Goal: Information Seeking & Learning: Learn about a topic

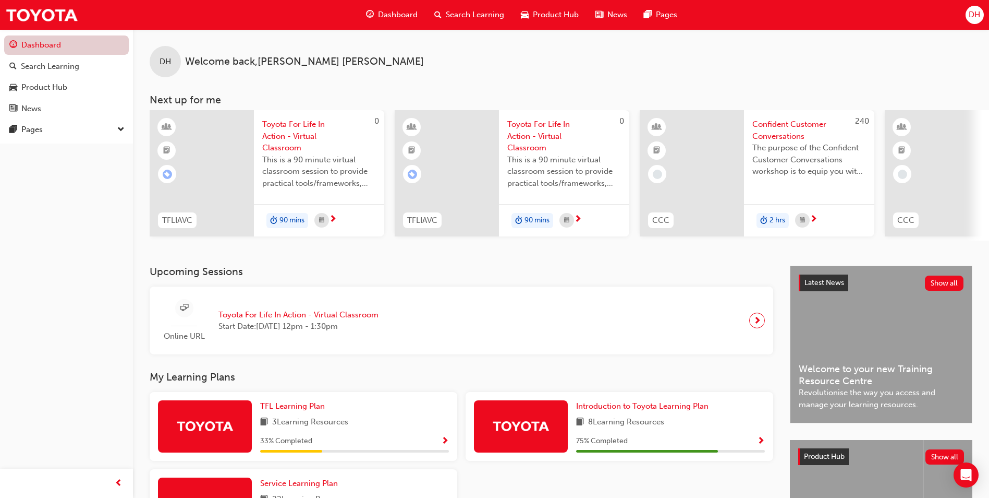
click at [35, 44] on link "Dashboard" at bounding box center [66, 44] width 125 height 19
click at [466, 13] on span "Search Learning" at bounding box center [475, 15] width 58 height 12
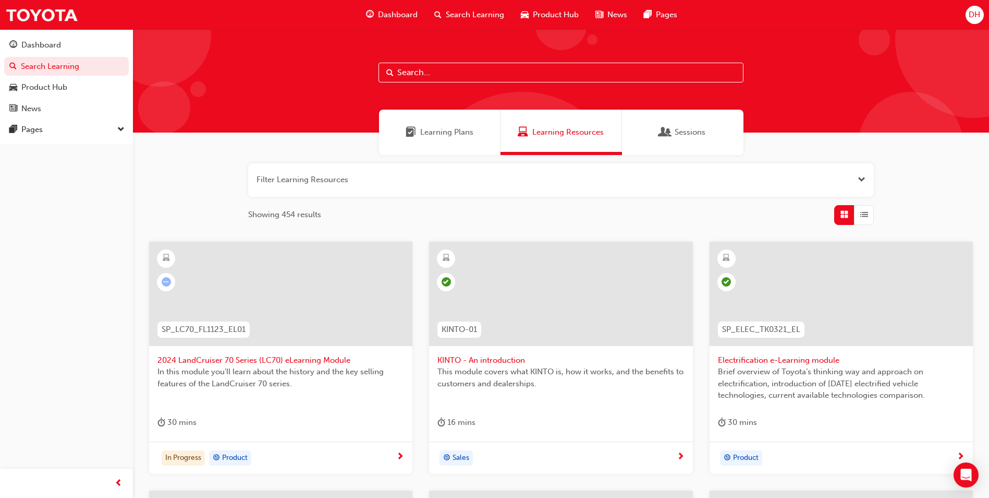
click at [446, 130] on span "Learning Plans" at bounding box center [446, 132] width 53 height 12
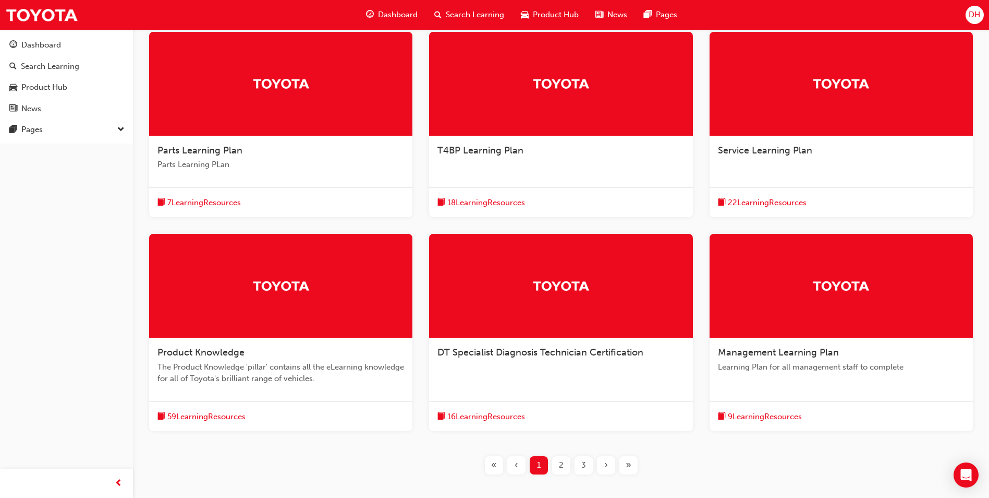
scroll to position [261, 0]
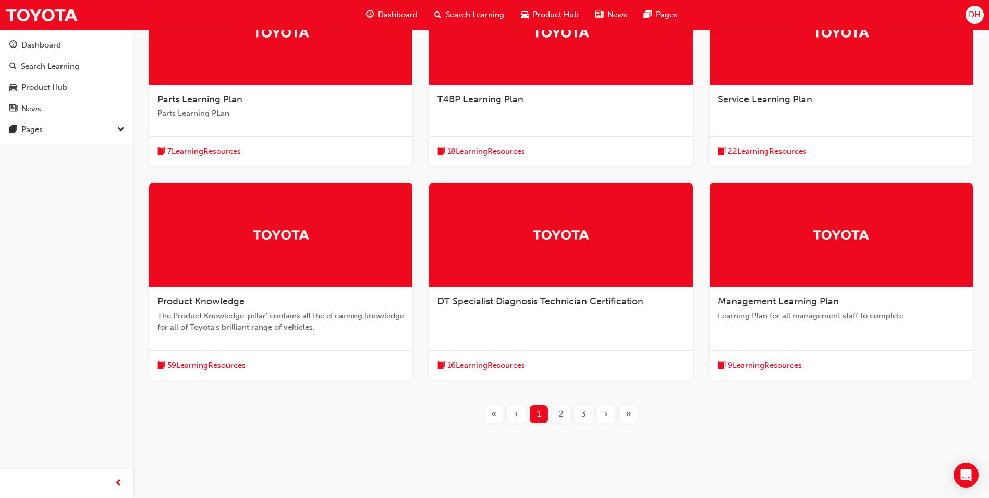
click at [767, 307] on div "Management Learning Plan" at bounding box center [841, 301] width 247 height 13
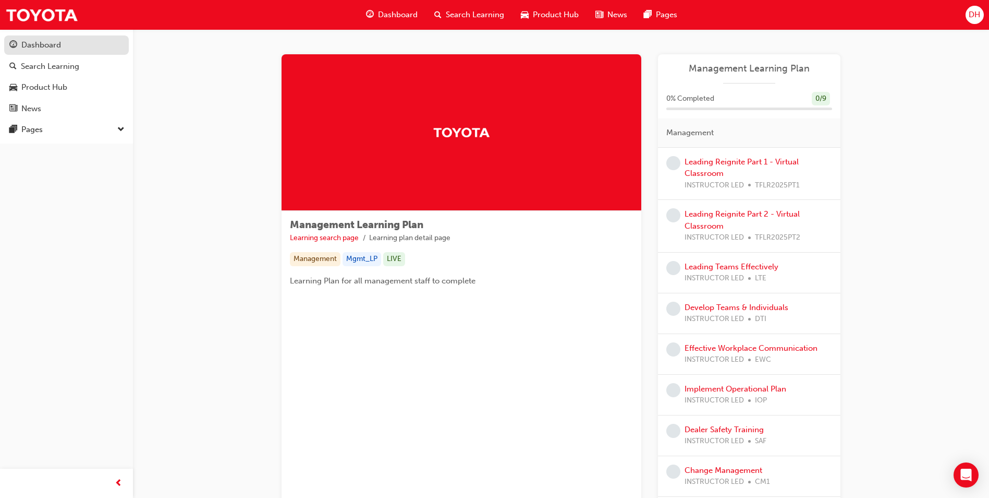
drag, startPoint x: 29, startPoint y: 45, endPoint x: 38, endPoint y: 46, distance: 8.9
click at [29, 45] on div "Dashboard" at bounding box center [41, 45] width 40 height 12
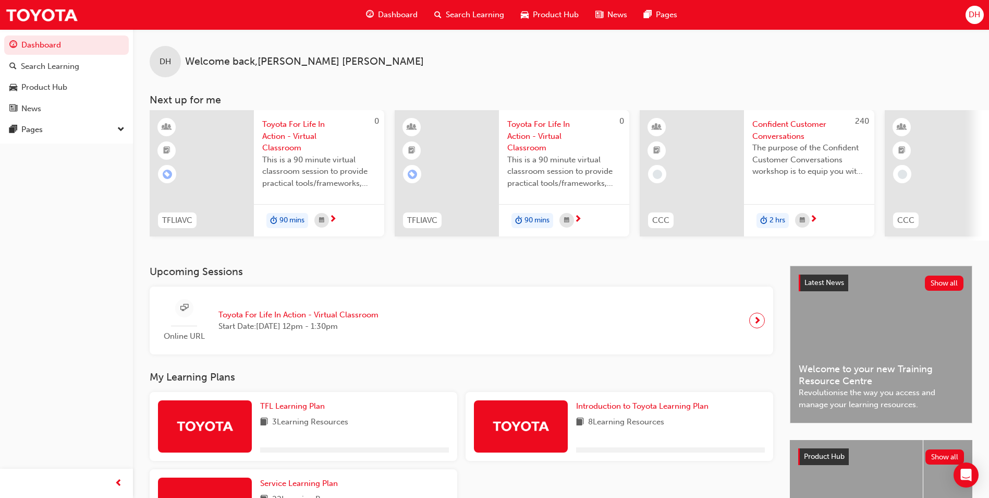
click at [456, 14] on span "Search Learning" at bounding box center [475, 15] width 58 height 12
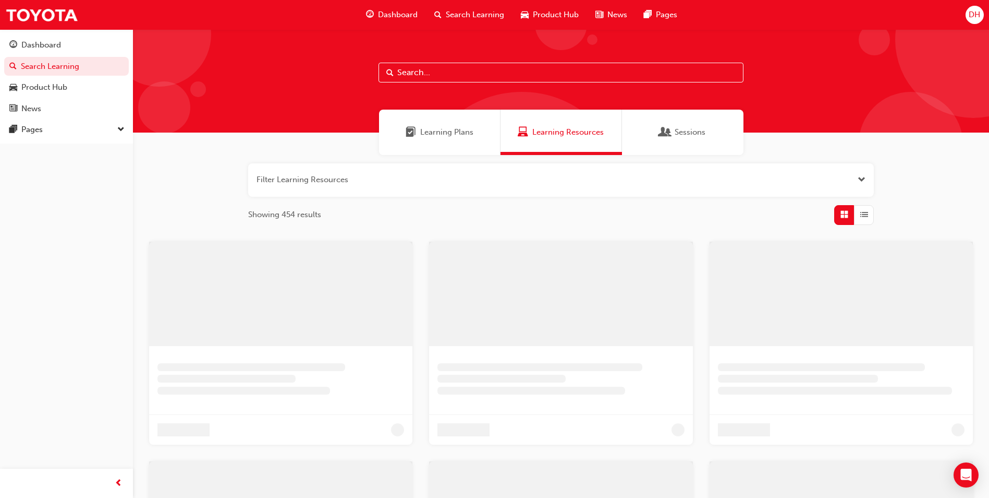
click at [676, 134] on span "Sessions" at bounding box center [690, 132] width 31 height 12
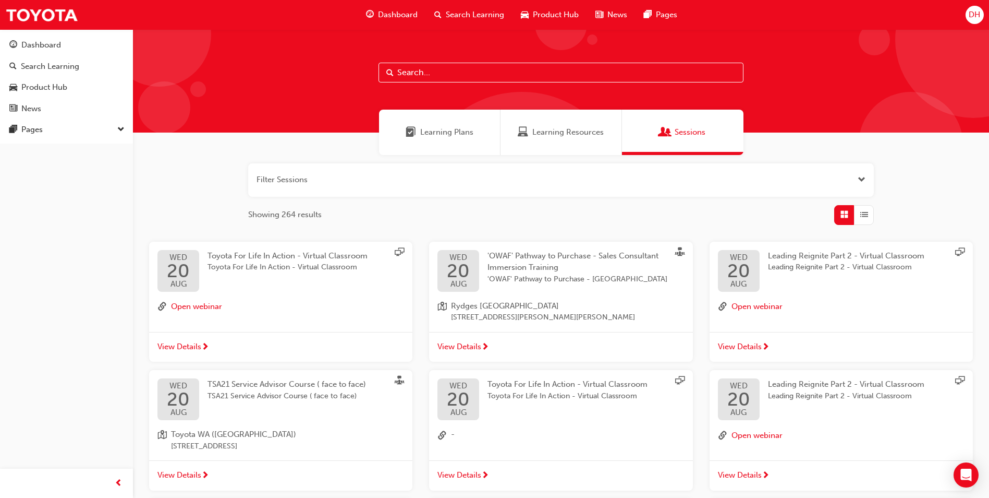
click at [427, 132] on span "Learning Plans" at bounding box center [446, 132] width 53 height 12
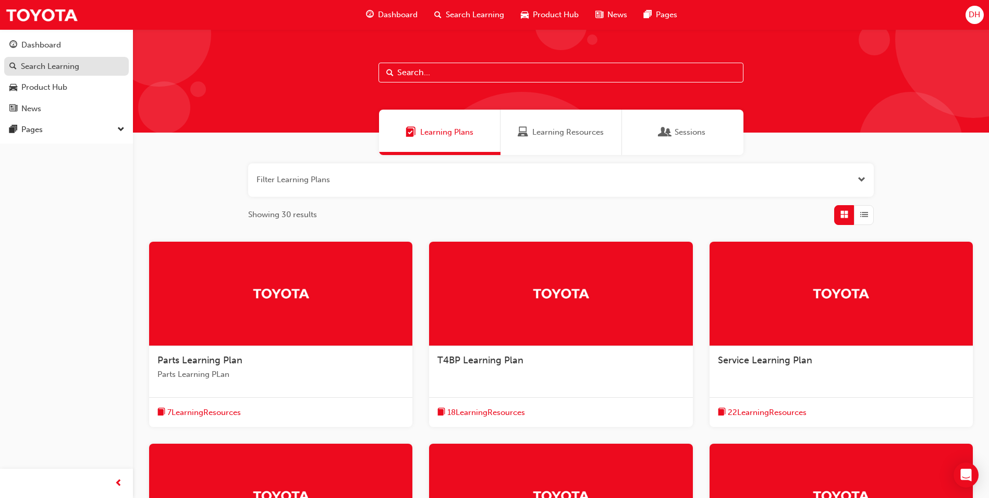
click at [57, 62] on div "Search Learning" at bounding box center [50, 67] width 58 height 12
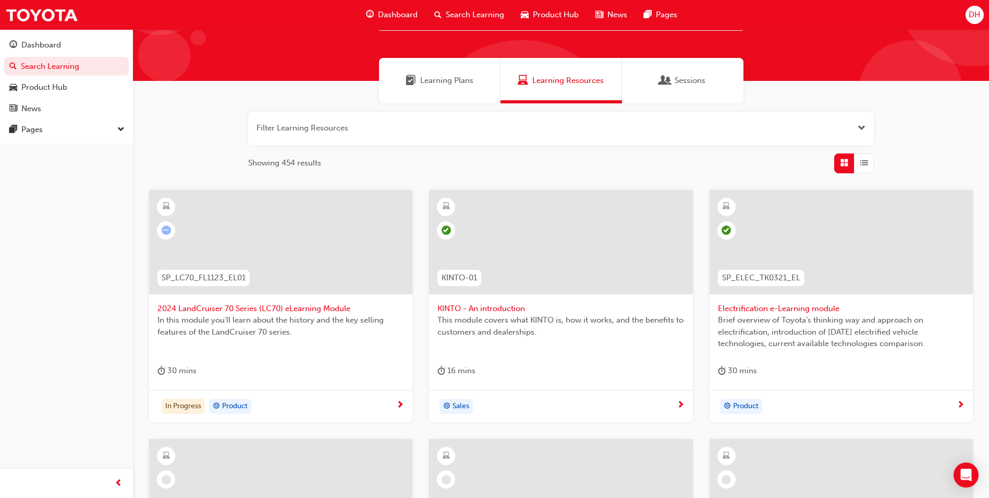
scroll to position [52, 0]
click at [784, 310] on span "Electrification e-Learning module" at bounding box center [841, 308] width 247 height 12
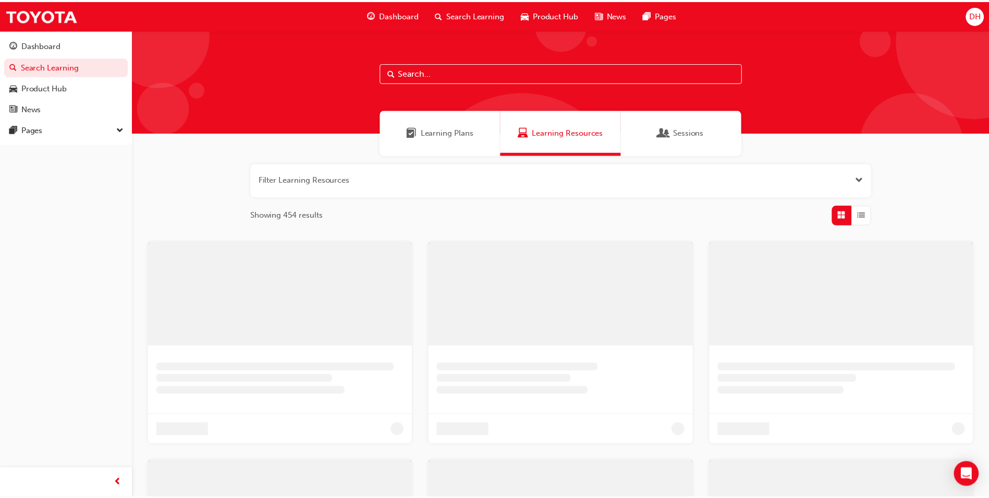
scroll to position [52, 0]
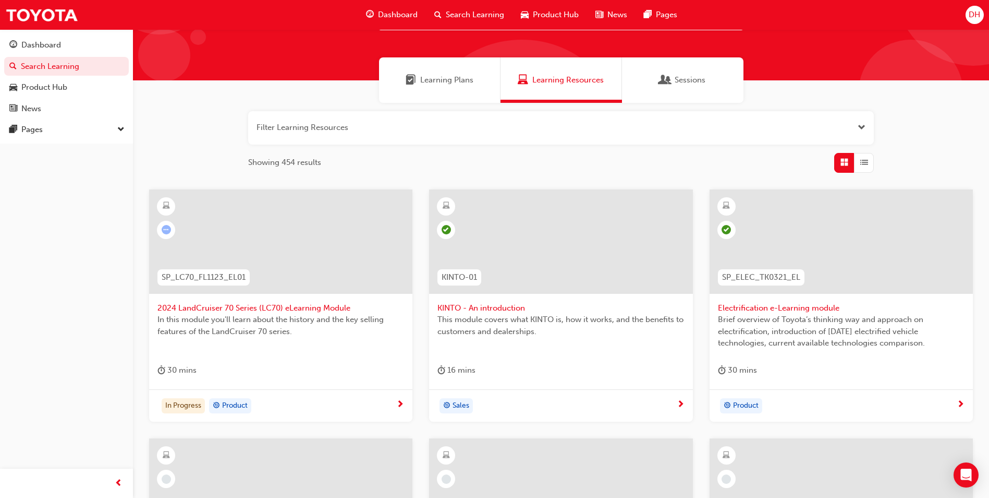
click at [862, 165] on span "List" at bounding box center [865, 162] width 8 height 12
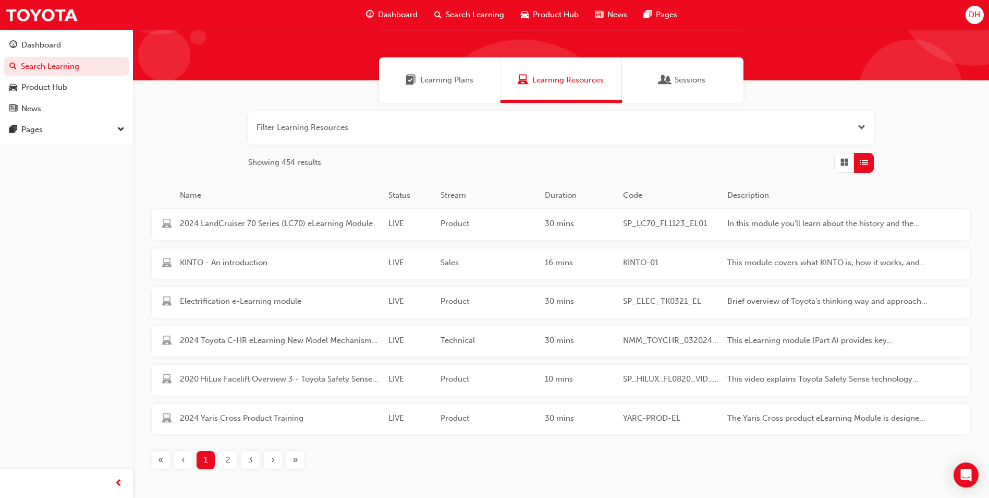
click at [862, 165] on span "List" at bounding box center [865, 162] width 8 height 12
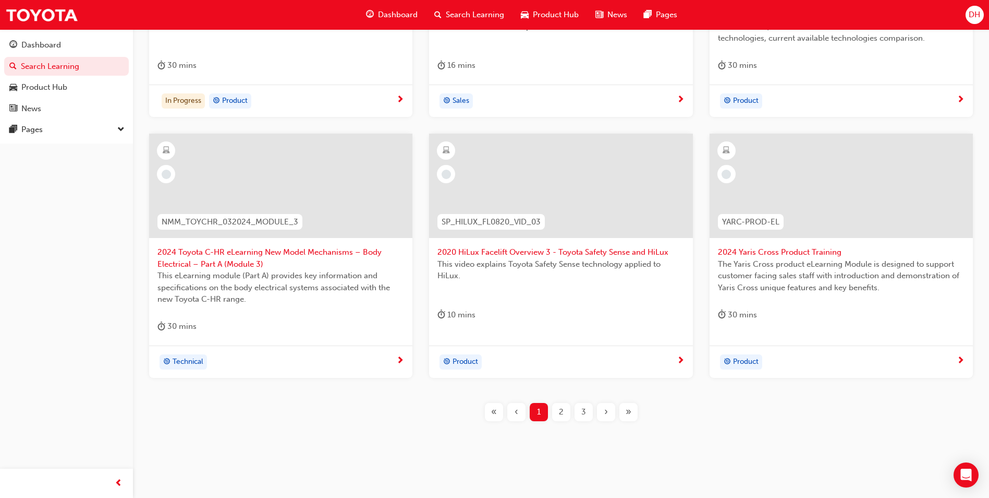
scroll to position [365, 0]
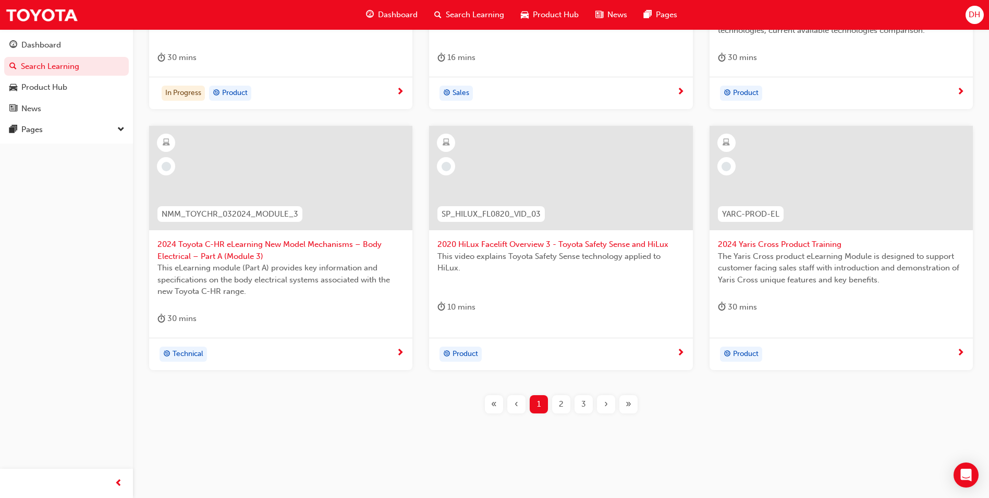
click at [563, 400] on span "2" at bounding box center [561, 404] width 5 height 12
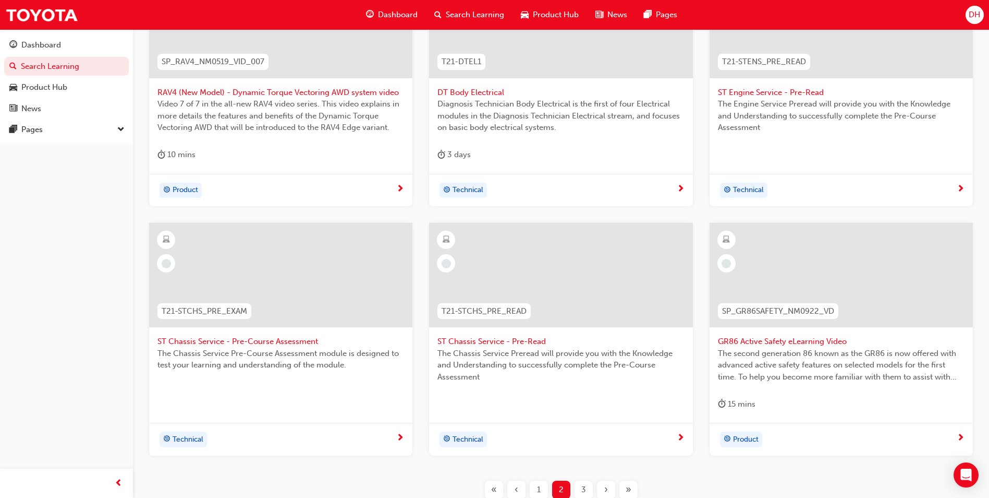
scroll to position [301, 0]
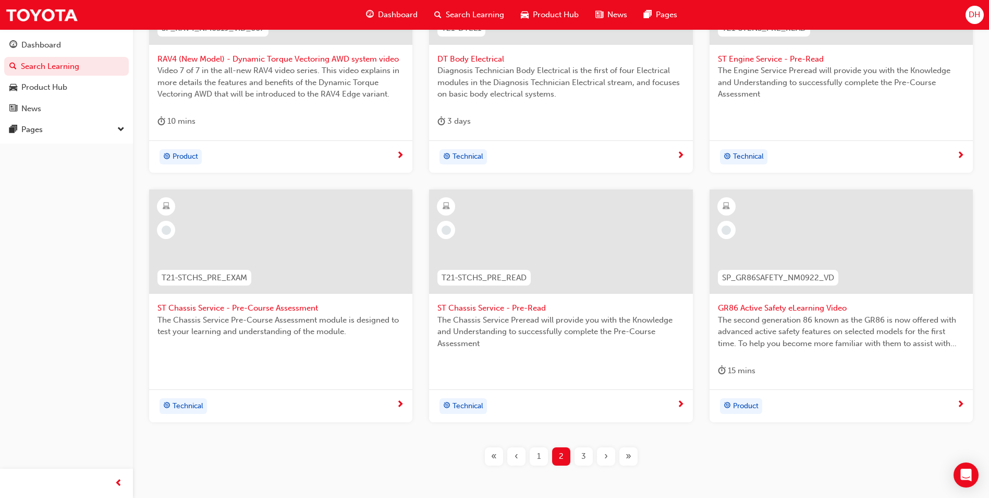
click at [578, 459] on div "3" at bounding box center [584, 456] width 18 height 18
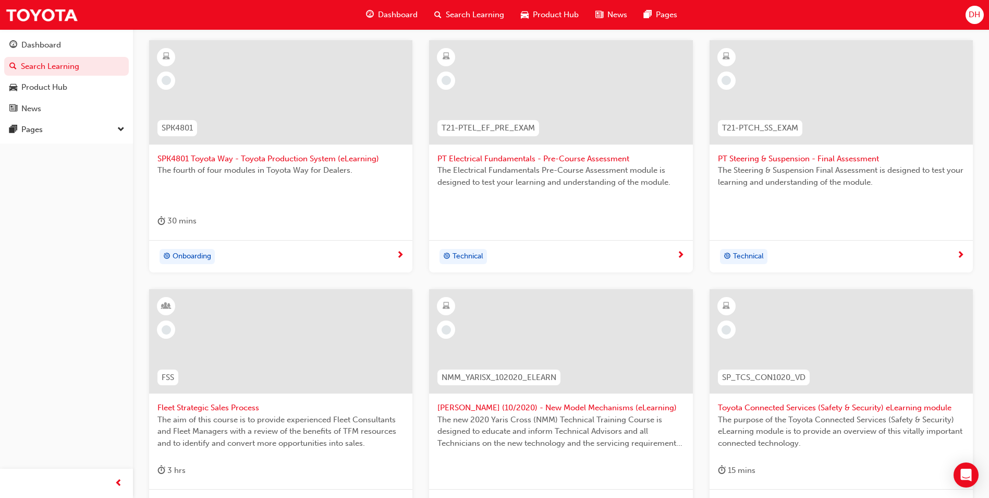
scroll to position [144, 0]
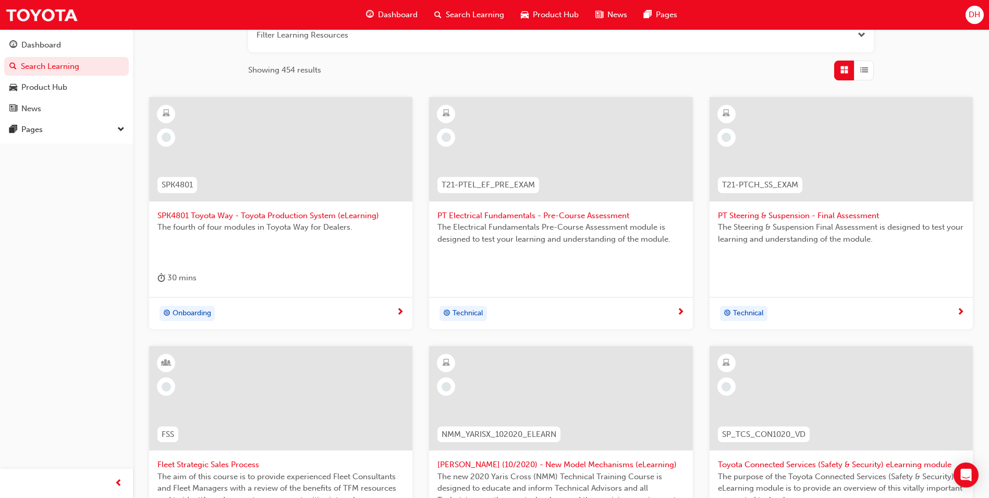
click at [490, 220] on span "PT Electrical Fundamentals - Pre-Course Assessment" at bounding box center [561, 216] width 247 height 12
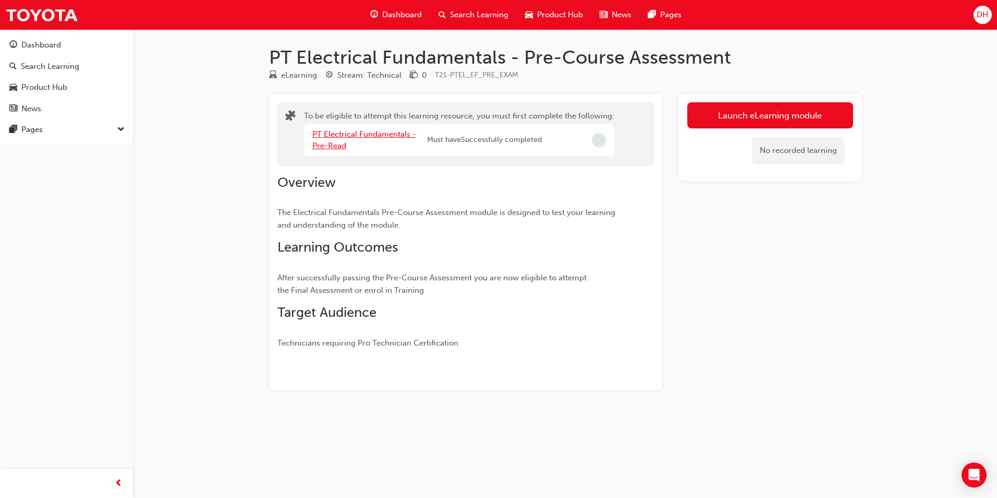
click at [354, 137] on link "PT Electrical Fundamentals - Pre-Read" at bounding box center [364, 139] width 104 height 21
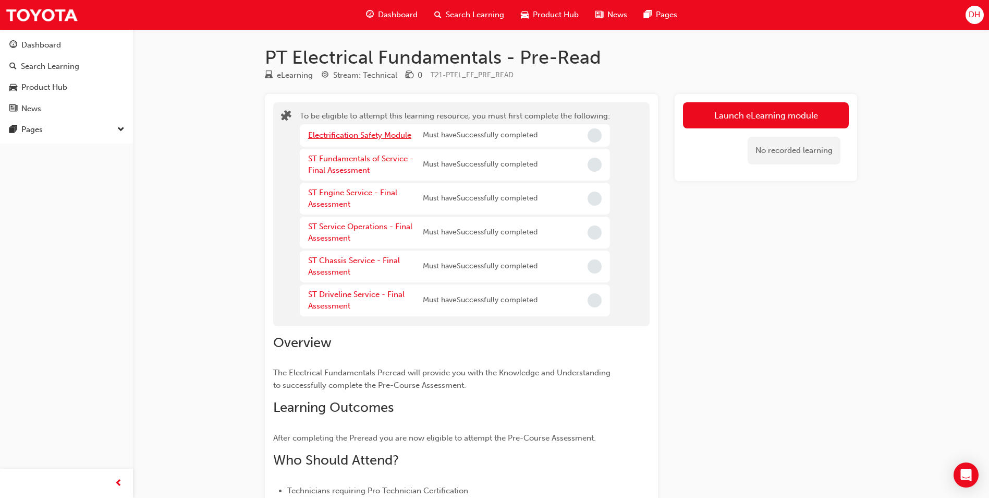
click at [370, 131] on link "Electrification Safety Module" at bounding box center [359, 134] width 103 height 9
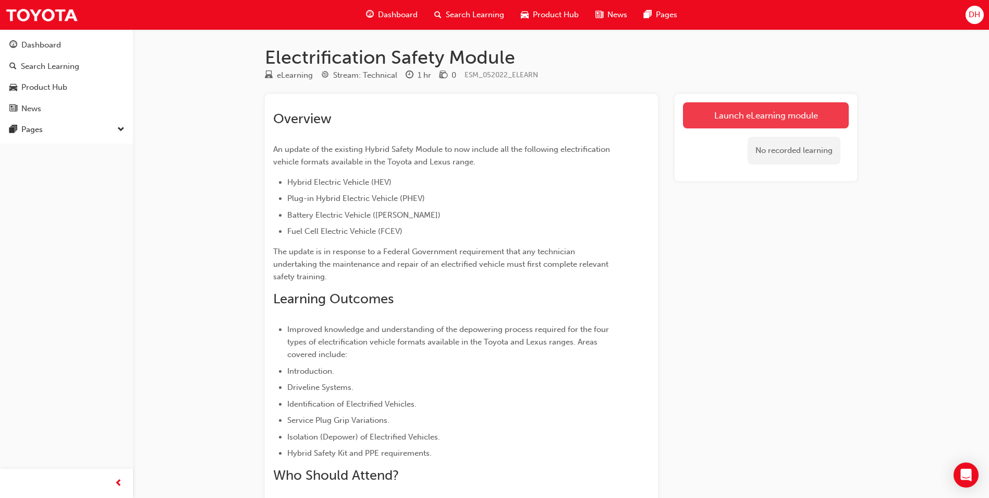
click at [749, 114] on link "Launch eLearning module" at bounding box center [766, 115] width 166 height 26
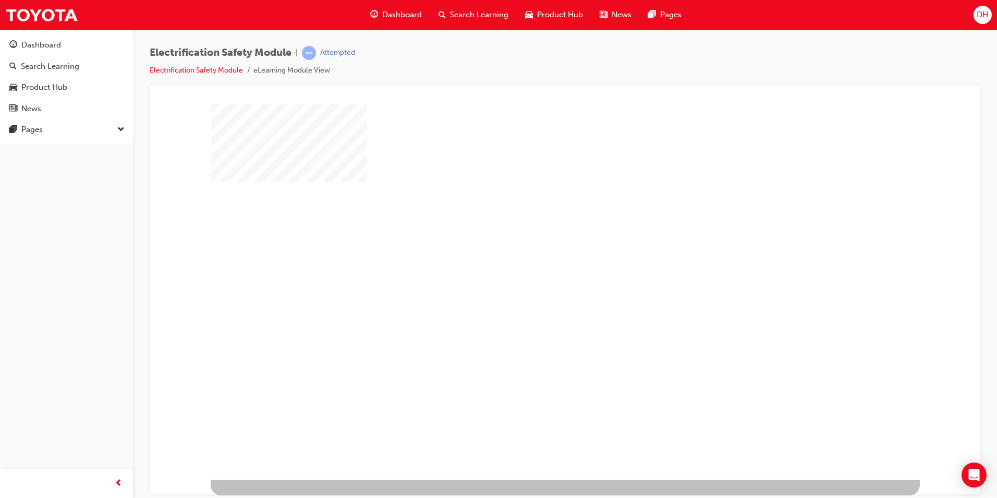
click at [408, 230] on div at bounding box center [565, 291] width 709 height 376
click at [535, 261] on div "play" at bounding box center [535, 261] width 0 height 0
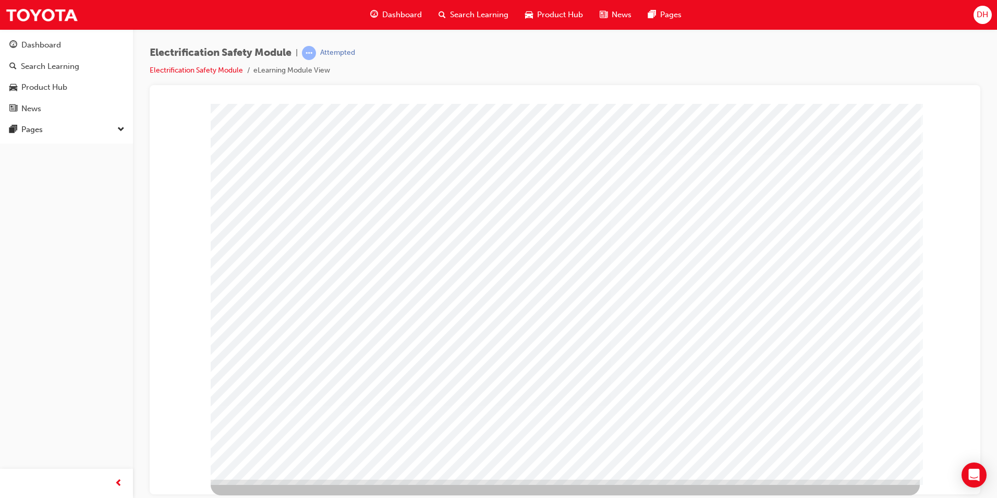
drag, startPoint x: 753, startPoint y: 382, endPoint x: 793, endPoint y: 404, distance: 45.5
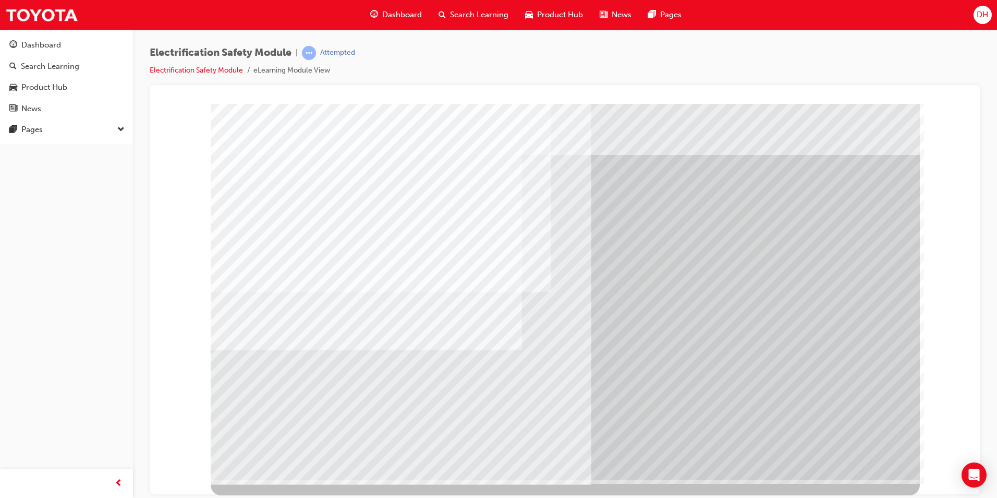
drag, startPoint x: 598, startPoint y: 333, endPoint x: 595, endPoint y: 311, distance: 22.1
drag, startPoint x: 592, startPoint y: 264, endPoint x: 587, endPoint y: 221, distance: 43.5
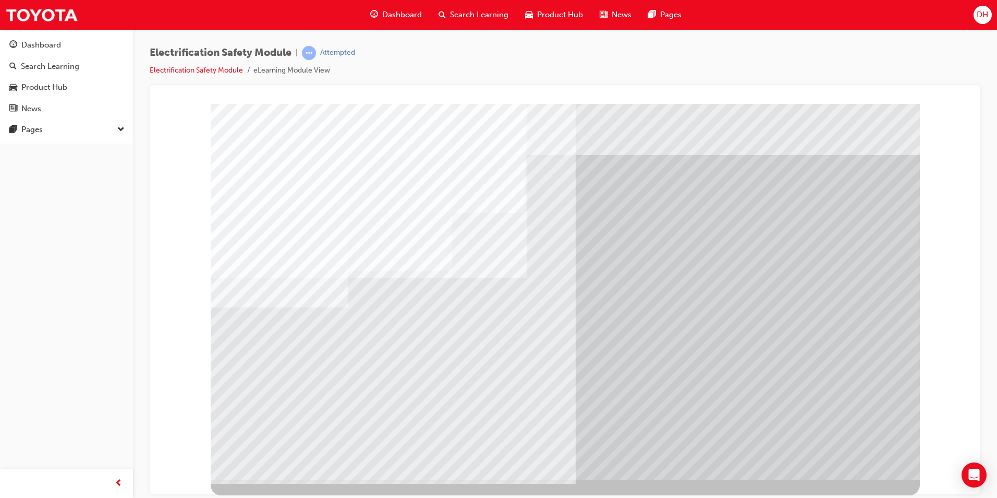
drag, startPoint x: 838, startPoint y: 441, endPoint x: 849, endPoint y: 455, distance: 18.2
click at [844, 453] on div "multistate" at bounding box center [565, 291] width 709 height 376
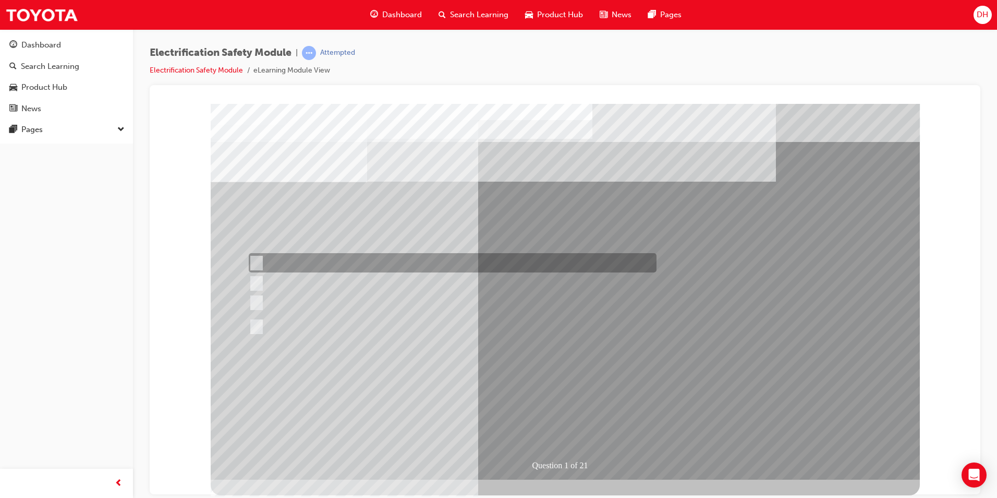
click at [430, 262] on div at bounding box center [450, 262] width 408 height 19
radio input "true"
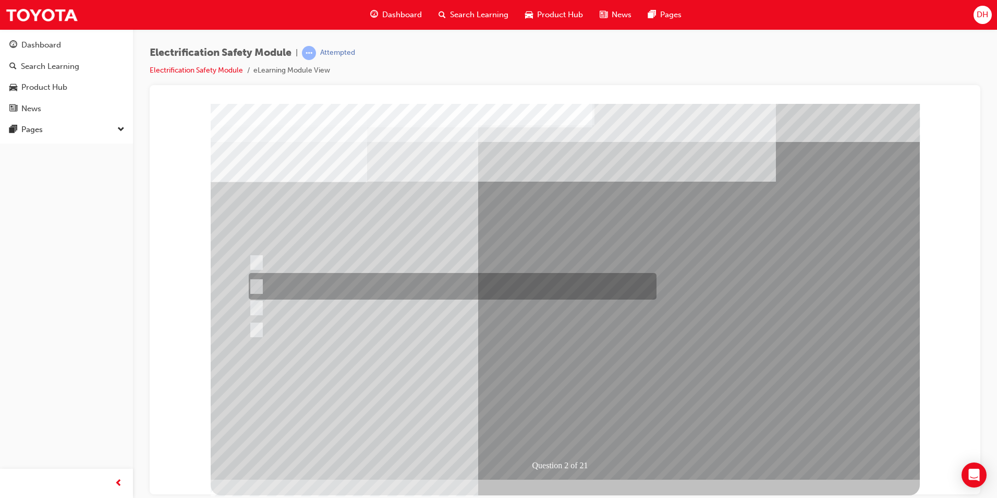
click at [361, 285] on div at bounding box center [450, 286] width 408 height 27
radio input "true"
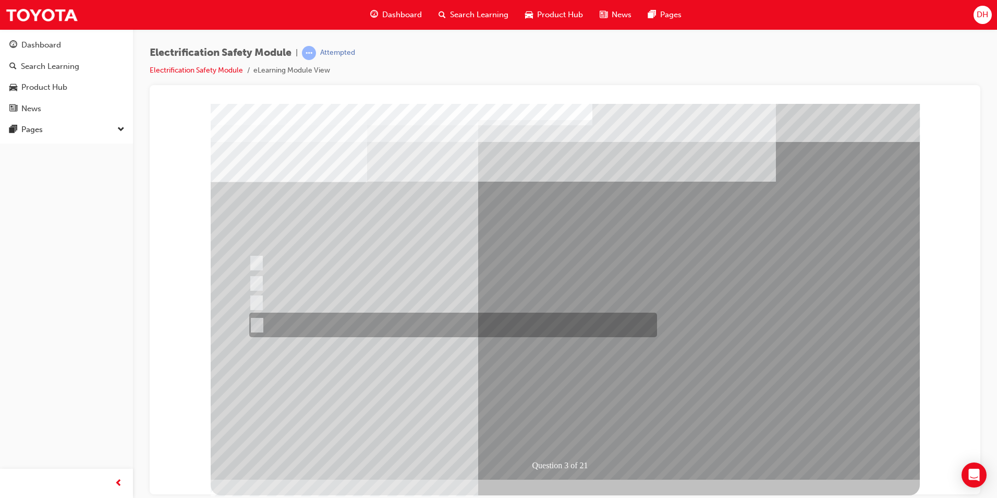
click at [369, 322] on div at bounding box center [451, 324] width 408 height 25
radio input "true"
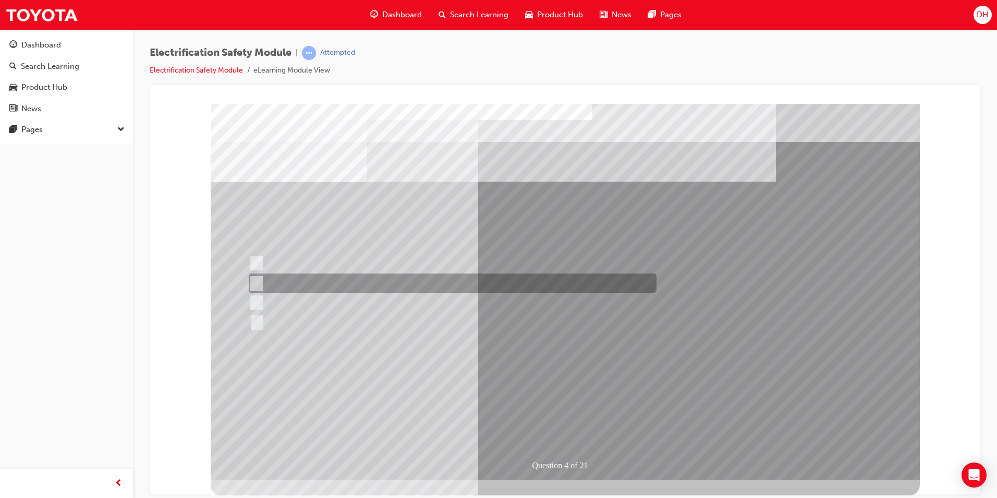
click at [256, 279] on input "EV or H2 labels on the License Plate." at bounding box center [253, 282] width 11 height 11
checkbox input "true"
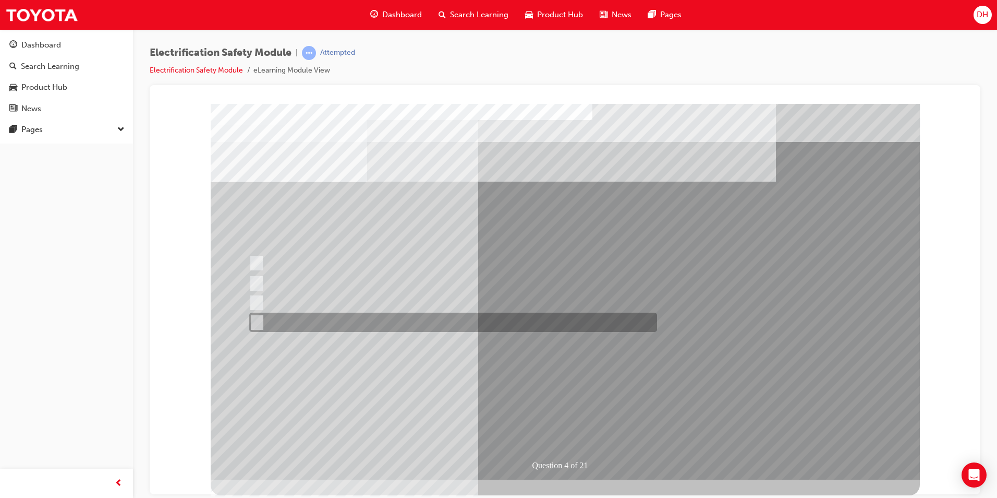
click at [259, 324] on input "Charge ports or H2 Filler Port in place of a Fuel Filler." at bounding box center [254, 322] width 11 height 11
checkbox input "true"
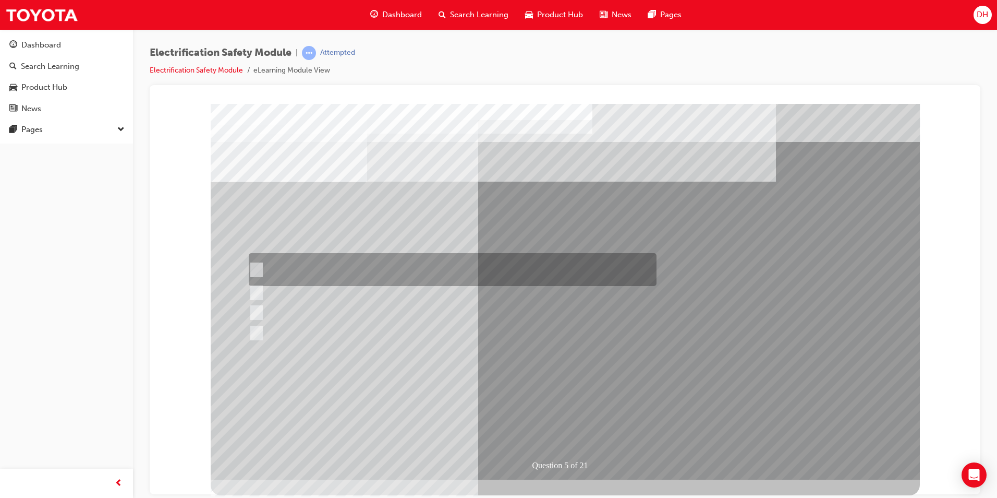
click at [259, 269] on input "The READY light will illuminate when the vehicle is turned on and ready to driv…" at bounding box center [253, 269] width 11 height 11
checkbox input "true"
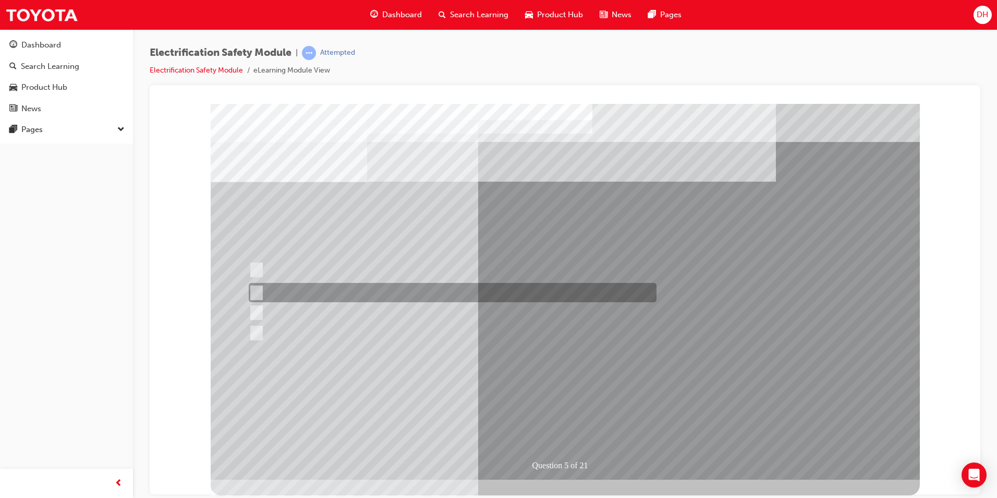
click at [260, 293] on div at bounding box center [450, 292] width 408 height 19
checkbox input "true"
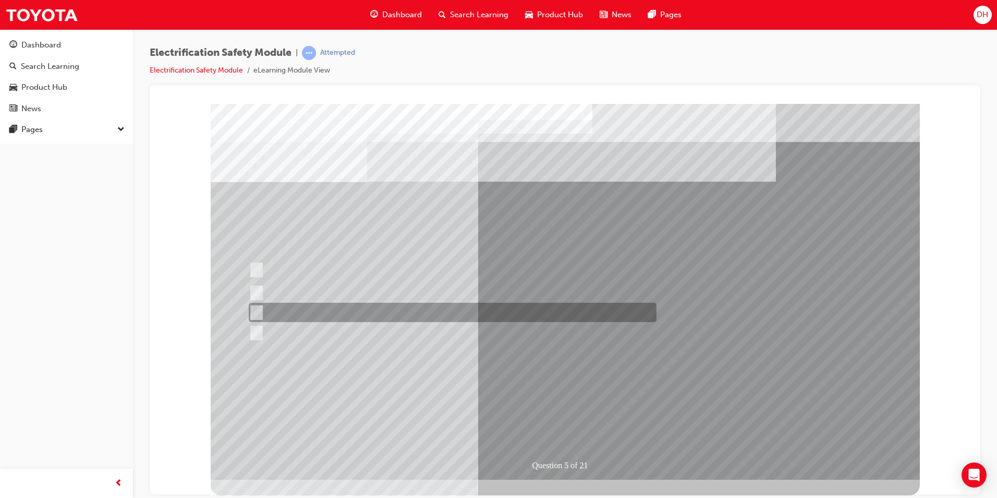
click at [258, 310] on input "Vehicle Motive Force selection types illuminated e.g. (EV/HV)." at bounding box center [253, 312] width 11 height 11
checkbox input "true"
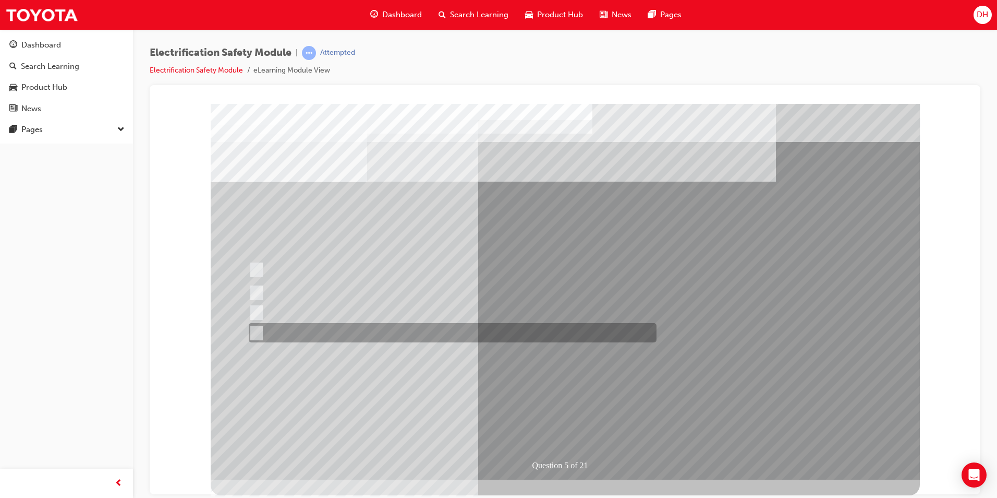
click at [256, 327] on input "Battery Level indicator (State of Charge)." at bounding box center [253, 332] width 11 height 11
checkbox input "true"
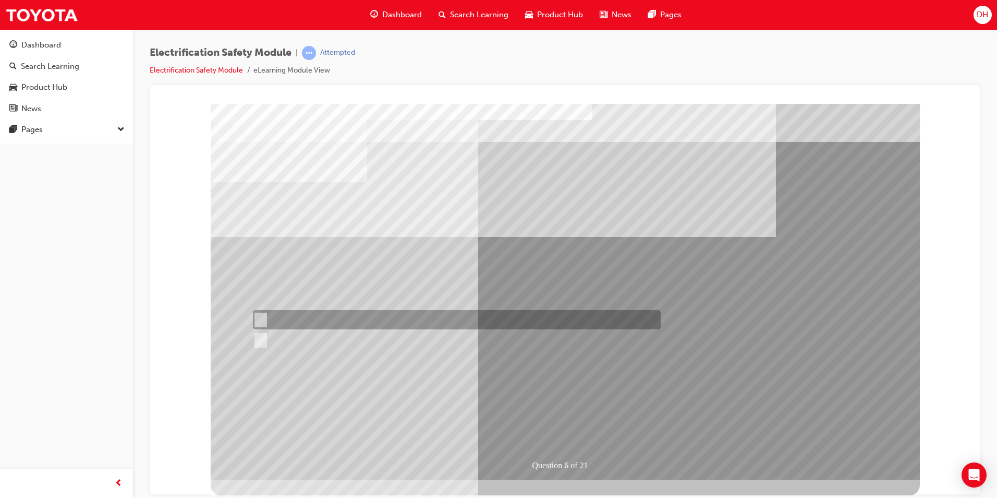
click at [261, 323] on input "True" at bounding box center [258, 319] width 11 height 11
radio input "true"
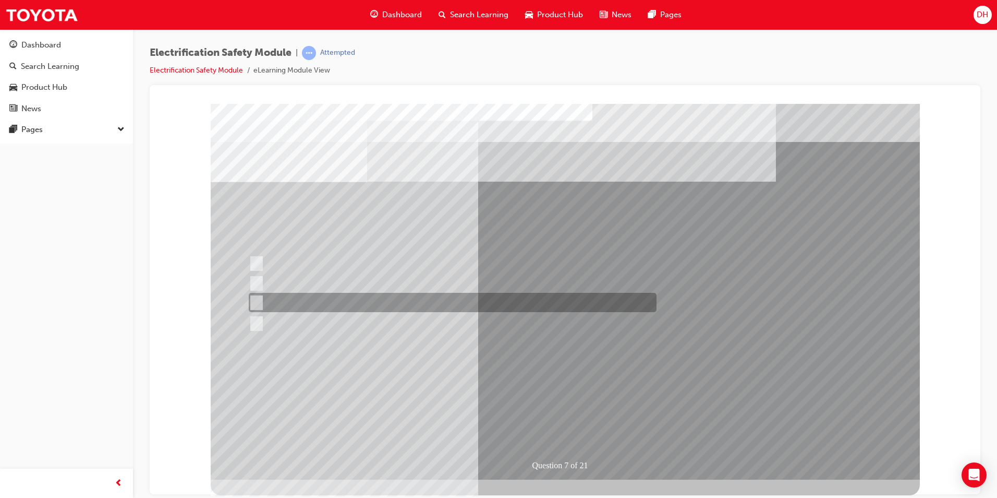
click at [256, 304] on input "Damage all ECUs and actuators." at bounding box center [254, 302] width 11 height 11
radio input "true"
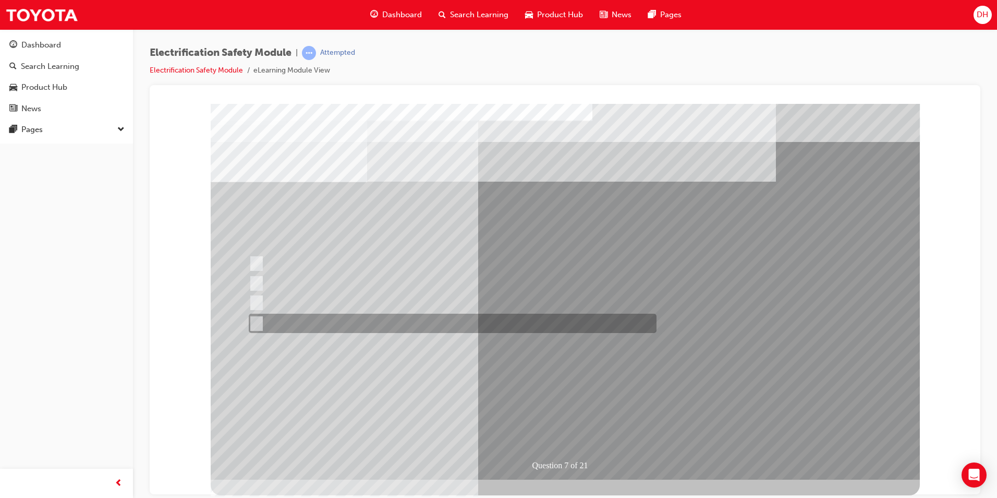
click at [261, 322] on div at bounding box center [450, 322] width 408 height 19
radio input "true"
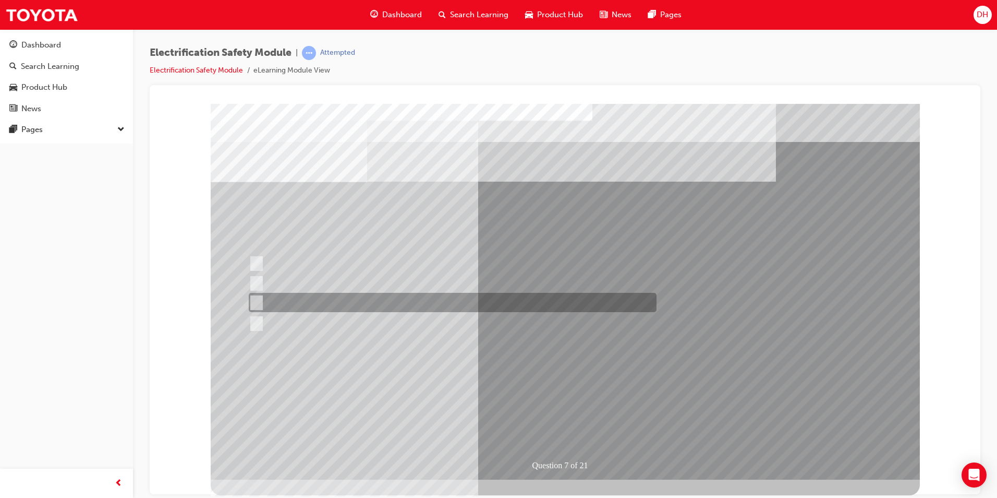
click at [259, 298] on input "Damage all ECUs and actuators." at bounding box center [254, 302] width 11 height 11
radio input "true"
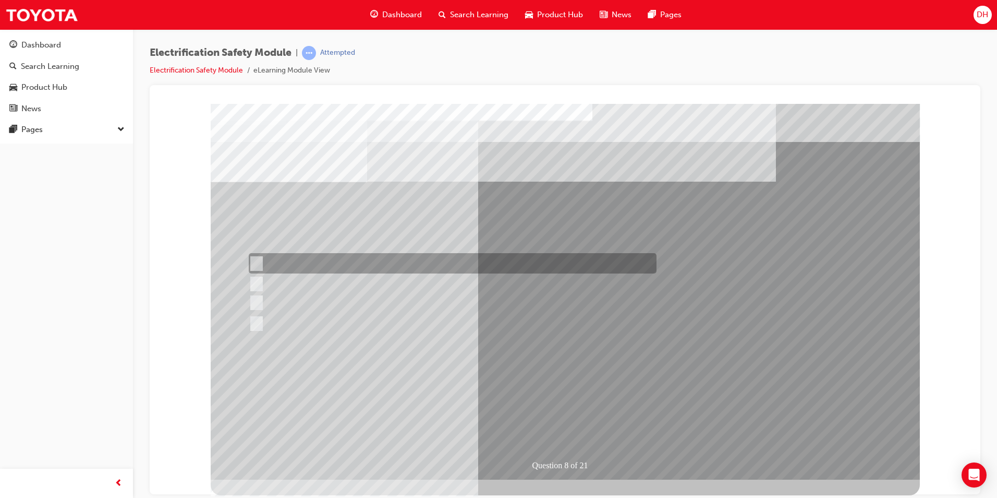
click at [258, 263] on input "Working on the High Voltage System." at bounding box center [254, 263] width 11 height 11
radio input "true"
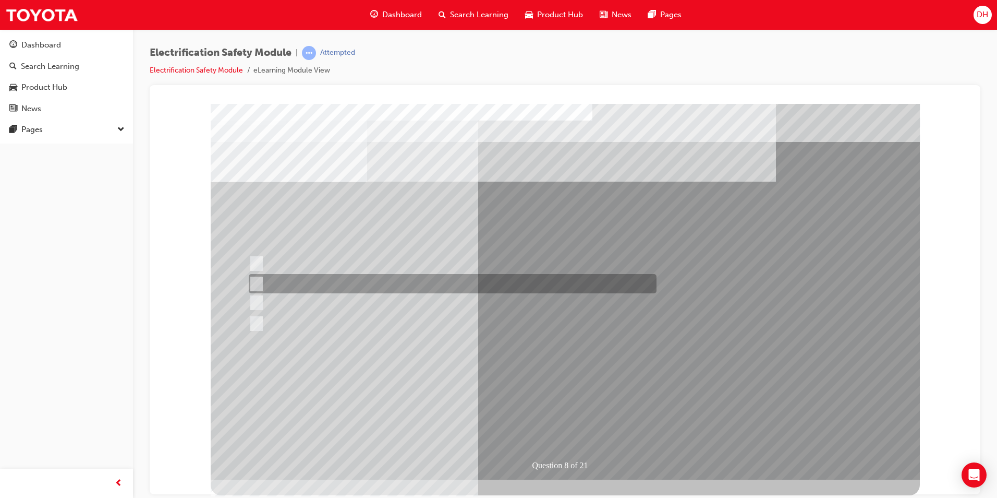
click at [251, 285] on input "Servicing the vehicle." at bounding box center [254, 283] width 11 height 11
radio input "true"
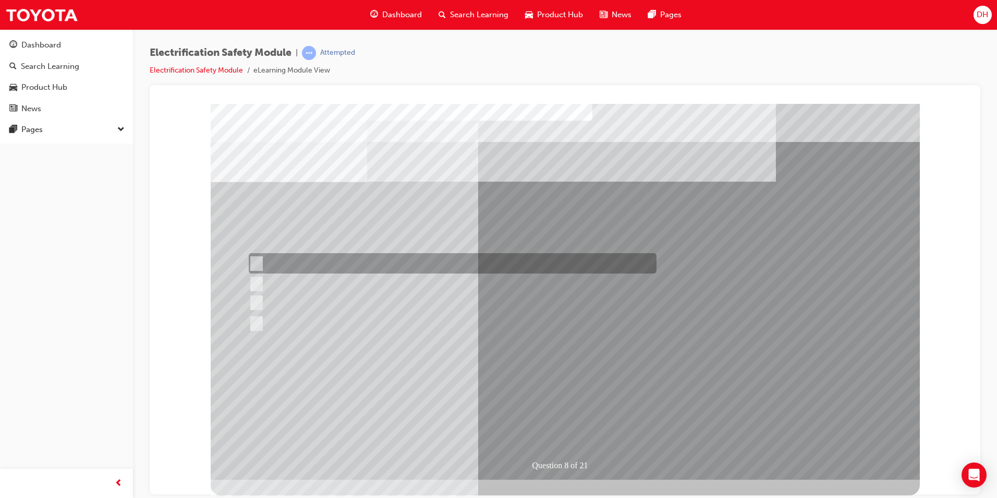
click at [255, 263] on input "Working on the High Voltage System." at bounding box center [254, 263] width 11 height 11
radio input "true"
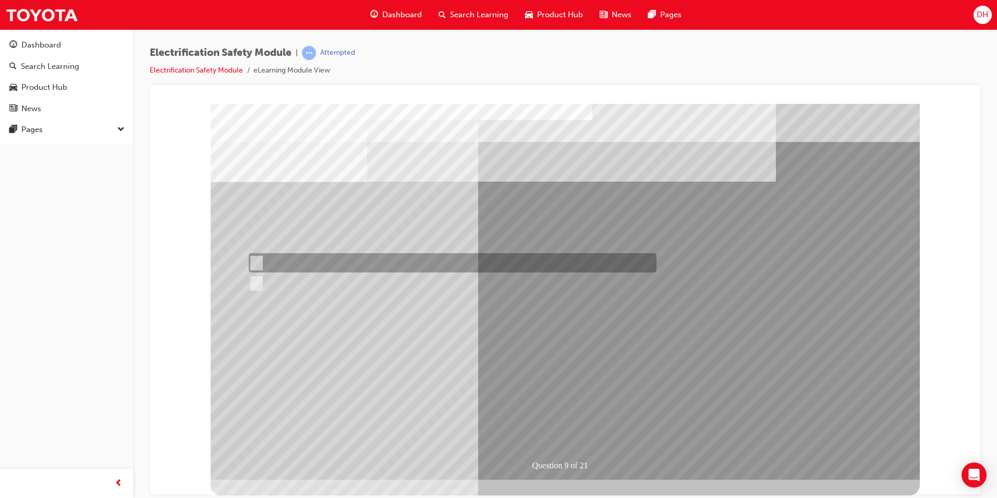
click at [260, 262] on div at bounding box center [450, 262] width 408 height 19
radio input "true"
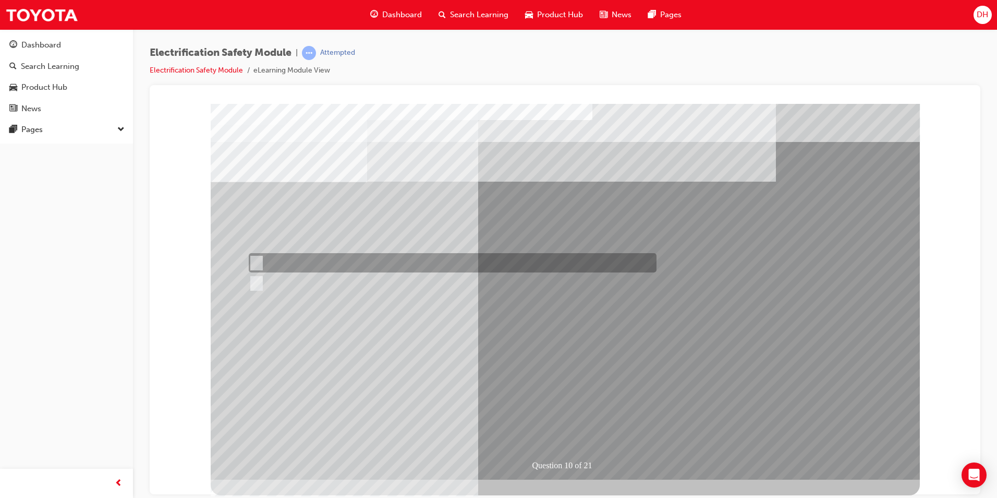
click at [256, 263] on input "False" at bounding box center [254, 262] width 11 height 11
radio input "true"
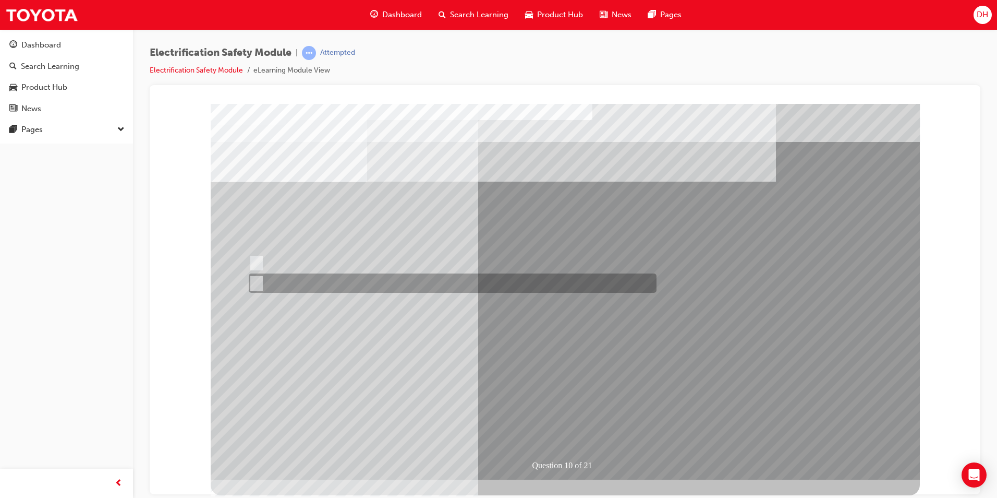
click at [258, 279] on input "True" at bounding box center [254, 282] width 11 height 11
radio input "true"
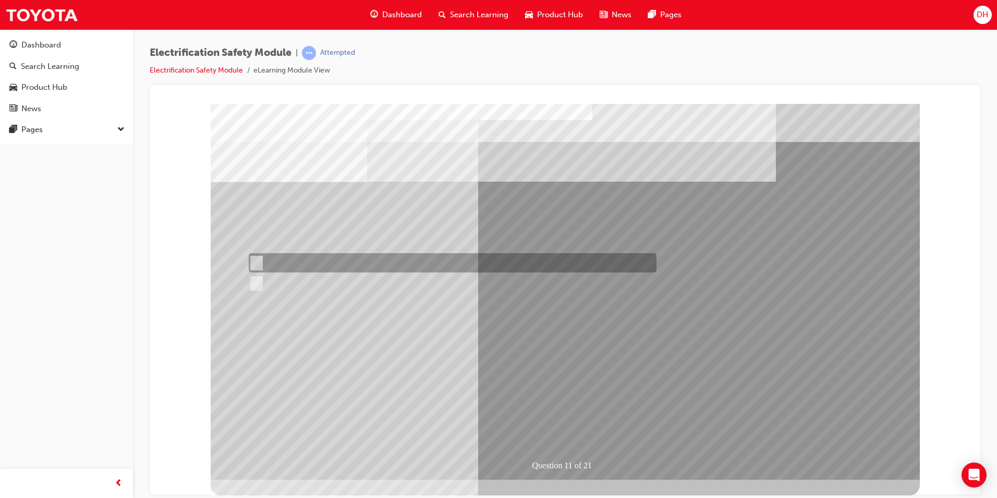
click at [258, 264] on input "True" at bounding box center [254, 262] width 11 height 11
radio input "true"
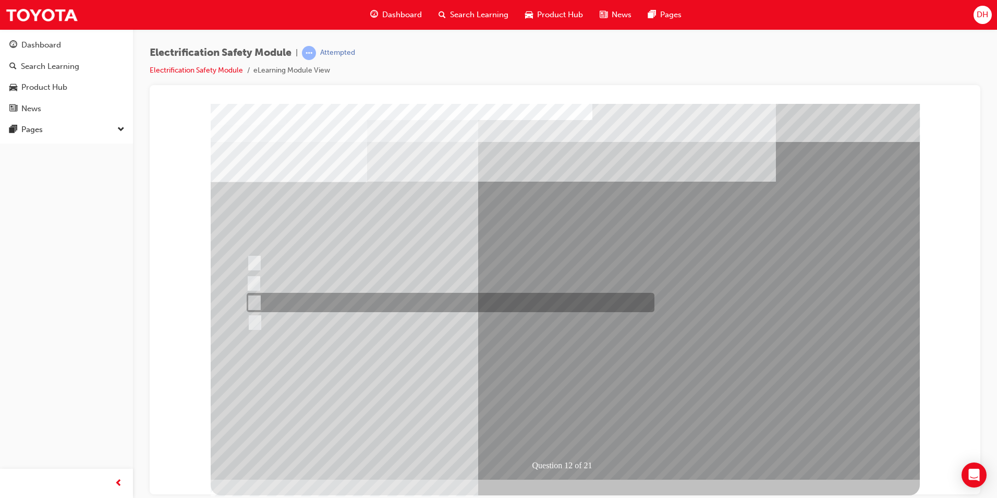
click at [254, 304] on input "Outside the vehicle’s detection area for entry and start system." at bounding box center [252, 302] width 11 height 11
radio input "true"
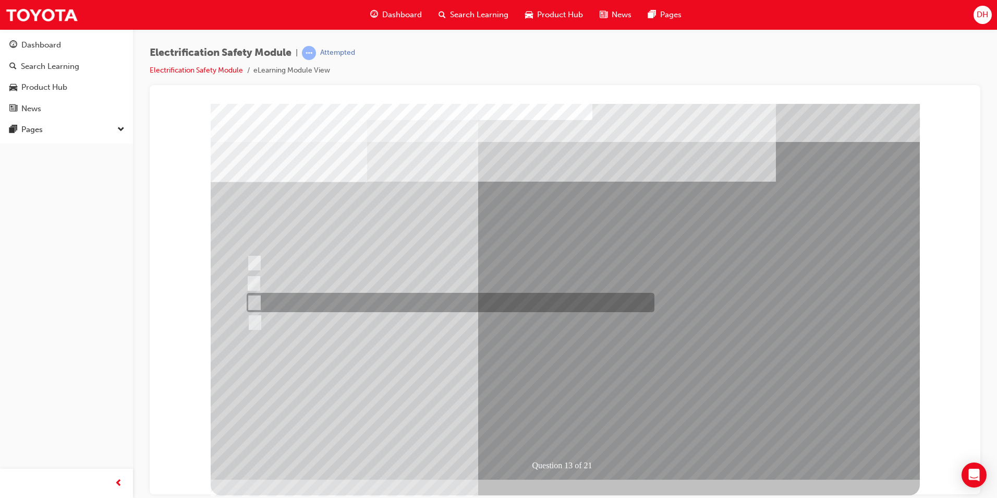
click at [250, 299] on input "Wait 10 minutes to discharge the High Voltage Capacitors." at bounding box center [252, 302] width 11 height 11
radio input "true"
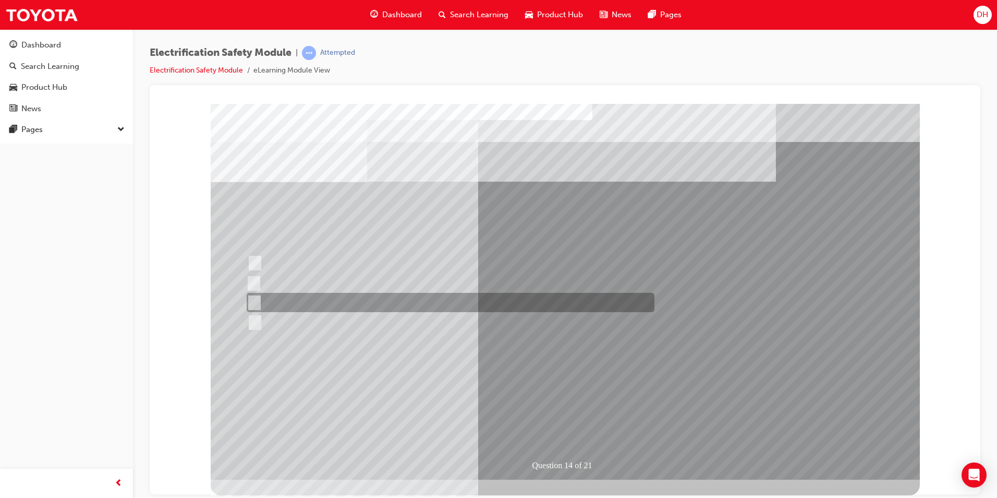
click at [256, 300] on input "10 minutes" at bounding box center [252, 302] width 11 height 11
radio input "true"
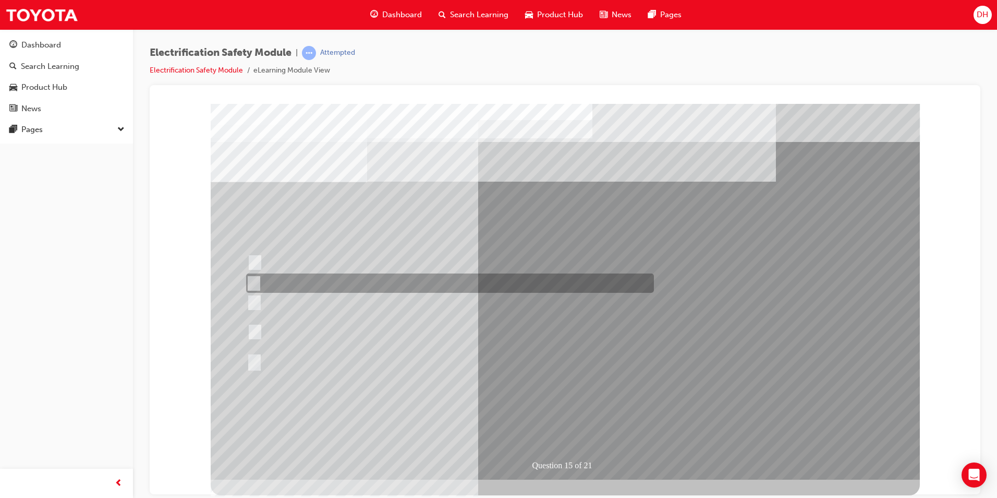
click at [261, 279] on div at bounding box center [448, 282] width 408 height 19
radio input "true"
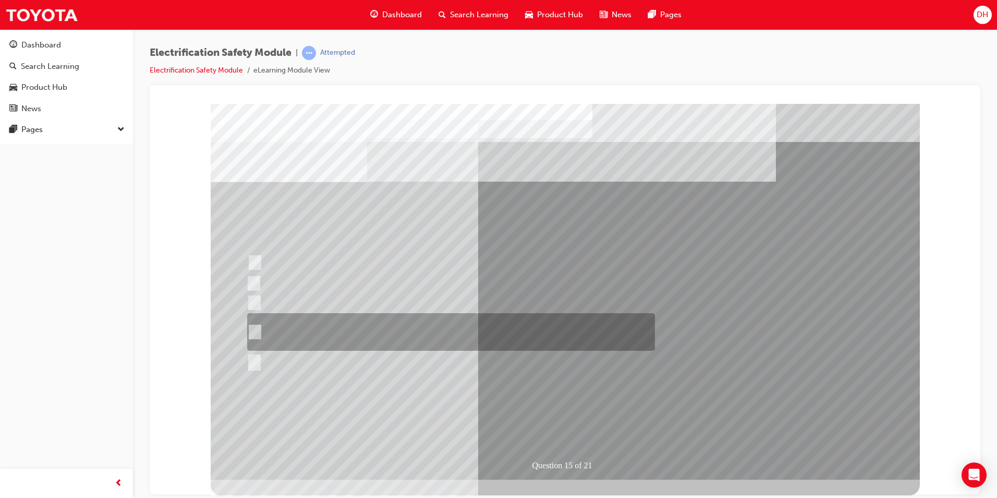
click at [257, 329] on input "The High Voltage Capacitor Terminal for 0 volts and the High Voltage Capacitor …" at bounding box center [252, 331] width 11 height 11
radio input "true"
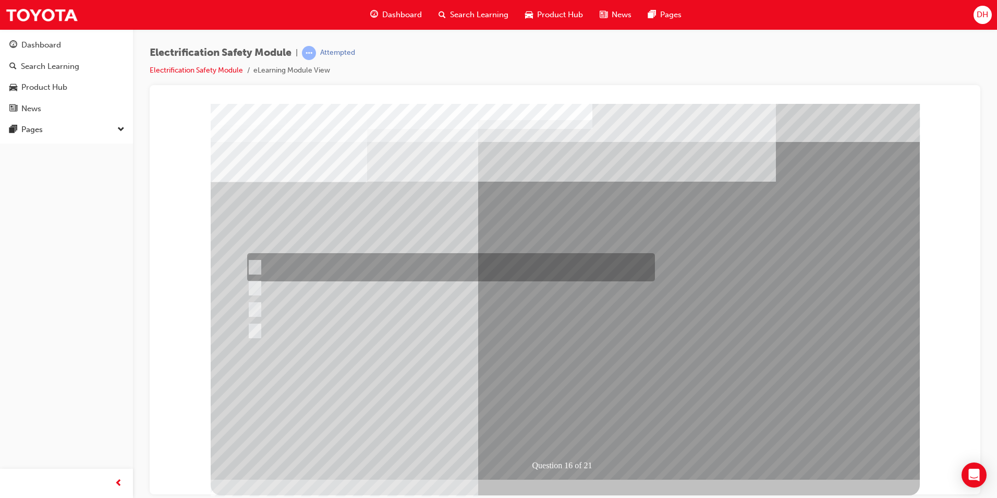
click at [256, 268] on input "Insulate the High Voltage Connector/Motor Side Cable Connection with Insulated …" at bounding box center [252, 266] width 11 height 11
radio input "true"
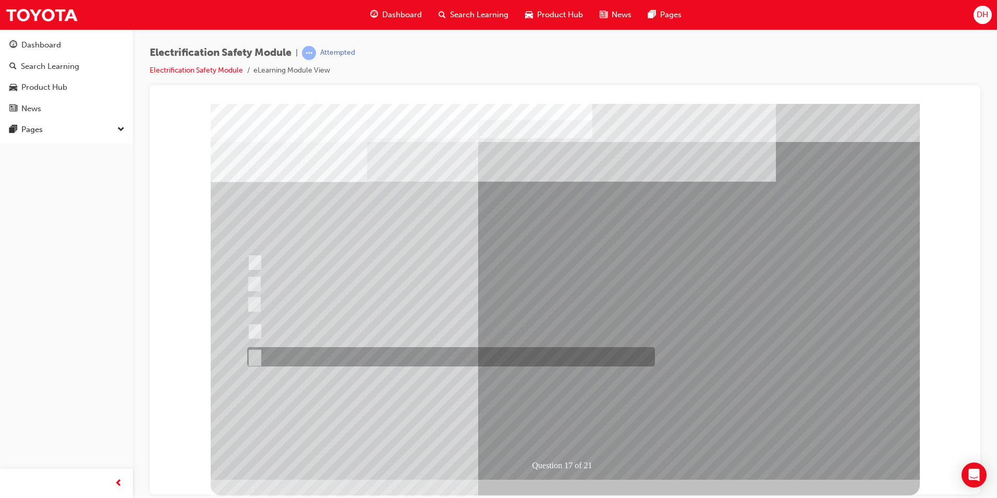
click at [260, 357] on div at bounding box center [449, 356] width 408 height 19
radio input "true"
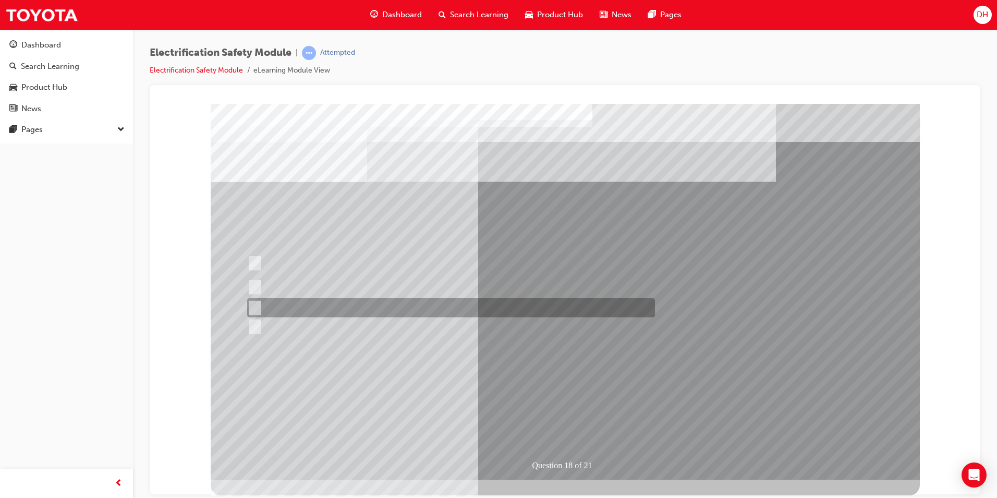
click at [259, 306] on div at bounding box center [449, 307] width 408 height 19
radio input "true"
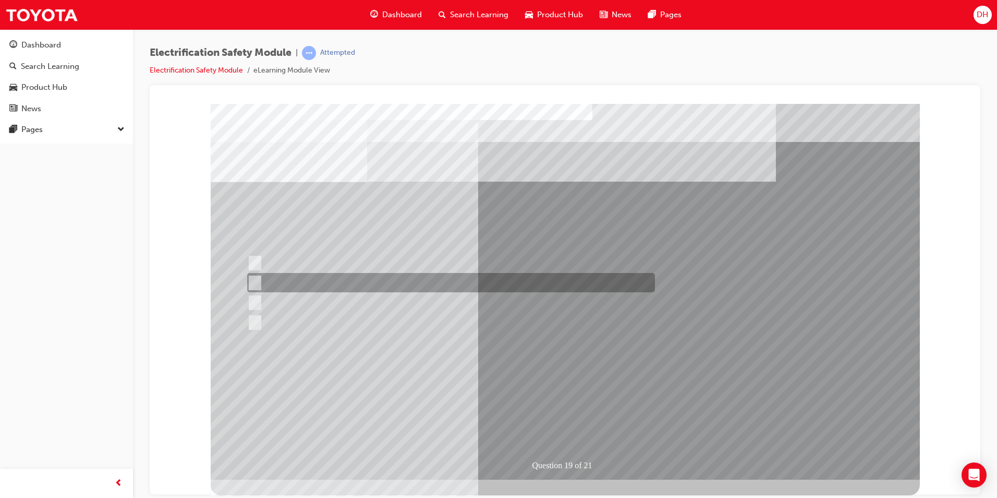
click at [257, 283] on input "To protect Electrical Insulating Gloves from mechanical damage." at bounding box center [252, 282] width 11 height 11
radio input "true"
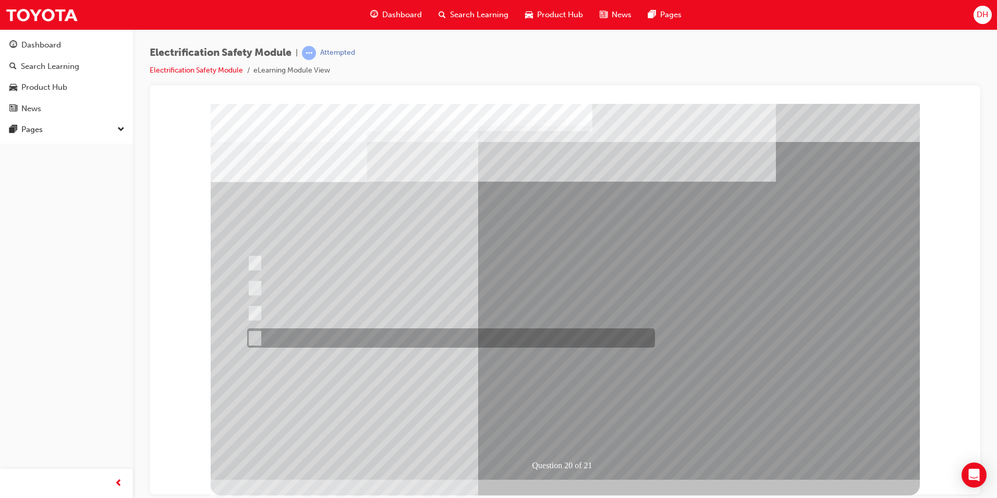
click at [259, 338] on div at bounding box center [449, 337] width 408 height 19
radio input "true"
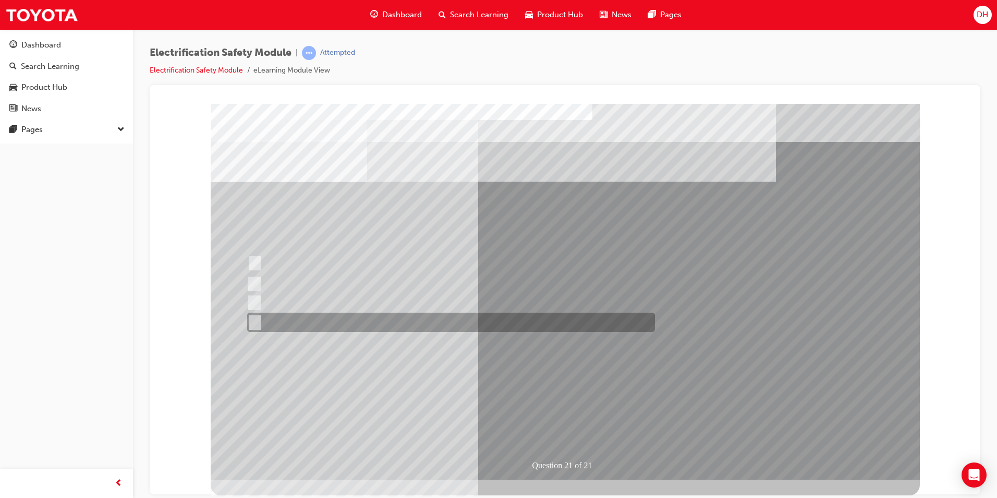
click at [260, 320] on div at bounding box center [449, 321] width 408 height 19
radio input "true"
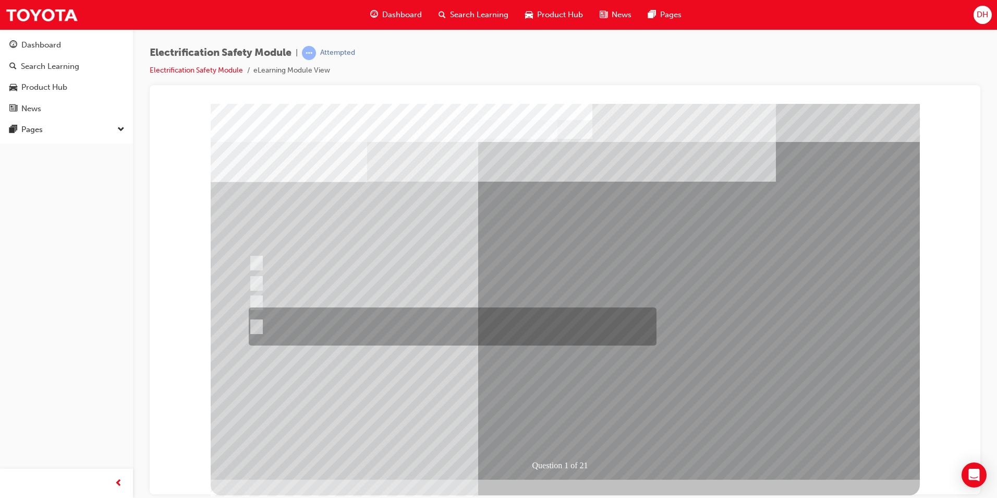
click at [259, 324] on input "The Plug-in Hybrid Electric has AC charging capability via a wall box charger a…" at bounding box center [254, 326] width 11 height 11
radio input "true"
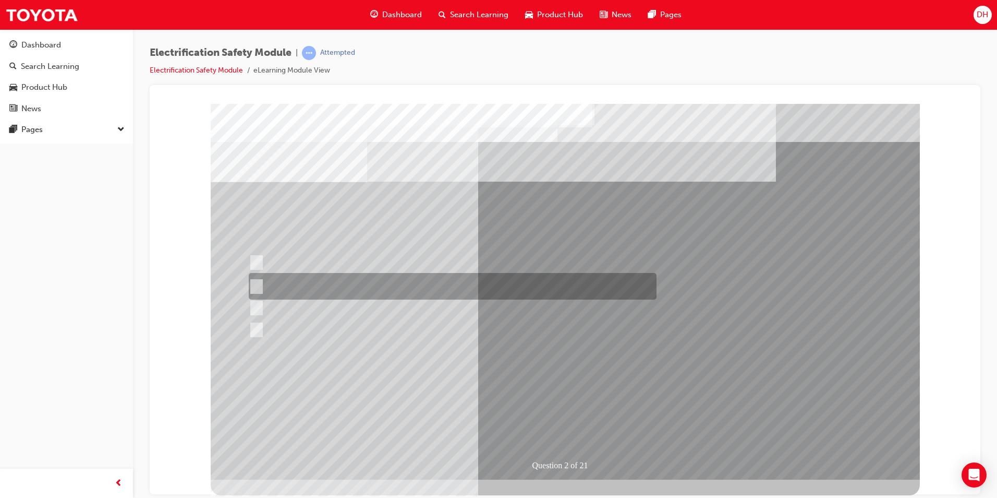
click at [257, 282] on input "The Battery Electric uses AC & DC charging capability and has no petrol engine." at bounding box center [254, 286] width 11 height 11
radio input "true"
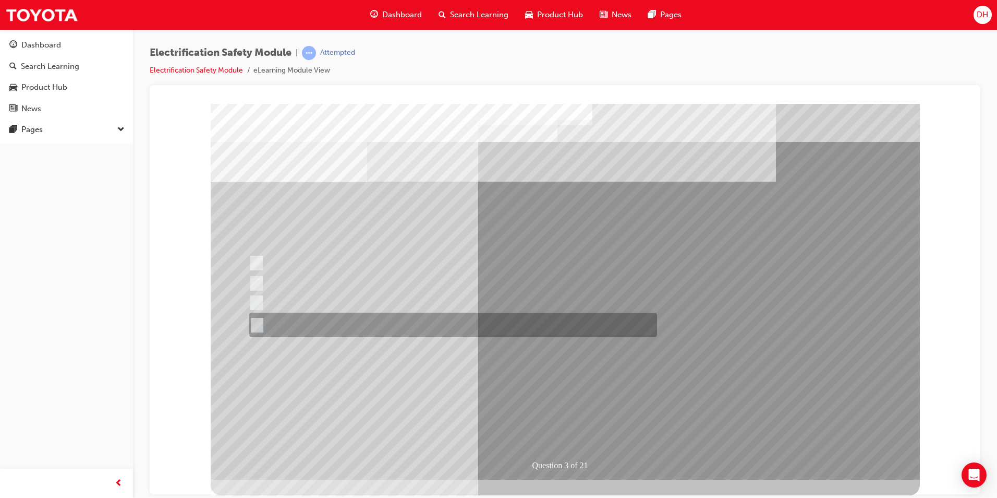
click at [256, 321] on input "The FCEV produces electric power via a Fuel Cell Stack supporting the Hybrid ba…" at bounding box center [254, 324] width 11 height 11
radio input "true"
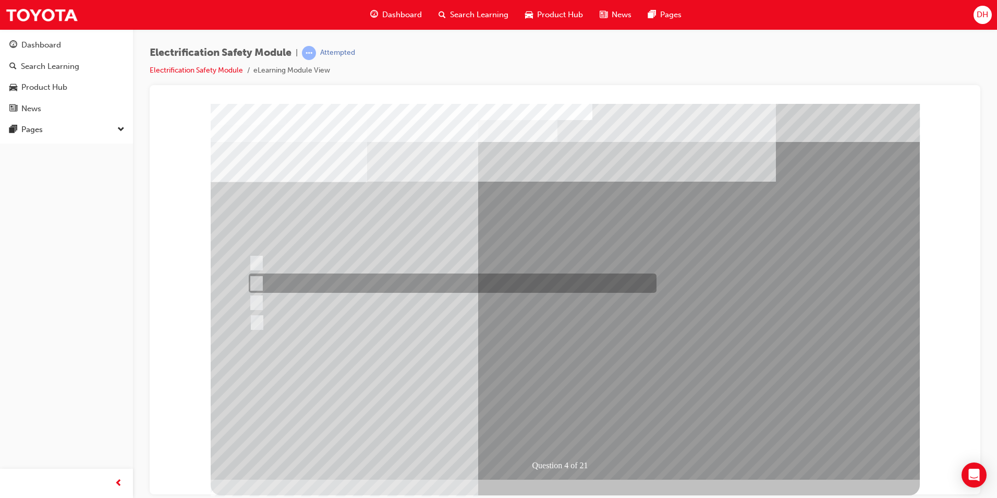
click at [257, 283] on input "EV or H2 labels on the License Plate." at bounding box center [253, 282] width 11 height 11
checkbox input "true"
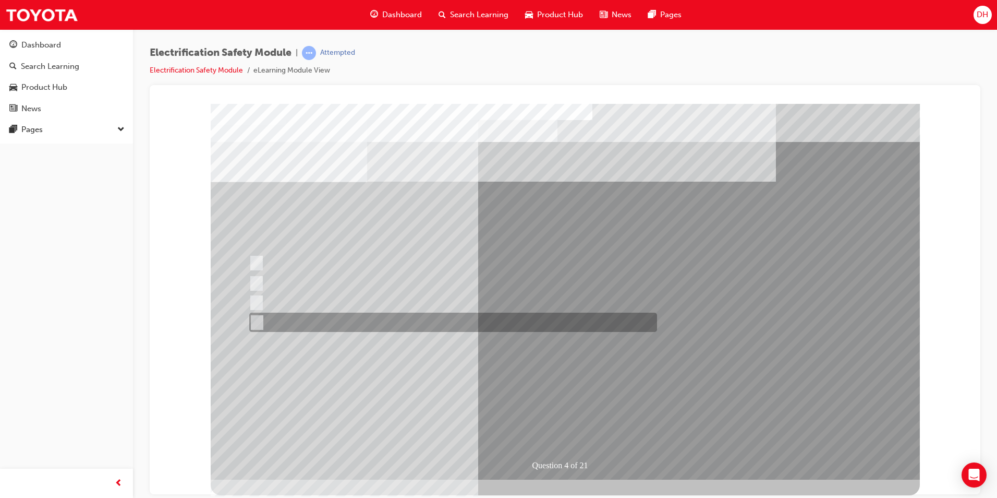
click at [261, 321] on div at bounding box center [451, 321] width 408 height 19
checkbox input "true"
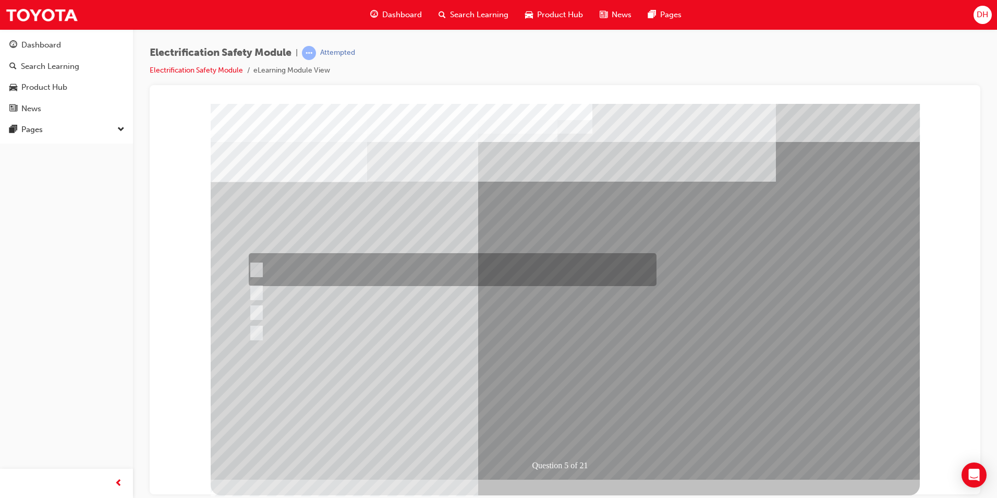
click at [252, 263] on div at bounding box center [450, 269] width 408 height 33
checkbox input "true"
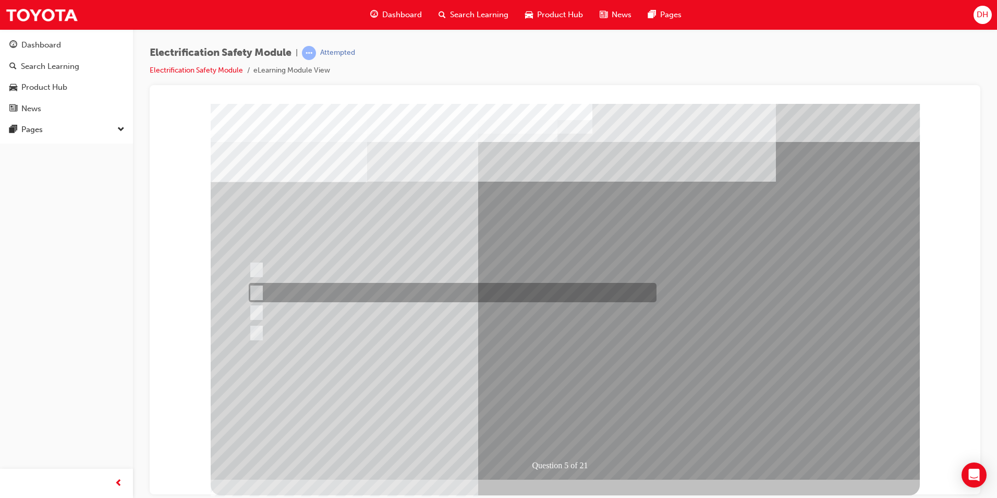
click at [257, 295] on input "The Main Display will show the power flow for the driveline." at bounding box center [253, 292] width 11 height 11
checkbox input "true"
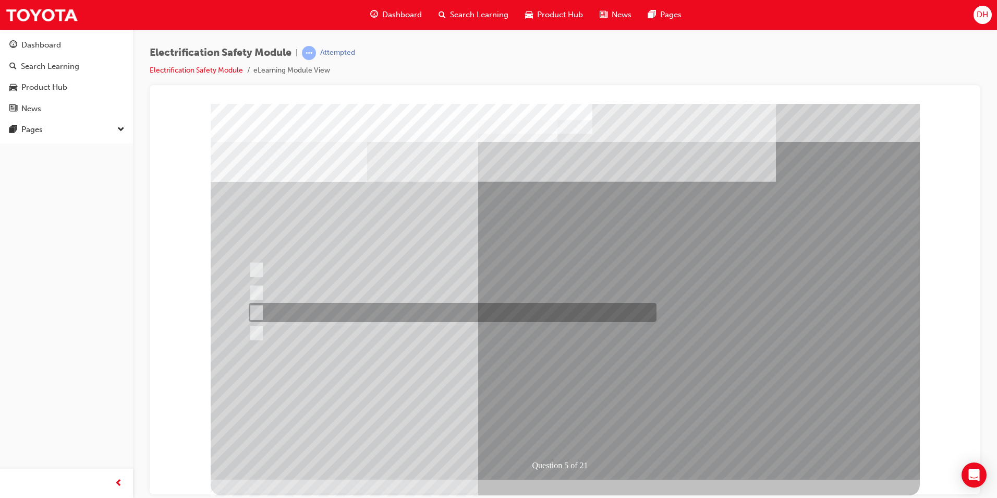
click at [257, 309] on input "Vehicle Motive Force selection types illuminated e.g. (EV/HV)." at bounding box center [253, 312] width 11 height 11
checkbox input "true"
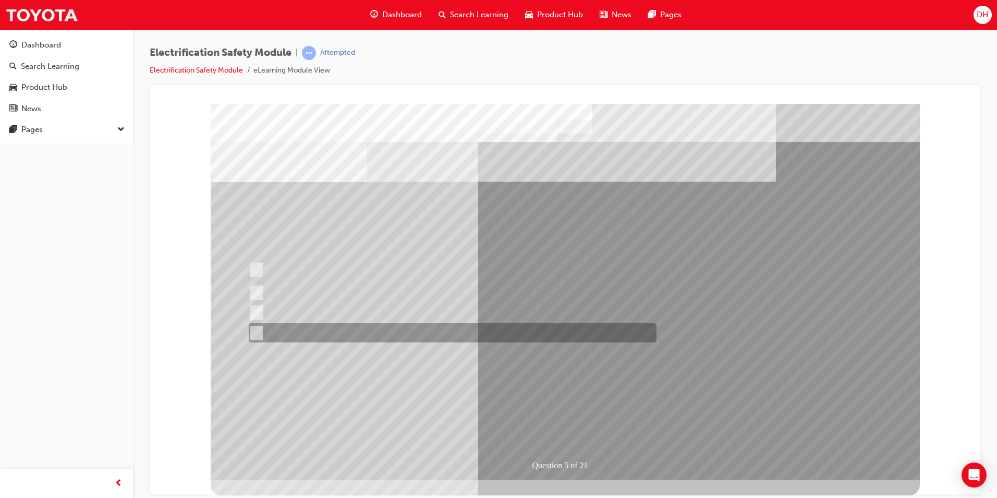
click at [259, 331] on input "Battery Level indicator (State of Charge)." at bounding box center [253, 332] width 11 height 11
checkbox input "true"
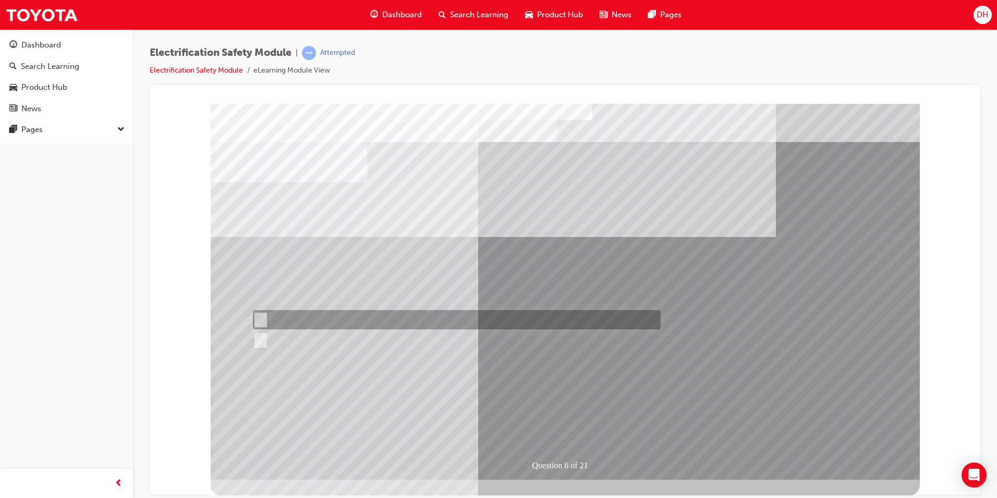
click at [262, 322] on input "True" at bounding box center [258, 319] width 11 height 11
radio input "true"
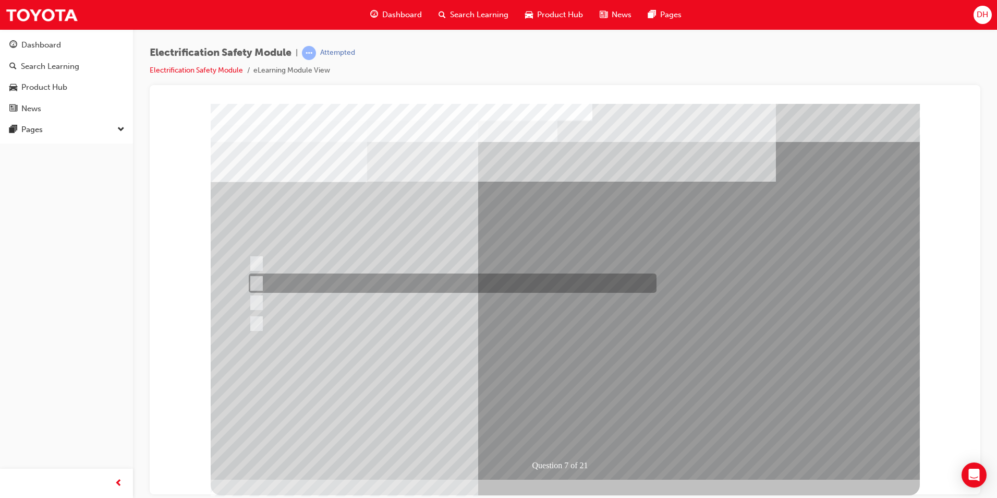
click at [258, 281] on input "Be detected and the system will shut down." at bounding box center [254, 282] width 11 height 11
radio input "true"
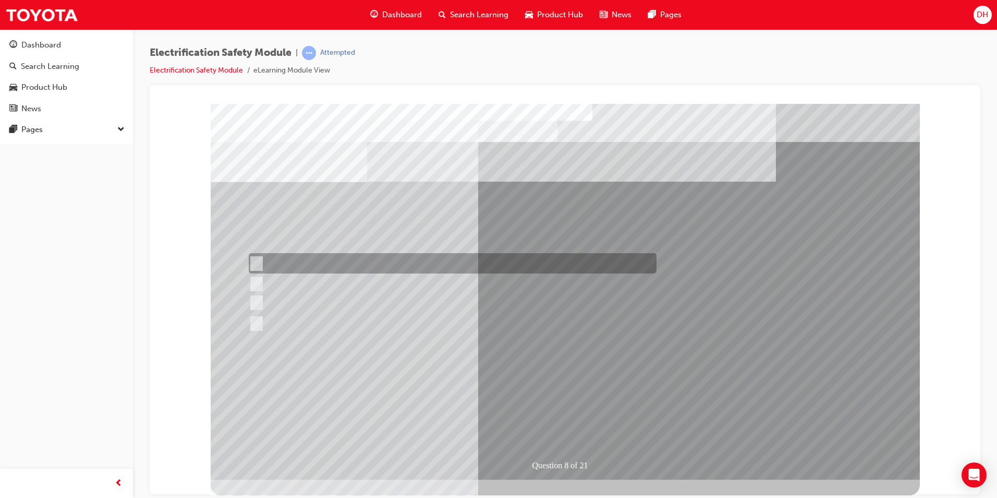
click at [257, 256] on div at bounding box center [450, 263] width 408 height 20
radio input "true"
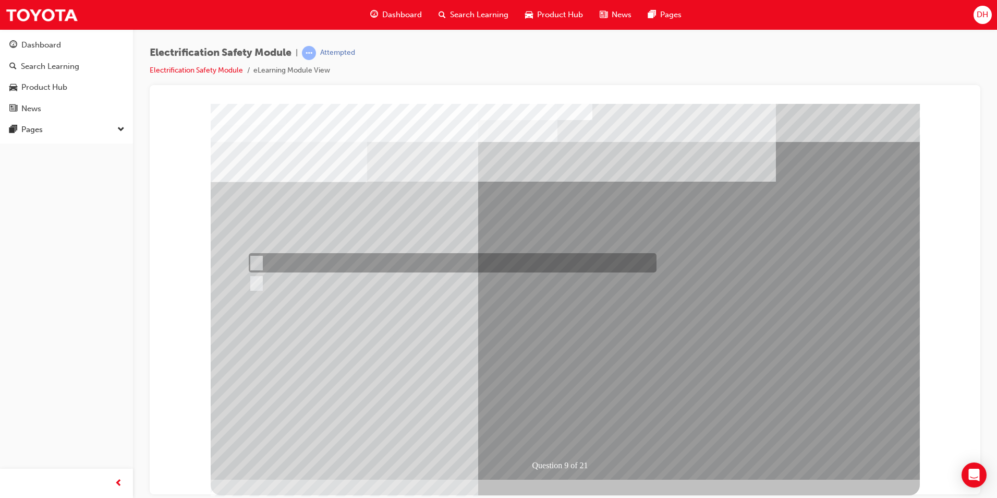
click at [255, 260] on input "True" at bounding box center [254, 262] width 11 height 11
radio input "true"
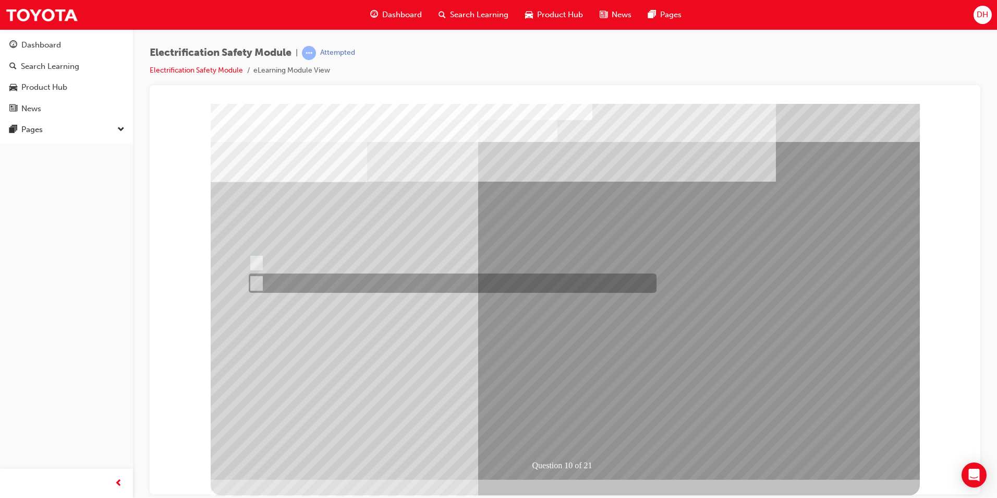
click at [257, 282] on input "True" at bounding box center [254, 282] width 11 height 11
radio input "true"
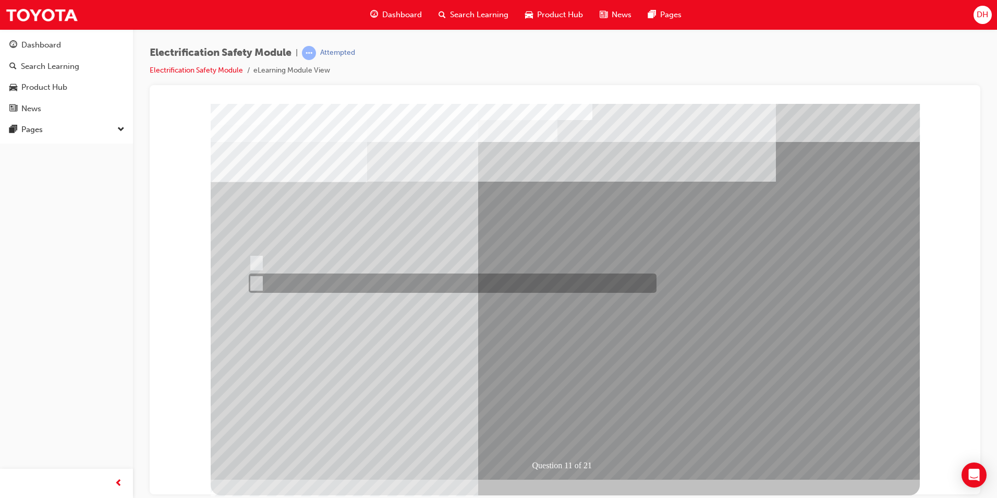
click at [253, 281] on input "False" at bounding box center [254, 282] width 11 height 11
radio input "true"
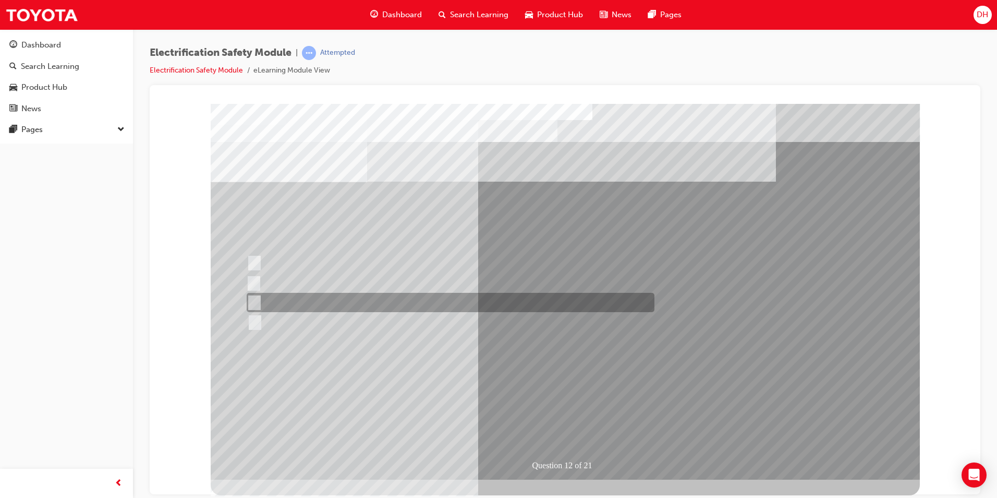
click at [256, 298] on input "Outside the vehicle’s detection area for entry and start system." at bounding box center [252, 302] width 11 height 11
radio input "true"
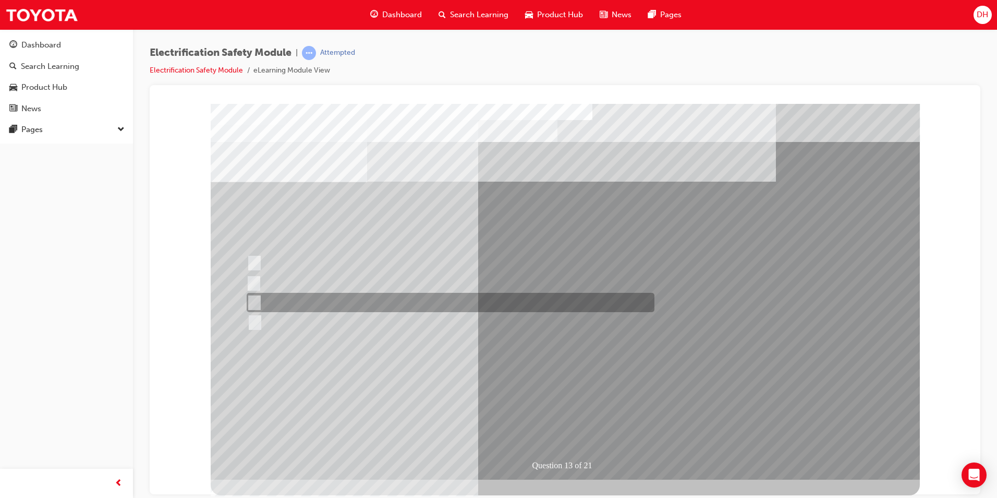
click at [255, 300] on input "Wait 10 minutes to discharge the High Voltage Capacitors." at bounding box center [252, 302] width 11 height 11
radio input "true"
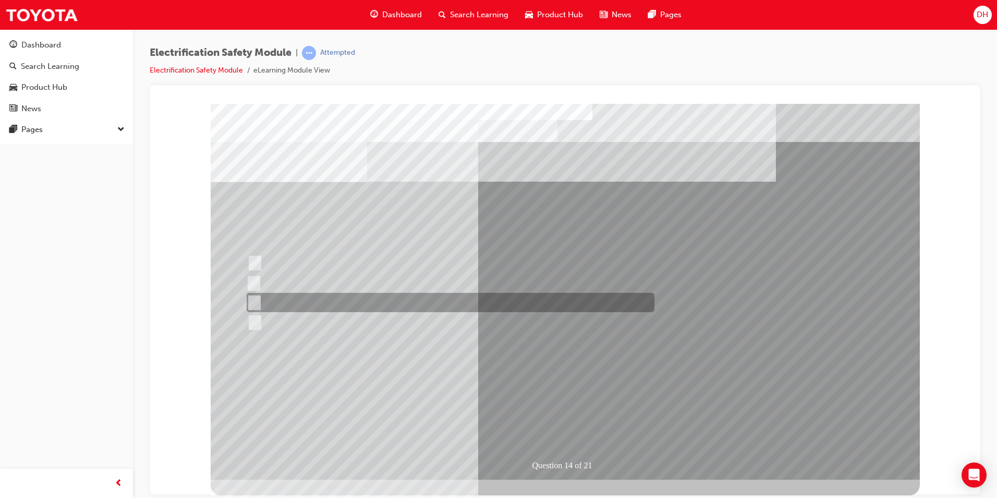
click at [253, 300] on input "10 minutes" at bounding box center [252, 302] width 11 height 11
radio input "true"
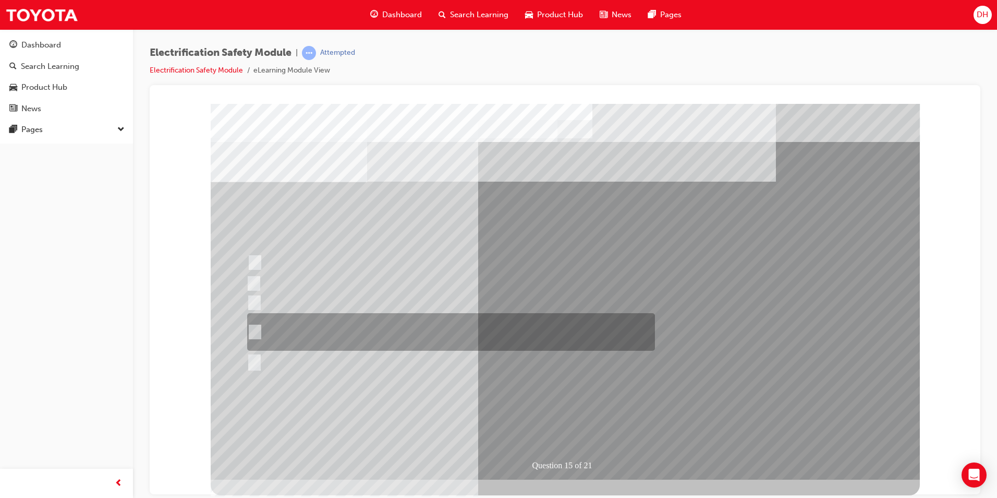
click at [253, 329] on input "The High Voltage Capacitor Terminal for 0 volts and the High Voltage Capacitor …" at bounding box center [252, 331] width 11 height 11
radio input "true"
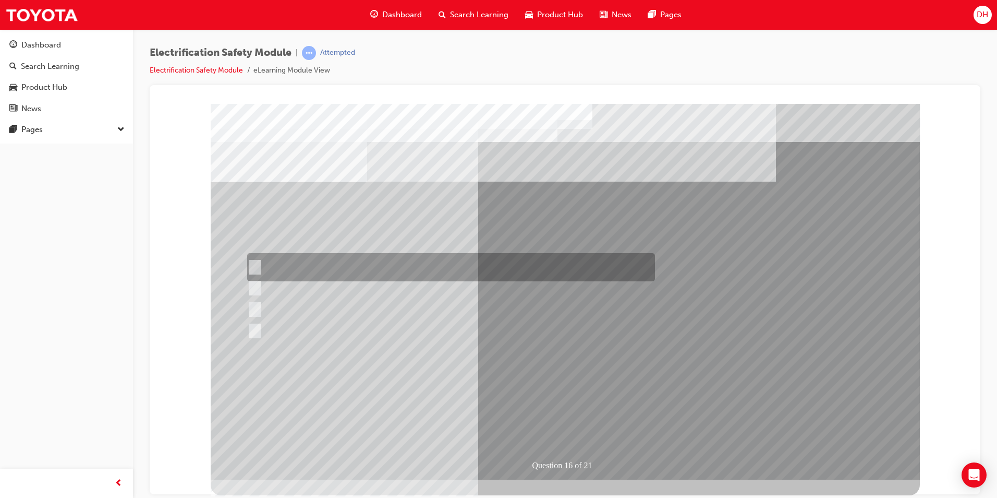
click at [257, 268] on input "Insulate the High Voltage Connector/Motor Side Cable Connection with Insulated …" at bounding box center [252, 266] width 11 height 11
radio input "true"
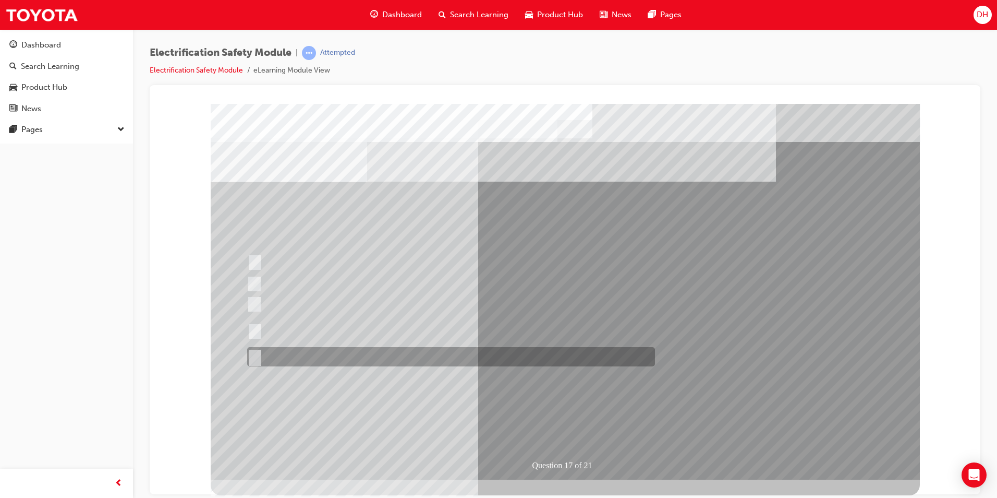
click at [258, 354] on input "All of the above." at bounding box center [252, 356] width 11 height 11
radio input "true"
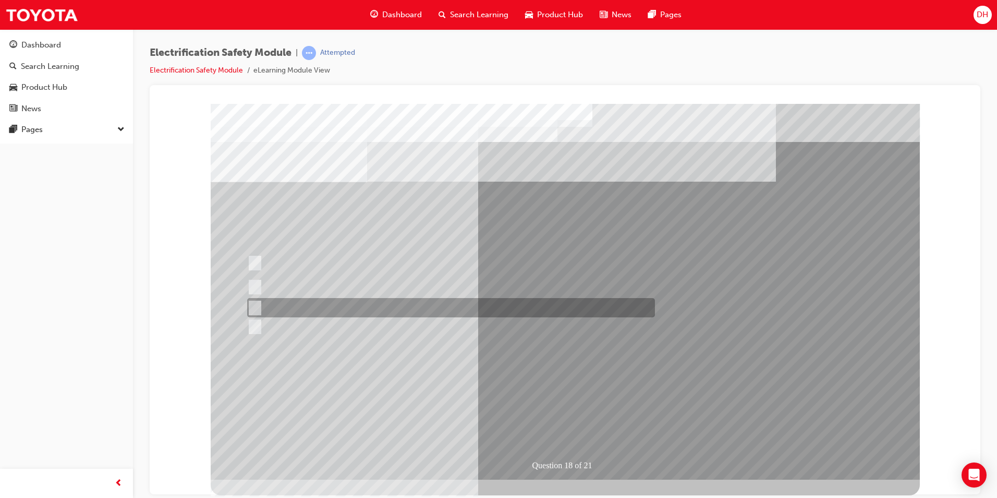
click at [253, 305] on input "Discard the gloves and use a new pair." at bounding box center [252, 307] width 11 height 11
radio input "true"
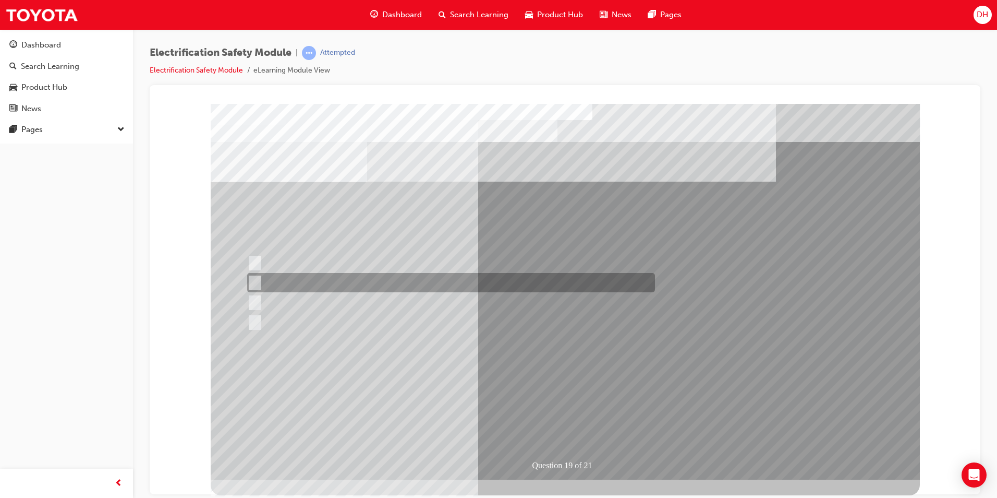
click at [251, 279] on input "To protect Electrical Insulating Gloves from mechanical damage." at bounding box center [252, 282] width 11 height 11
radio input "true"
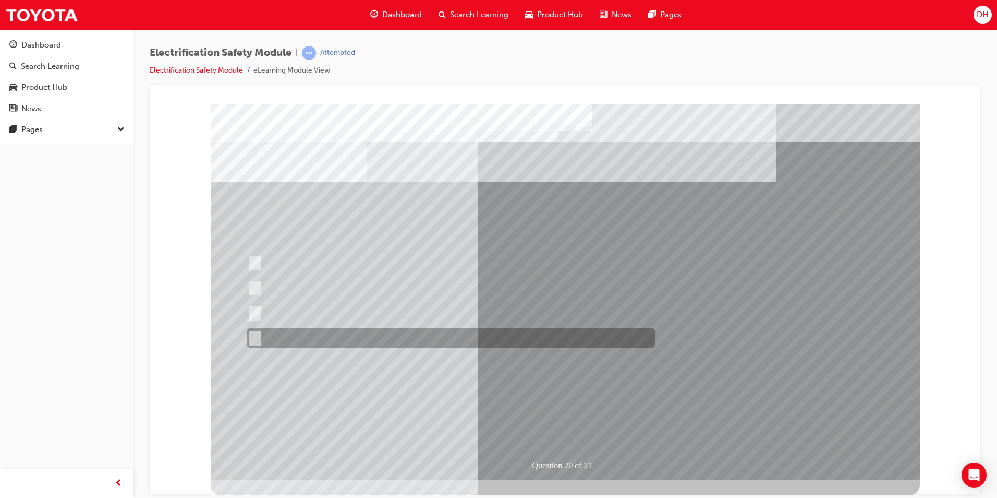
click at [256, 333] on input "All these statements are correct." at bounding box center [252, 337] width 11 height 11
radio input "true"
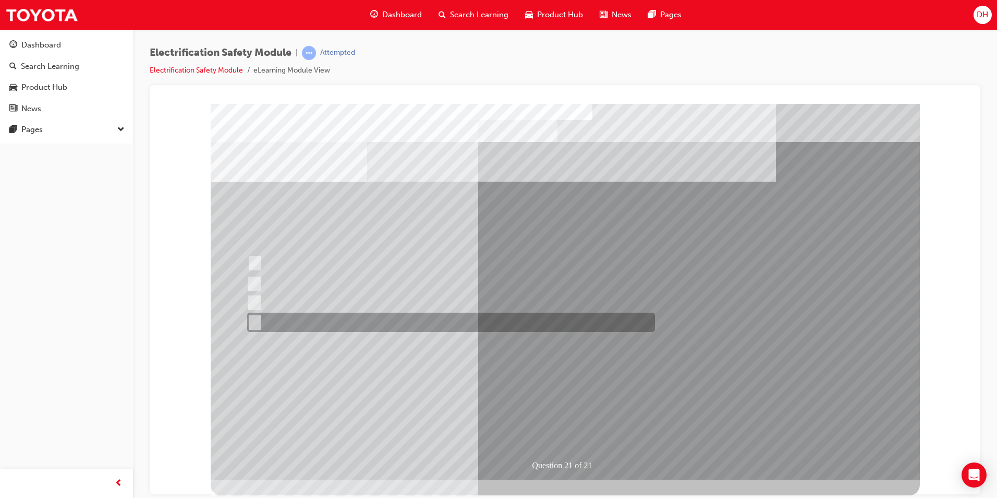
click at [251, 320] on input "All these items should be removed to improve safety" at bounding box center [252, 322] width 11 height 11
radio input "true"
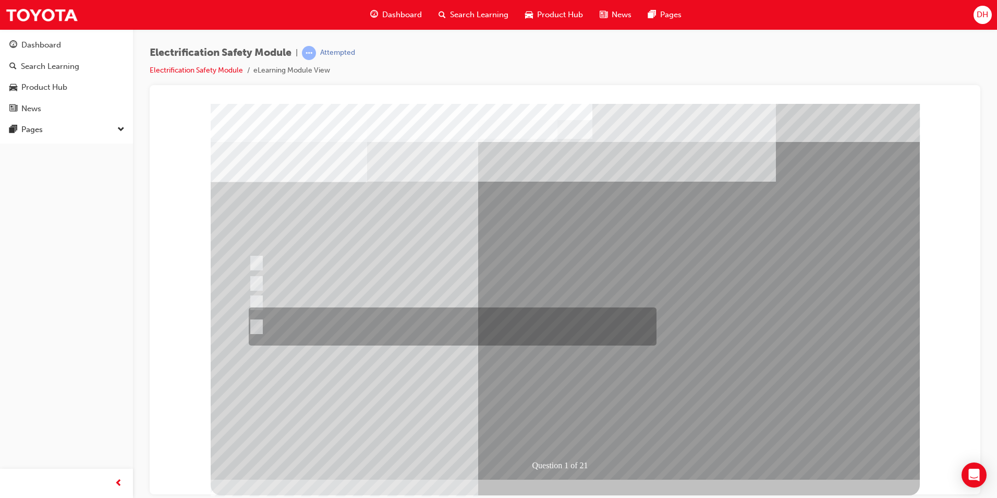
click at [257, 327] on input "The Plug-in Hybrid Electric has AC charging capability via a wall box charger a…" at bounding box center [254, 326] width 11 height 11
radio input "true"
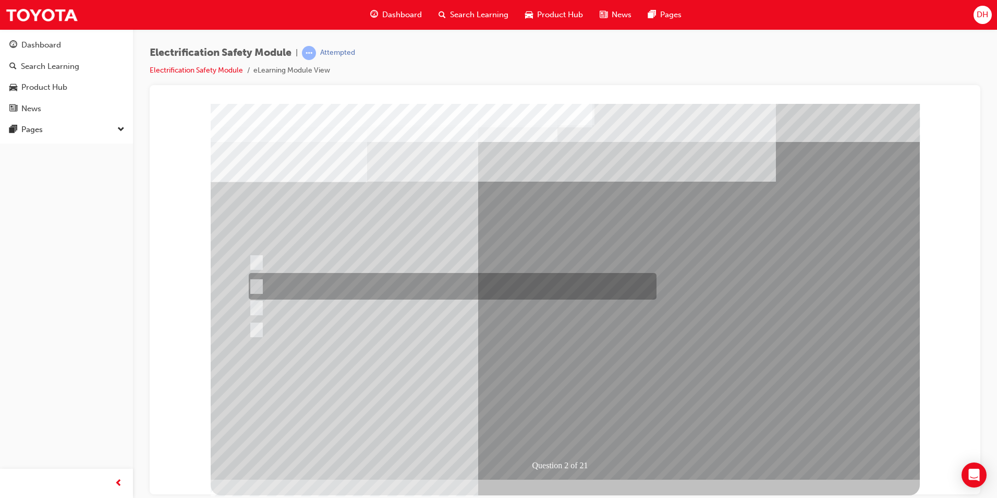
click at [260, 281] on div at bounding box center [450, 286] width 408 height 27
radio input "true"
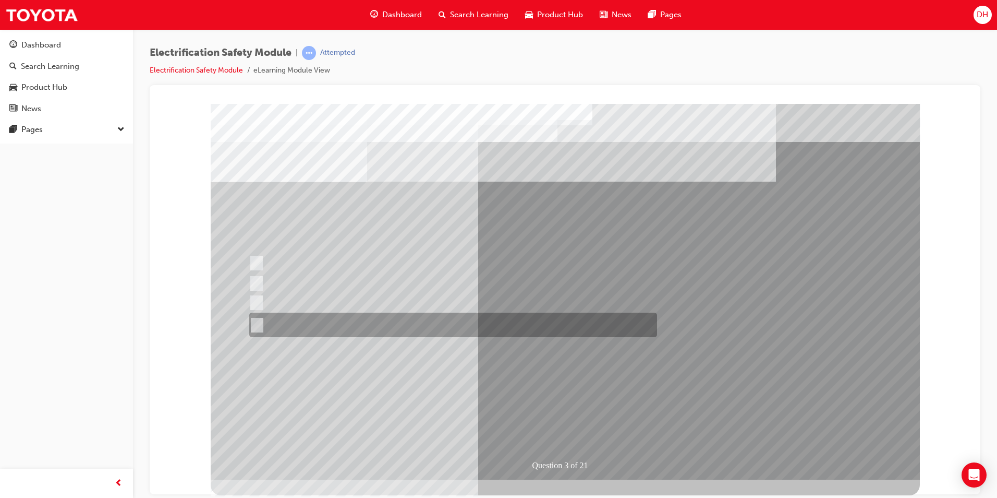
click at [258, 326] on input "The FCEV produces electric power via a Fuel Cell Stack supporting the Hybrid ba…" at bounding box center [254, 324] width 11 height 11
radio input "true"
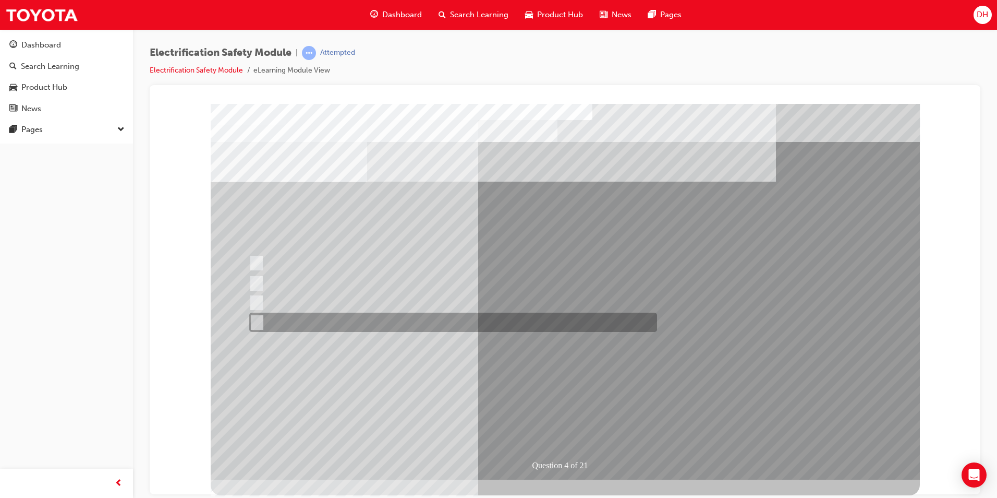
click at [256, 319] on input "Charge ports or H2 Filler Port in place of a Fuel Filler." at bounding box center [254, 322] width 11 height 11
checkbox input "true"
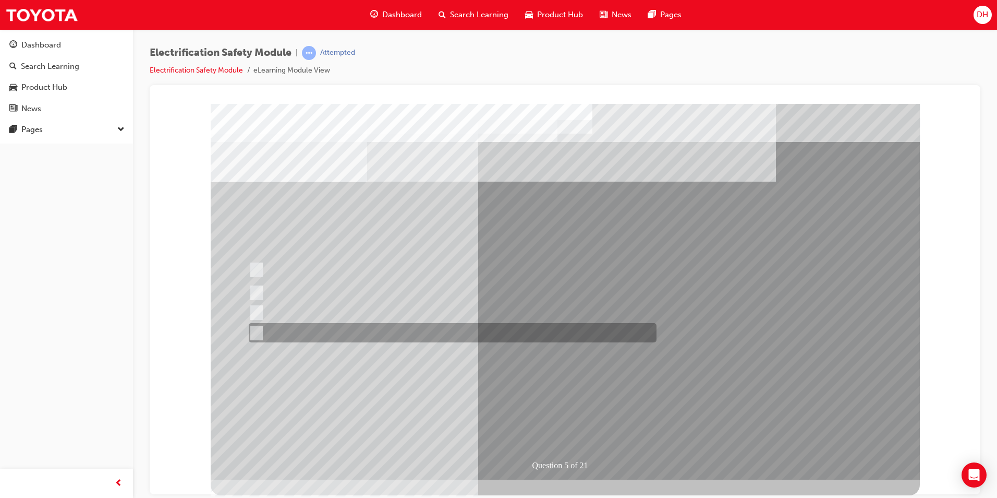
click at [253, 334] on input "Battery Level indicator (State of Charge)." at bounding box center [253, 332] width 11 height 11
checkbox input "true"
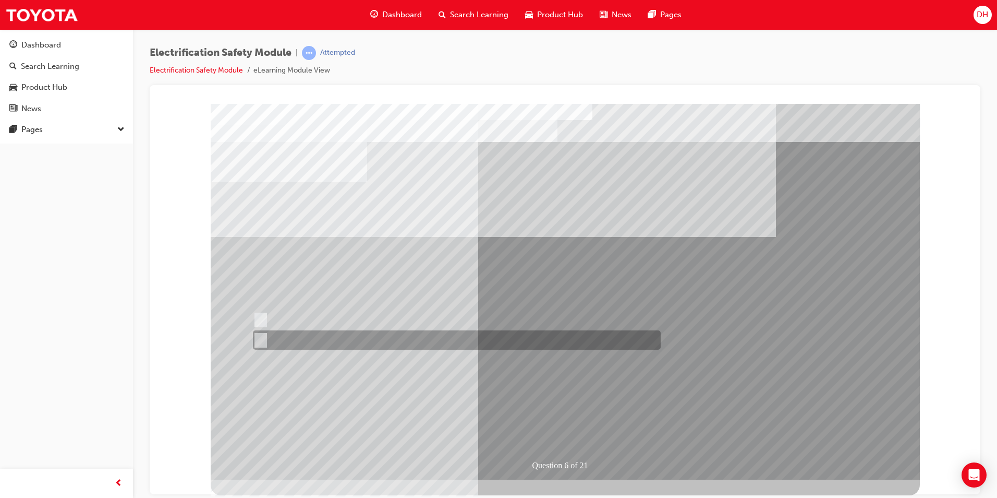
click at [264, 340] on input "False" at bounding box center [258, 339] width 11 height 11
radio input "true"
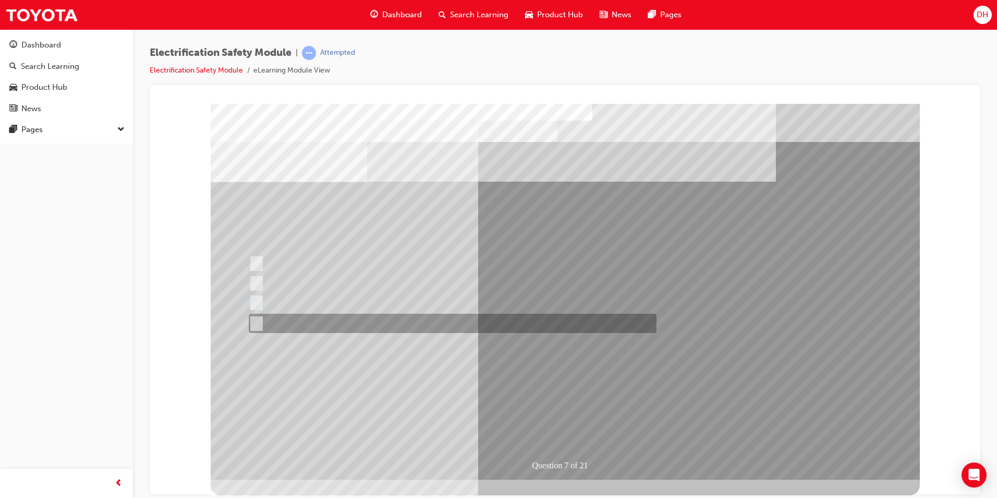
click at [255, 321] on input "Cause the vehicle to operate under reduced power." at bounding box center [254, 323] width 11 height 11
radio input "true"
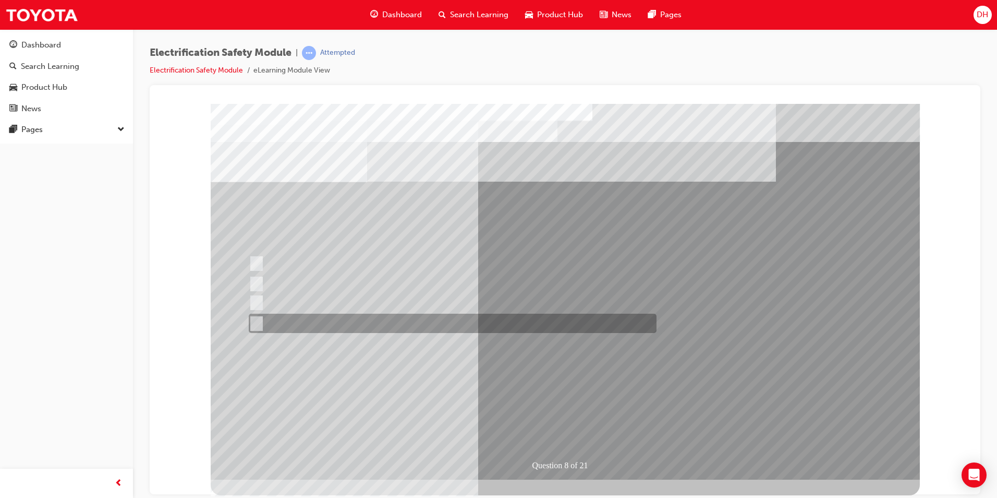
click at [256, 326] on input "Replacing Suspension Components." at bounding box center [254, 323] width 11 height 11
radio input "true"
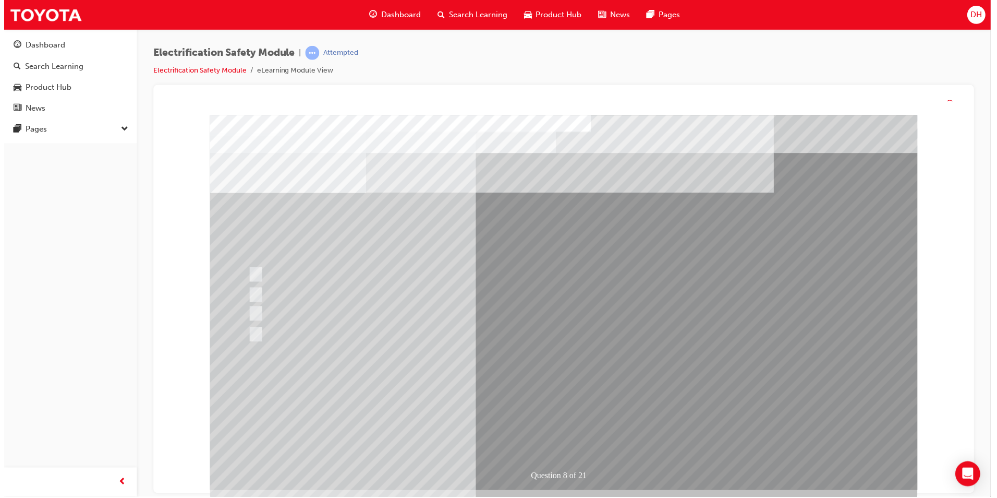
drag, startPoint x: 536, startPoint y: 390, endPoint x: 512, endPoint y: 401, distance: 26.6
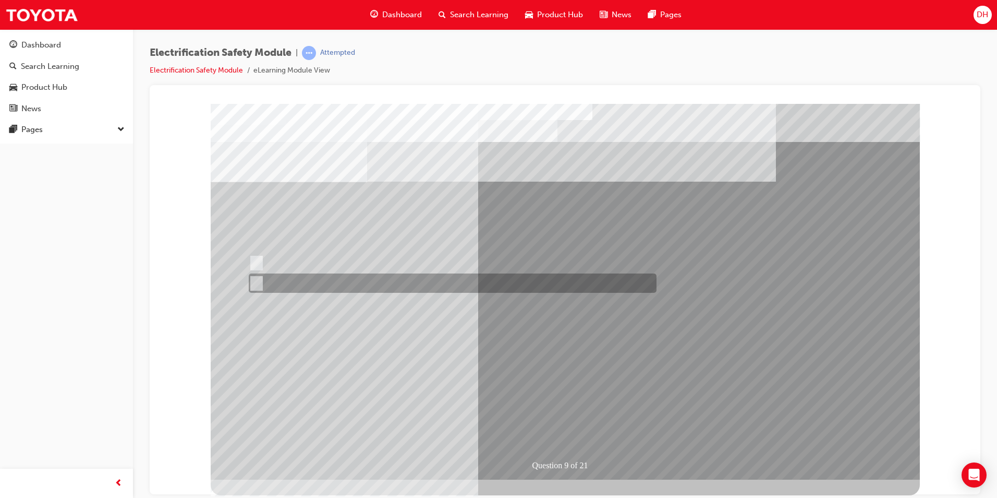
click at [261, 283] on div at bounding box center [450, 282] width 408 height 19
radio input "true"
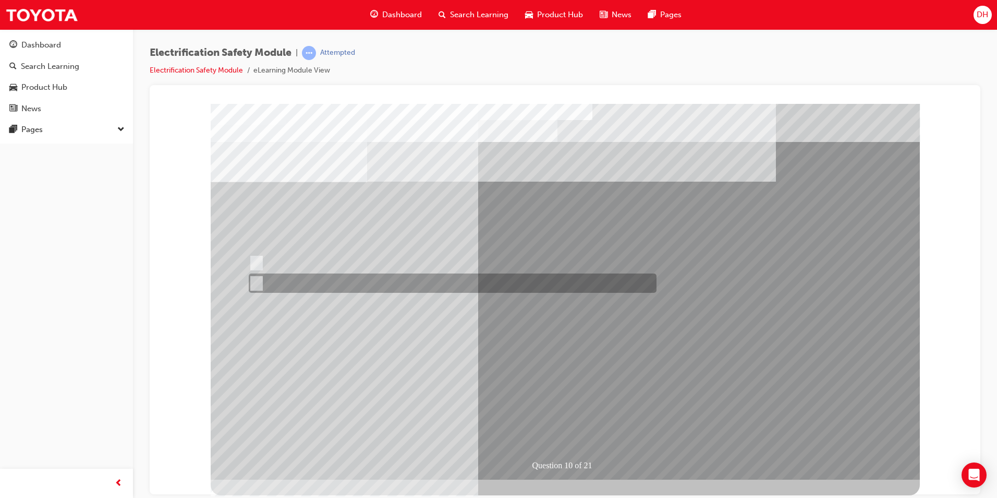
click at [253, 277] on input "True" at bounding box center [254, 282] width 11 height 11
radio input "true"
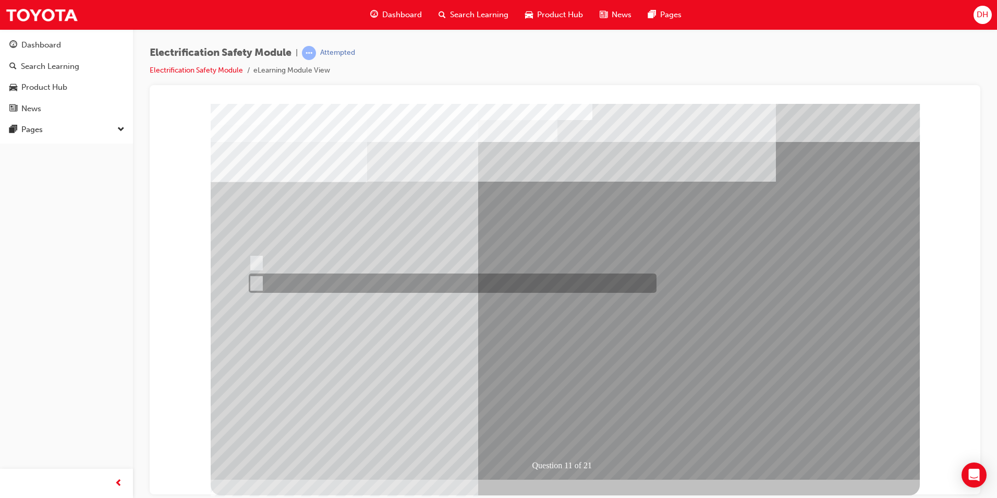
drag, startPoint x: 260, startPoint y: 279, endPoint x: 312, endPoint y: 310, distance: 61.3
click at [259, 279] on input "False" at bounding box center [254, 282] width 11 height 11
radio input "true"
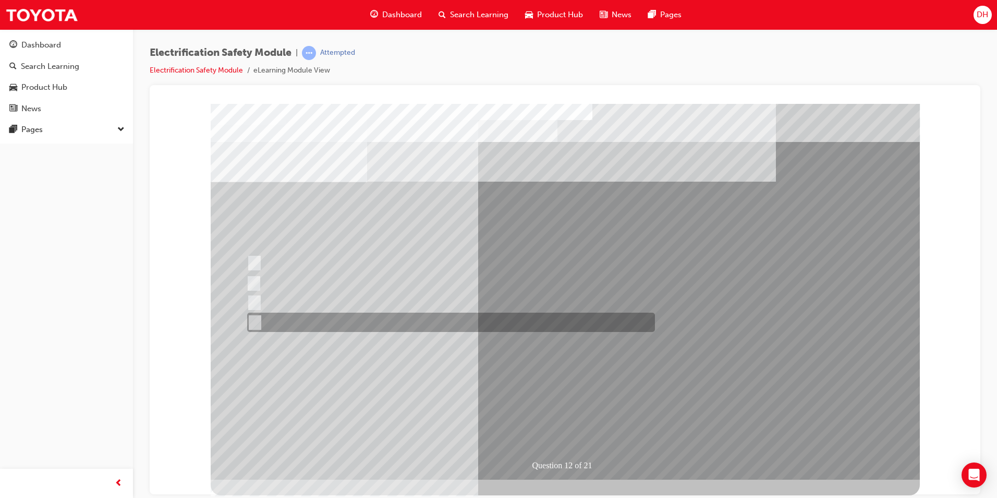
click at [258, 321] on input "None of the above." at bounding box center [252, 322] width 11 height 11
radio input "true"
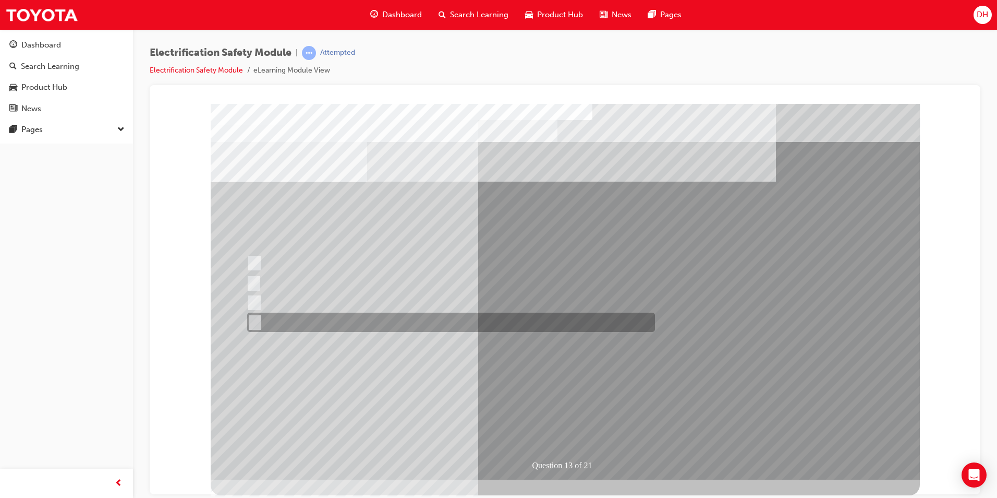
click at [251, 321] on input "Check for a DC Charging Port." at bounding box center [252, 322] width 11 height 11
radio input "true"
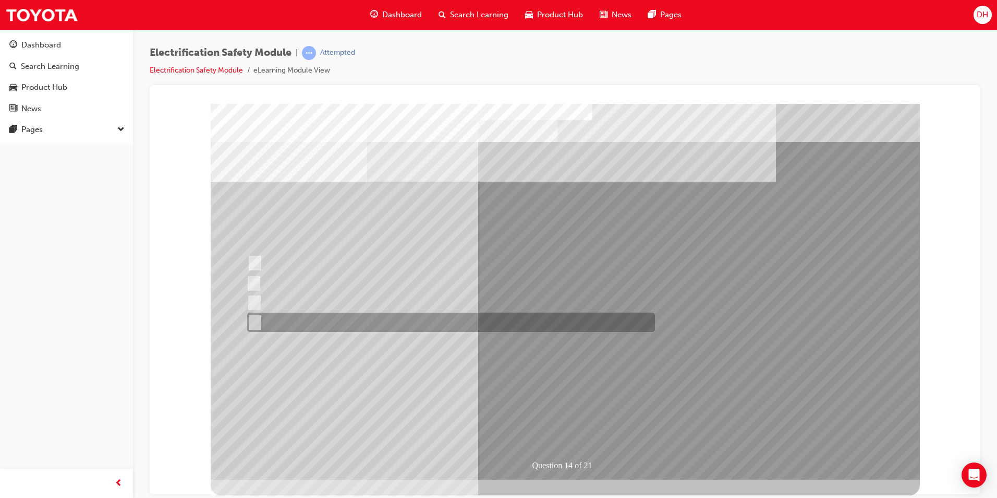
click at [262, 320] on div at bounding box center [449, 321] width 408 height 19
radio input "true"
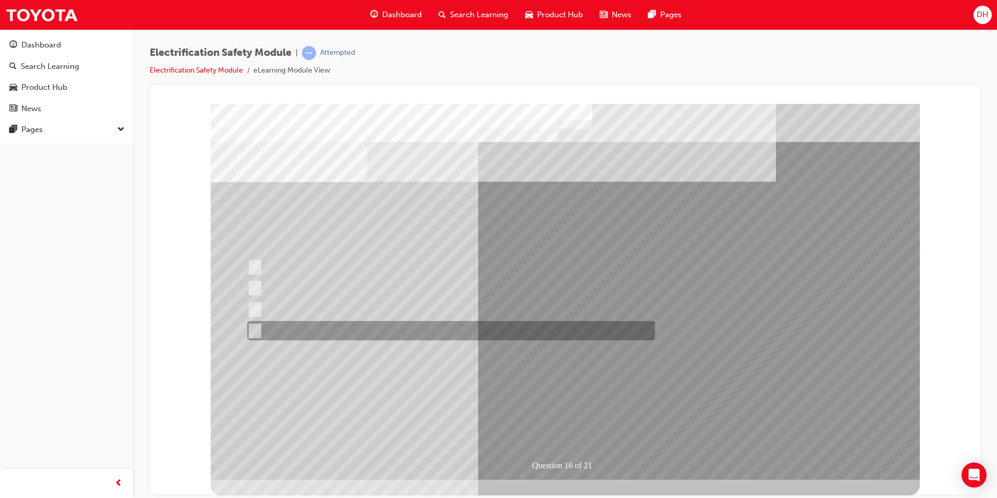
click at [262, 331] on div at bounding box center [449, 330] width 408 height 19
radio input "true"
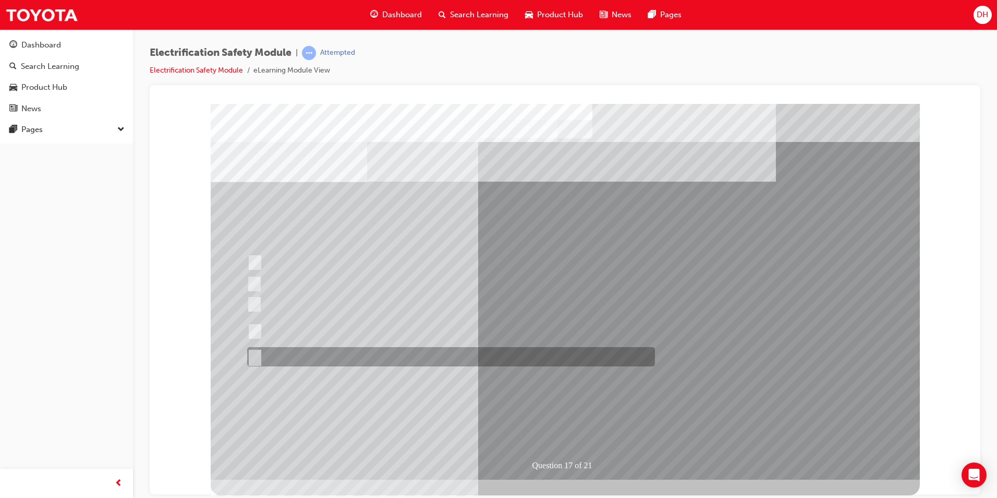
click at [259, 356] on div at bounding box center [449, 356] width 408 height 19
radio input "true"
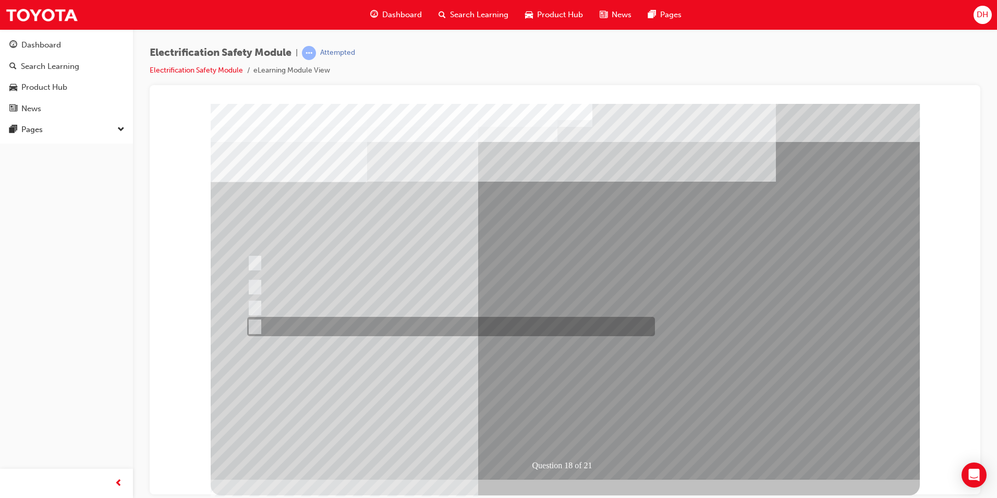
click at [251, 324] on input "Don’t use those gloves and continue the task using bare hands." at bounding box center [252, 326] width 11 height 11
radio input "true"
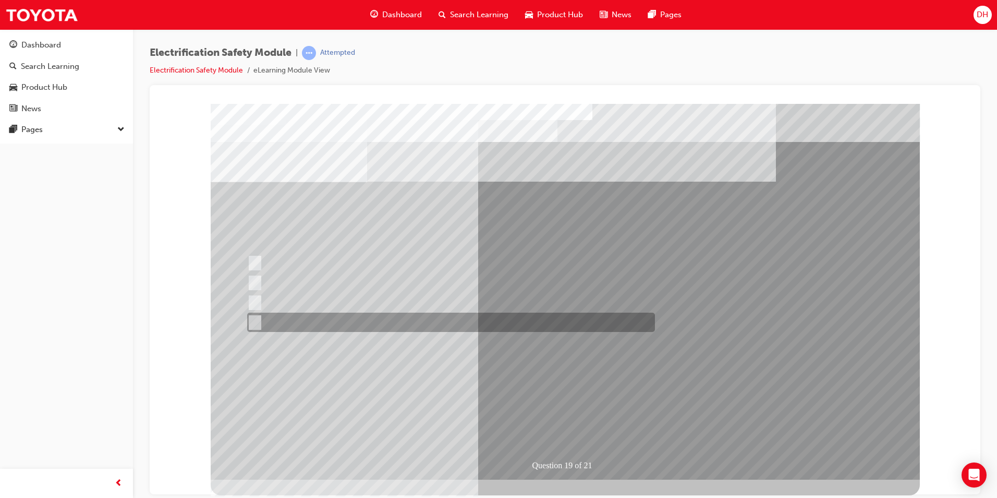
click at [257, 319] on input "To improve dexterity by keeping hands warm in cold weather." at bounding box center [252, 322] width 11 height 11
radio input "true"
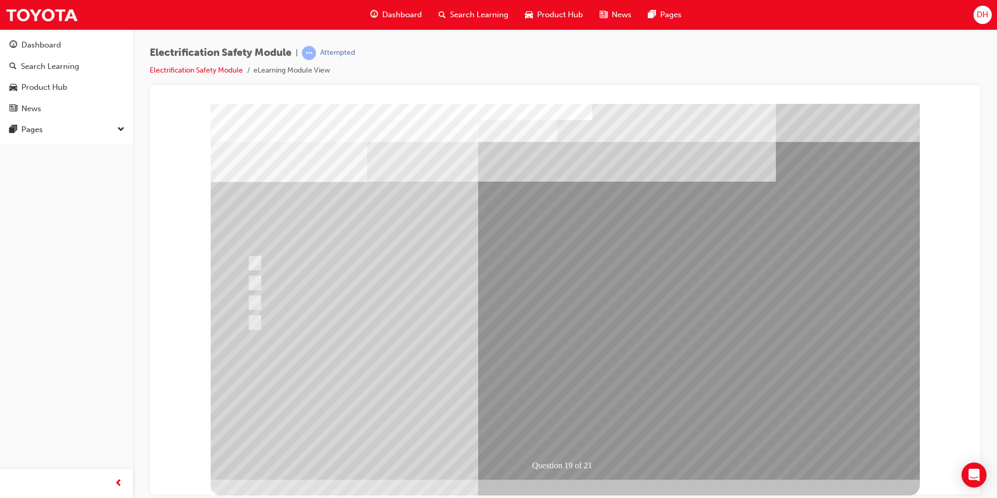
drag, startPoint x: 528, startPoint y: 389, endPoint x: 528, endPoint y: 378, distance: 10.4
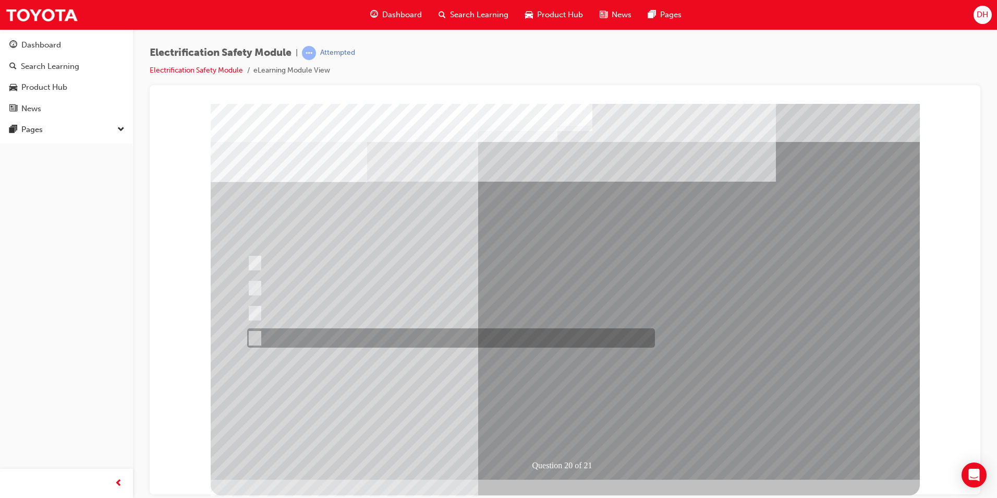
click at [258, 335] on input "All these statements are correct." at bounding box center [252, 337] width 11 height 11
radio input "true"
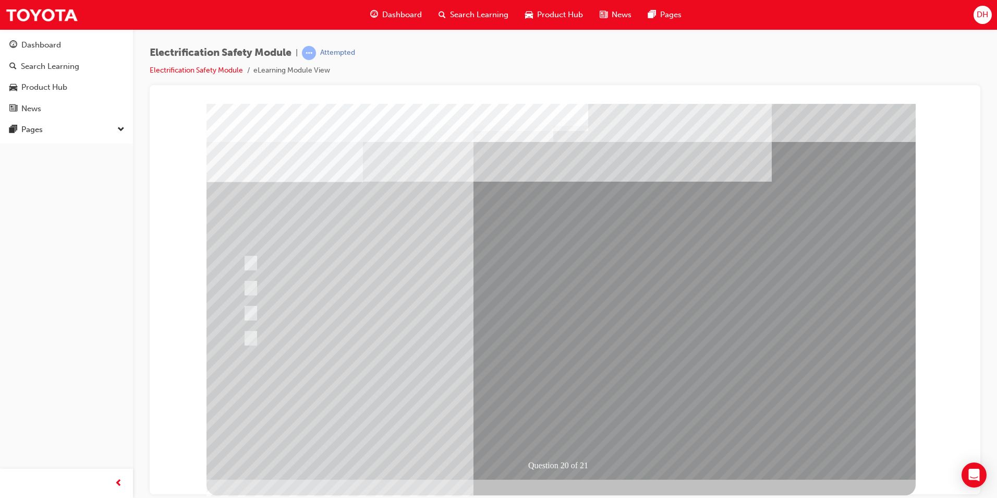
click at [473, 381] on div "Question 20 of 21" at bounding box center [561, 291] width 709 height 376
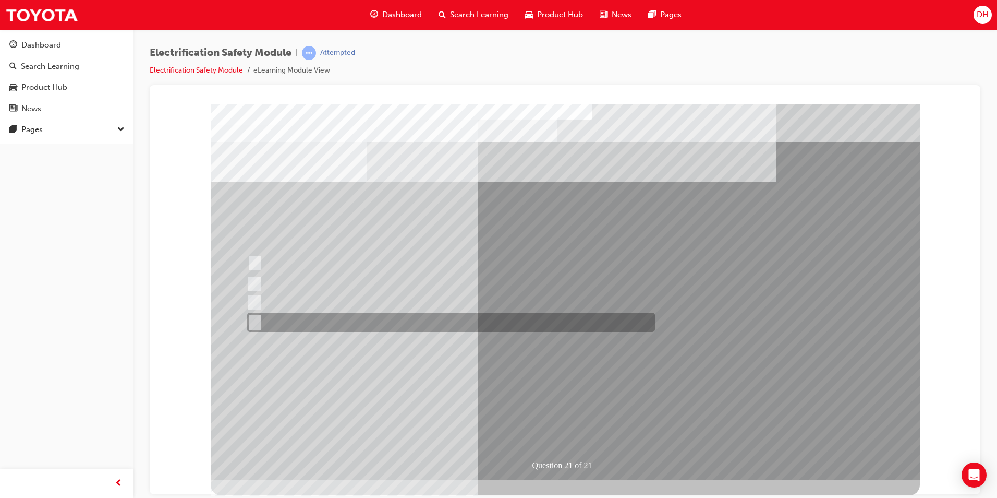
click at [258, 317] on input "All these items should be removed to improve safety" at bounding box center [252, 322] width 11 height 11
radio input "true"
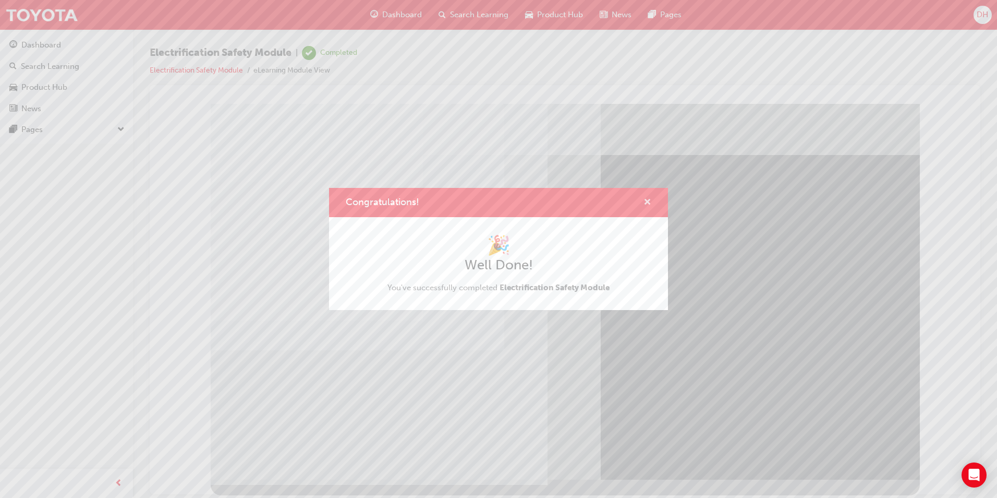
click at [647, 198] on span "cross-icon" at bounding box center [648, 202] width 8 height 9
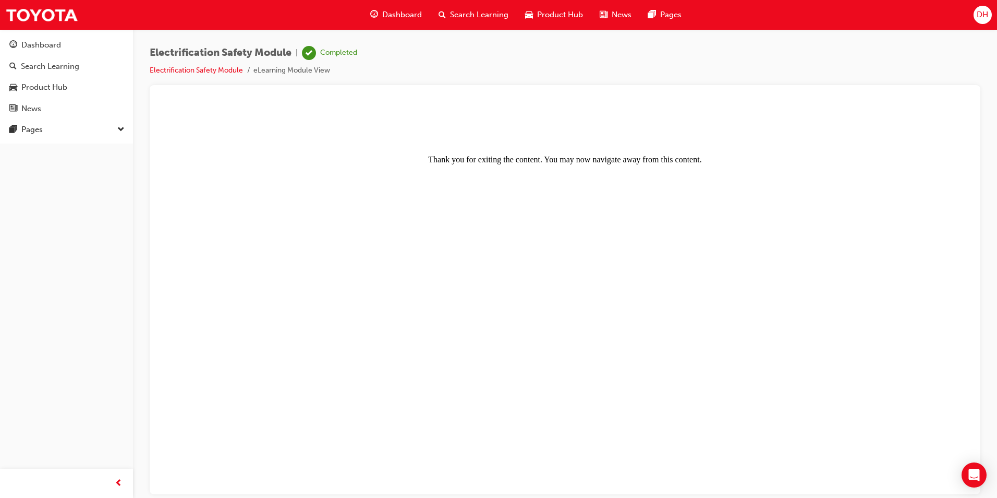
click at [390, 16] on span "Dashboard" at bounding box center [402, 15] width 40 height 12
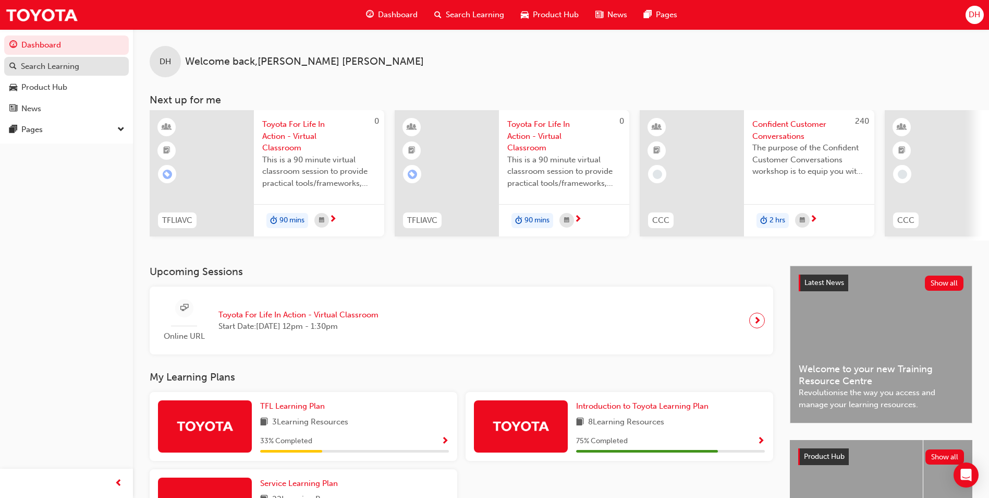
click at [49, 67] on div "Search Learning" at bounding box center [50, 67] width 58 height 12
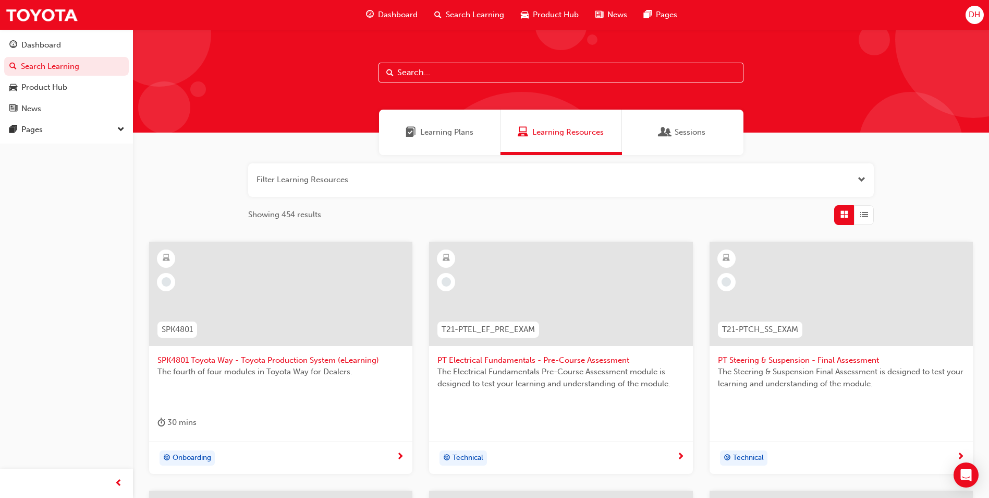
click at [437, 68] on input "text" at bounding box center [561, 73] width 365 height 20
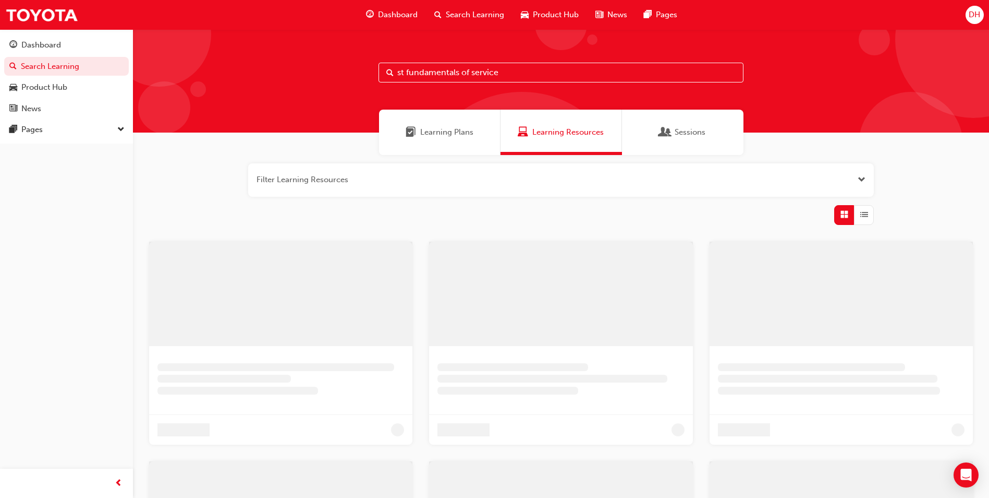
type input "st fundamentals of service"
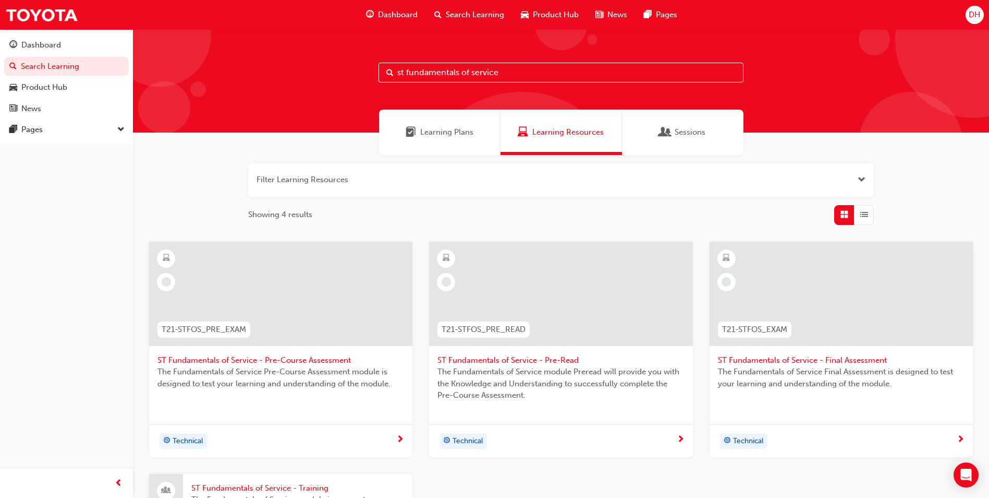
click at [490, 360] on span "ST Fundamentals of Service - Pre-Read" at bounding box center [561, 360] width 247 height 12
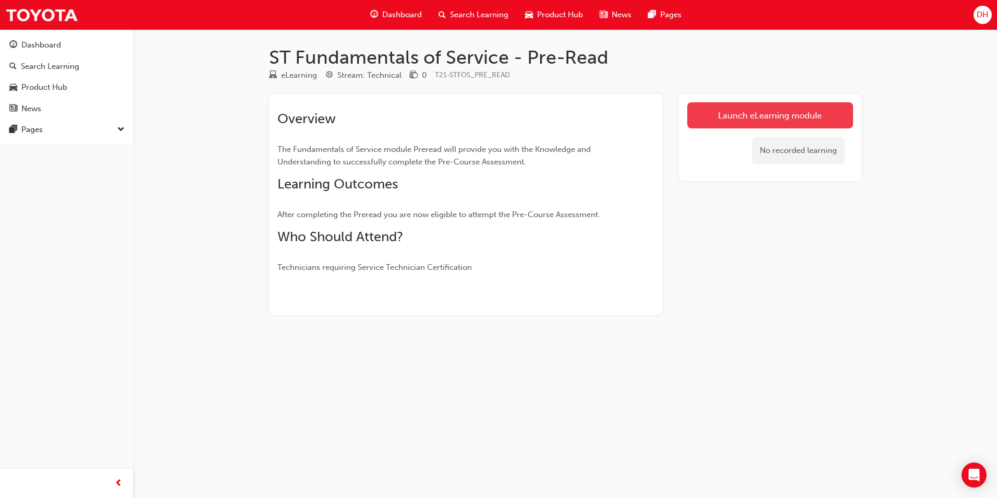
click at [755, 116] on link "Launch eLearning module" at bounding box center [770, 115] width 166 height 26
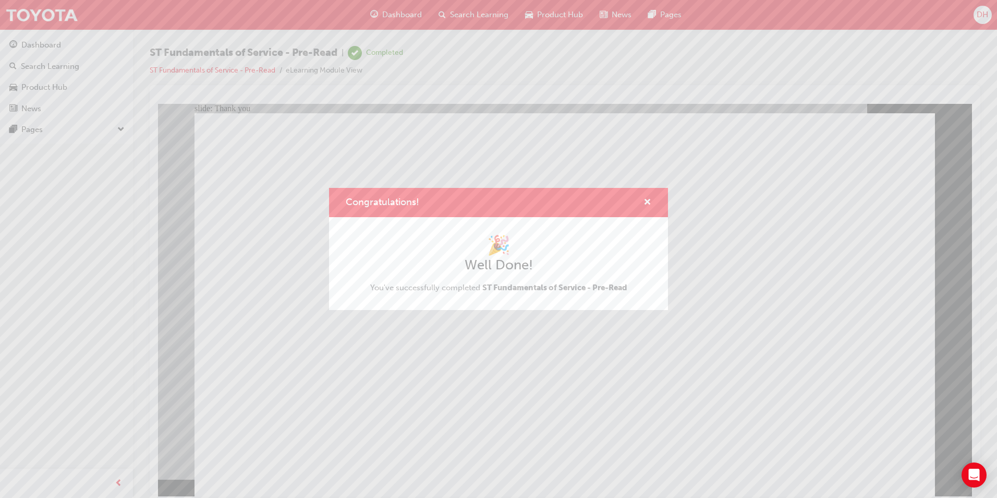
click at [294, 419] on div "Congratulations! 🎉 Well Done! You've successfully completed ST Fundamentals of …" at bounding box center [498, 249] width 997 height 498
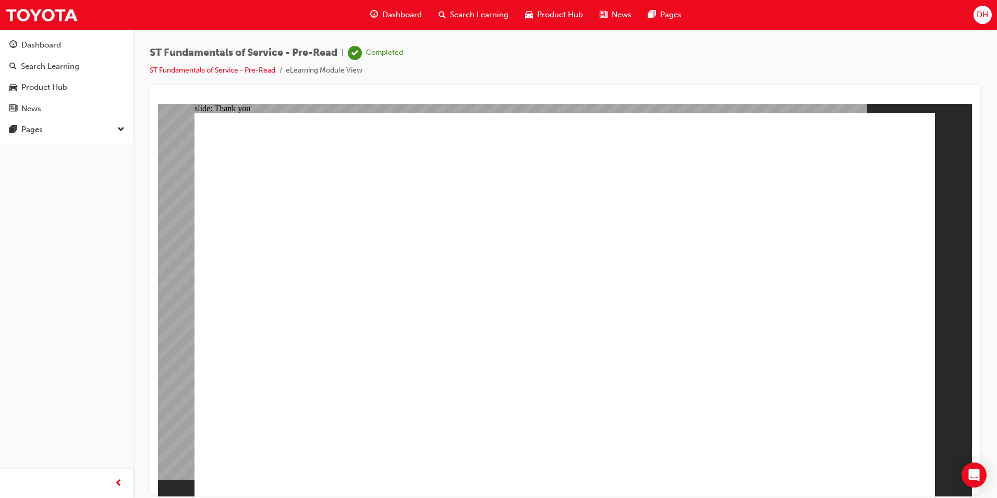
click at [746, 72] on div "ST Fundamentals of Service - Pre-Read | Completed ST Fundamentals of Service - …" at bounding box center [565, 65] width 831 height 39
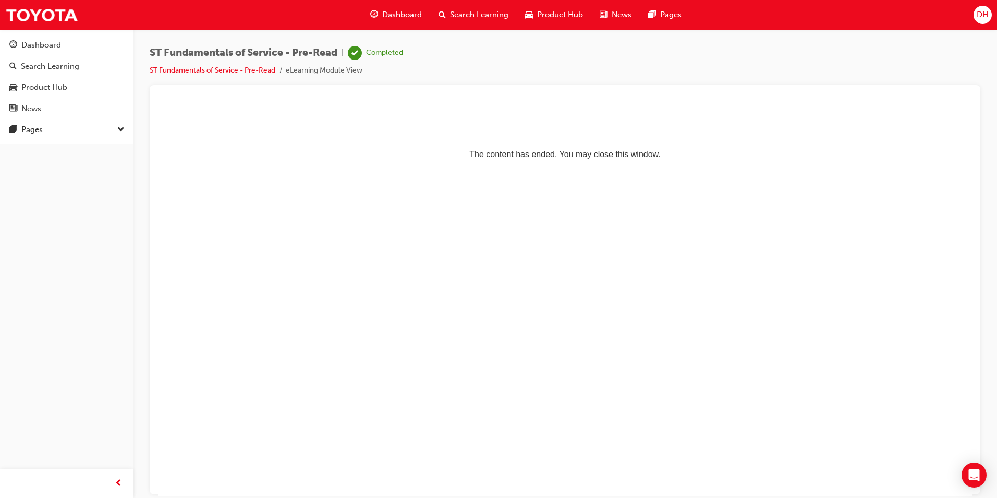
click at [463, 20] on span "Search Learning" at bounding box center [479, 15] width 58 height 12
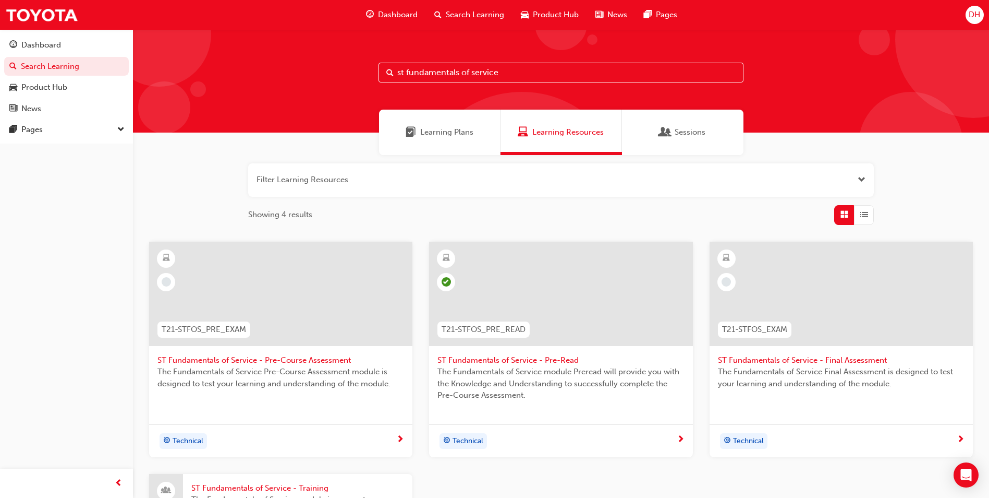
click at [441, 72] on input "st fundamentals of service" at bounding box center [561, 73] width 365 height 20
drag, startPoint x: 466, startPoint y: 72, endPoint x: 367, endPoint y: 81, distance: 99.4
click at [389, 81] on div "st fundamentals of service" at bounding box center [561, 73] width 365 height 20
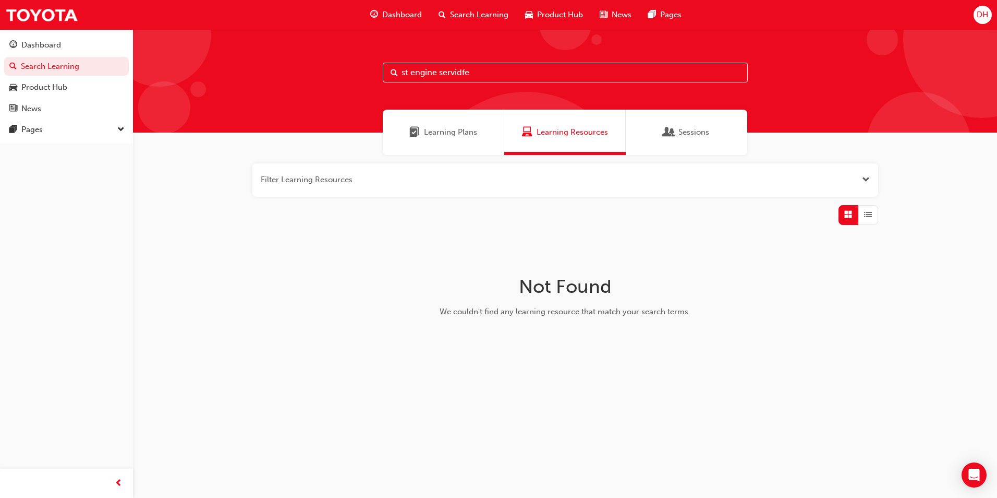
click at [502, 75] on input "st engine servidfe" at bounding box center [565, 73] width 365 height 20
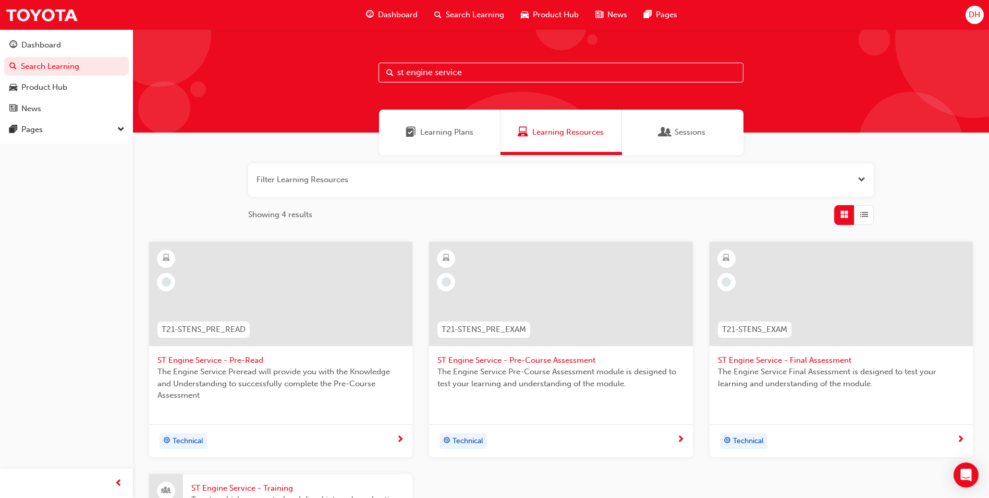
type input "st engine service"
click at [223, 365] on span "ST Engine Service - Pre-Read" at bounding box center [281, 360] width 247 height 12
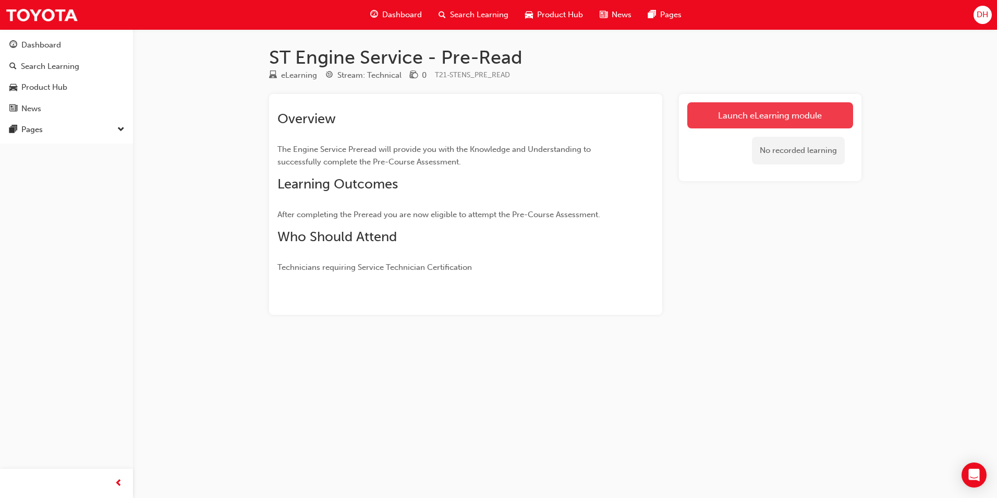
click at [773, 116] on link "Launch eLearning module" at bounding box center [770, 115] width 166 height 26
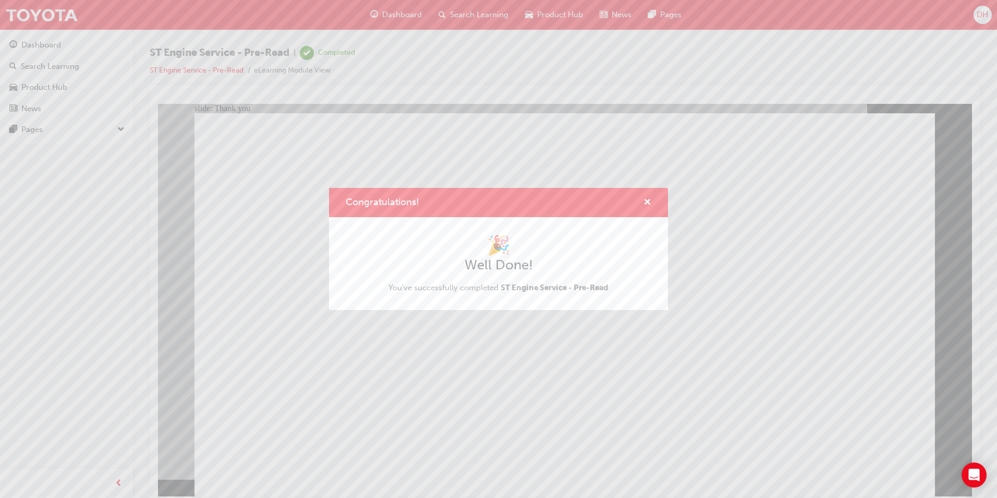
click at [426, 414] on div "Congratulations! 🎉 Well Done! You've successfully completed ST Engine Service -…" at bounding box center [498, 249] width 997 height 498
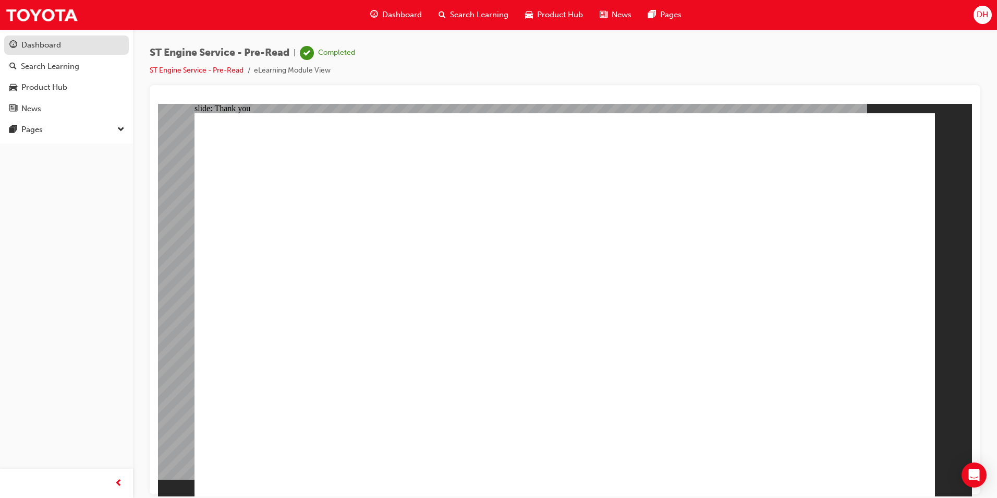
click at [15, 44] on span "guage-icon" at bounding box center [13, 45] width 8 height 9
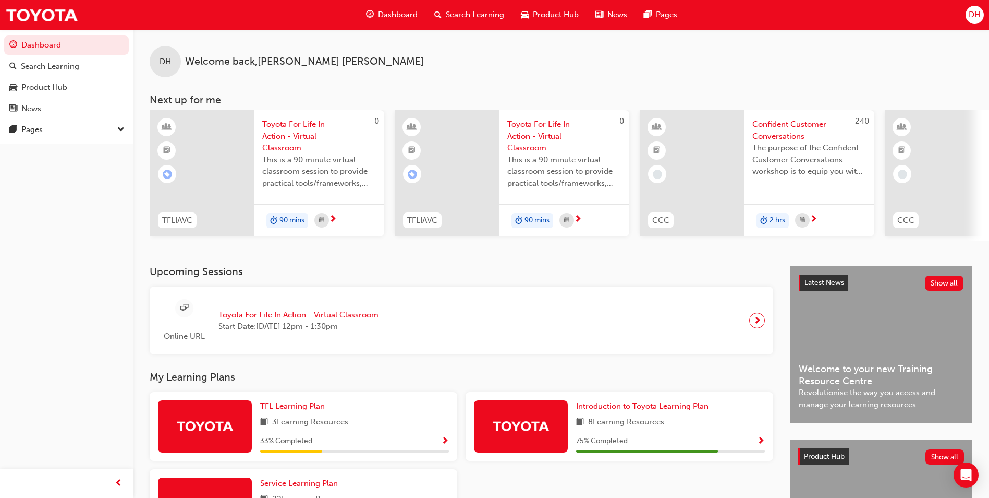
click at [457, 16] on span "Search Learning" at bounding box center [475, 15] width 58 height 12
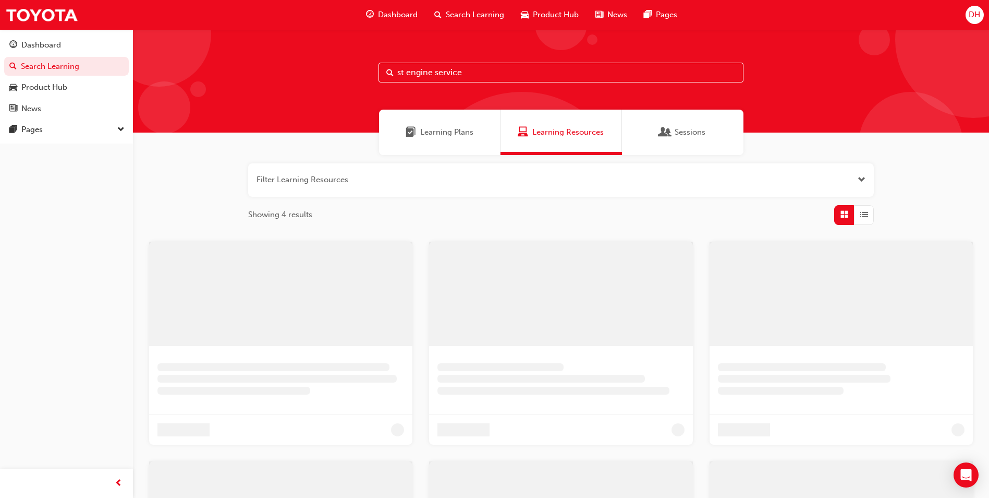
click at [485, 77] on input "st engine service" at bounding box center [561, 73] width 365 height 20
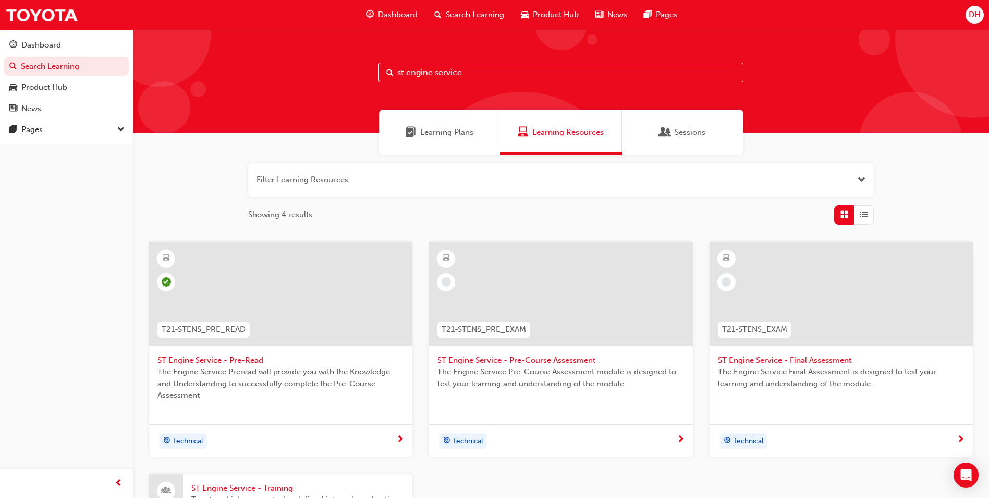
click at [531, 361] on span "ST Engine Service - Pre-Course Assessment" at bounding box center [561, 360] width 247 height 12
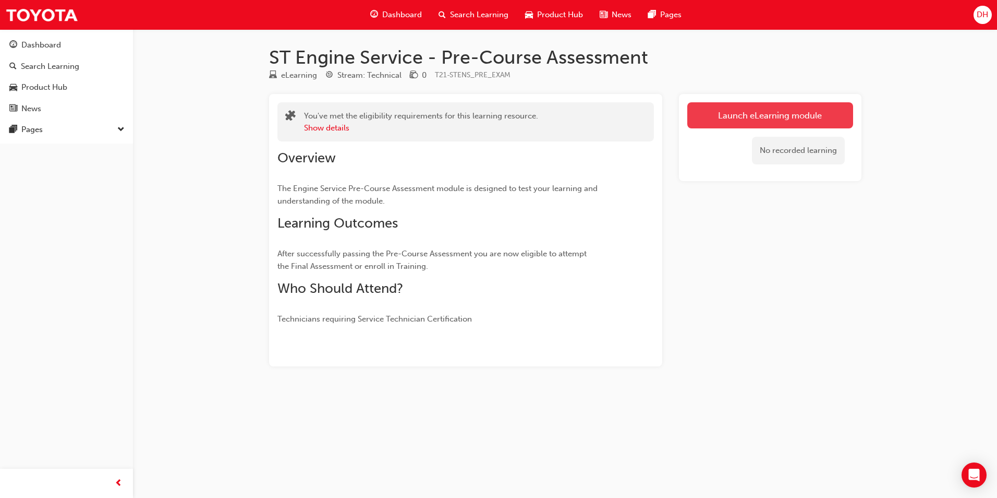
click at [743, 111] on link "Launch eLearning module" at bounding box center [770, 115] width 166 height 26
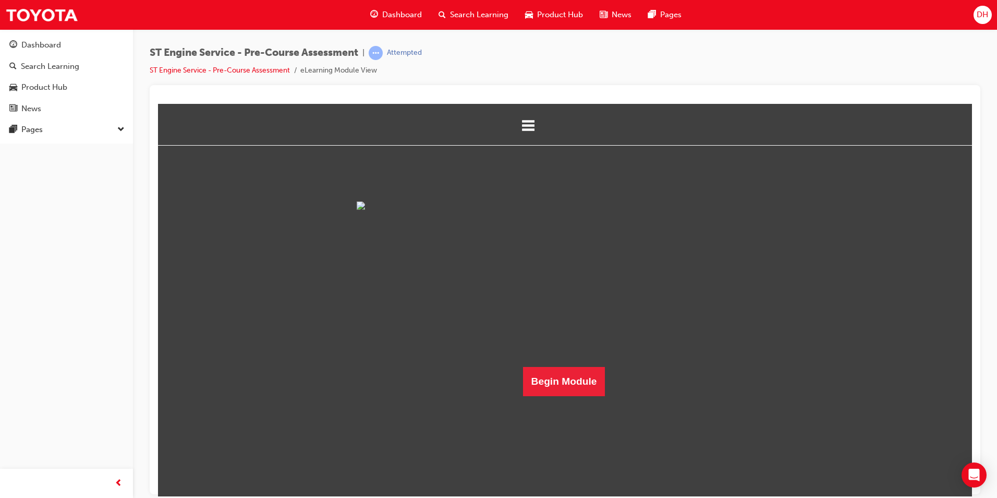
scroll to position [15, 0]
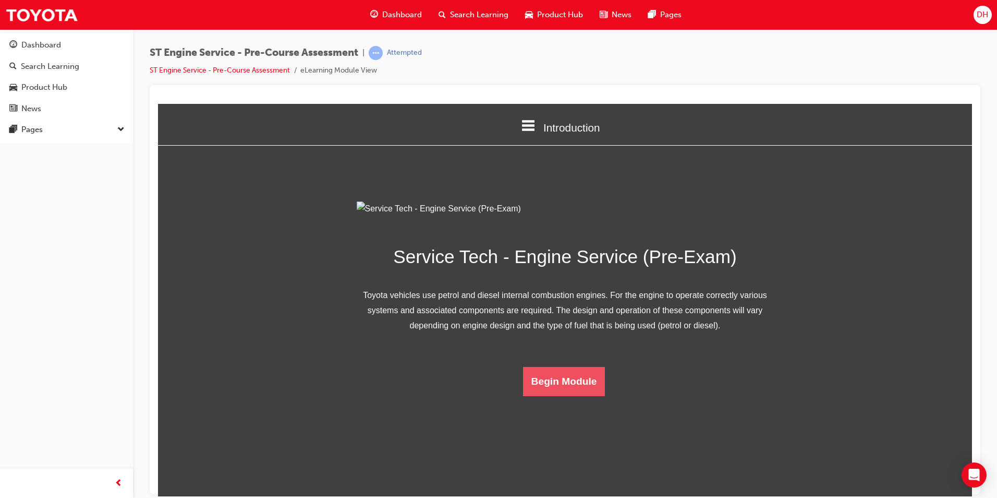
click at [549, 395] on button "Begin Module" at bounding box center [564, 380] width 82 height 29
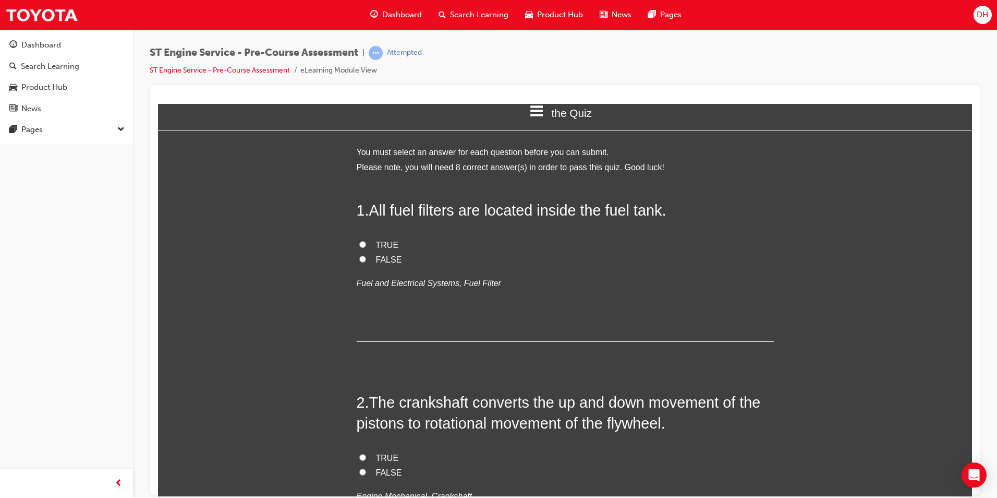
scroll to position [0, 0]
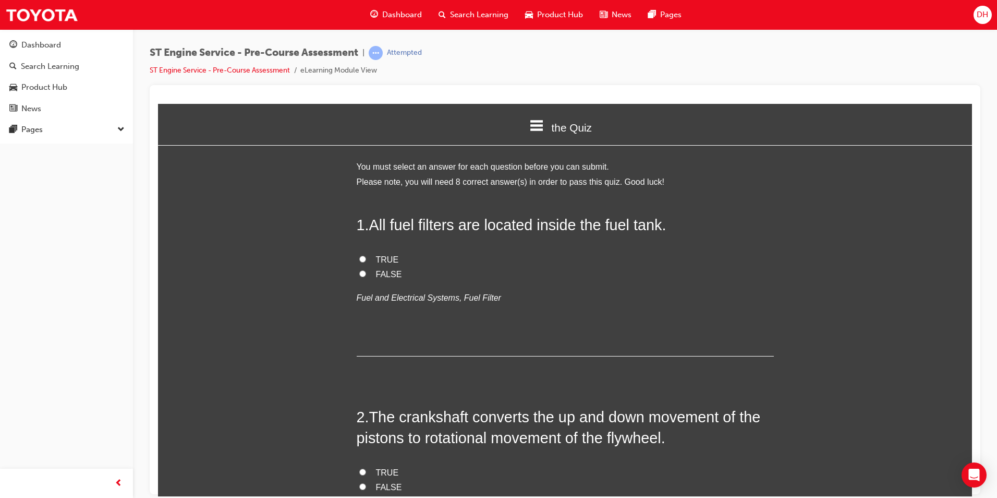
click at [359, 275] on input "FALSE" at bounding box center [362, 273] width 7 height 7
radio input "true"
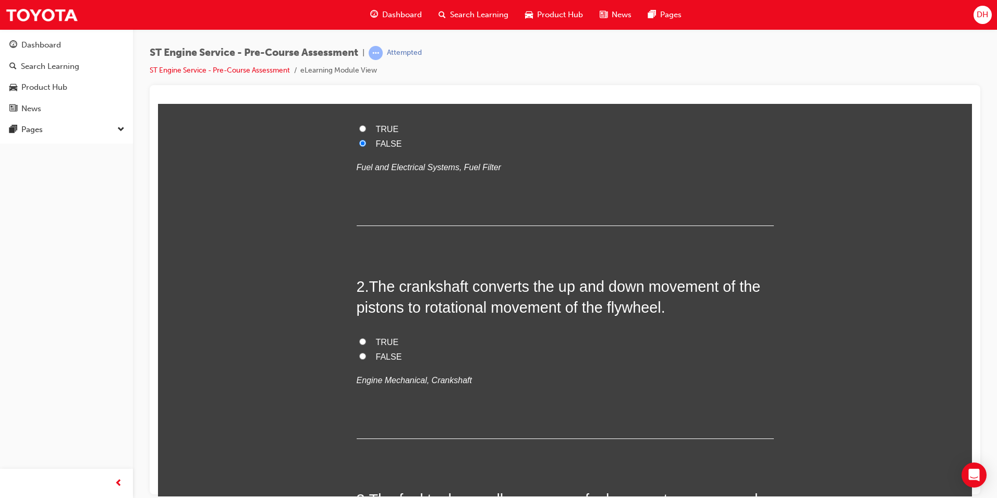
scroll to position [156, 0]
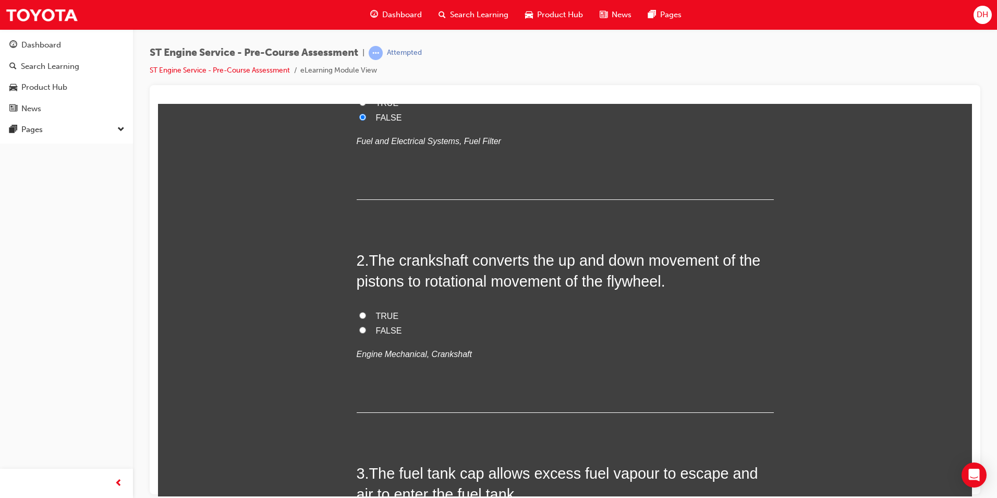
click at [359, 313] on input "TRUE" at bounding box center [362, 314] width 7 height 7
radio input "true"
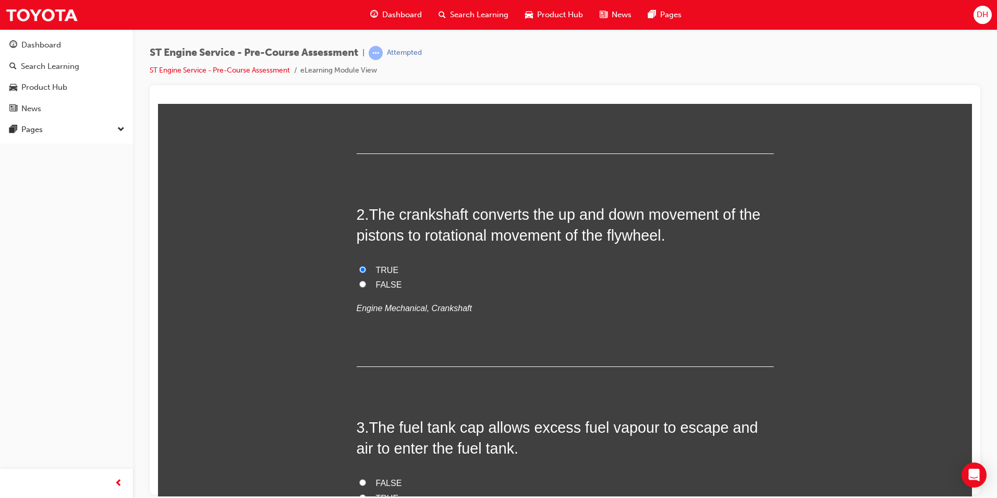
scroll to position [313, 0]
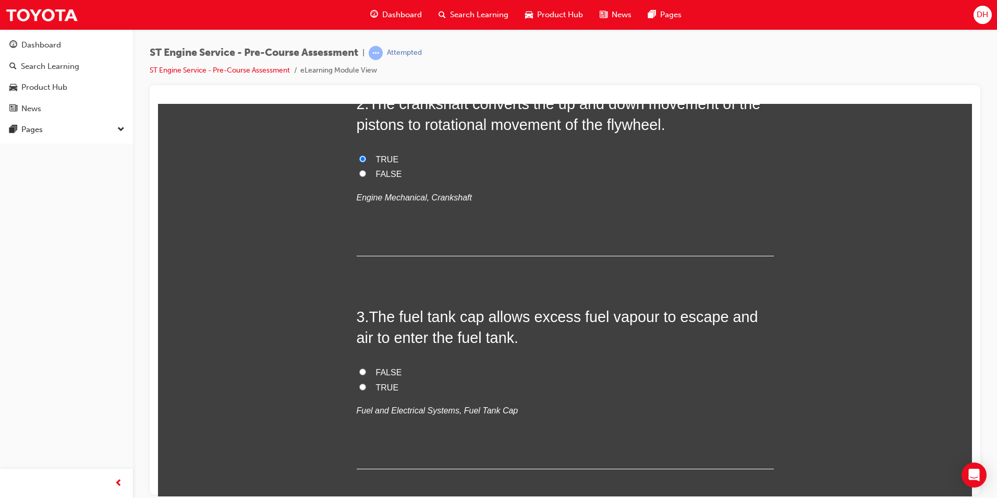
click at [359, 386] on input "TRUE" at bounding box center [362, 386] width 7 height 7
radio input "true"
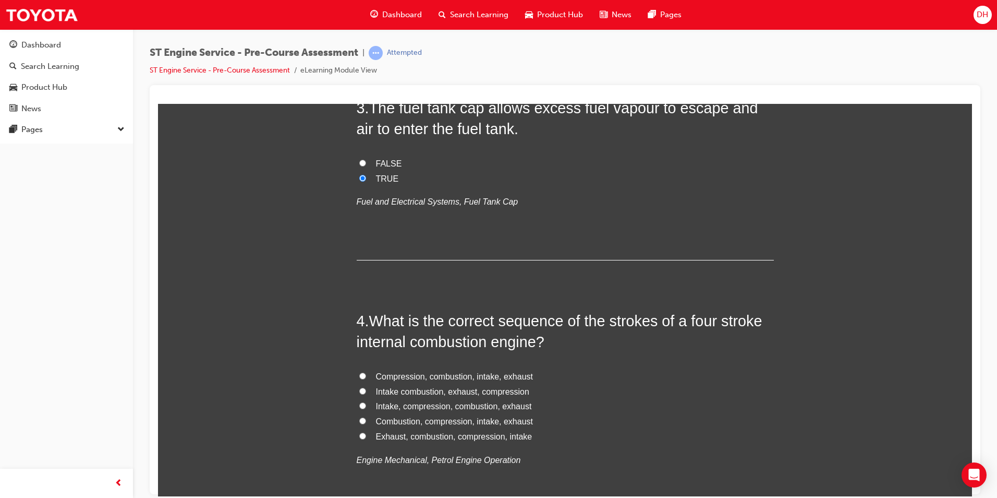
scroll to position [574, 0]
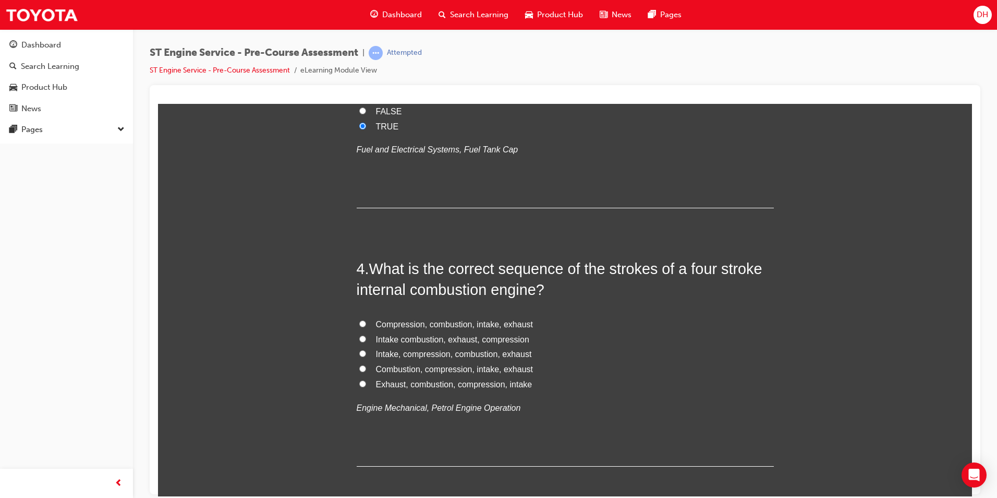
click at [359, 337] on input "Intake combustion, exhaust, compression" at bounding box center [362, 338] width 7 height 7
radio input "true"
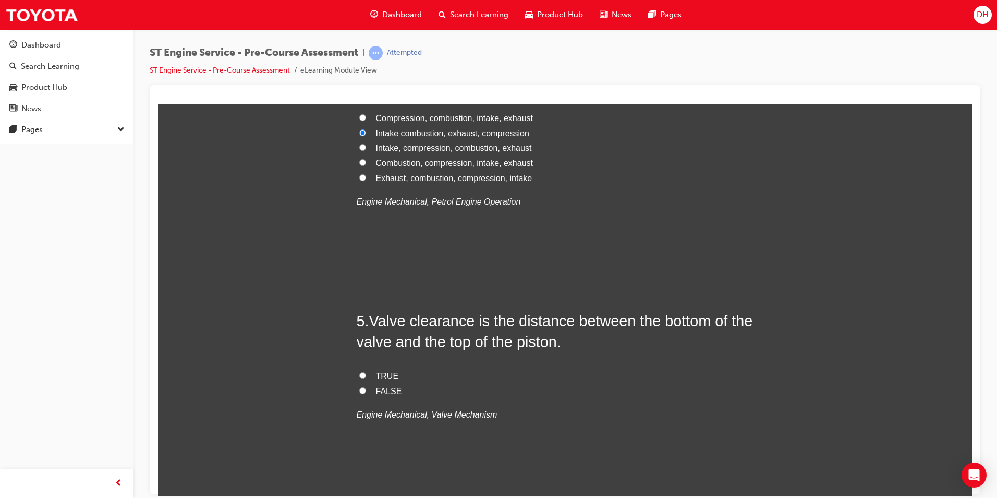
scroll to position [782, 0]
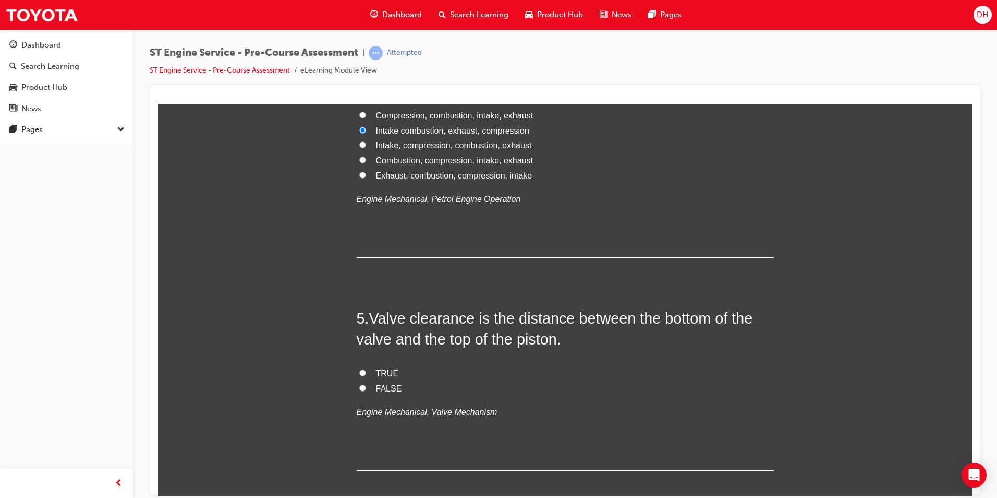
click at [359, 388] on input "FALSE" at bounding box center [362, 387] width 7 height 7
radio input "true"
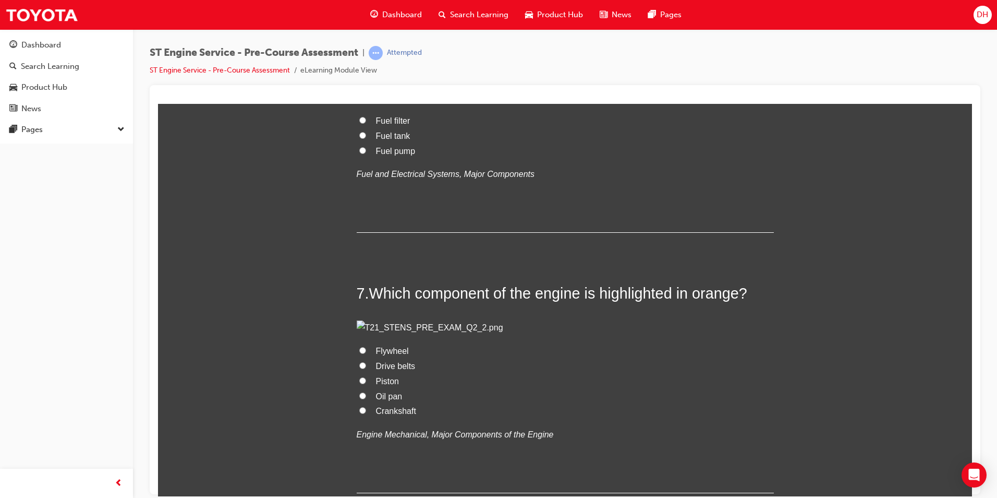
scroll to position [1304, 0]
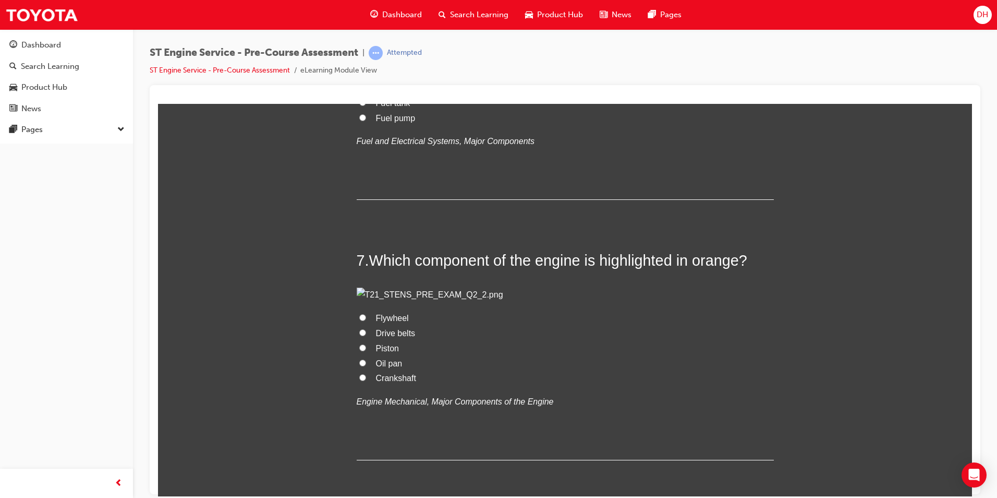
click at [359, 120] on input "Fuel pump" at bounding box center [362, 117] width 7 height 7
radio input "true"
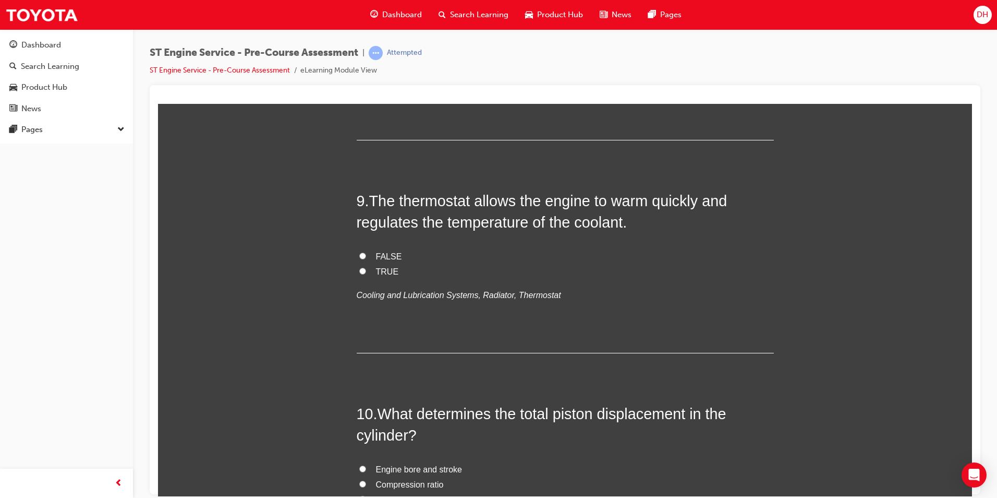
scroll to position [1878, 0]
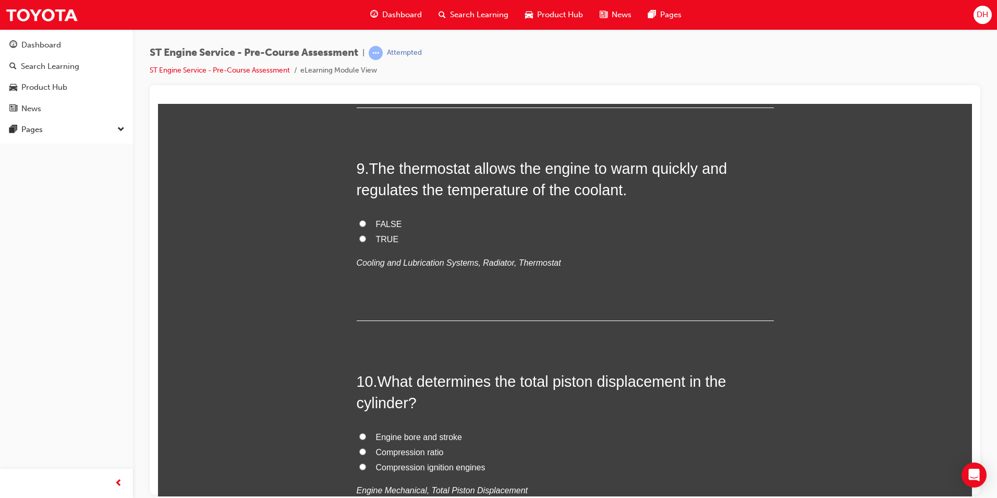
radio input "true"
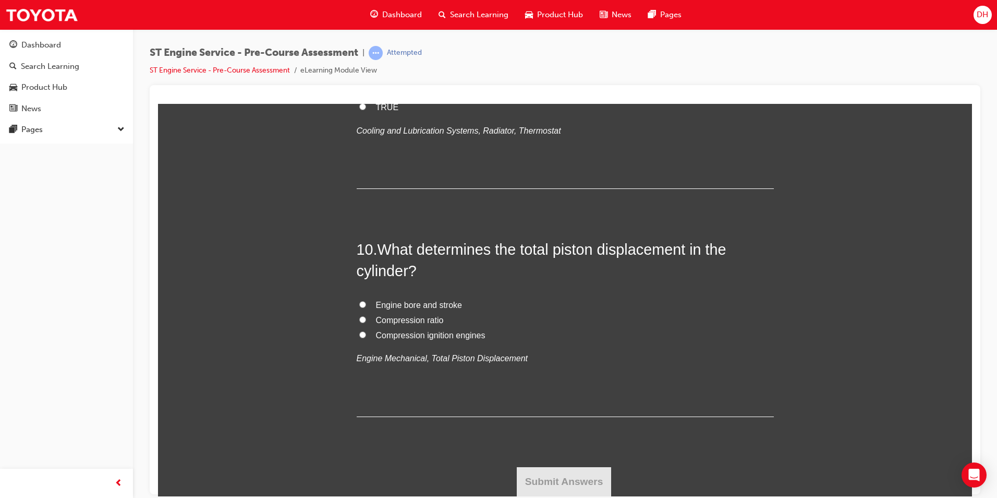
scroll to position [2191, 0]
radio input "true"
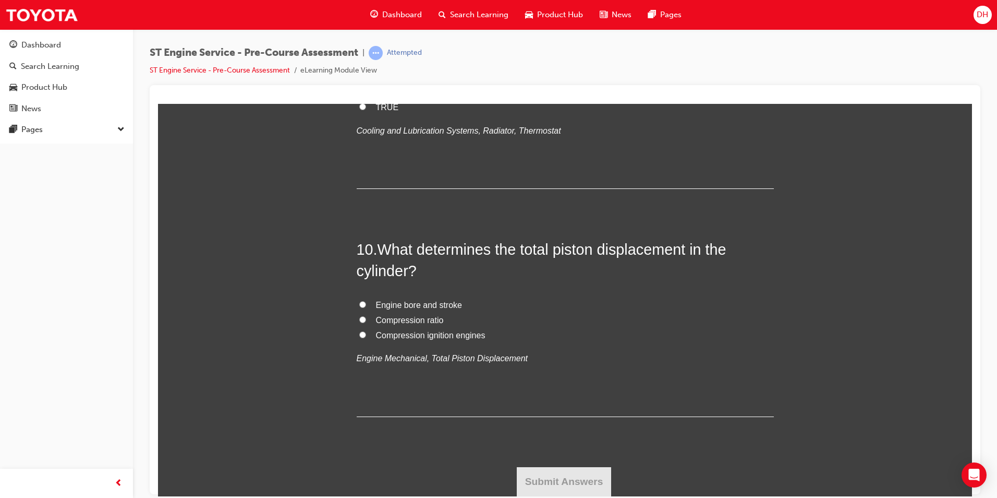
click at [359, 110] on input "TRUE" at bounding box center [362, 106] width 7 height 7
radio input "true"
click at [359, 306] on input "Engine bore and stroke" at bounding box center [362, 303] width 7 height 7
radio input "true"
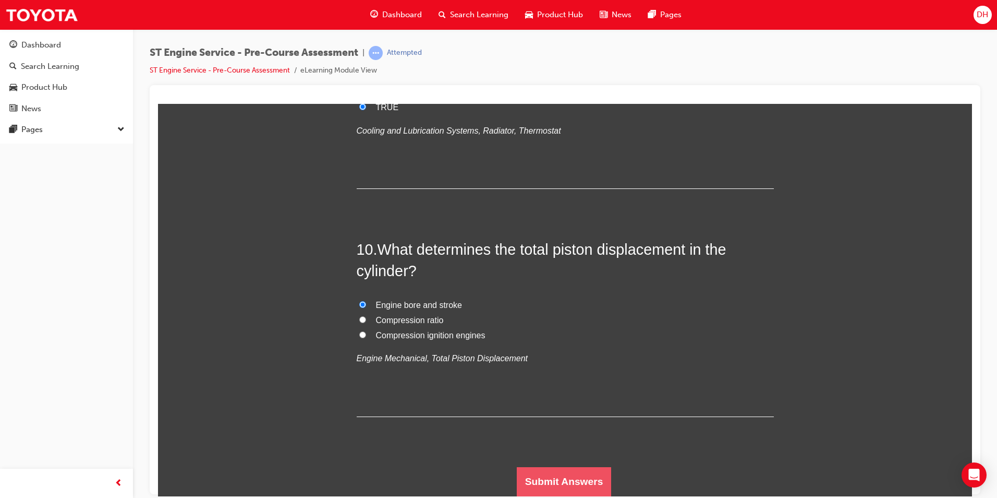
click at [547, 472] on button "Submit Answers" at bounding box center [564, 480] width 95 height 29
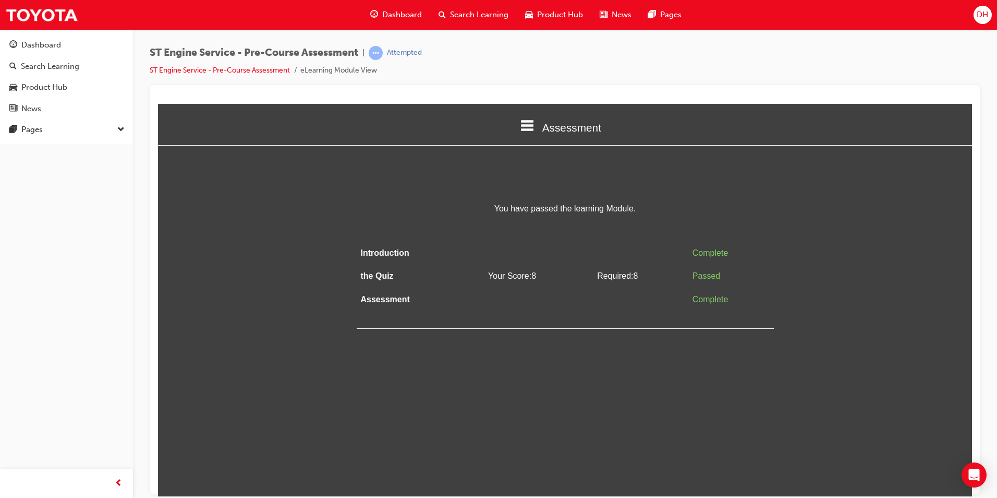
scroll to position [0, 0]
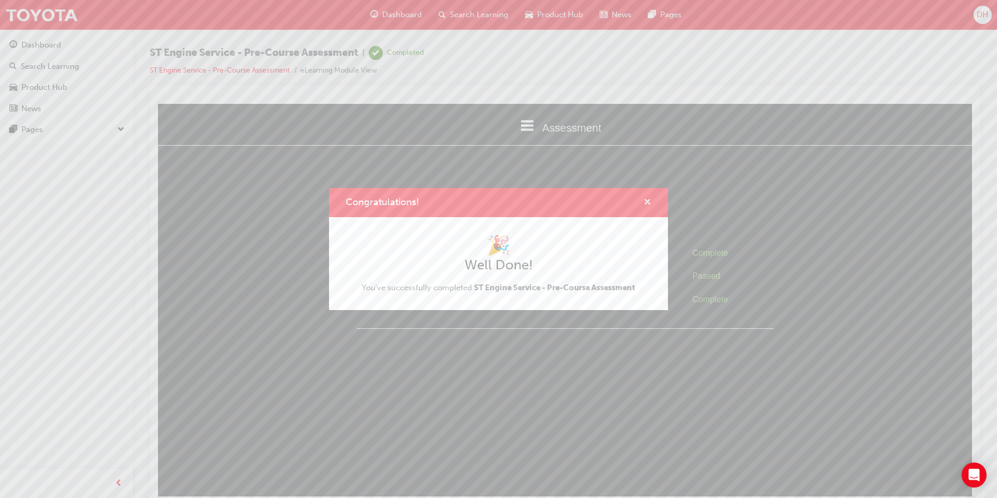
click at [649, 203] on span "cross-icon" at bounding box center [648, 202] width 8 height 9
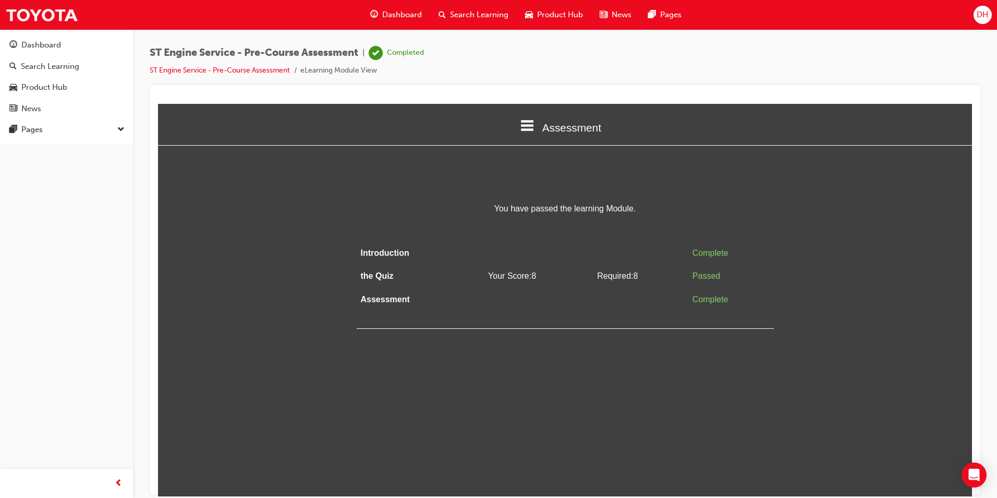
click at [465, 13] on span "Search Learning" at bounding box center [479, 15] width 58 height 12
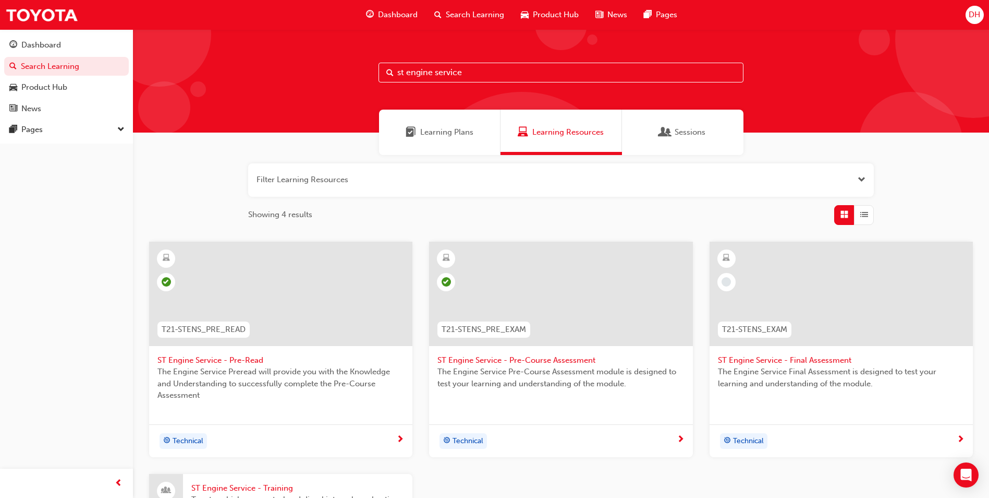
click at [476, 68] on input "st engine service" at bounding box center [561, 73] width 365 height 20
click at [792, 361] on span "ST Engine Service - Final Assessment" at bounding box center [841, 360] width 247 height 12
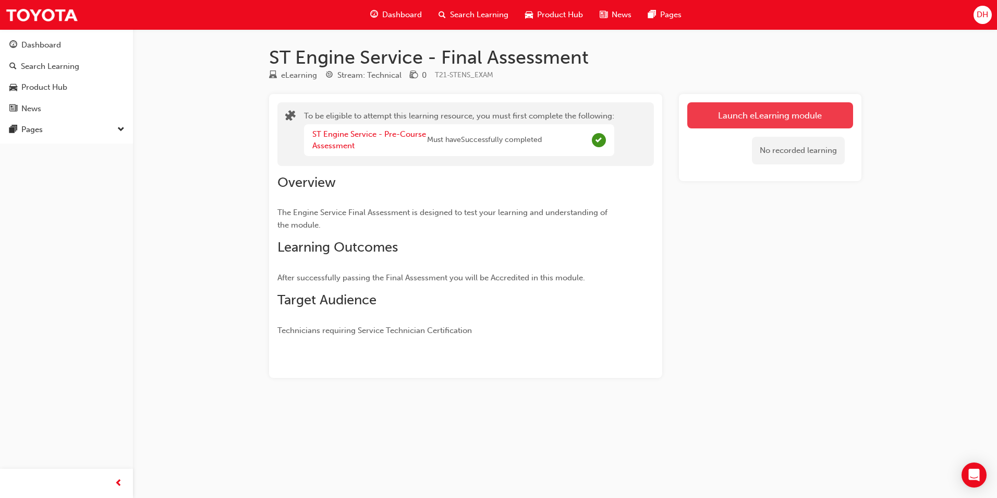
click at [733, 110] on button "Launch eLearning module" at bounding box center [770, 115] width 166 height 26
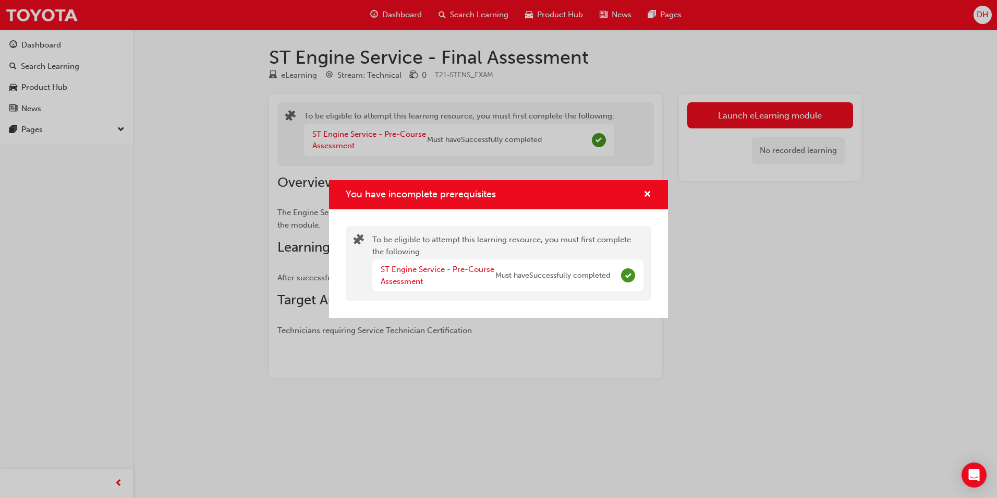
click at [539, 274] on span "Must have Successfully completed" at bounding box center [552, 276] width 115 height 12
click at [403, 273] on link "ST Engine Service - Pre-Course Assessment" at bounding box center [438, 274] width 114 height 21
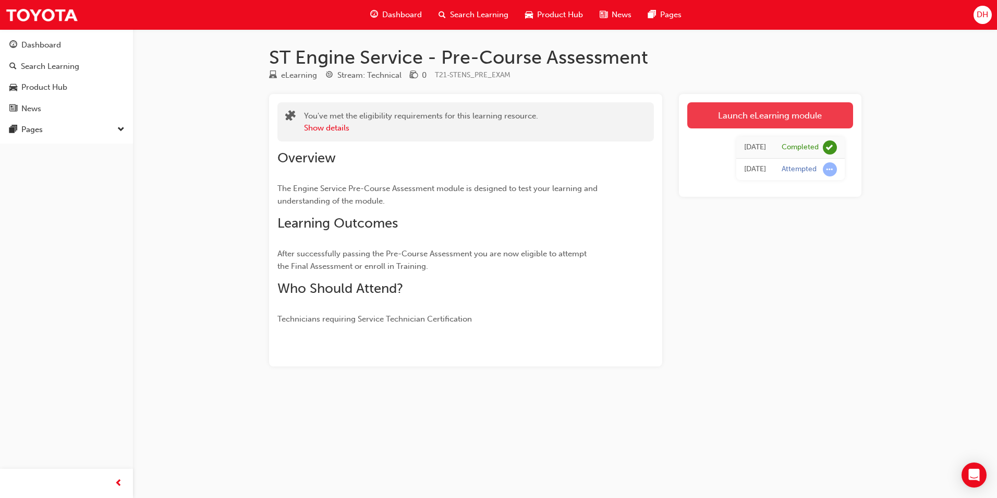
click at [739, 115] on link "Launch eLearning module" at bounding box center [770, 115] width 166 height 26
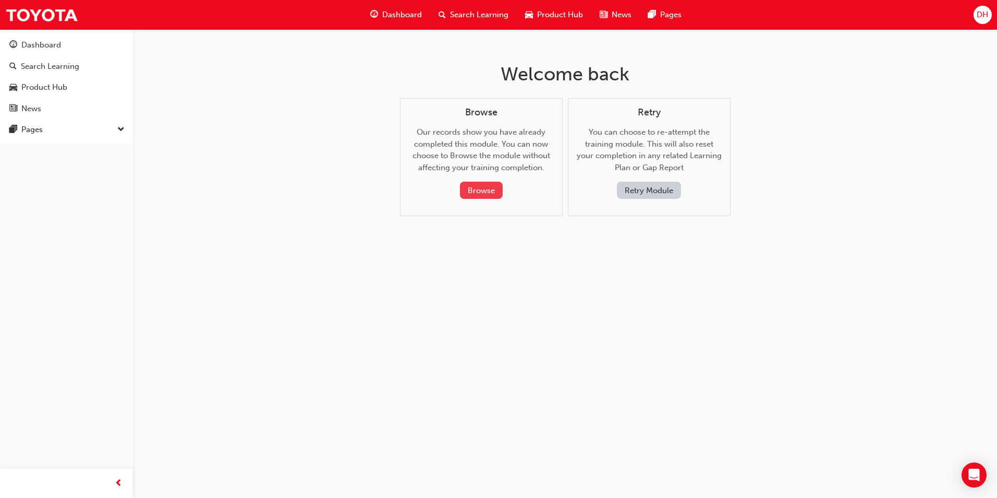
click at [480, 193] on button "Browse" at bounding box center [481, 190] width 43 height 17
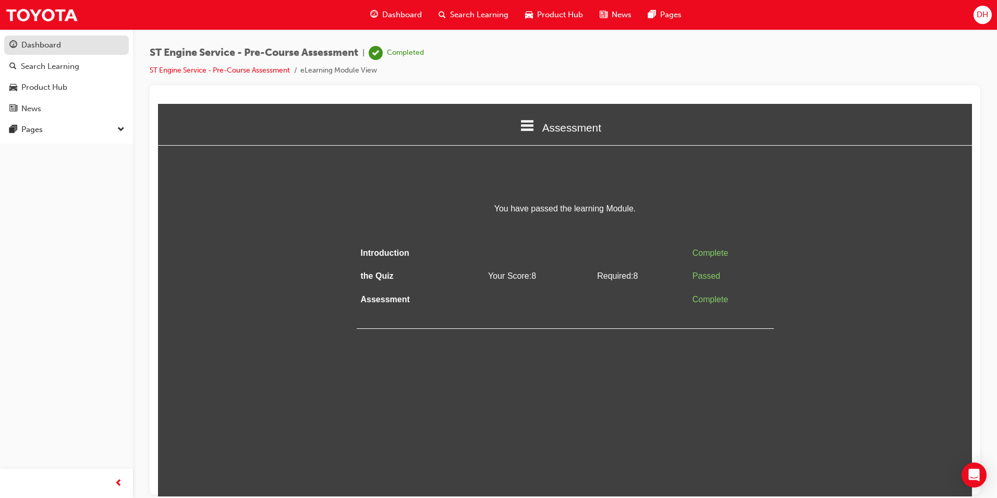
click at [19, 44] on div "Dashboard" at bounding box center [66, 45] width 114 height 13
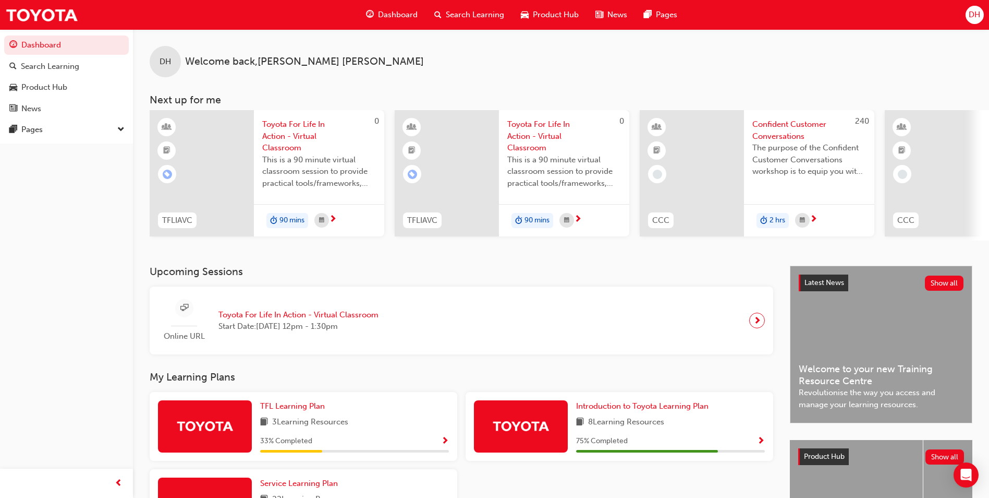
click at [446, 13] on span "Search Learning" at bounding box center [475, 15] width 58 height 12
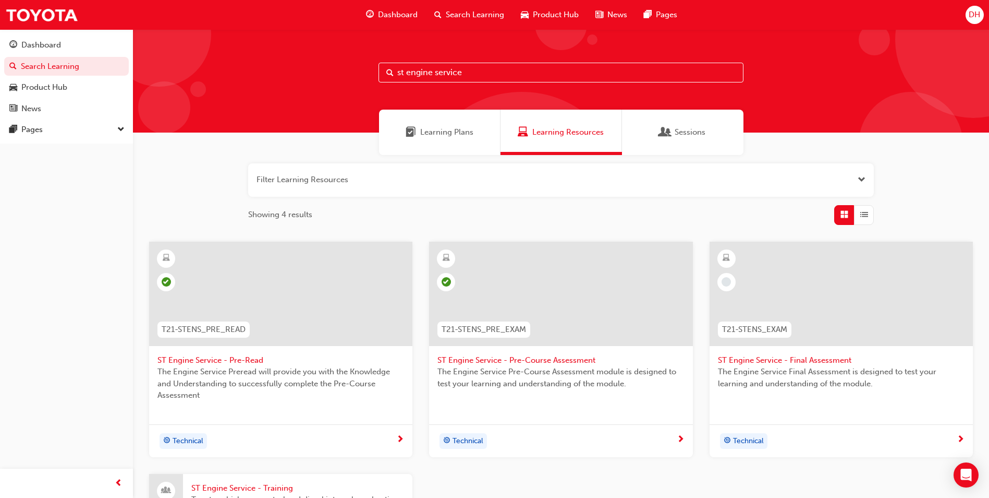
click at [909, 432] on div "Technical" at bounding box center [841, 440] width 263 height 33
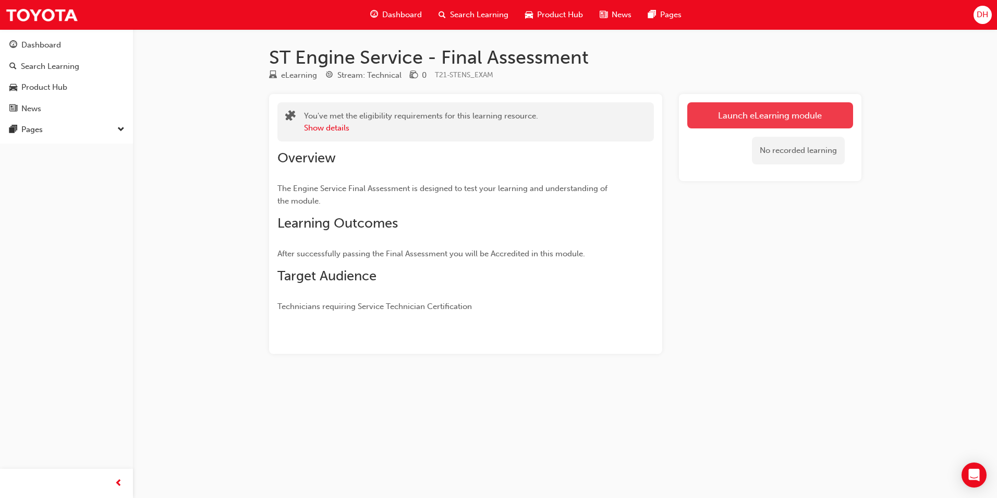
click at [724, 122] on button "Launch eLearning module" at bounding box center [770, 115] width 166 height 26
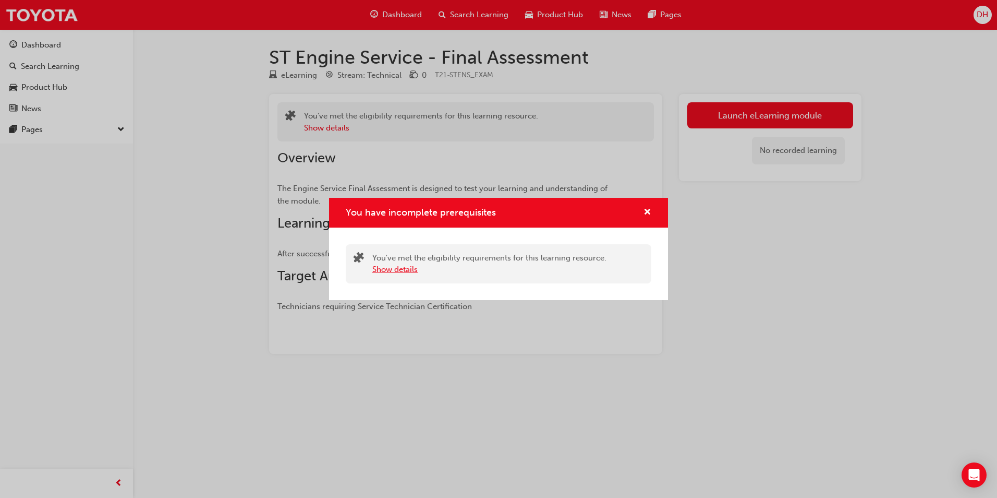
click at [404, 269] on button "Show details" at bounding box center [394, 269] width 45 height 12
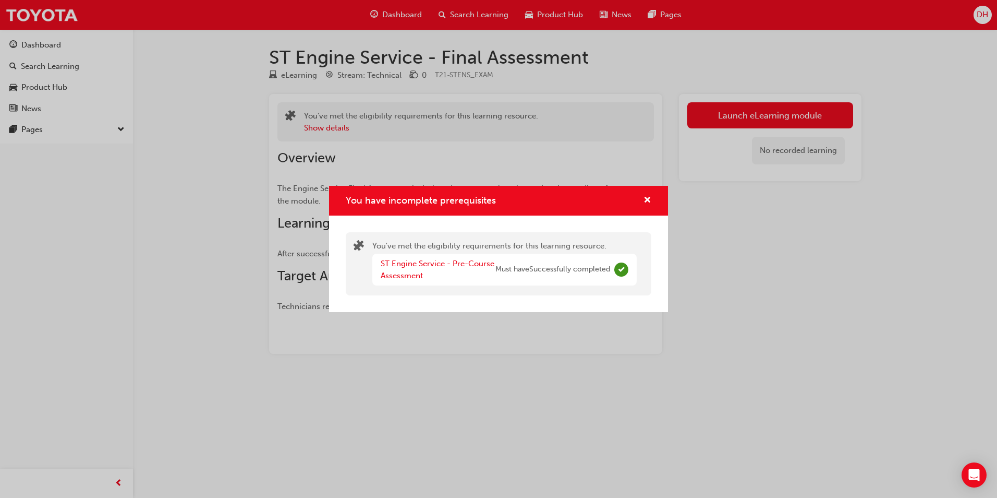
click at [513, 270] on span "Must have Successfully completed" at bounding box center [552, 269] width 115 height 12
click at [623, 268] on span "Complete" at bounding box center [621, 269] width 14 height 14
click at [642, 201] on div "You have incomplete prerequisites" at bounding box center [643, 200] width 16 height 13
click at [642, 197] on div "You have incomplete prerequisites" at bounding box center [643, 200] width 16 height 13
click at [649, 200] on span "cross-icon" at bounding box center [648, 200] width 8 height 9
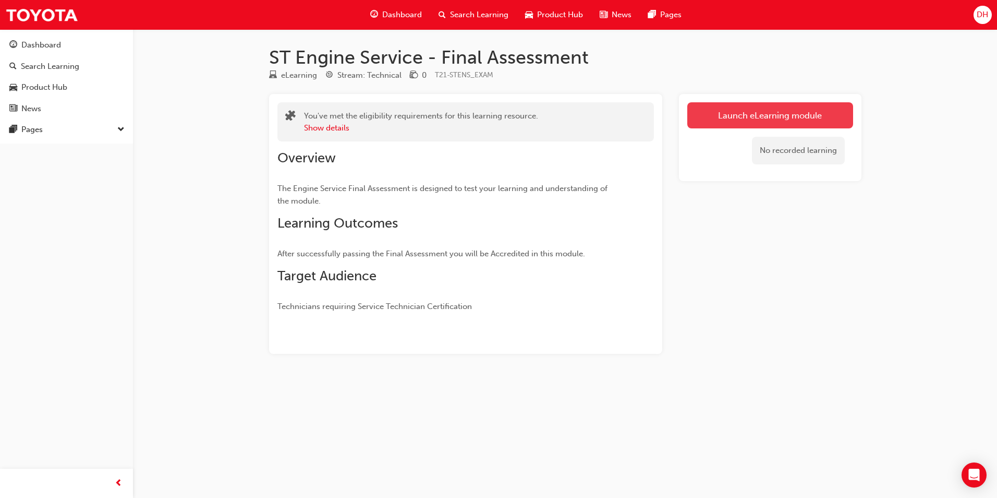
click at [754, 116] on button "Launch eLearning module" at bounding box center [770, 115] width 166 height 26
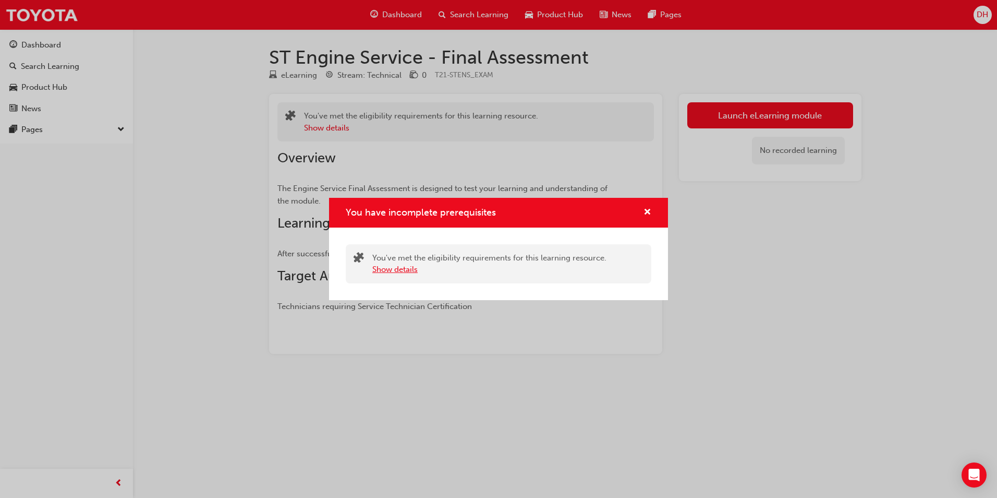
click at [392, 271] on button "Show details" at bounding box center [394, 269] width 45 height 12
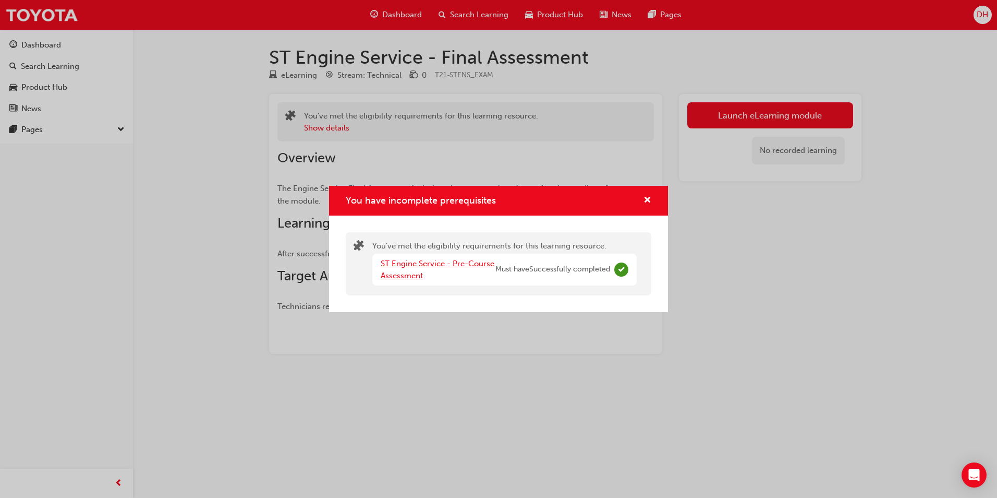
click at [433, 264] on link "ST Engine Service - Pre-Course Assessment" at bounding box center [438, 269] width 114 height 21
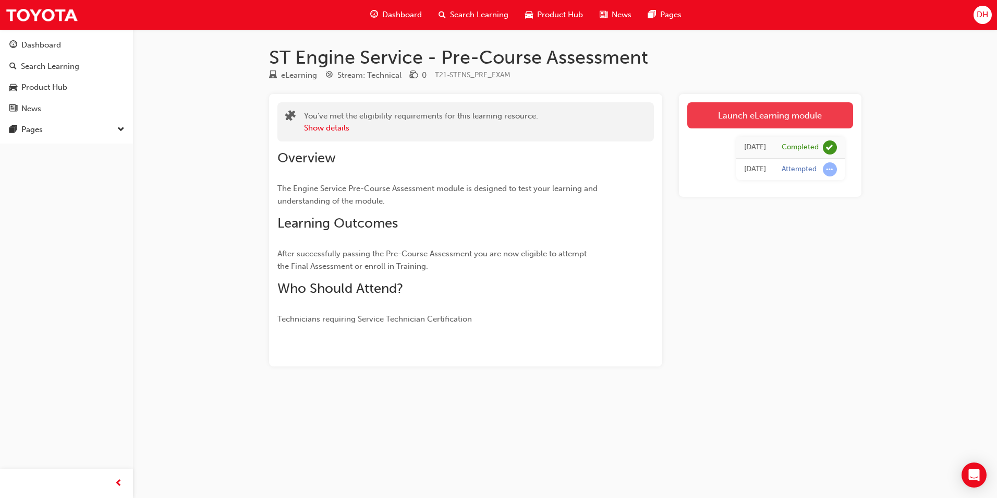
click at [748, 111] on link "Launch eLearning module" at bounding box center [770, 115] width 166 height 26
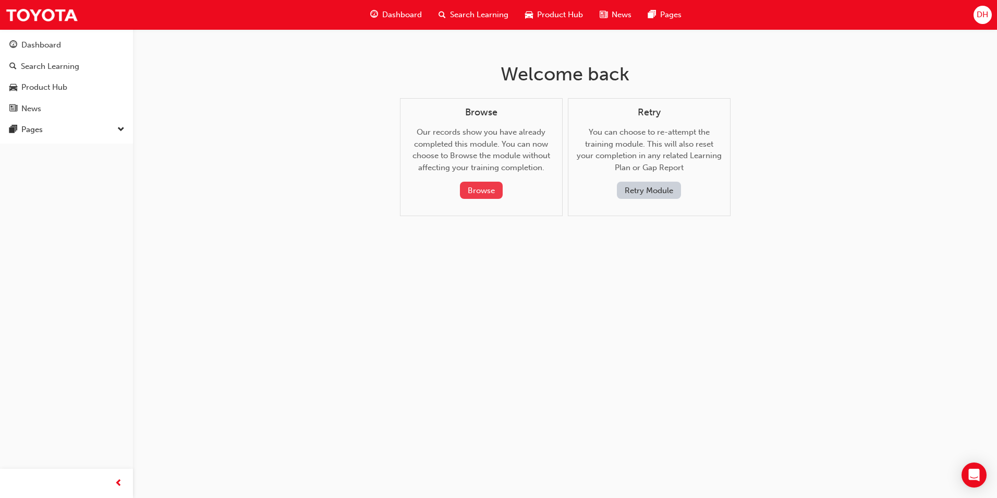
click at [480, 191] on button "Browse" at bounding box center [481, 190] width 43 height 17
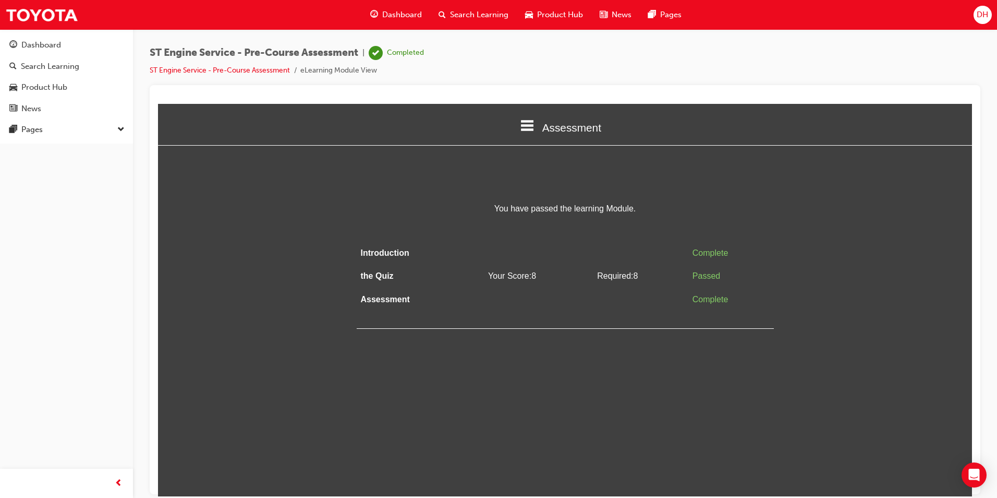
click at [486, 17] on span "Search Learning" at bounding box center [479, 15] width 58 height 12
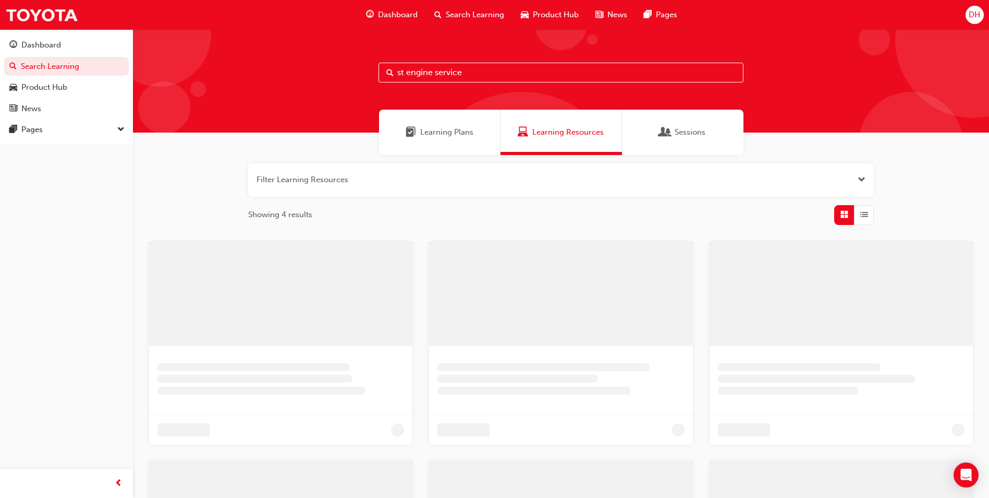
click at [493, 76] on input "st engine service" at bounding box center [561, 73] width 365 height 20
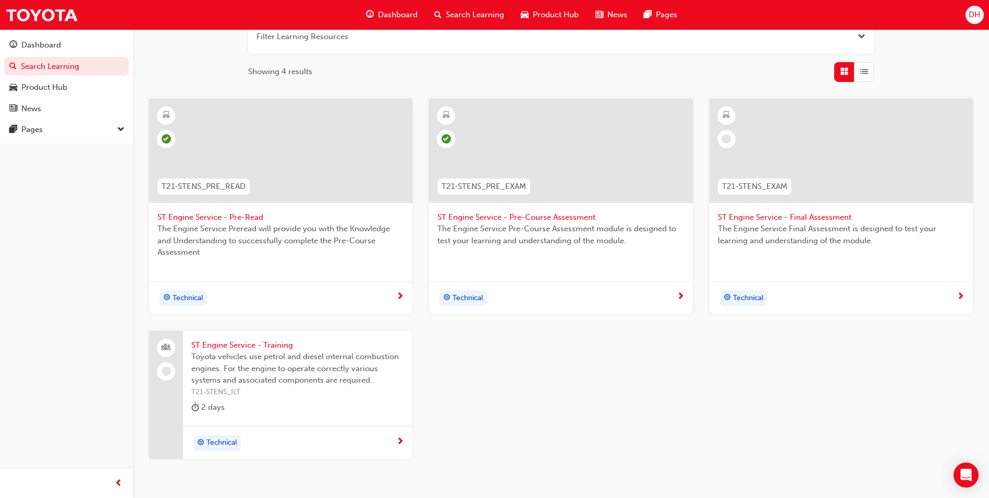
scroll to position [205, 0]
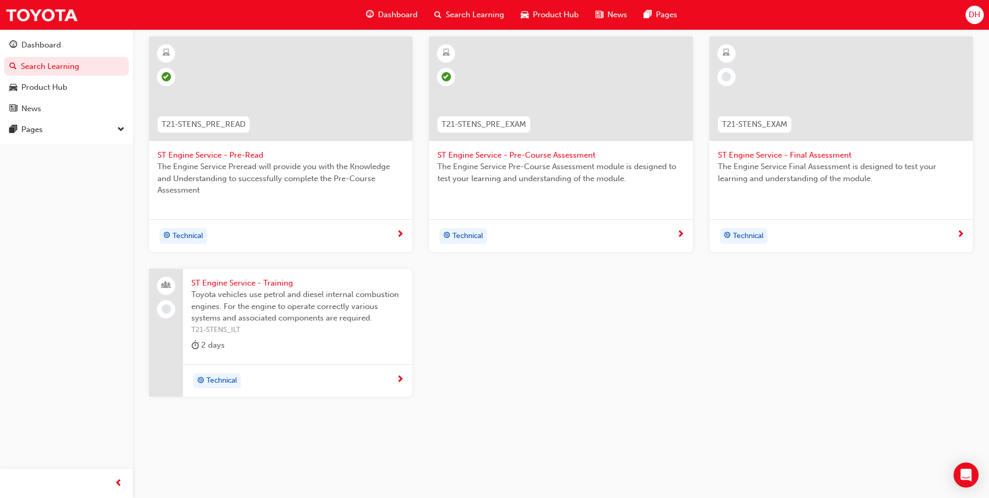
click at [244, 305] on span "Toyota vehicles use petrol and diesel internal combustion engines. For the engi…" at bounding box center [297, 305] width 213 height 35
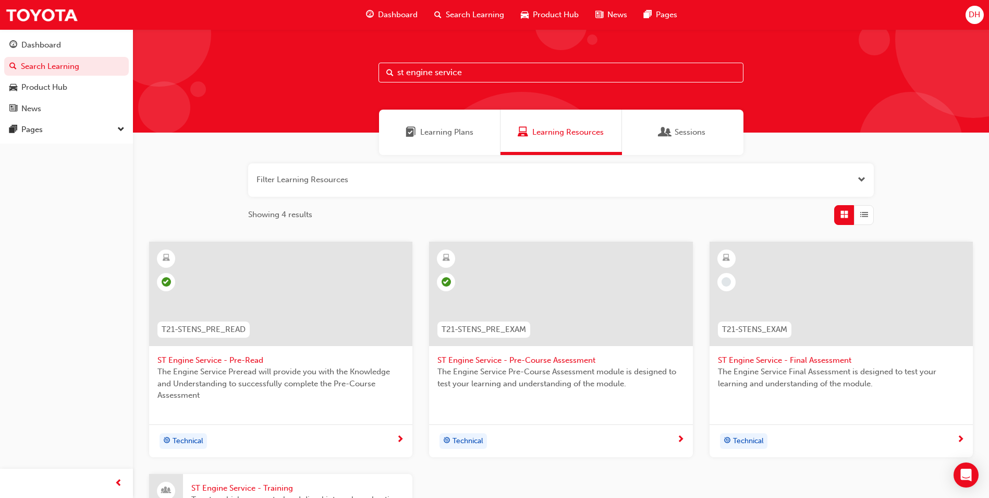
click at [728, 280] on span "learningRecordVerb_NONE-icon" at bounding box center [726, 281] width 9 height 9
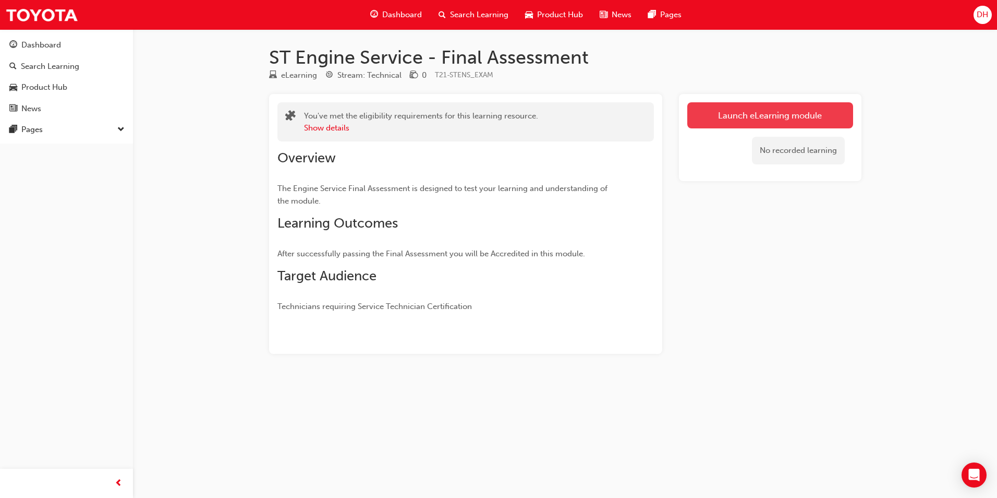
click at [757, 106] on link "Launch eLearning module" at bounding box center [770, 115] width 166 height 26
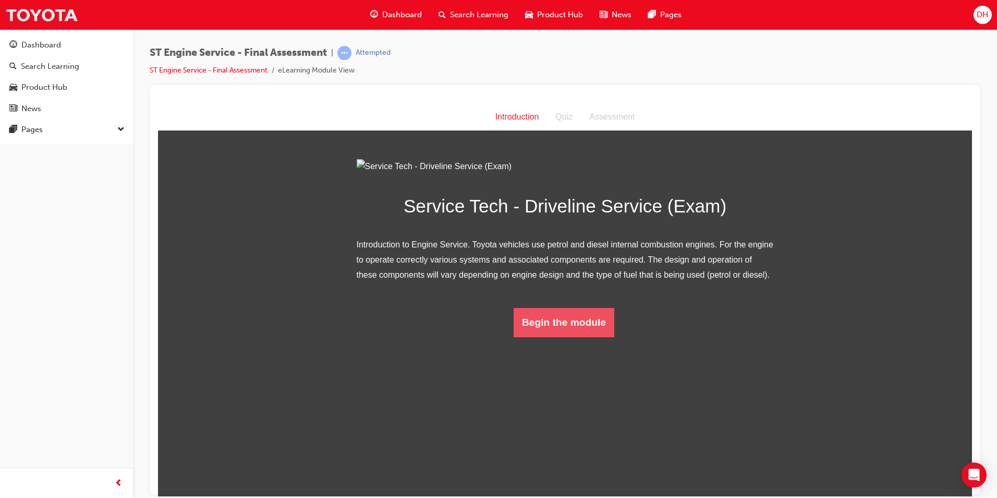
click at [597, 336] on button "Begin the module" at bounding box center [564, 321] width 101 height 29
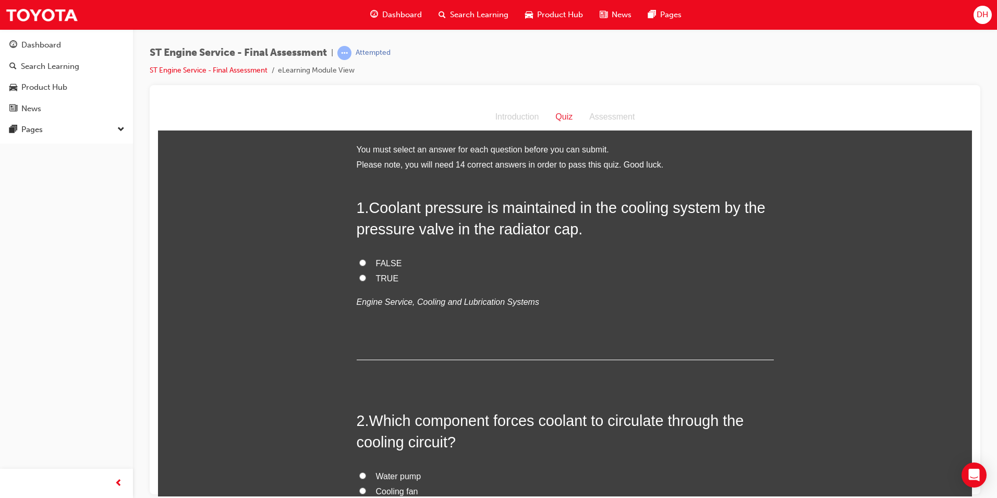
click at [359, 279] on input "TRUE" at bounding box center [362, 277] width 7 height 7
radio input "true"
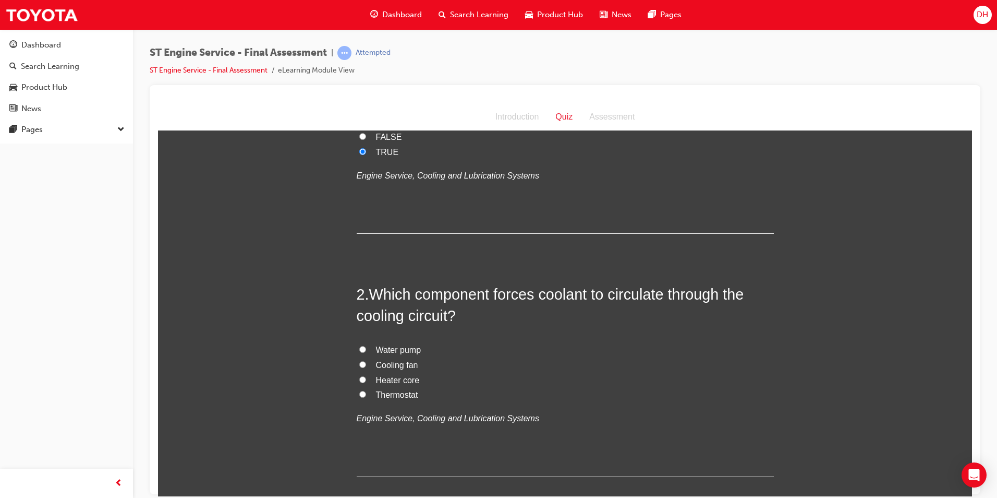
scroll to position [156, 0]
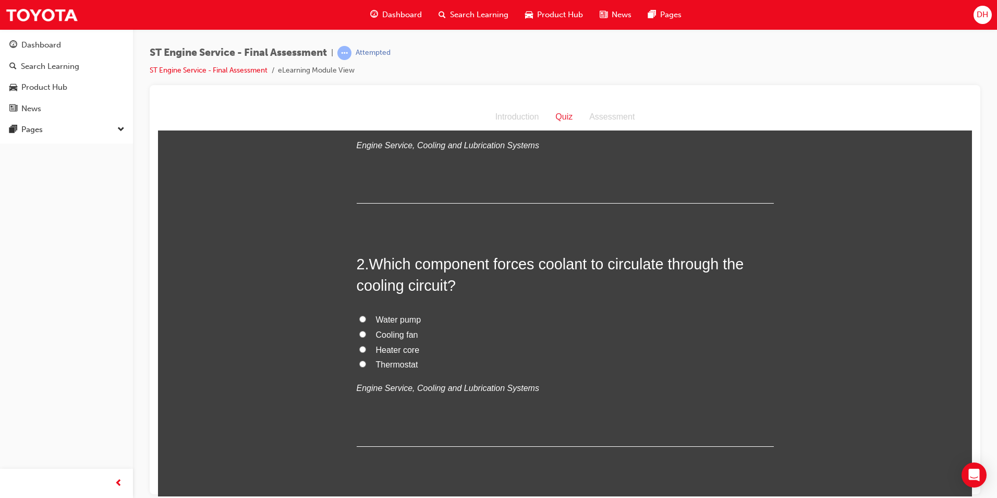
click at [359, 317] on input "Water pump" at bounding box center [362, 318] width 7 height 7
radio input "true"
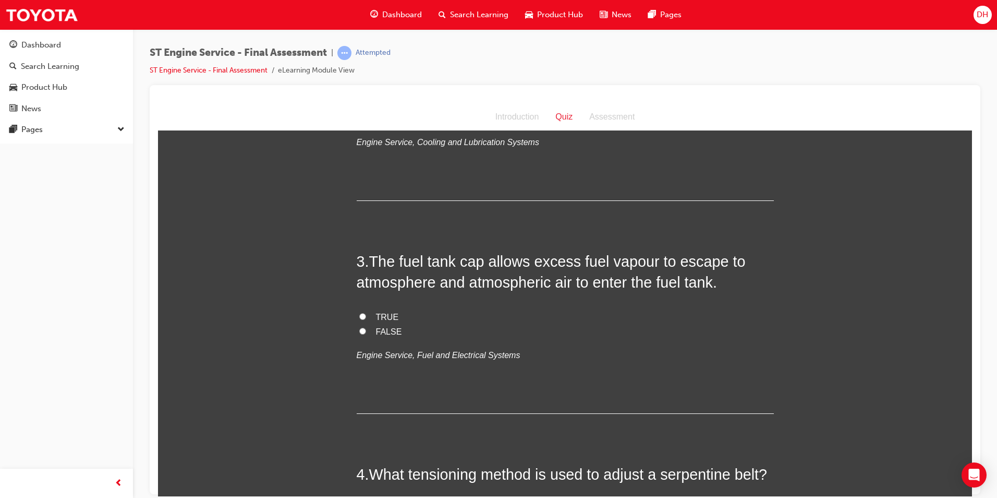
scroll to position [417, 0]
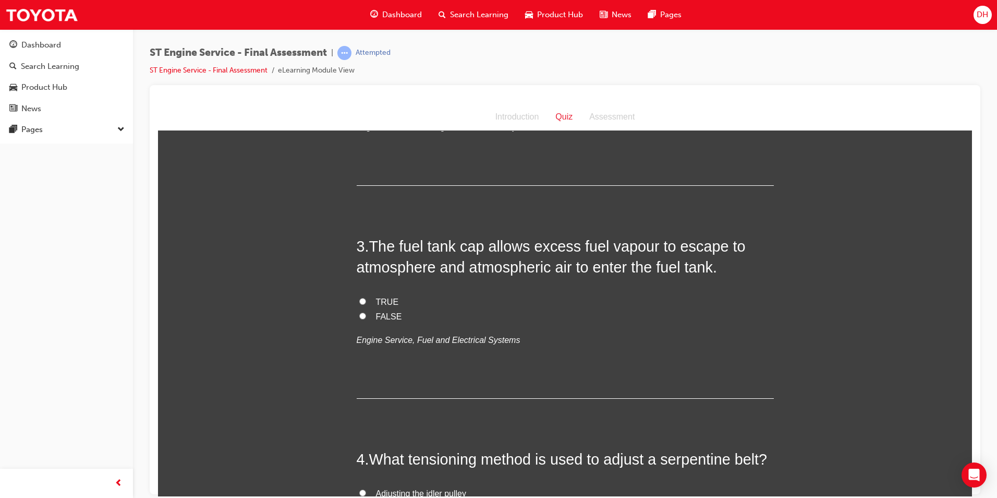
click at [359, 301] on input "TRUE" at bounding box center [362, 300] width 7 height 7
radio input "true"
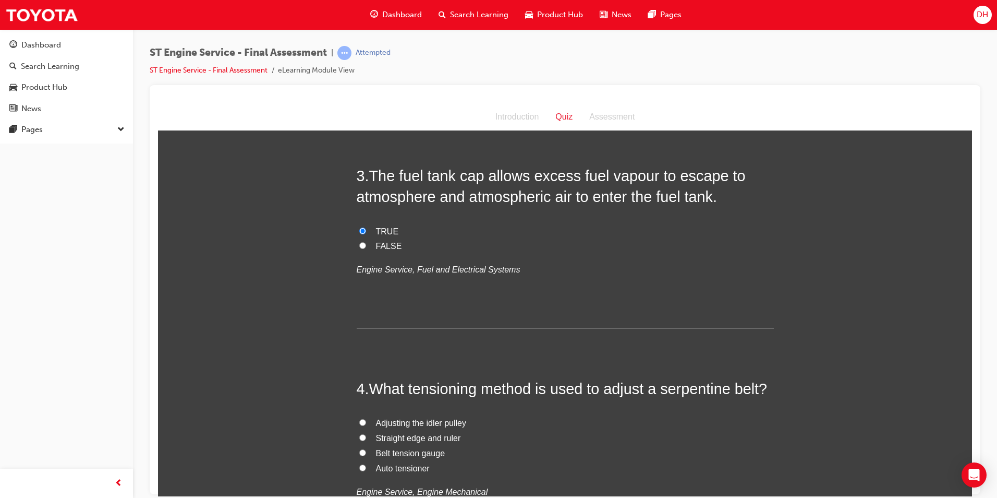
scroll to position [469, 0]
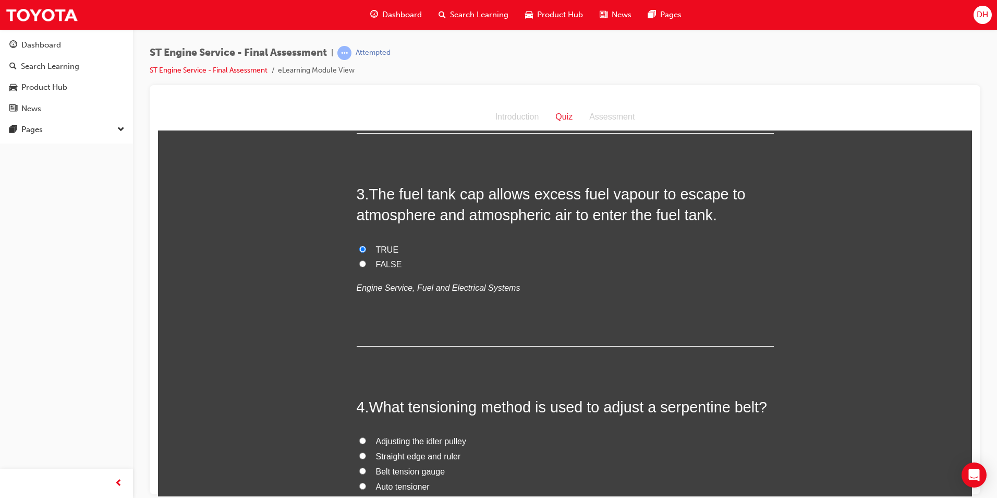
click at [359, 263] on input "FALSE" at bounding box center [362, 263] width 7 height 7
radio input "true"
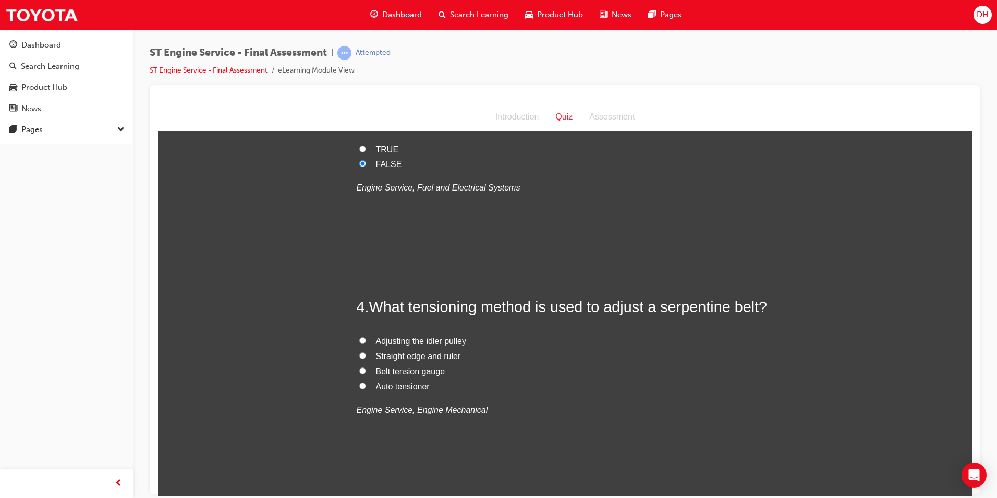
scroll to position [574, 0]
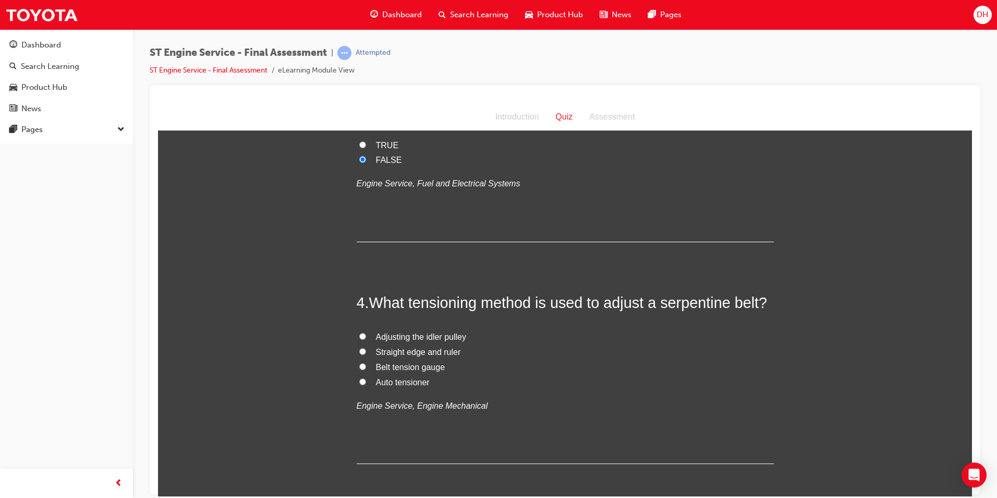
click at [359, 380] on input "Auto tensioner" at bounding box center [362, 381] width 7 height 7
radio input "true"
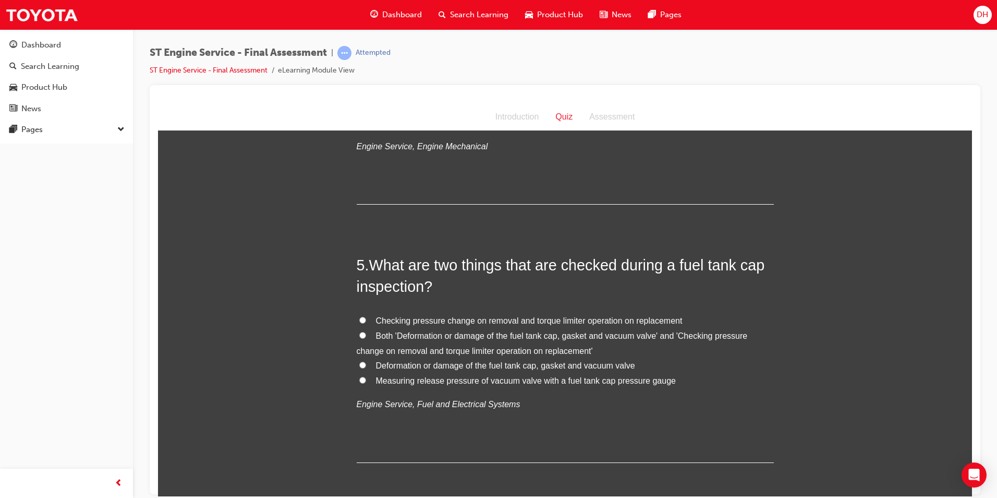
scroll to position [834, 0]
click at [361, 364] on input "Deformation or damage of the fuel tank cap, gasket and vacuum valve" at bounding box center [362, 362] width 7 height 7
radio input "true"
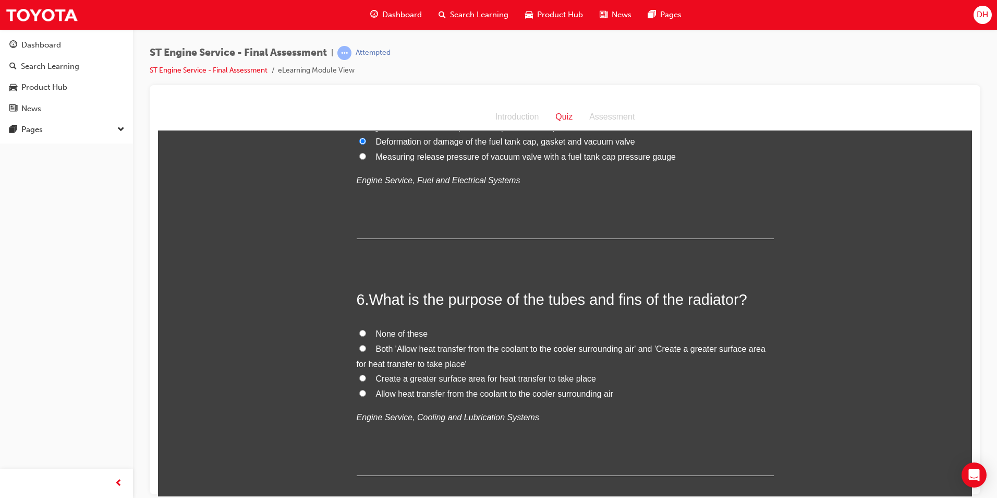
scroll to position [1095, 0]
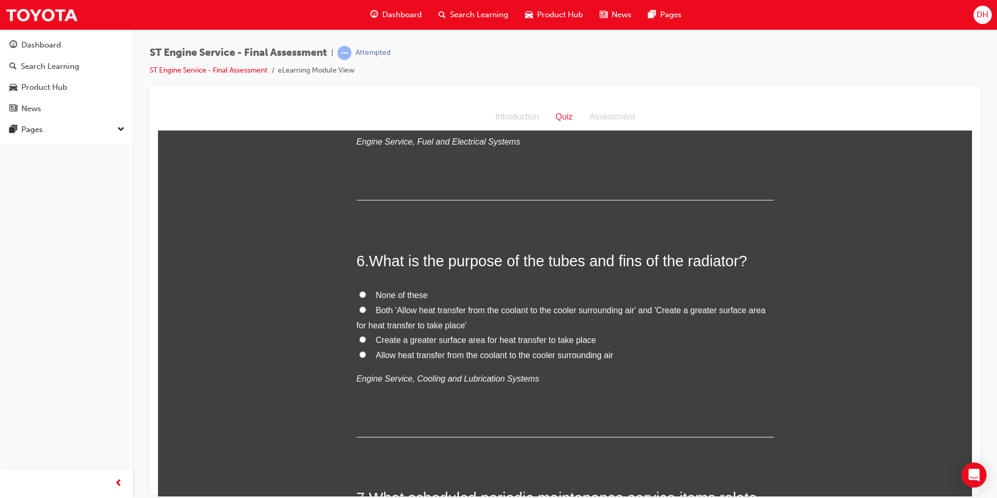
click at [359, 338] on input "Create a greater surface area for heat transfer to take place" at bounding box center [362, 338] width 7 height 7
radio input "true"
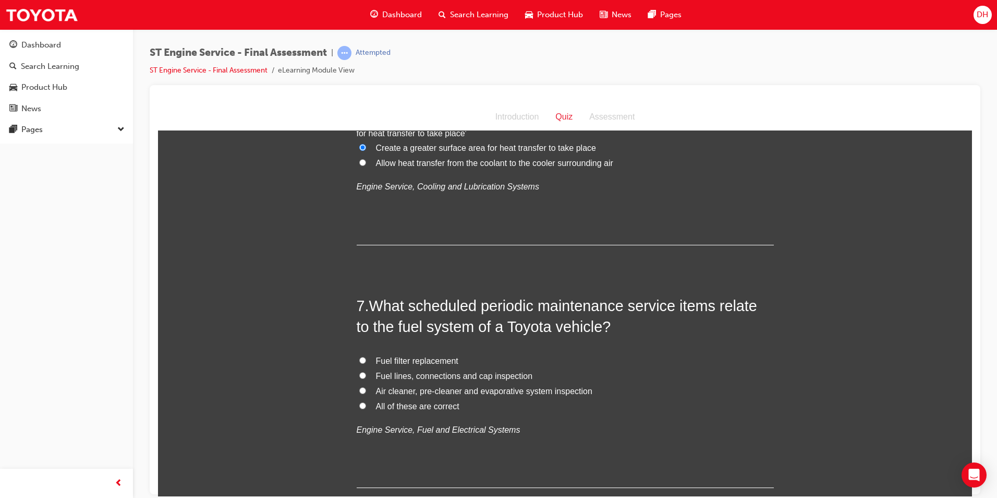
scroll to position [1356, 0]
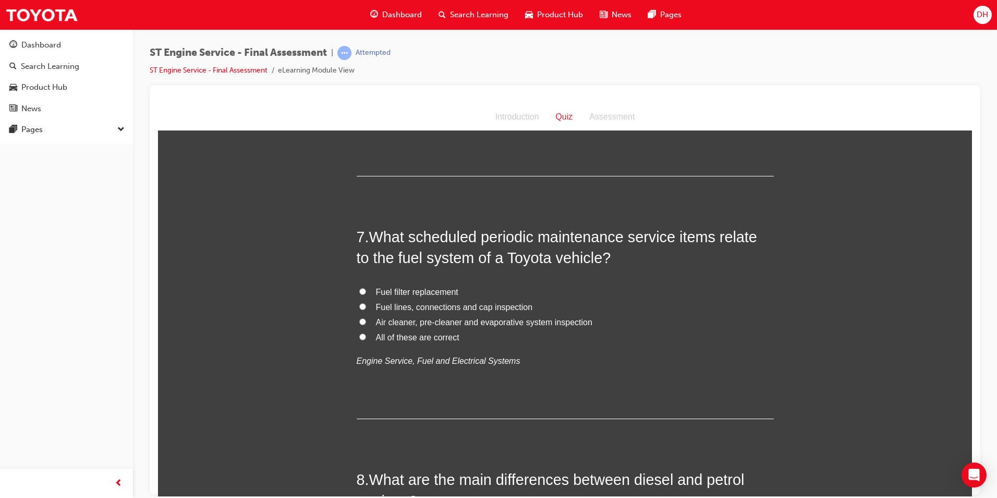
click at [359, 293] on input "Fuel filter replacement" at bounding box center [362, 290] width 7 height 7
radio input "true"
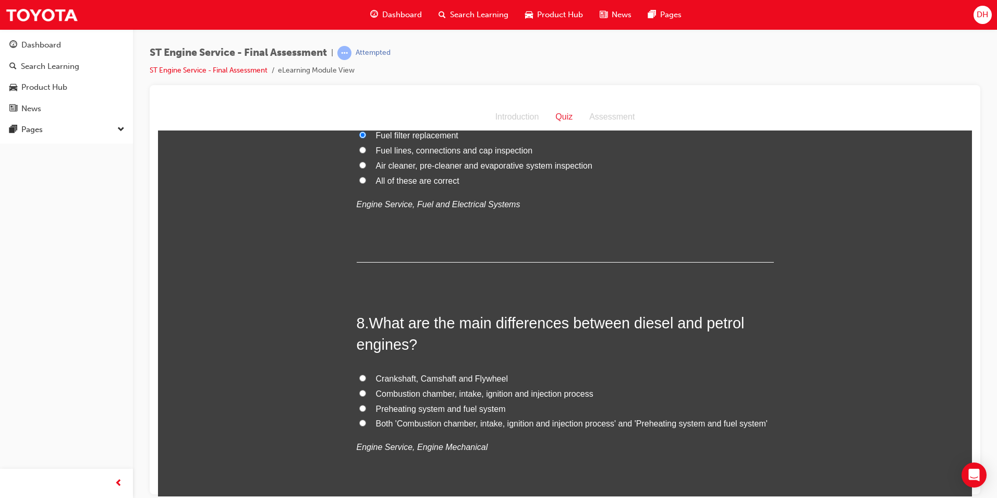
scroll to position [1565, 0]
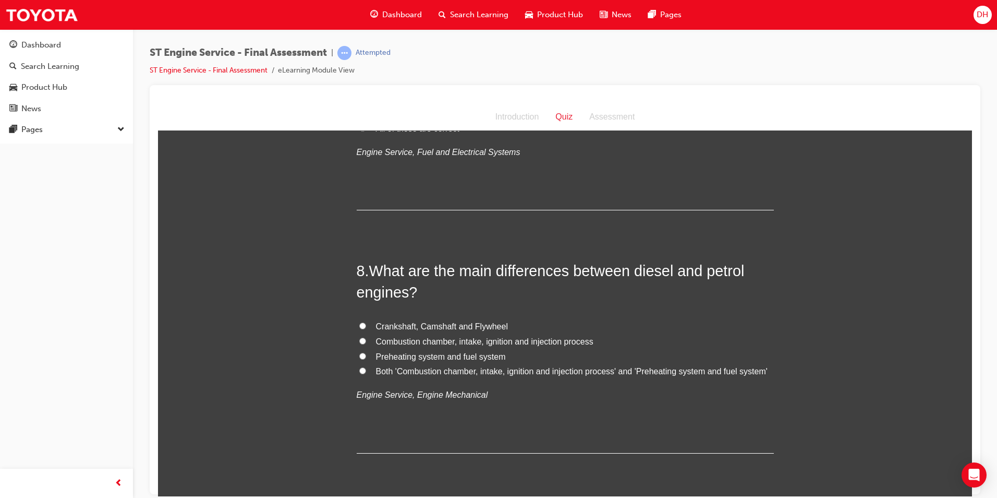
click at [359, 354] on input "Preheating system and fuel system" at bounding box center [362, 355] width 7 height 7
radio input "true"
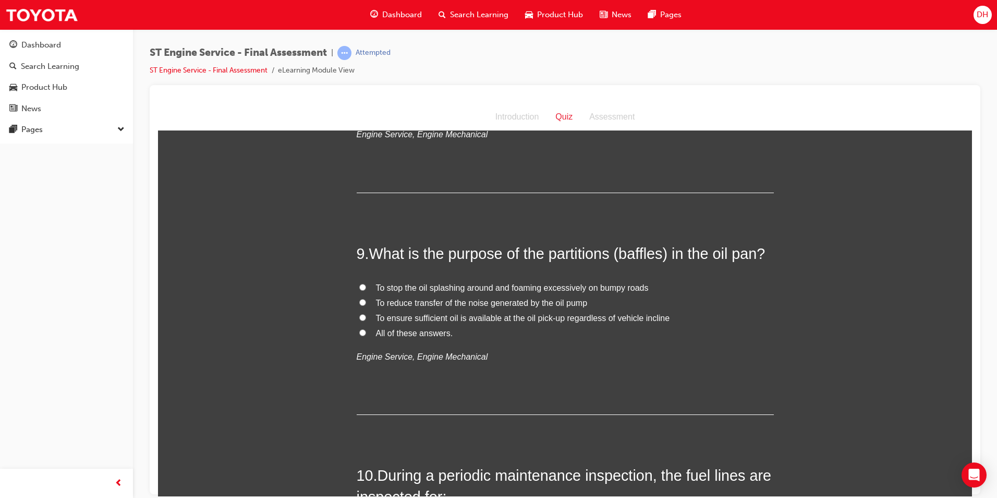
scroll to position [1825, 0]
click at [359, 331] on input "All of these answers." at bounding box center [362, 331] width 7 height 7
radio input "true"
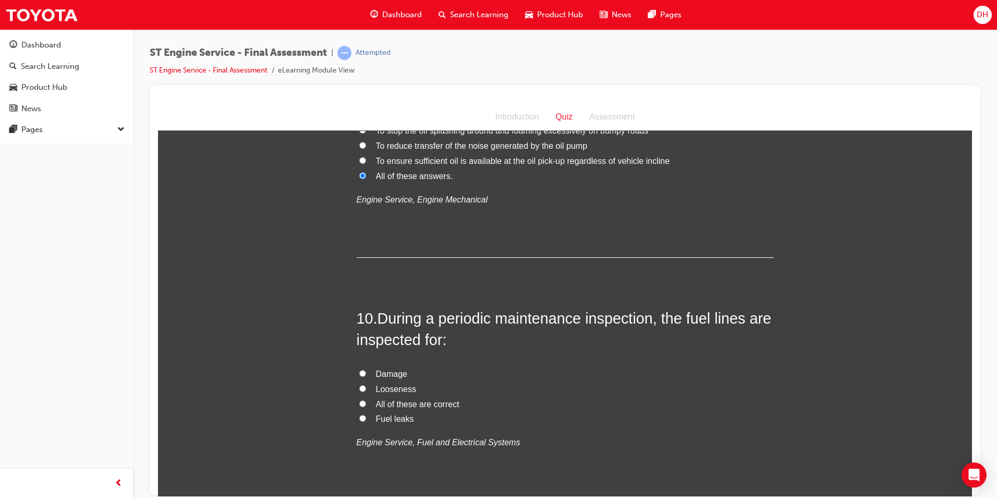
scroll to position [2034, 0]
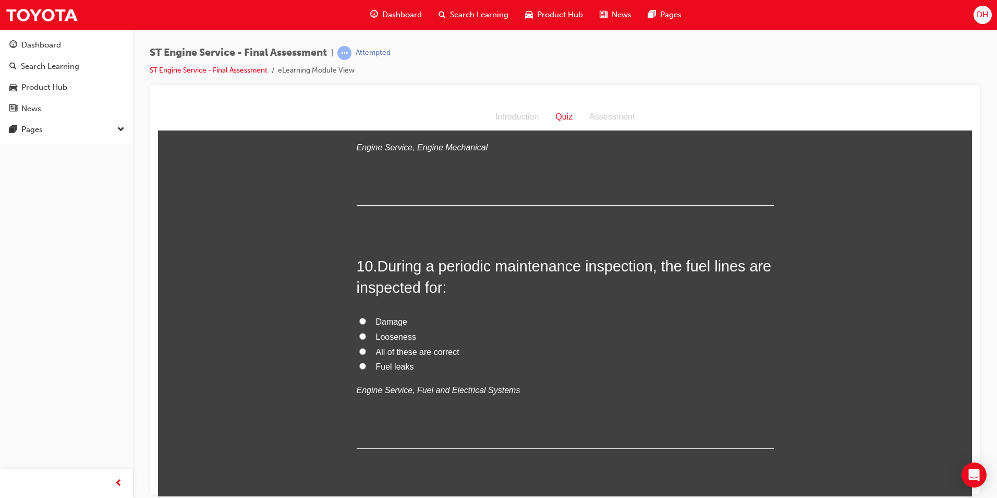
click at [363, 348] on label "All of these are correct" at bounding box center [565, 351] width 417 height 15
click at [363, 348] on input "All of these are correct" at bounding box center [362, 350] width 7 height 7
radio input "true"
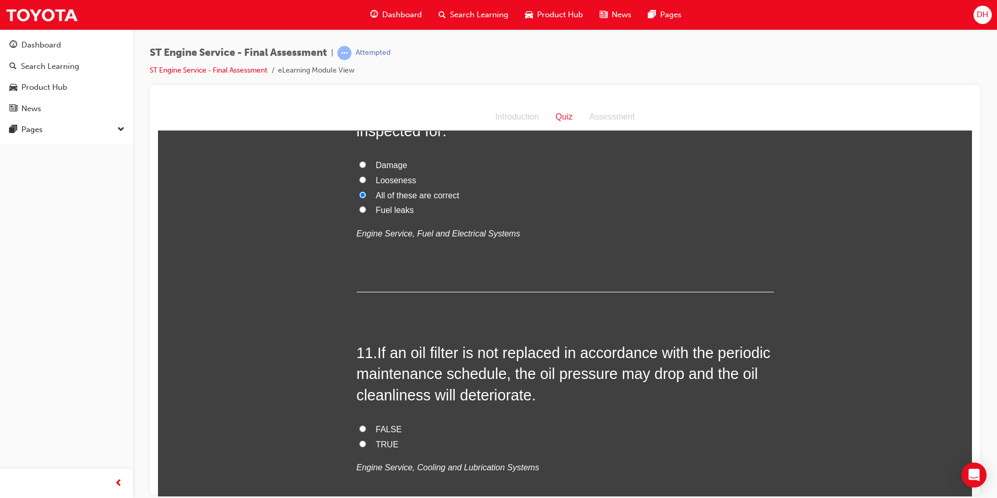
scroll to position [2243, 0]
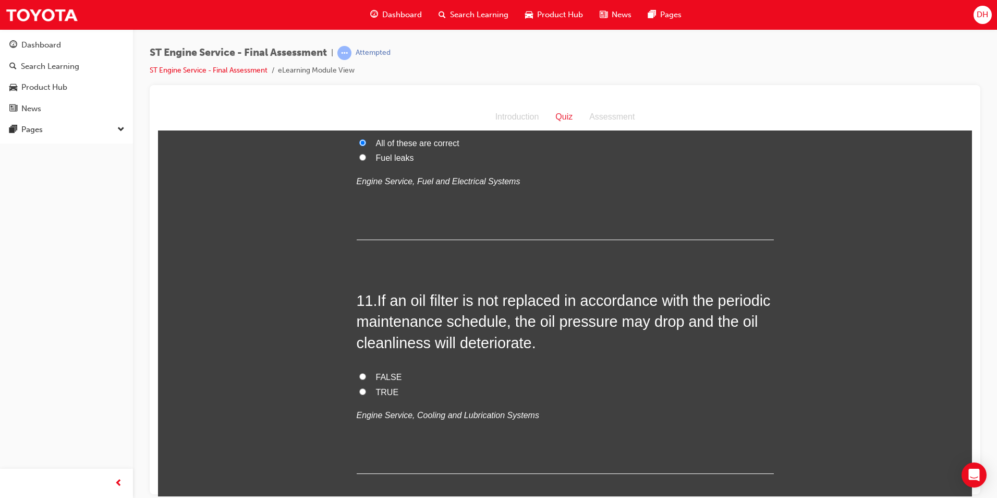
click at [361, 390] on input "TRUE" at bounding box center [362, 391] width 7 height 7
radio input "true"
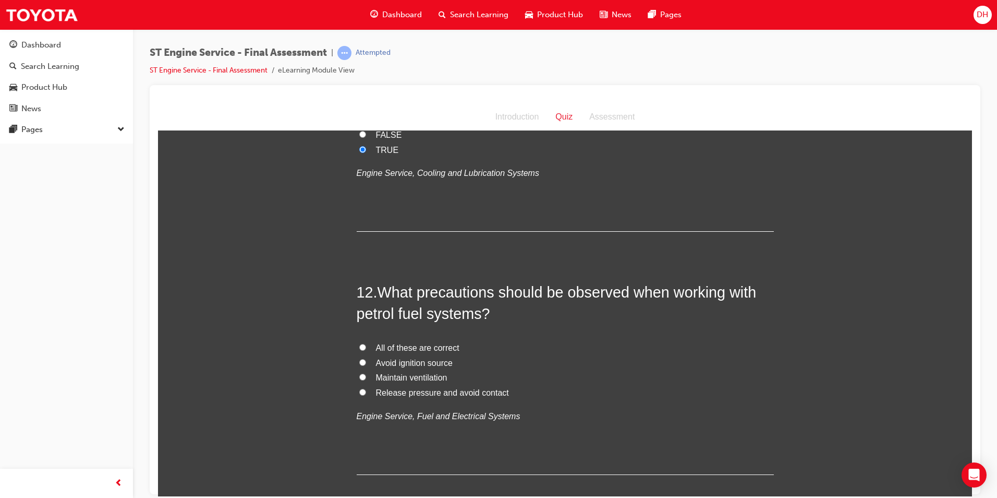
scroll to position [2503, 0]
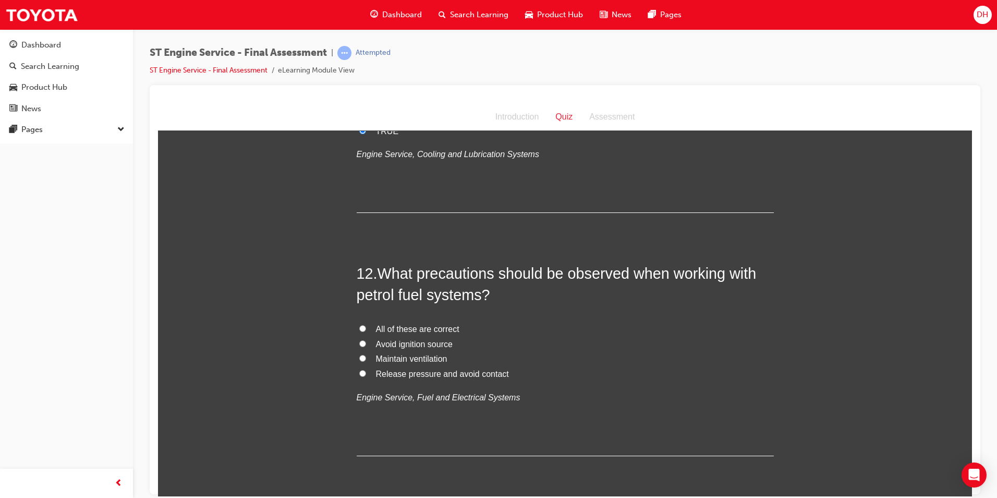
click at [357, 328] on label "All of these are correct" at bounding box center [565, 328] width 417 height 15
click at [359, 328] on input "All of these are correct" at bounding box center [362, 327] width 7 height 7
radio input "true"
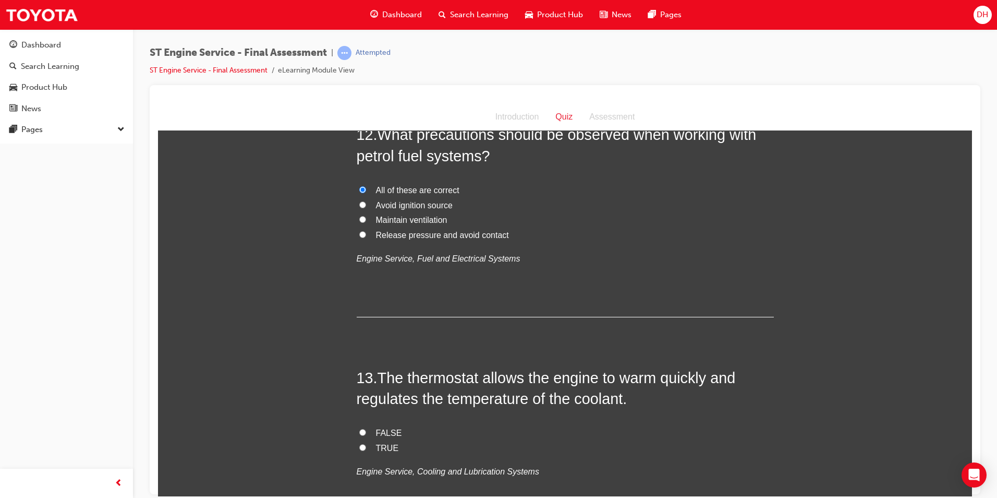
scroll to position [2712, 0]
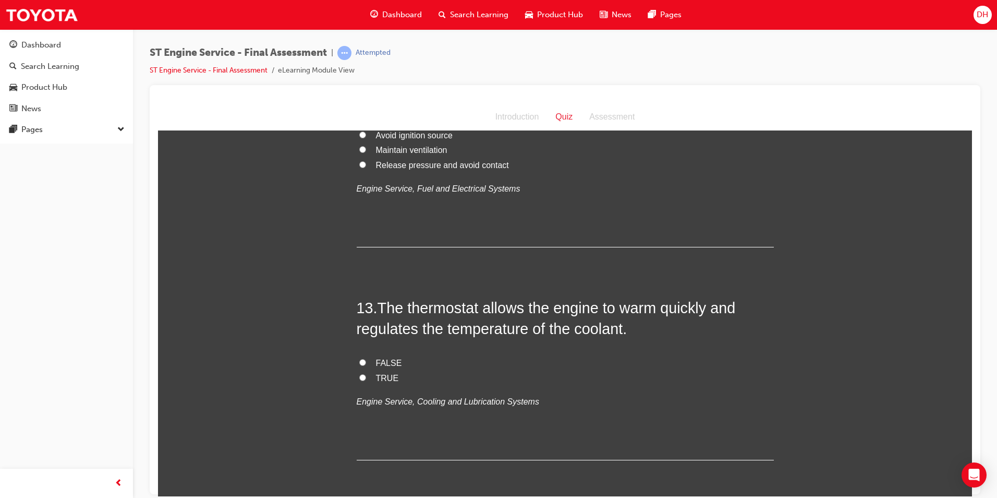
click at [359, 379] on input "TRUE" at bounding box center [362, 376] width 7 height 7
radio input "true"
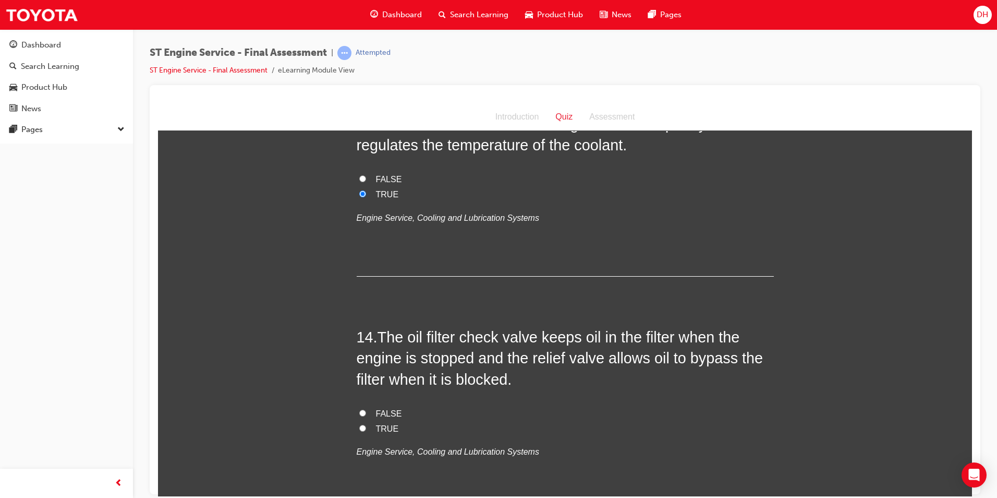
scroll to position [2921, 0]
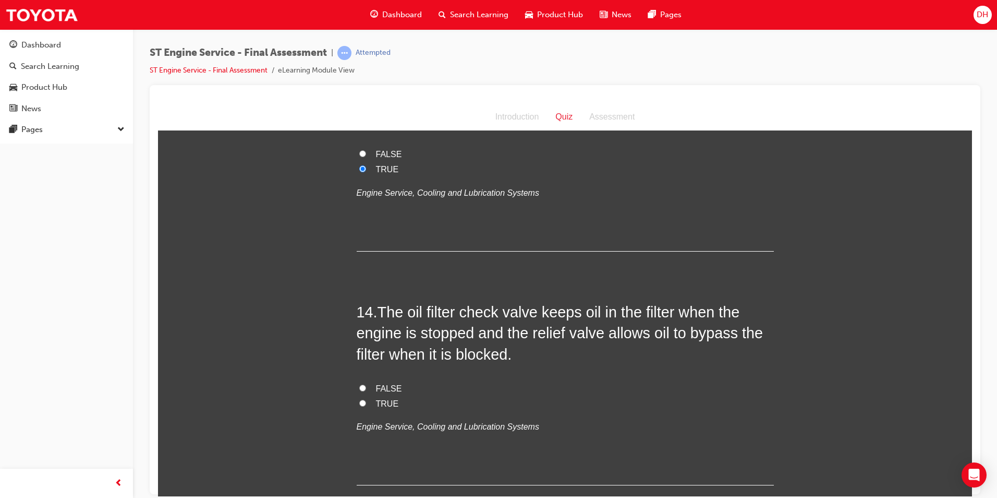
click at [363, 403] on label "TRUE" at bounding box center [565, 403] width 417 height 15
click at [363, 403] on input "TRUE" at bounding box center [362, 402] width 7 height 7
radio input "true"
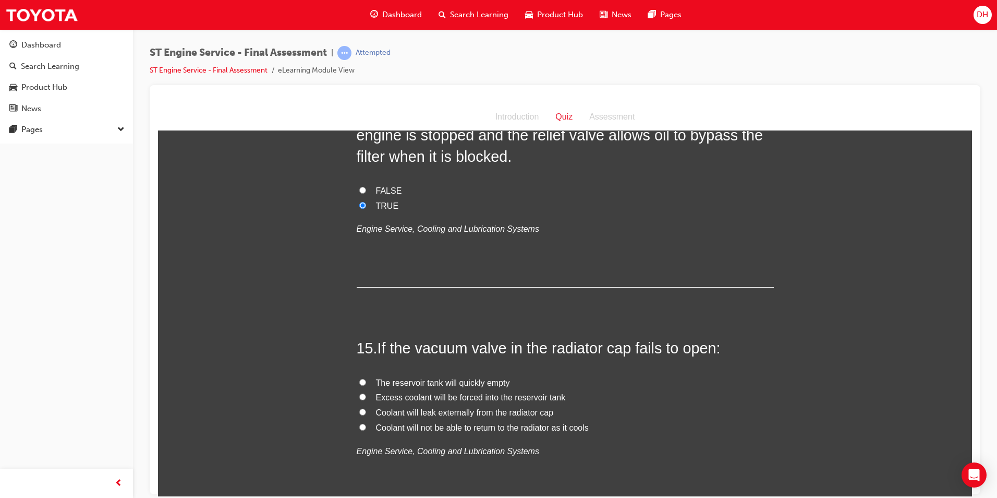
scroll to position [3181, 0]
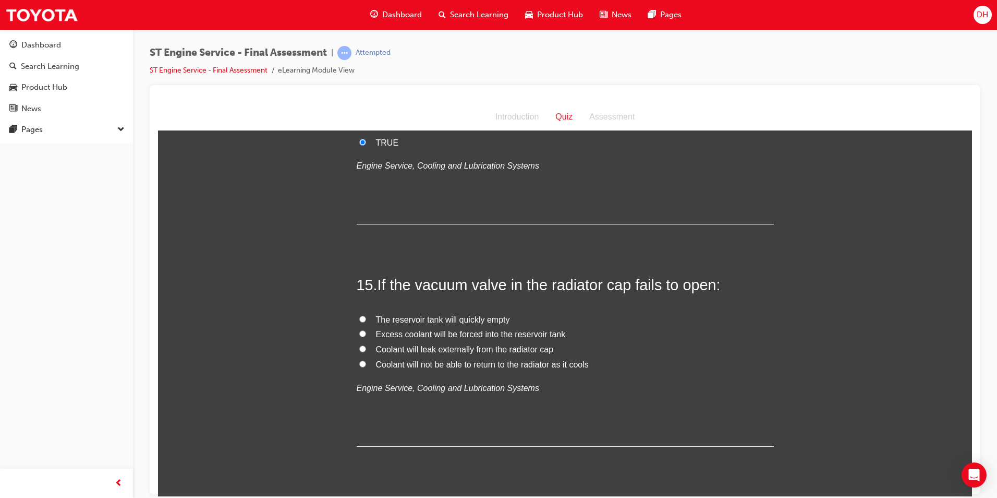
click at [359, 363] on input "Coolant will not be able to return to the radiator as it cools" at bounding box center [362, 363] width 7 height 7
radio input "true"
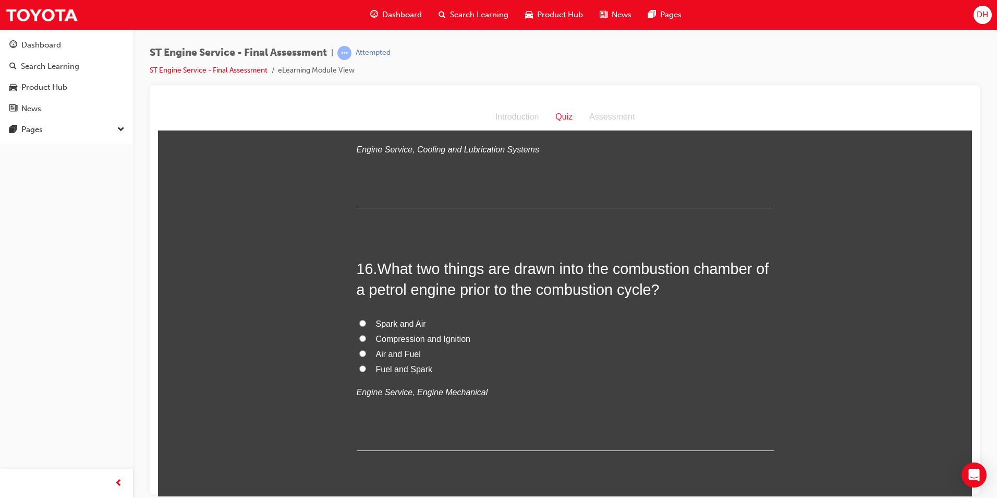
scroll to position [3442, 0]
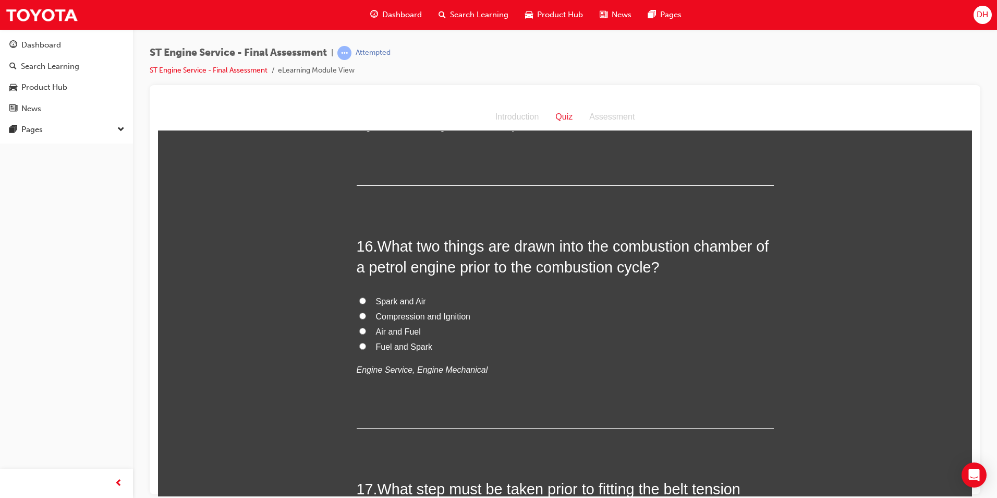
click at [359, 329] on input "Air and Fuel" at bounding box center [362, 330] width 7 height 7
radio input "true"
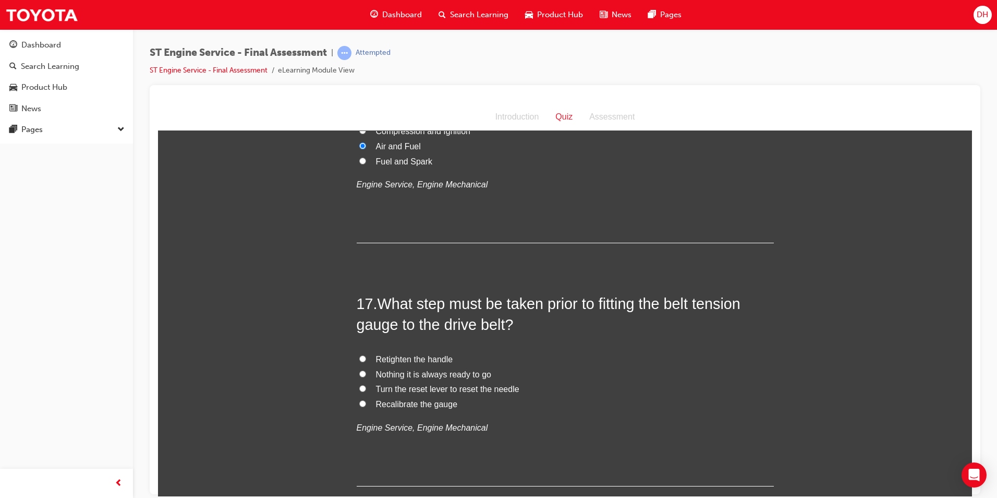
scroll to position [3651, 0]
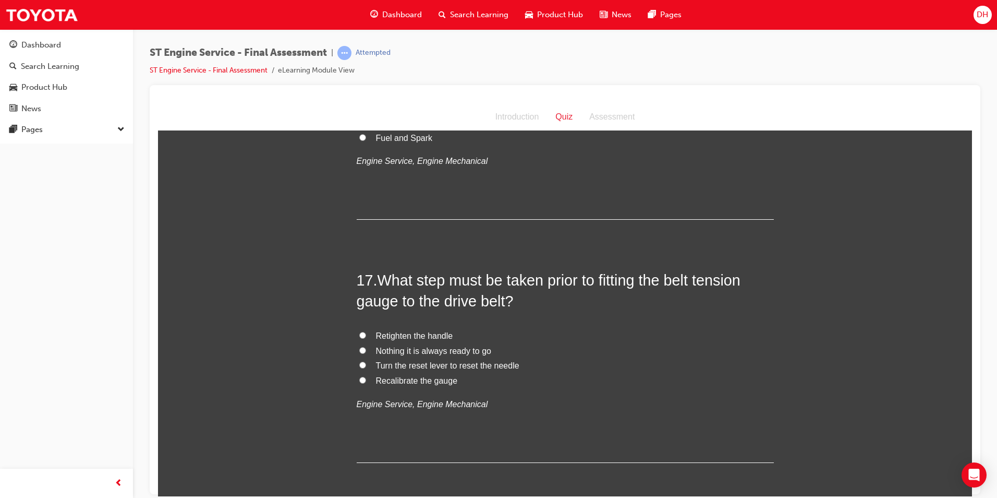
click at [359, 366] on input "Turn the reset lever to reset the needle" at bounding box center [362, 364] width 7 height 7
radio input "true"
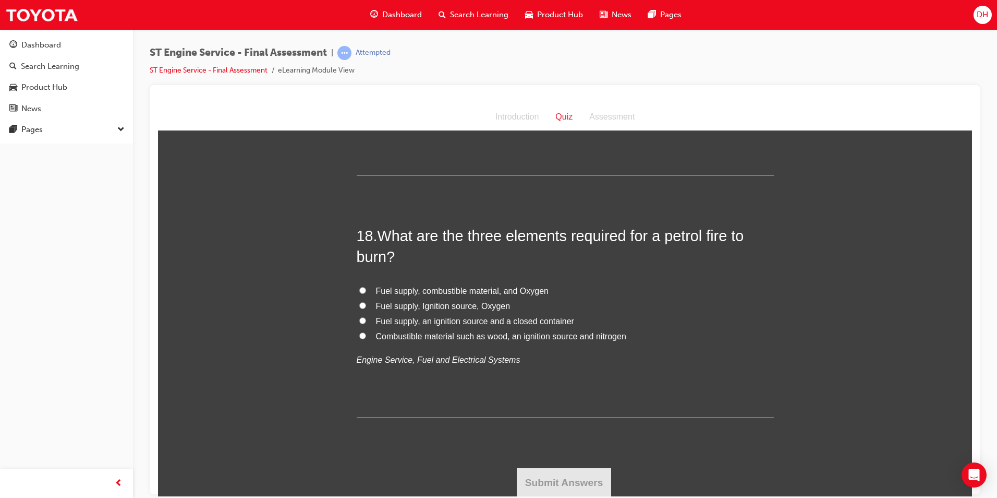
scroll to position [3939, 0]
click at [359, 307] on input "Fuel supply, Ignition source, Oxygen" at bounding box center [362, 304] width 7 height 7
radio input "true"
click at [587, 478] on button "Submit Answers" at bounding box center [564, 481] width 95 height 29
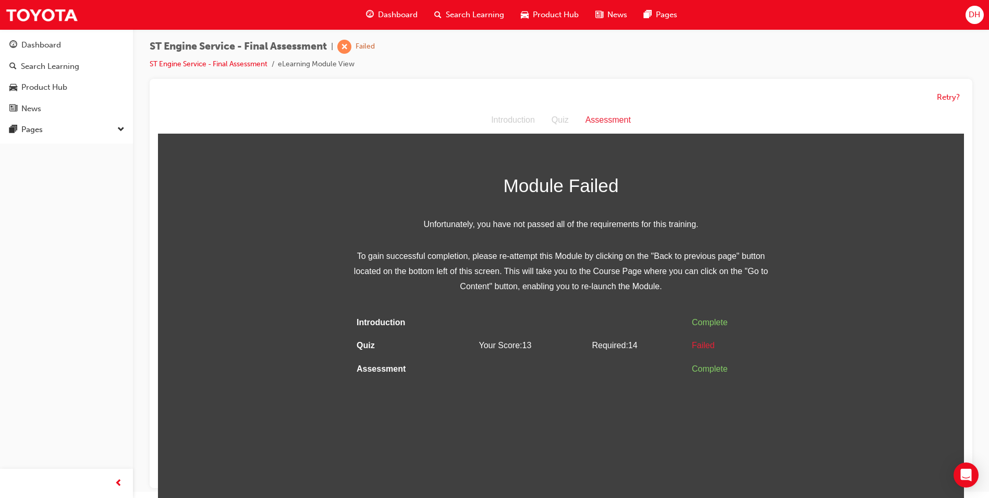
scroll to position [8, 0]
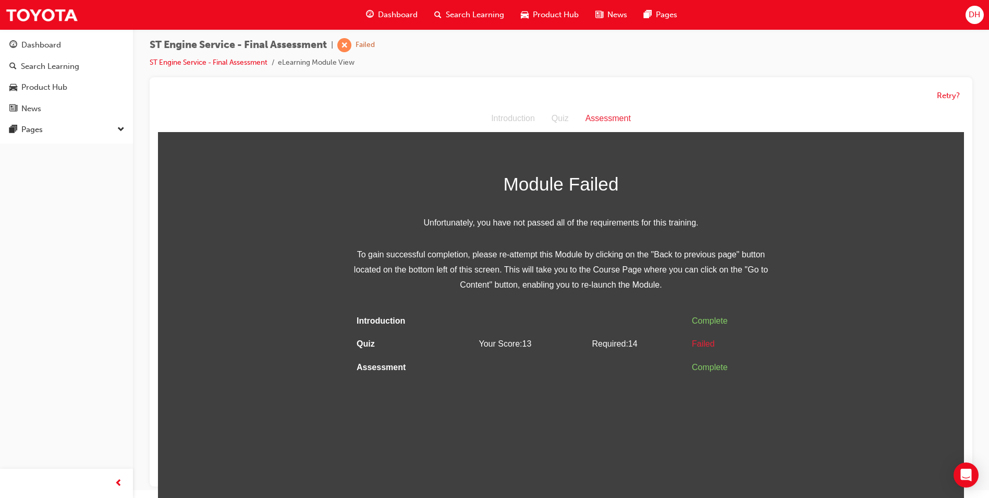
click at [625, 345] on span "Required: 14" at bounding box center [614, 343] width 45 height 9
click at [954, 93] on button "Retry?" at bounding box center [948, 96] width 23 height 12
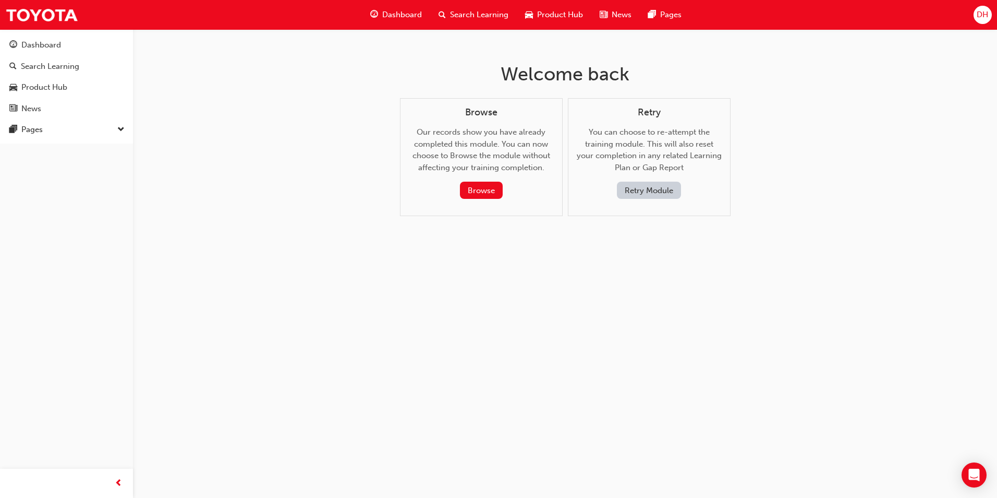
click at [657, 186] on button "Retry Module" at bounding box center [649, 190] width 64 height 17
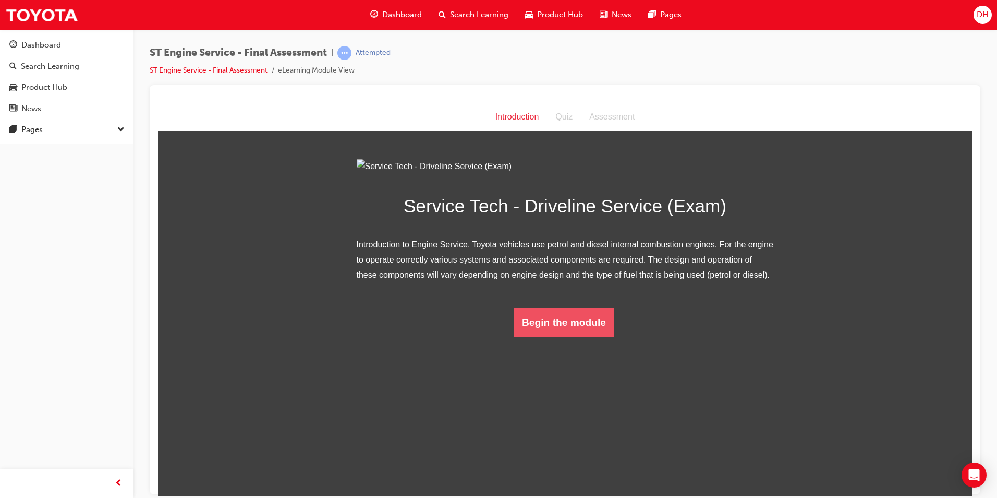
click at [577, 336] on button "Begin the module" at bounding box center [564, 321] width 101 height 29
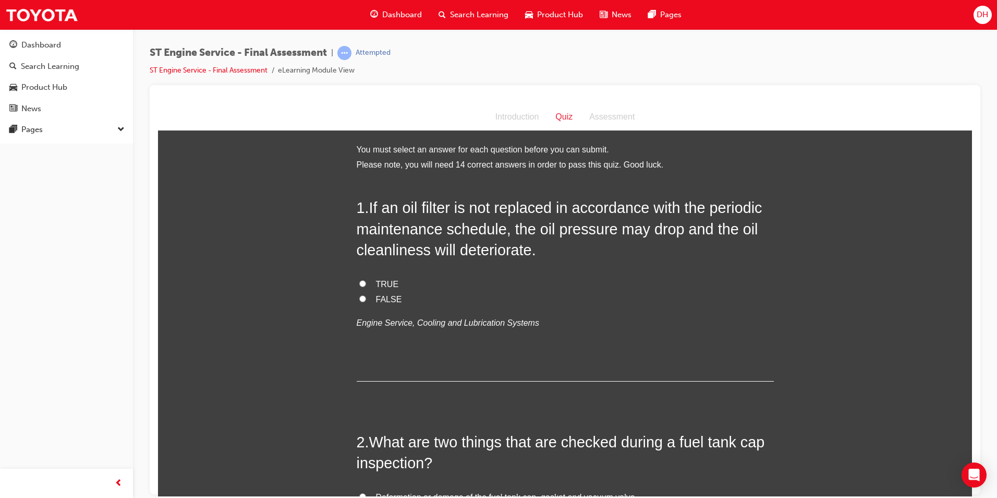
click at [360, 283] on input "TRUE" at bounding box center [362, 283] width 7 height 7
radio input "true"
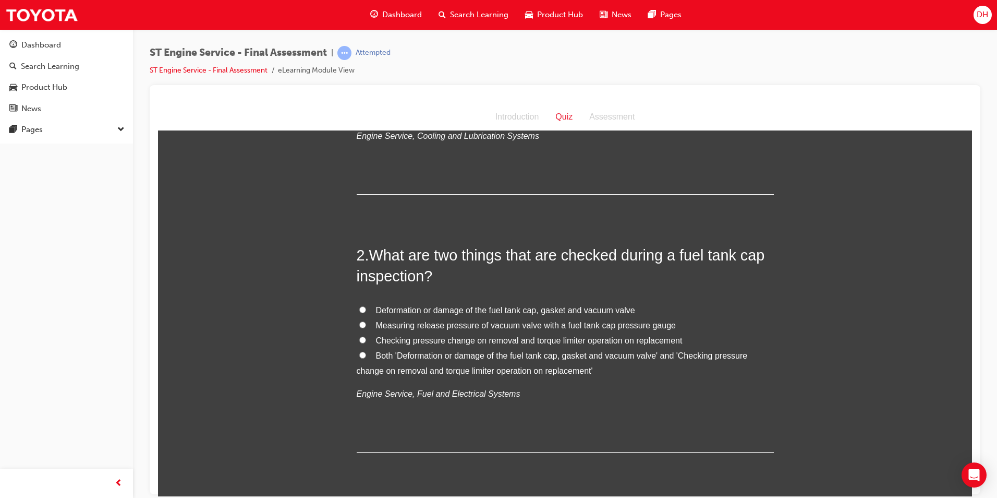
scroll to position [261, 0]
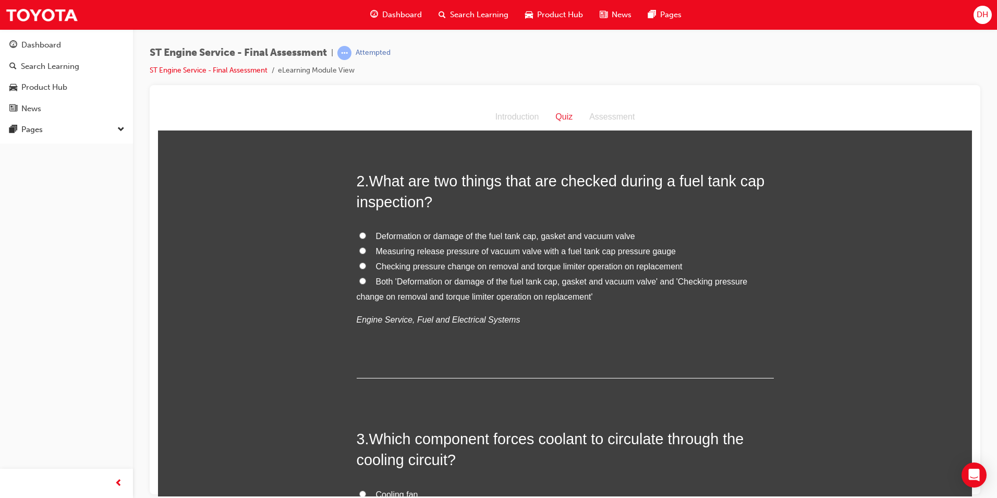
click at [359, 279] on input "Both 'Deformation or damage of the fuel tank cap, gasket and vacuum valve' and …" at bounding box center [362, 280] width 7 height 7
radio input "true"
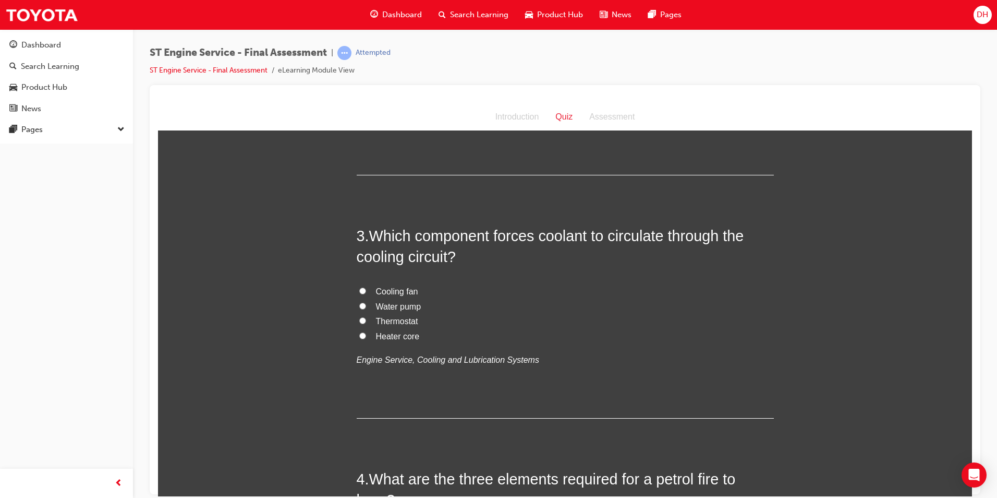
scroll to position [469, 0]
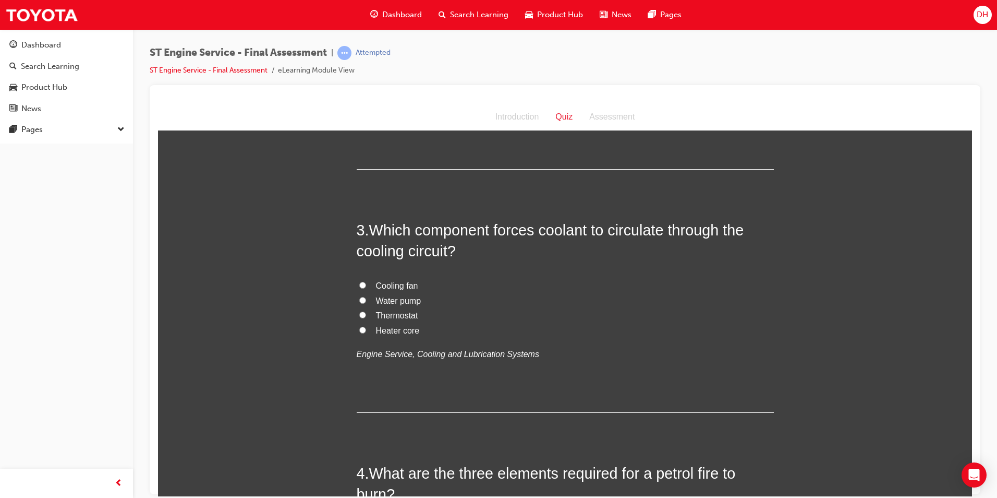
click at [359, 299] on input "Water pump" at bounding box center [362, 299] width 7 height 7
radio input "true"
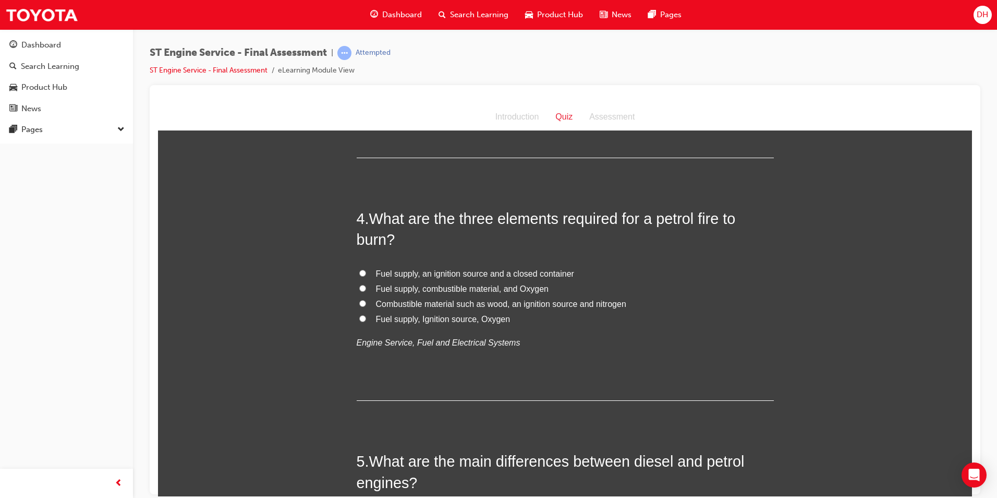
scroll to position [730, 0]
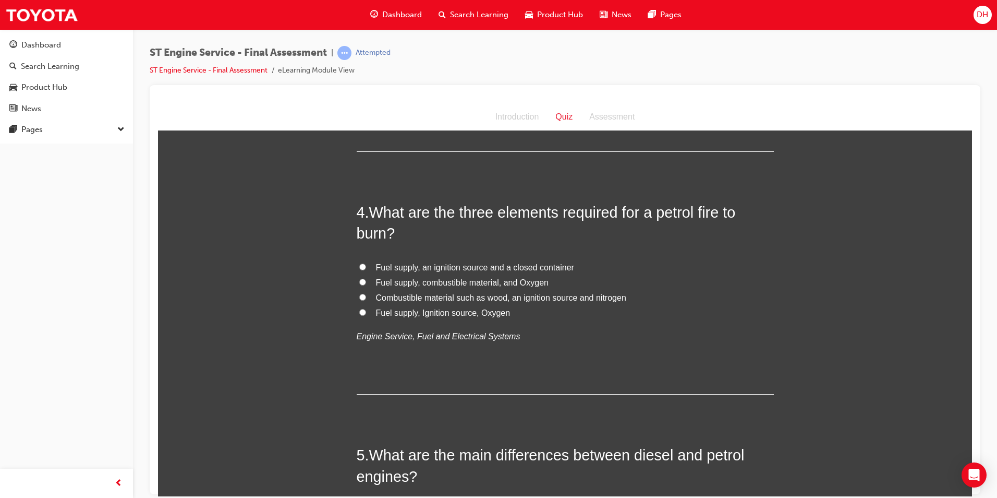
click at [357, 311] on label "Fuel supply, Ignition source, Oxygen" at bounding box center [565, 312] width 417 height 15
click at [359, 311] on input "Fuel supply, Ignition source, Oxygen" at bounding box center [362, 311] width 7 height 7
radio input "true"
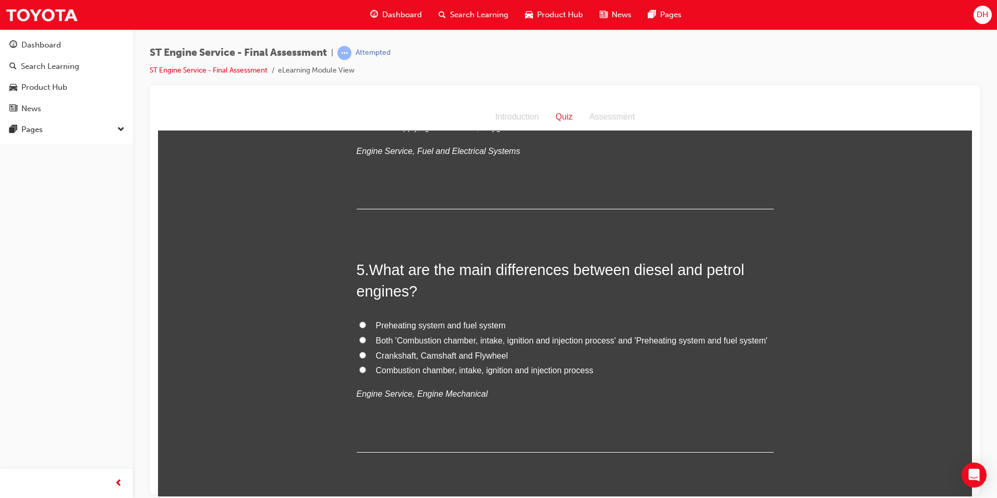
scroll to position [939, 0]
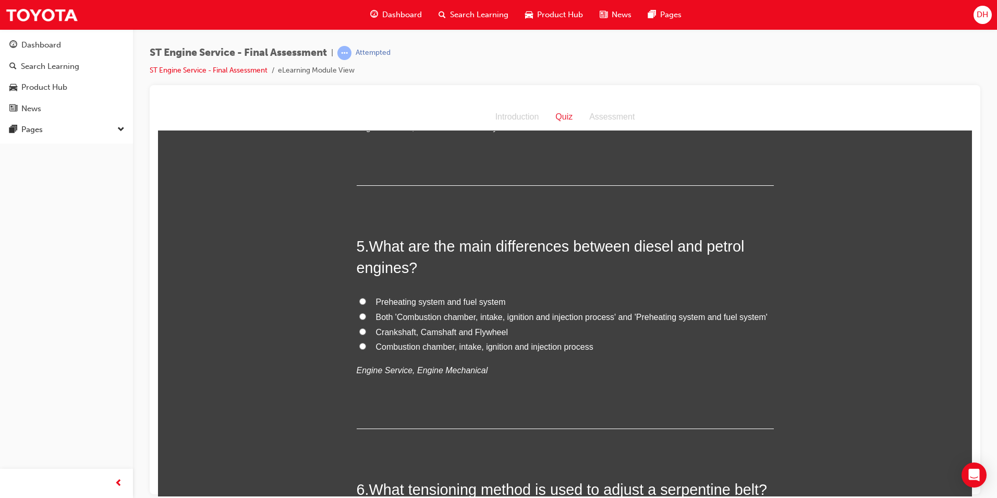
click at [359, 318] on input "Both 'Combustion chamber, intake, ignition and injection process' and 'Preheati…" at bounding box center [362, 315] width 7 height 7
radio input "true"
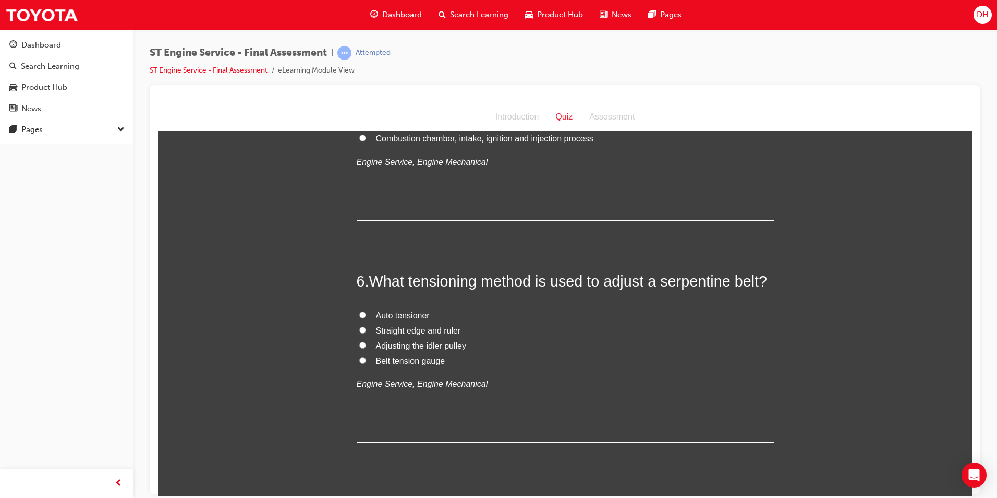
scroll to position [1147, 0]
click at [360, 316] on input "Auto tensioner" at bounding box center [362, 313] width 7 height 7
radio input "true"
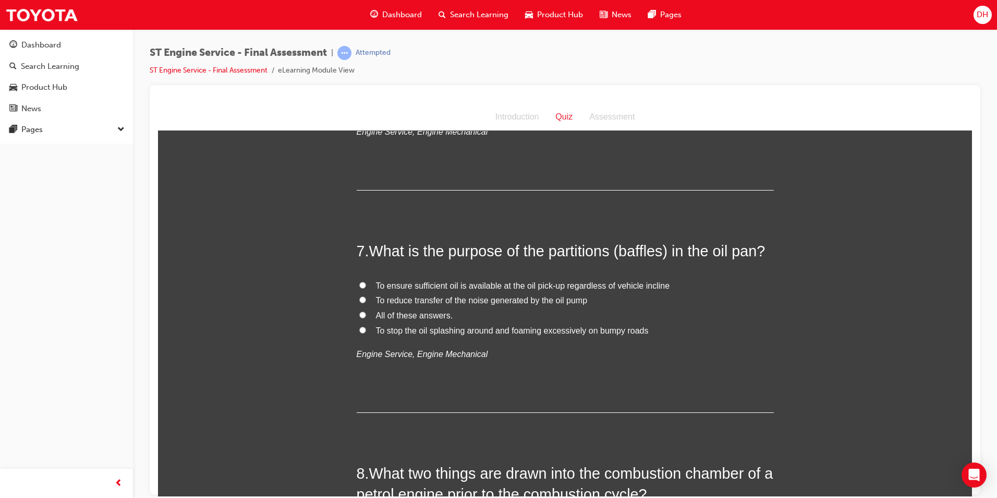
scroll to position [1408, 0]
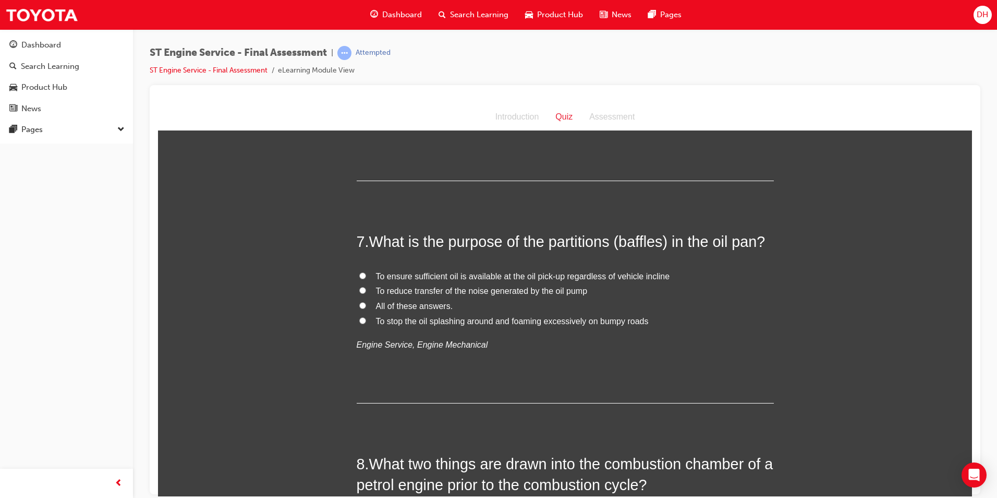
click at [360, 304] on input "All of these answers." at bounding box center [362, 304] width 7 height 7
radio input "true"
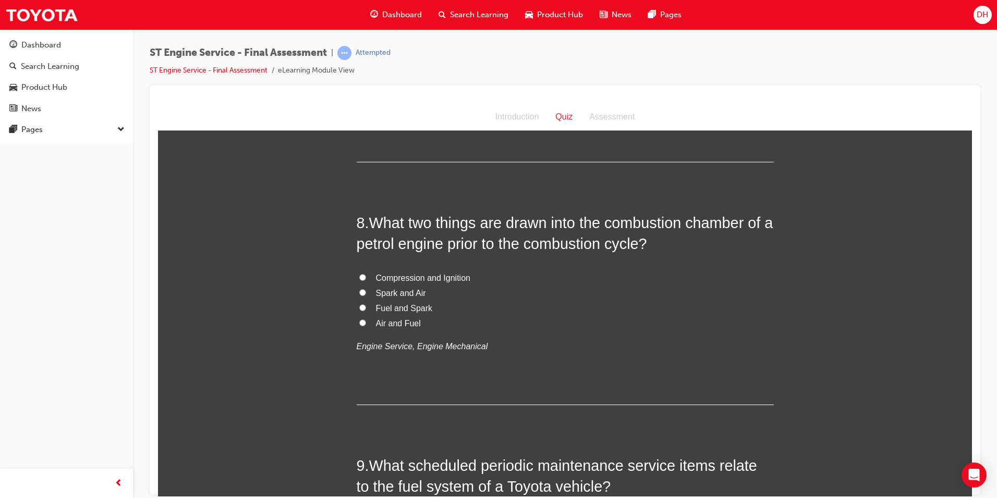
scroll to position [1669, 0]
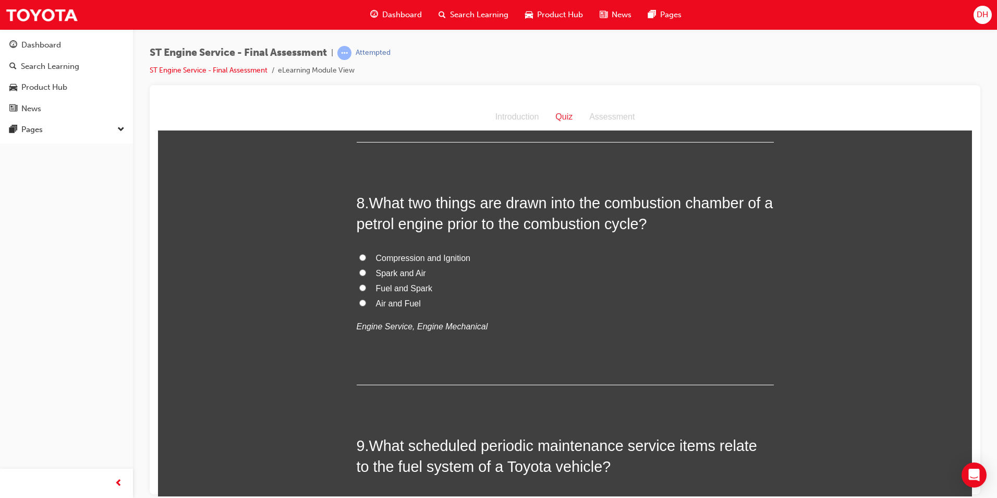
click at [359, 304] on input "Air and Fuel" at bounding box center [362, 302] width 7 height 7
radio input "true"
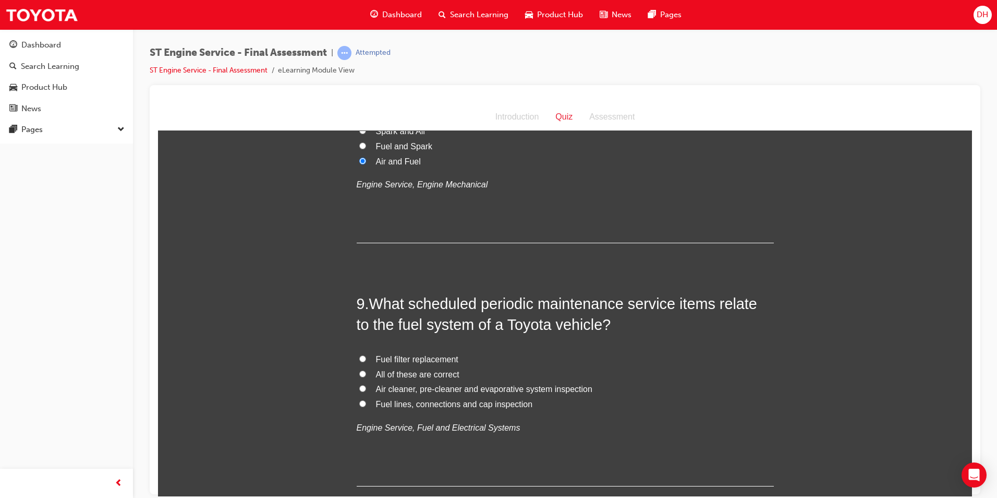
scroll to position [1825, 0]
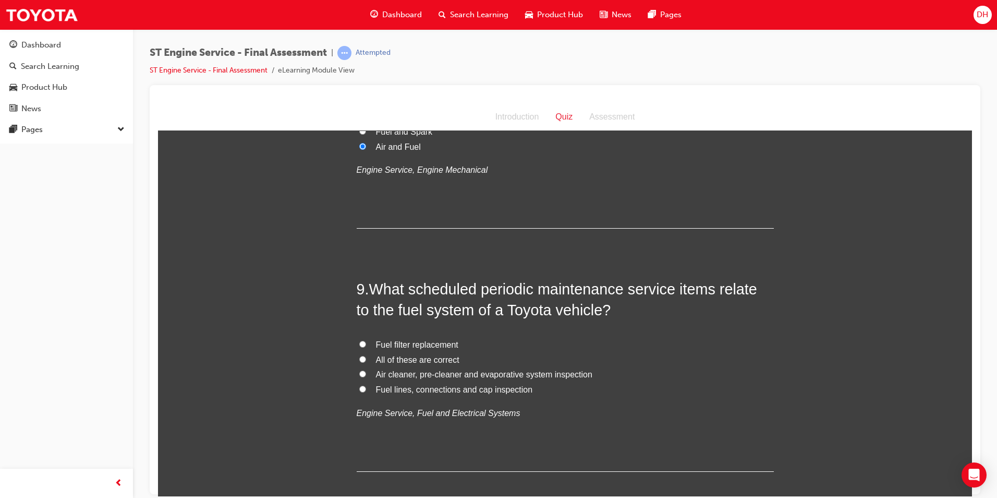
click at [359, 342] on input "Fuel filter replacement" at bounding box center [362, 343] width 7 height 7
radio input "true"
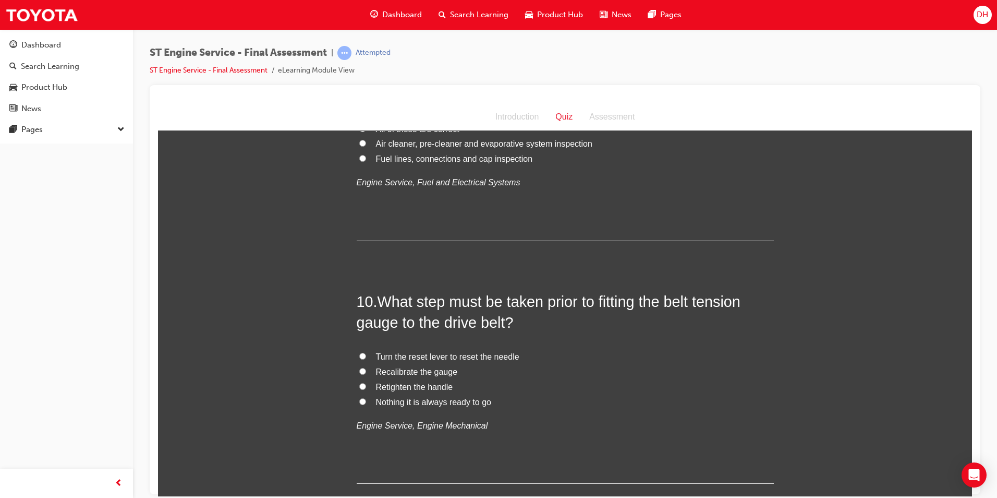
scroll to position [2086, 0]
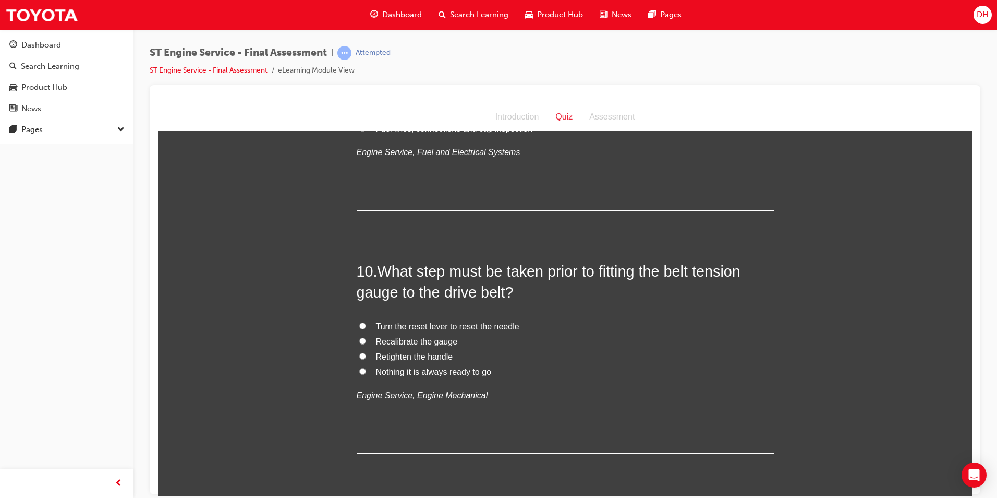
click at [359, 324] on input "Turn the reset lever to reset the needle" at bounding box center [362, 325] width 7 height 7
radio input "true"
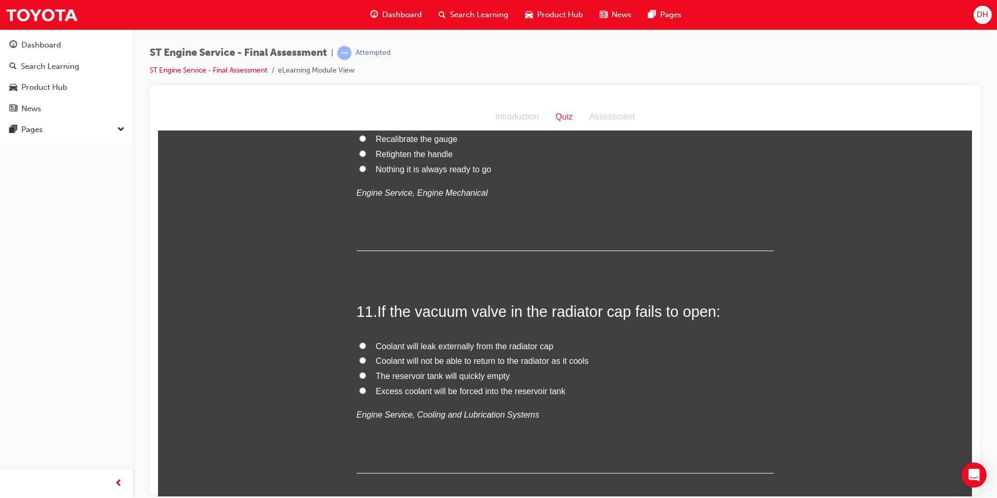
scroll to position [2295, 0]
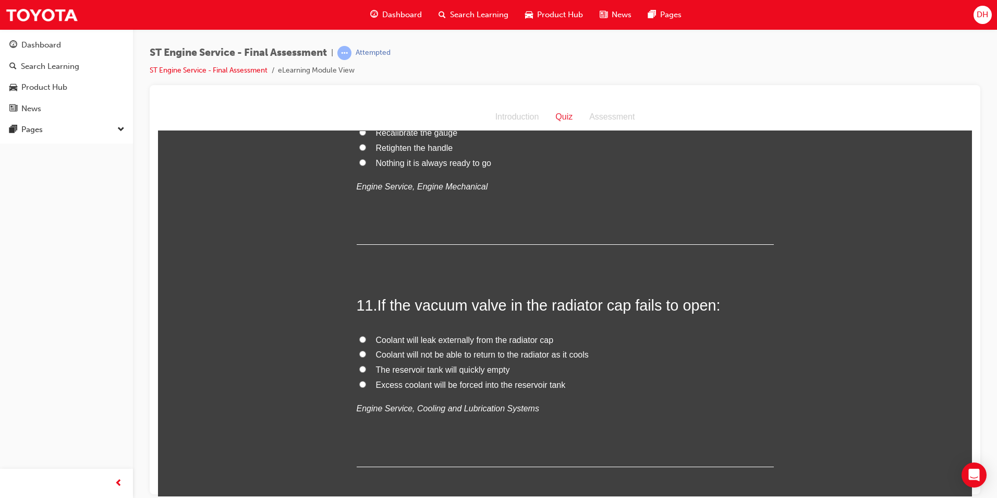
click at [359, 354] on input "Coolant will not be able to return to the radiator as it cools" at bounding box center [362, 353] width 7 height 7
radio input "true"
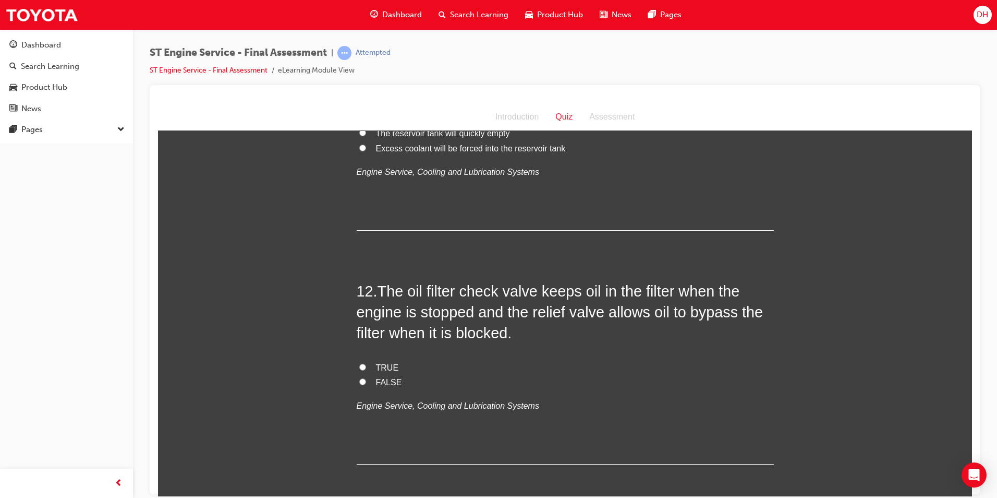
scroll to position [2556, 0]
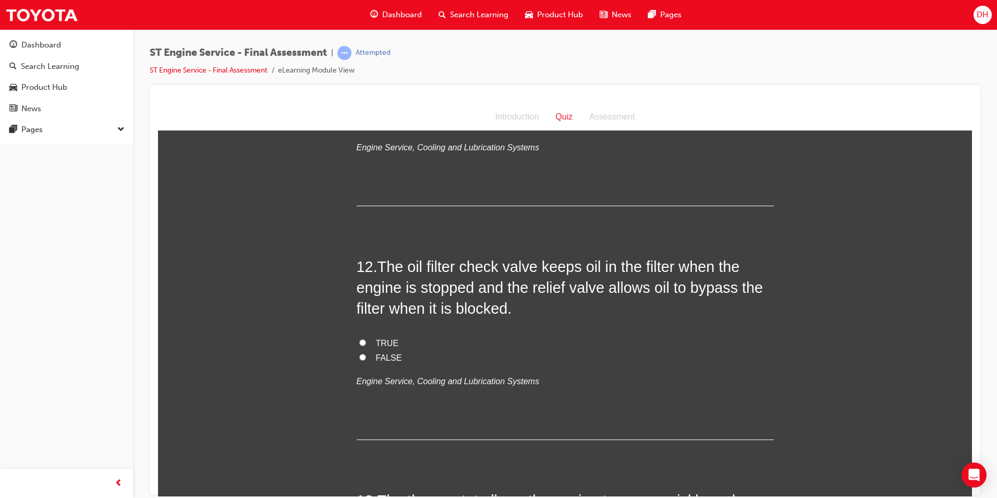
click at [359, 343] on input "TRUE" at bounding box center [362, 341] width 7 height 7
radio input "true"
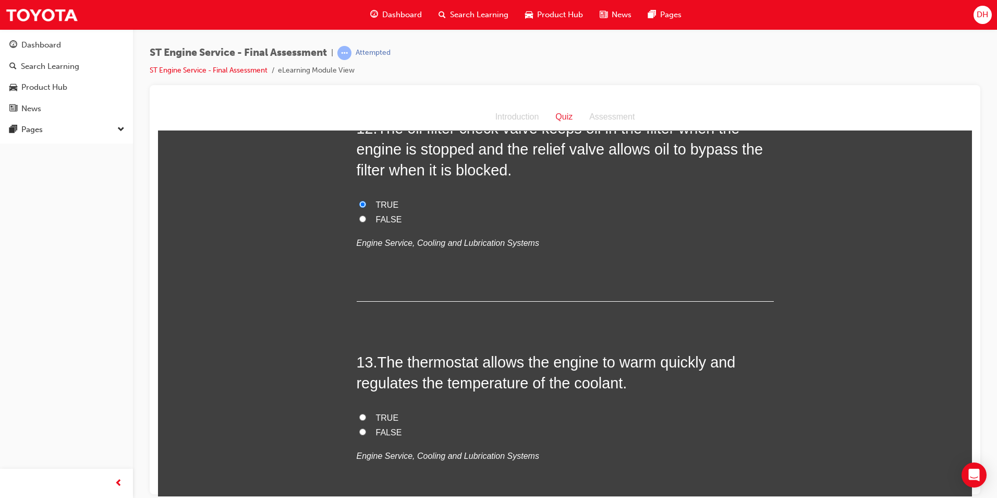
scroll to position [2712, 0]
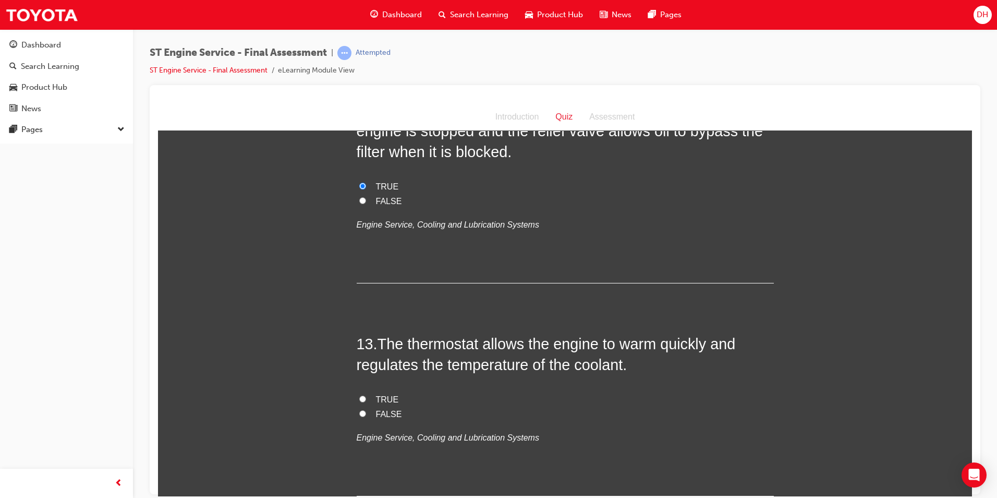
click at [359, 398] on input "TRUE" at bounding box center [362, 398] width 7 height 7
radio input "true"
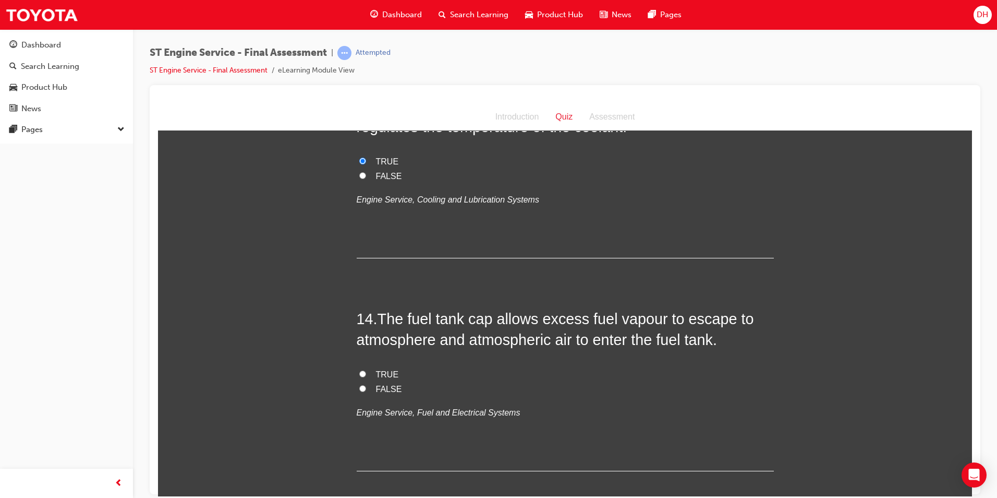
scroll to position [2973, 0]
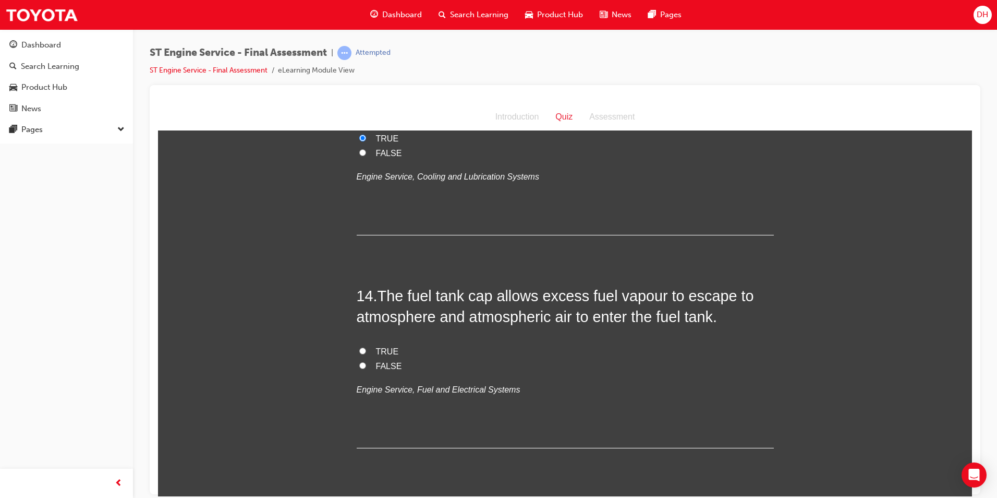
click at [359, 351] on input "TRUE" at bounding box center [362, 350] width 7 height 7
radio input "true"
click at [359, 366] on input "FALSE" at bounding box center [362, 364] width 7 height 7
radio input "true"
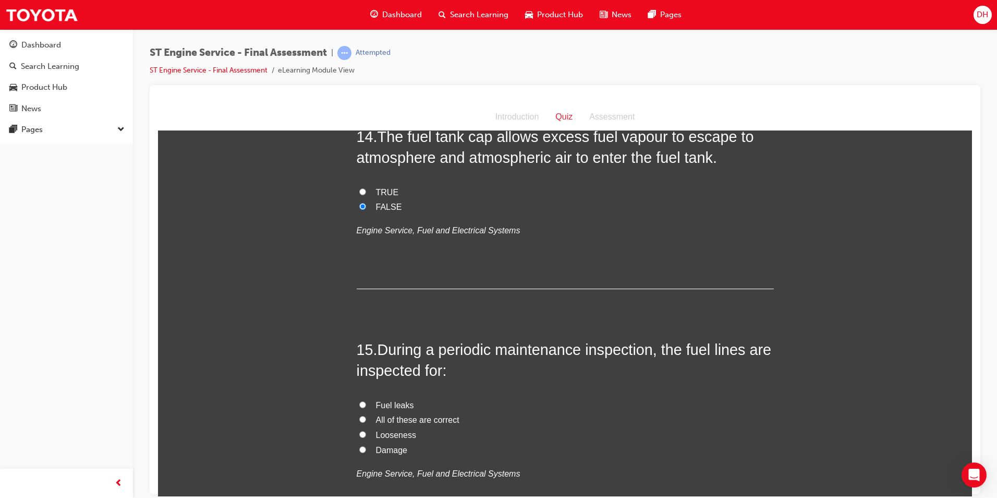
scroll to position [3181, 0]
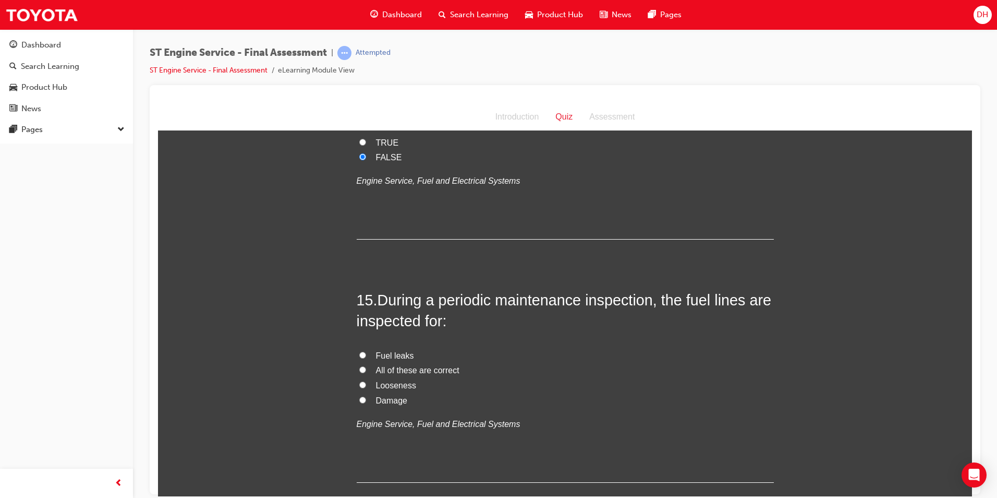
click at [361, 369] on input "All of these are correct" at bounding box center [362, 369] width 7 height 7
radio input "true"
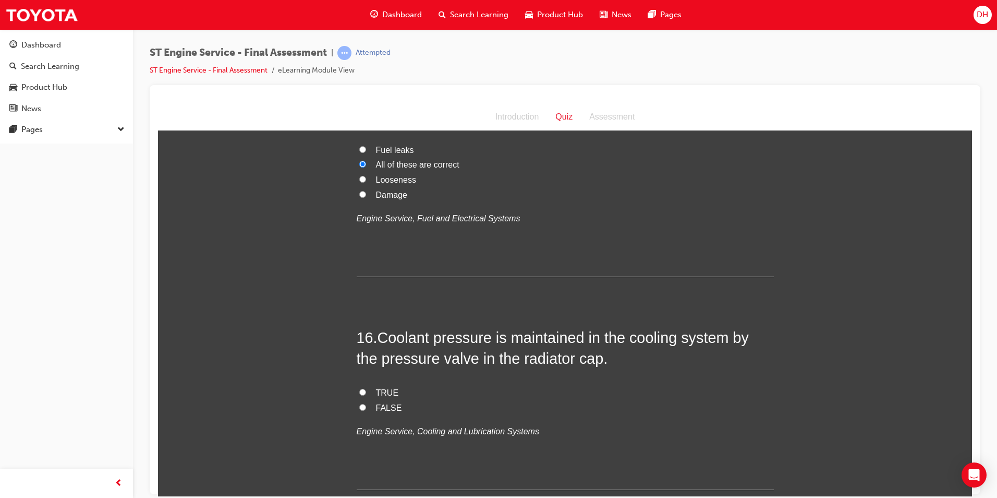
scroll to position [3390, 0]
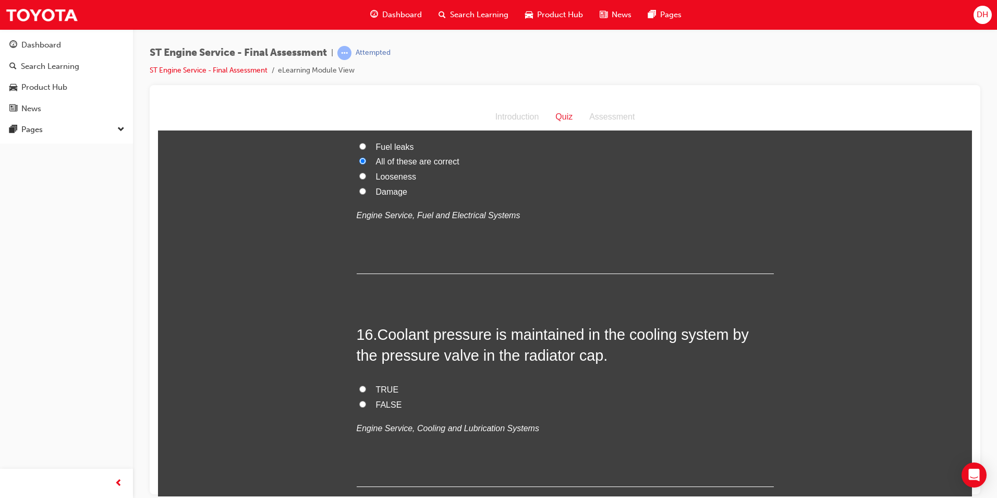
click at [359, 388] on input "TRUE" at bounding box center [362, 388] width 7 height 7
radio input "true"
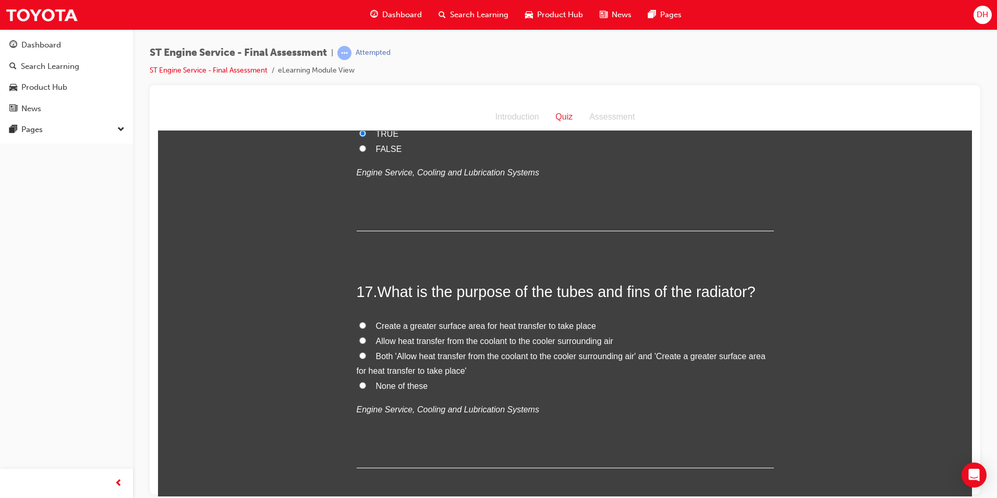
scroll to position [3651, 0]
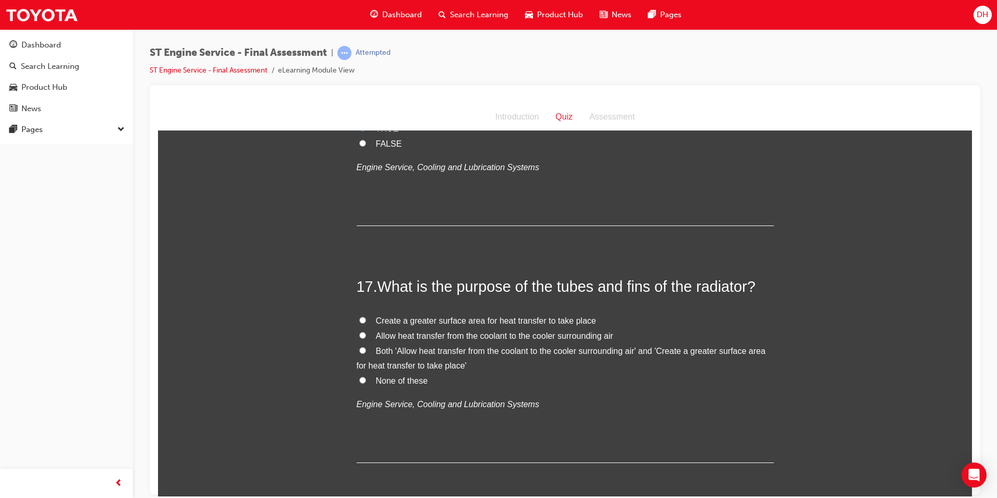
click at [359, 350] on input "Both 'Allow heat transfer from the coolant to the cooler surrounding air' and '…" at bounding box center [362, 349] width 7 height 7
radio input "true"
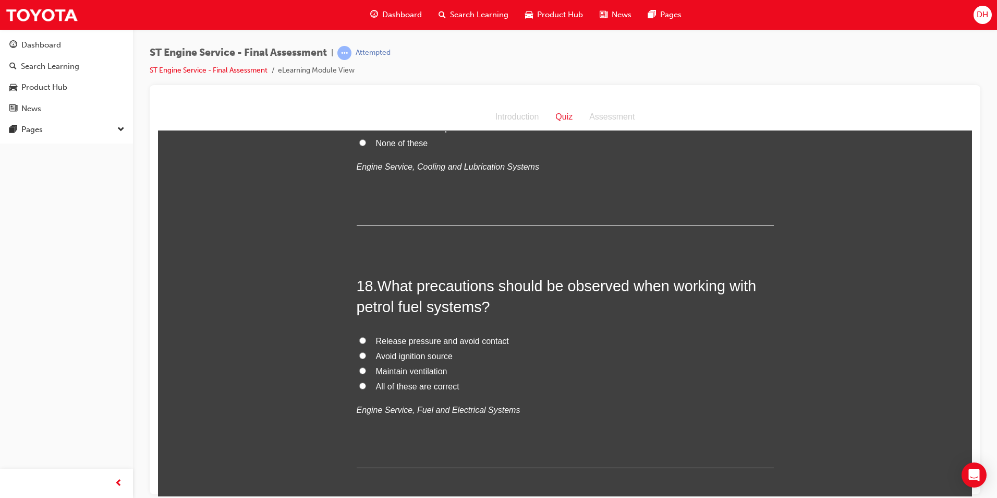
scroll to position [3912, 0]
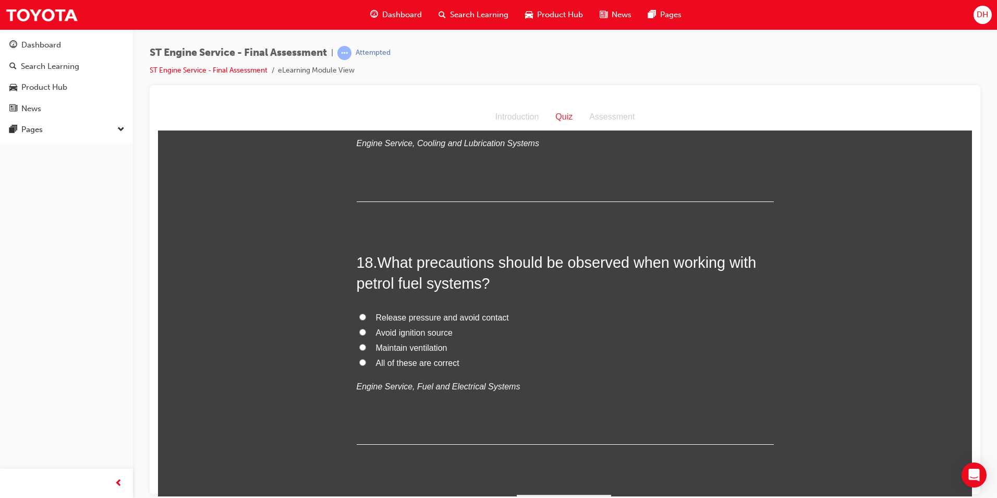
click at [359, 361] on input "All of these are correct" at bounding box center [362, 361] width 7 height 7
radio input "true"
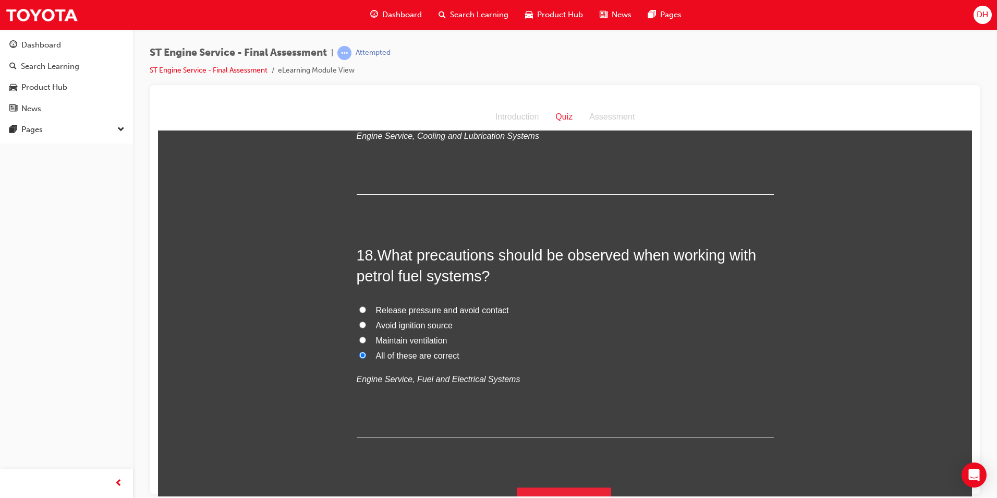
scroll to position [3939, 0]
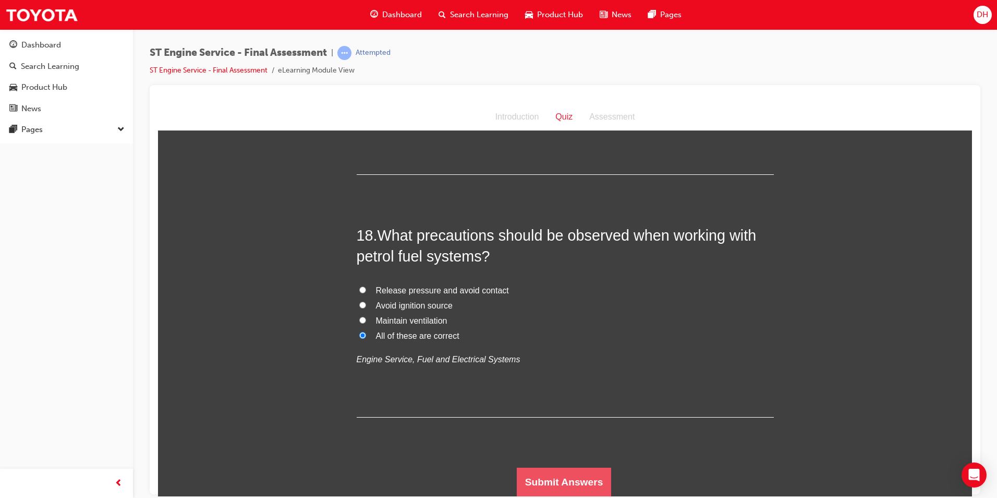
click at [572, 481] on button "Submit Answers" at bounding box center [564, 481] width 95 height 29
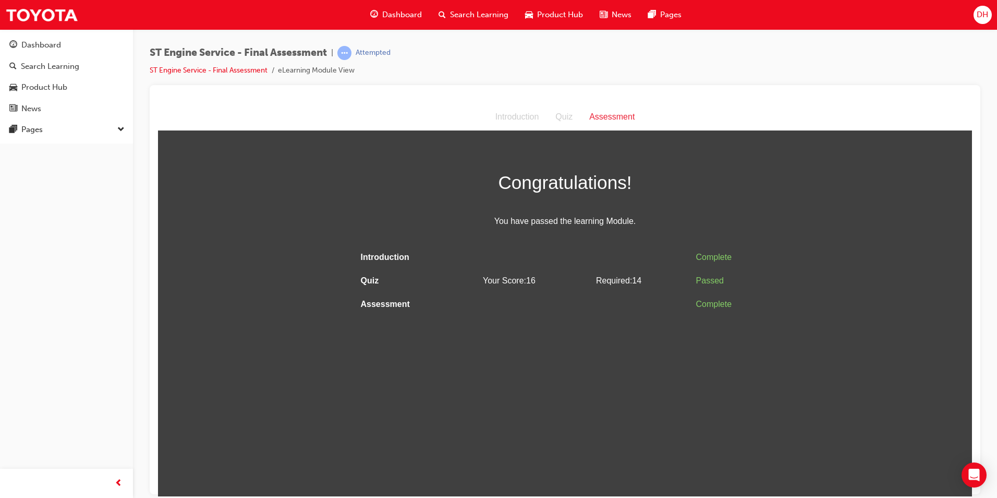
scroll to position [0, 0]
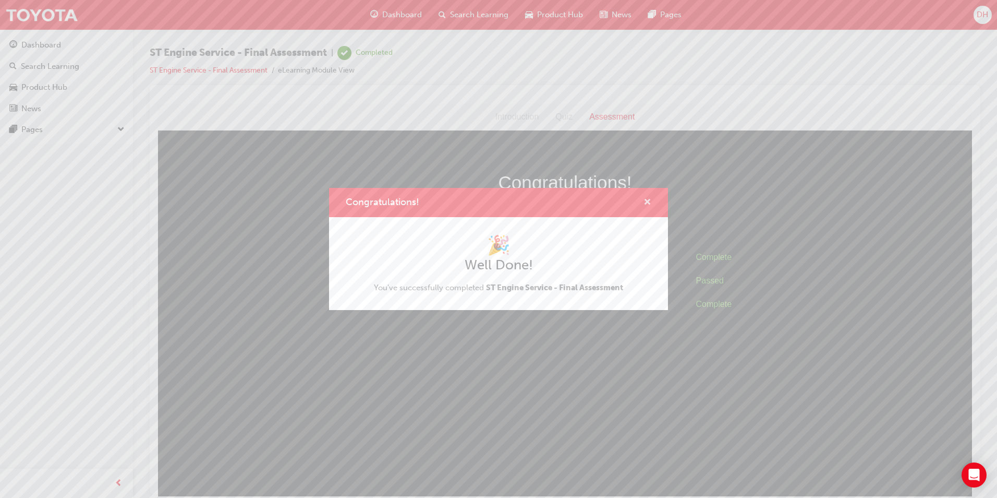
click at [644, 201] on span "cross-icon" at bounding box center [648, 202] width 8 height 9
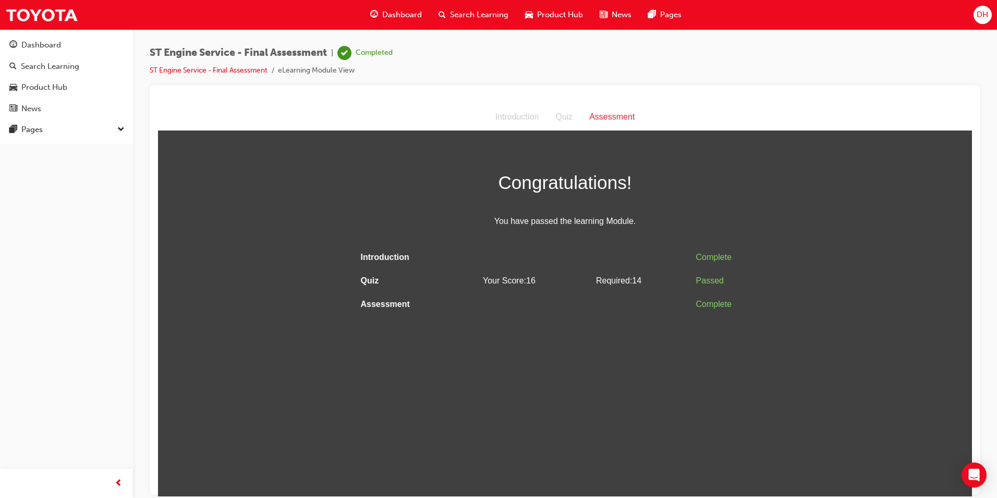
click at [472, 13] on span "Search Learning" at bounding box center [479, 15] width 58 height 12
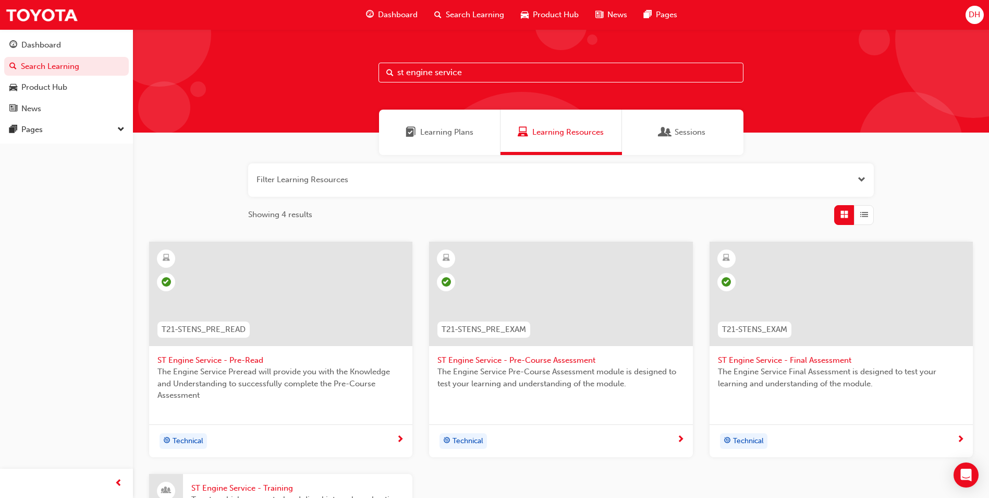
click at [481, 74] on input "st engine service" at bounding box center [561, 73] width 365 height 20
click at [473, 65] on input "st engi" at bounding box center [561, 73] width 365 height 20
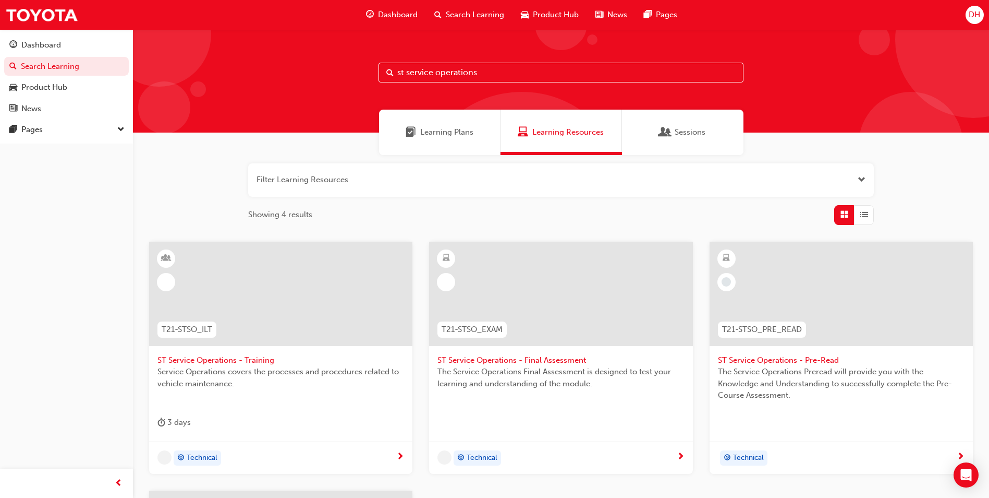
click at [486, 72] on input "st service operations" at bounding box center [561, 73] width 365 height 20
type input "st service operations"
click at [222, 360] on span "ST Service Operations - Training" at bounding box center [281, 360] width 247 height 12
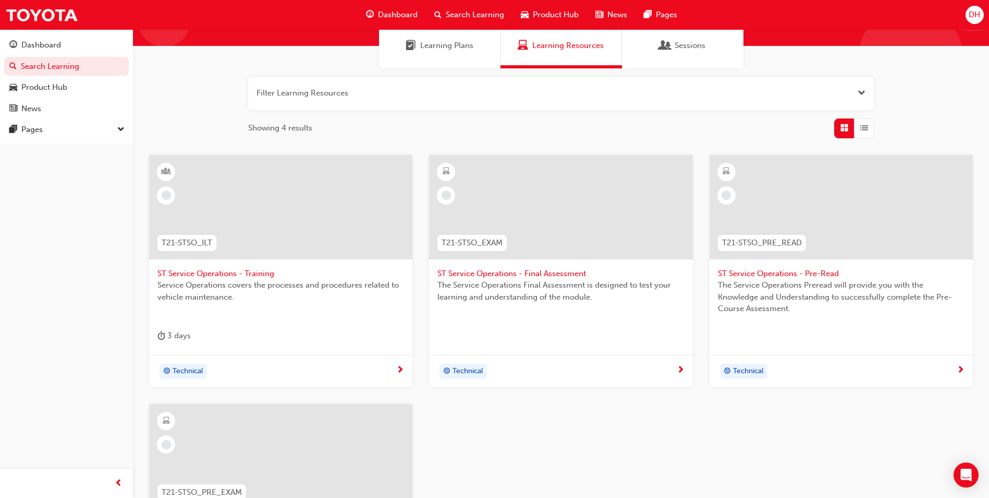
scroll to position [104, 0]
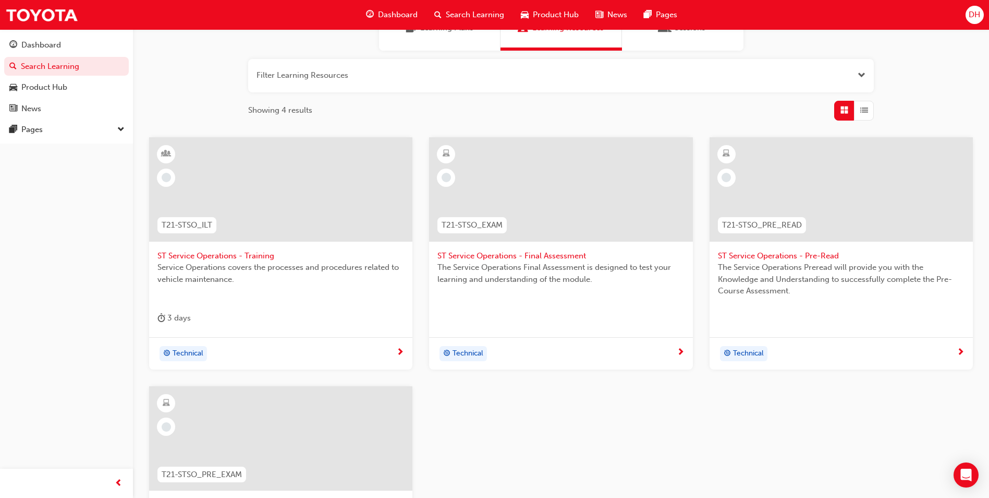
click at [523, 255] on span "ST Service Operations - Final Assessment" at bounding box center [561, 256] width 247 height 12
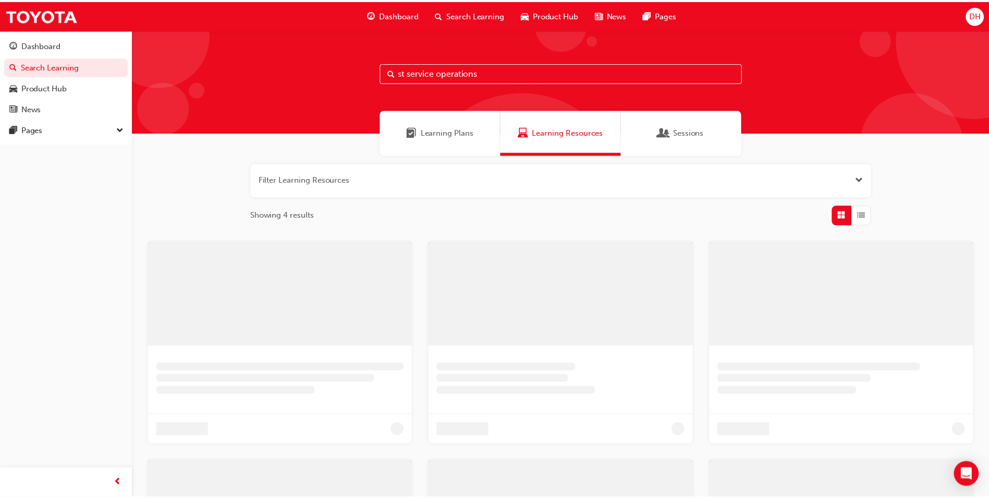
scroll to position [104, 0]
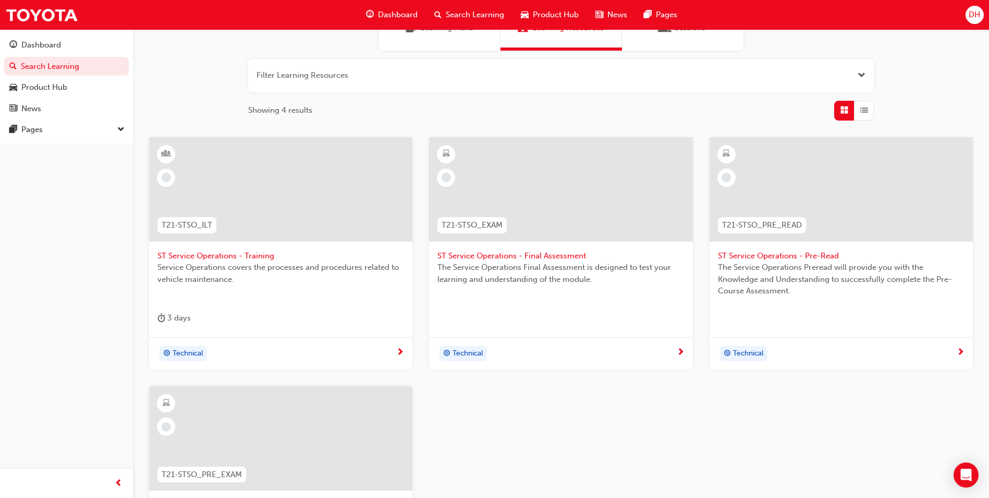
click at [816, 256] on span "ST Service Operations - Pre-Read" at bounding box center [841, 256] width 247 height 12
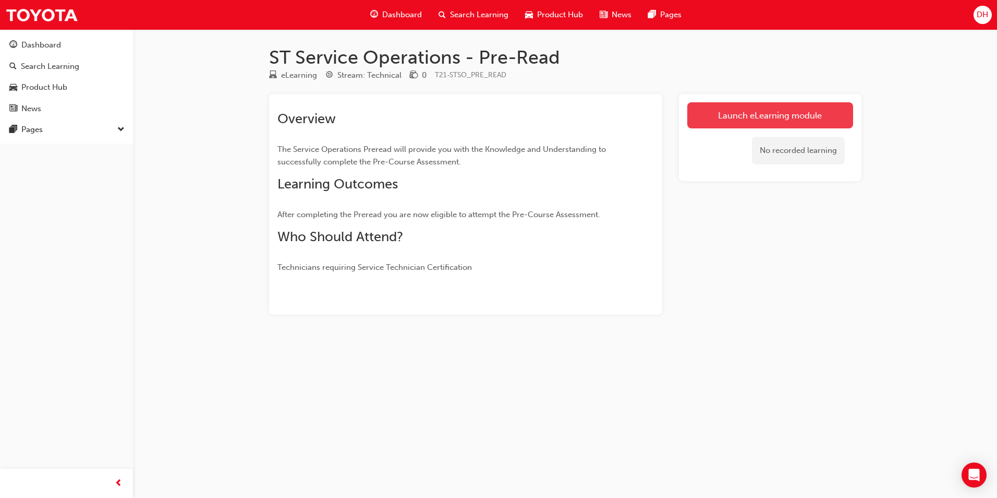
click at [784, 112] on link "Launch eLearning module" at bounding box center [770, 115] width 166 height 26
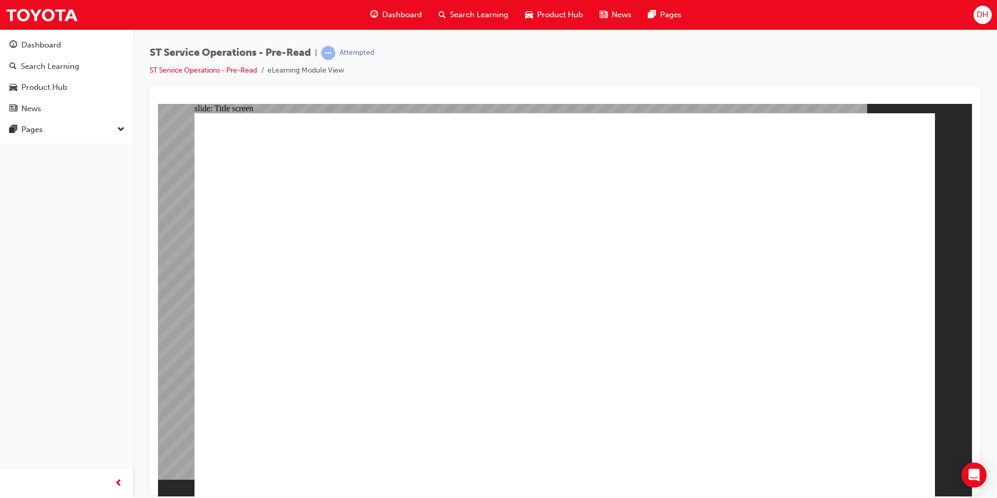
drag, startPoint x: 574, startPoint y: 459, endPoint x: 584, endPoint y: 459, distance: 10.4
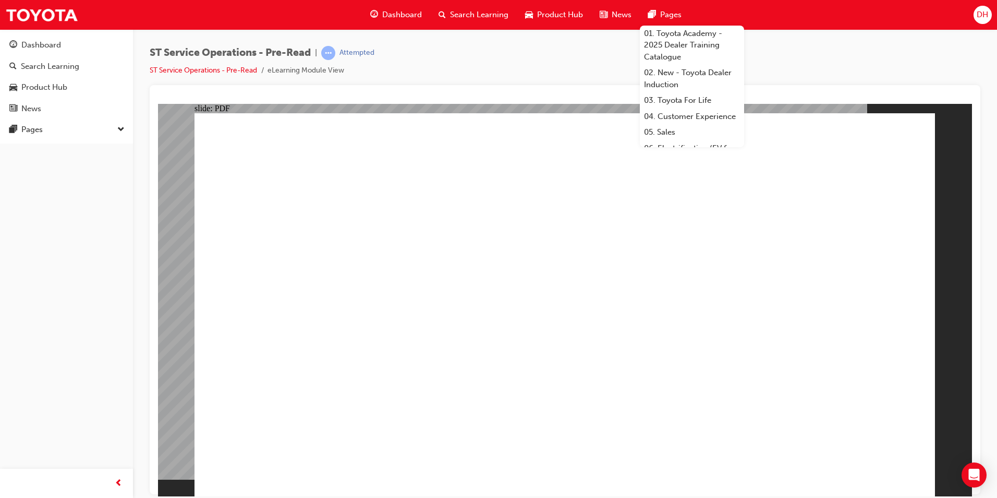
click at [815, 21] on div "Dashboard Search Learning Product Hub News Pages 01. Toyota Academy - 2025 Deal…" at bounding box center [498, 15] width 997 height 30
click at [809, 38] on div "ST Service Operations - Pre-Read | Attempted ST Service Operations - Pre-Read e…" at bounding box center [565, 250] width 864 height 442
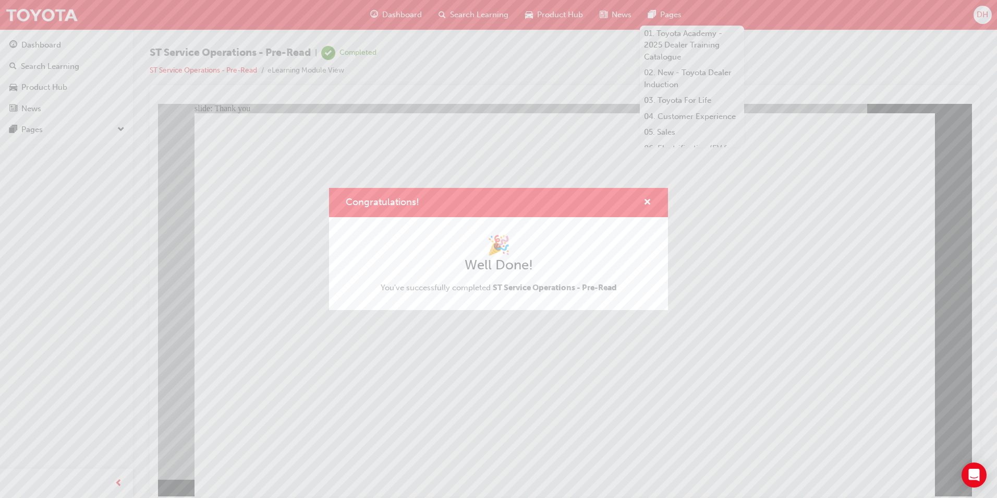
click at [420, 414] on div "Congratulations! 🎉 Well Done! You've successfully completed ST Service Operatio…" at bounding box center [498, 249] width 997 height 498
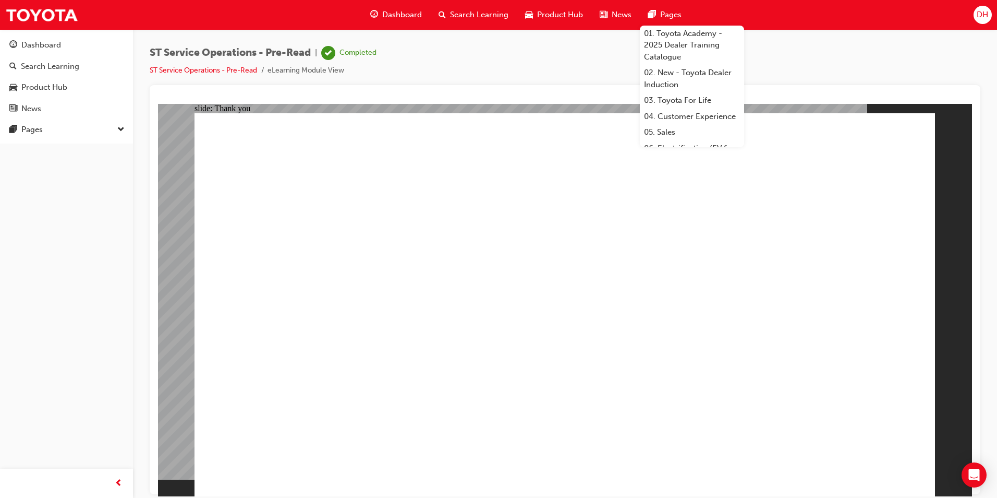
click at [471, 8] on div "Search Learning" at bounding box center [473, 14] width 87 height 21
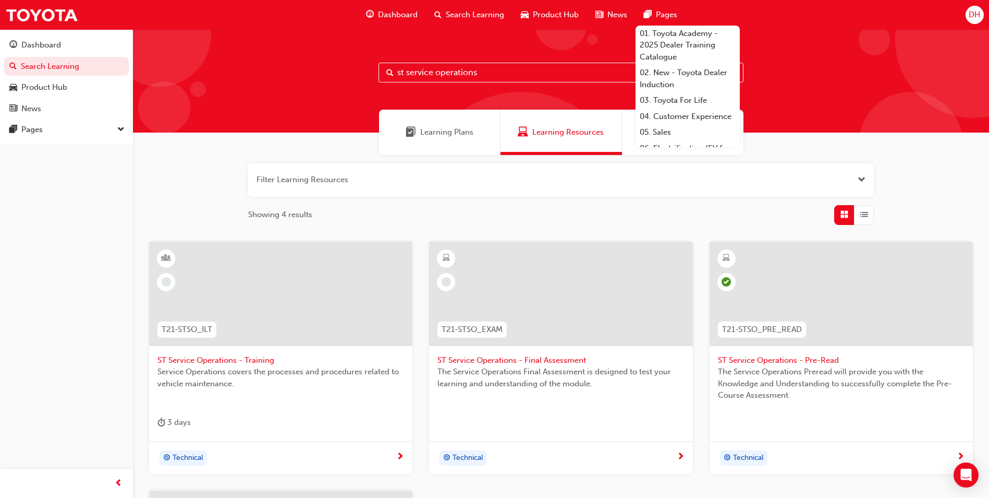
click at [527, 348] on div at bounding box center [561, 302] width 247 height 104
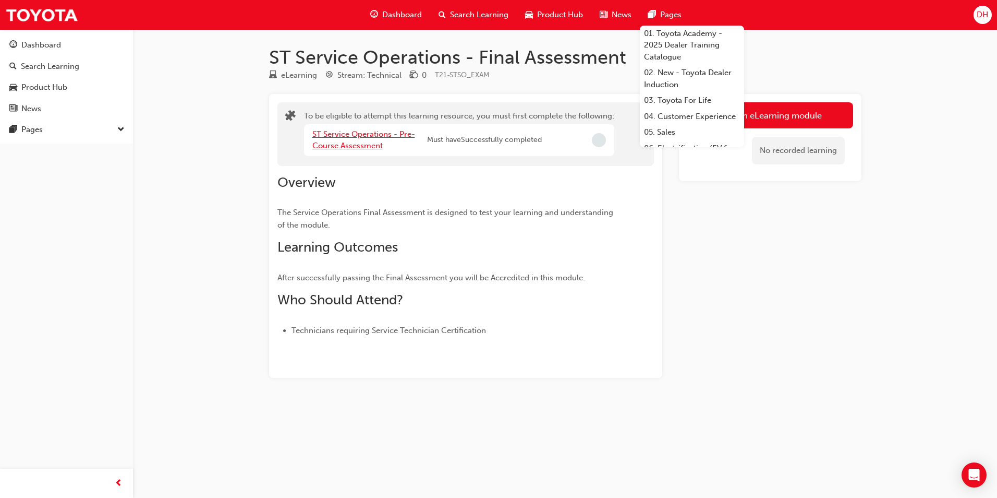
click at [366, 137] on link "ST Service Operations - Pre-Course Assessment" at bounding box center [363, 139] width 103 height 21
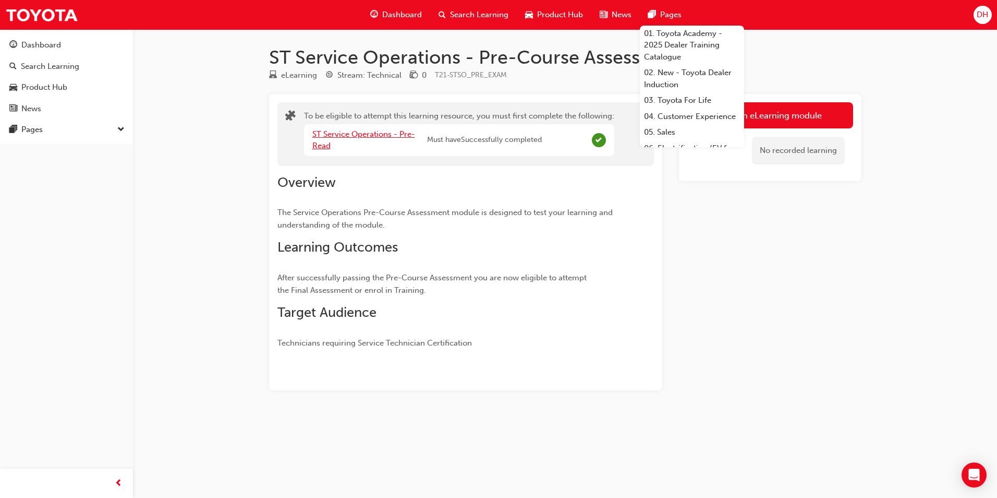
click at [374, 130] on link "ST Service Operations - Pre-Read" at bounding box center [363, 139] width 103 height 21
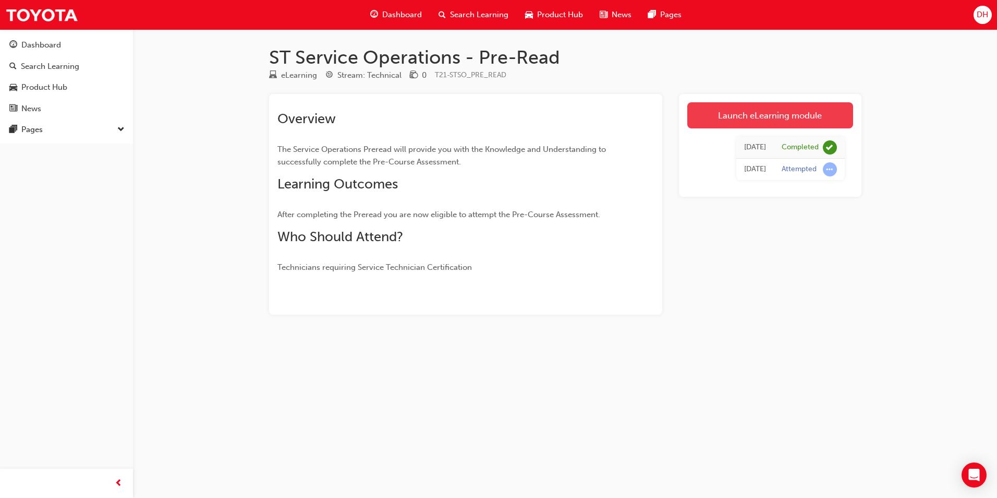
click at [780, 112] on link "Launch eLearning module" at bounding box center [770, 115] width 166 height 26
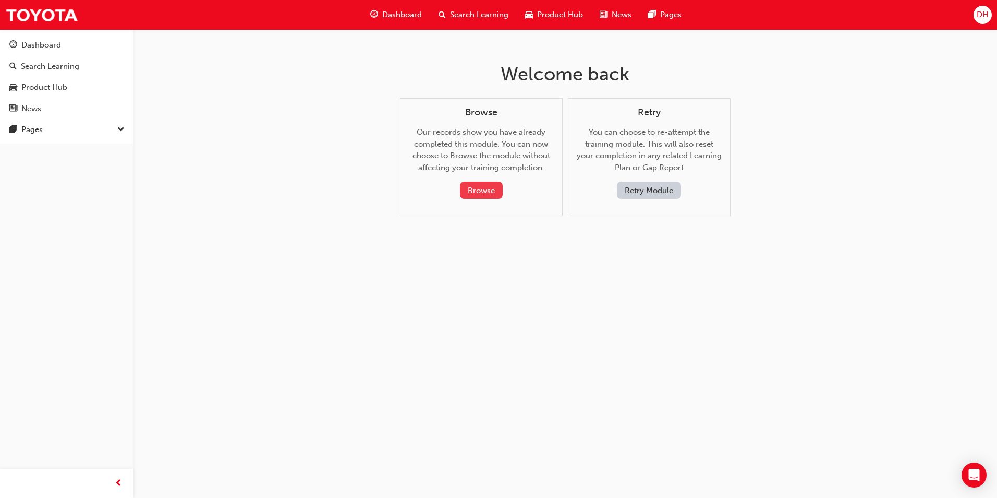
click at [485, 186] on button "Browse" at bounding box center [481, 190] width 43 height 17
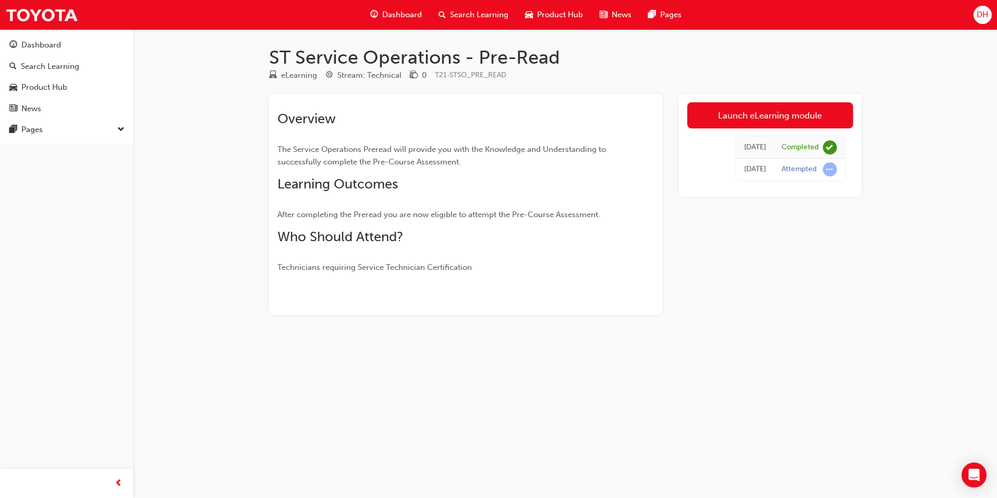
click at [481, 10] on span "Search Learning" at bounding box center [479, 15] width 58 height 12
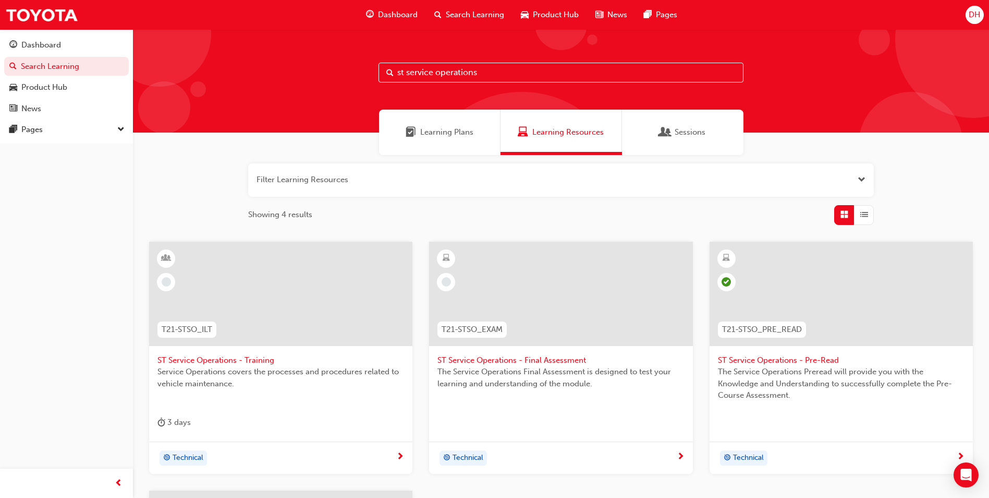
click at [488, 68] on input "st service operations" at bounding box center [561, 73] width 365 height 20
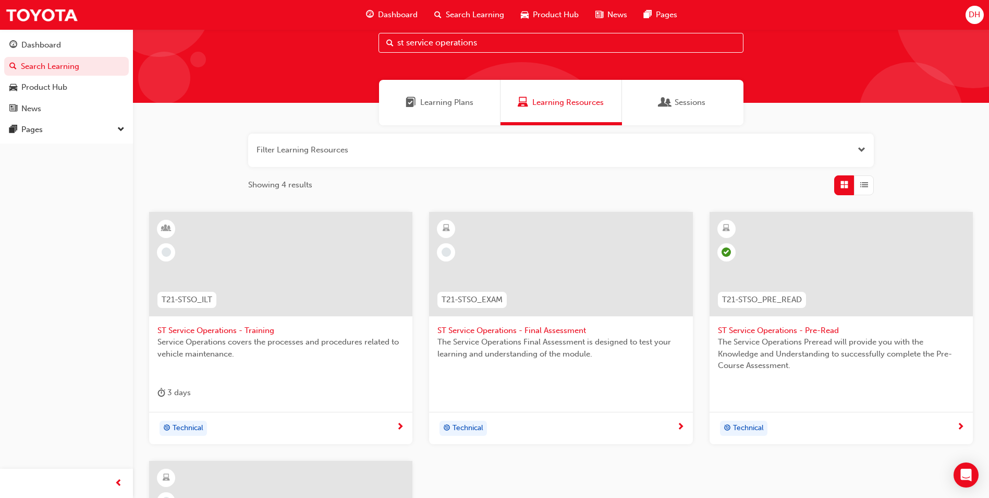
scroll to position [52, 0]
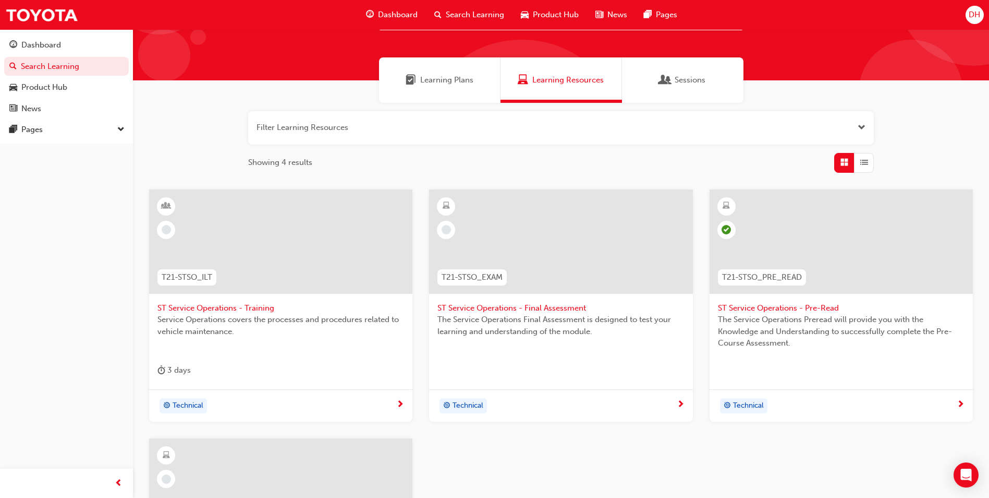
click at [549, 304] on span "ST Service Operations - Final Assessment" at bounding box center [561, 308] width 247 height 12
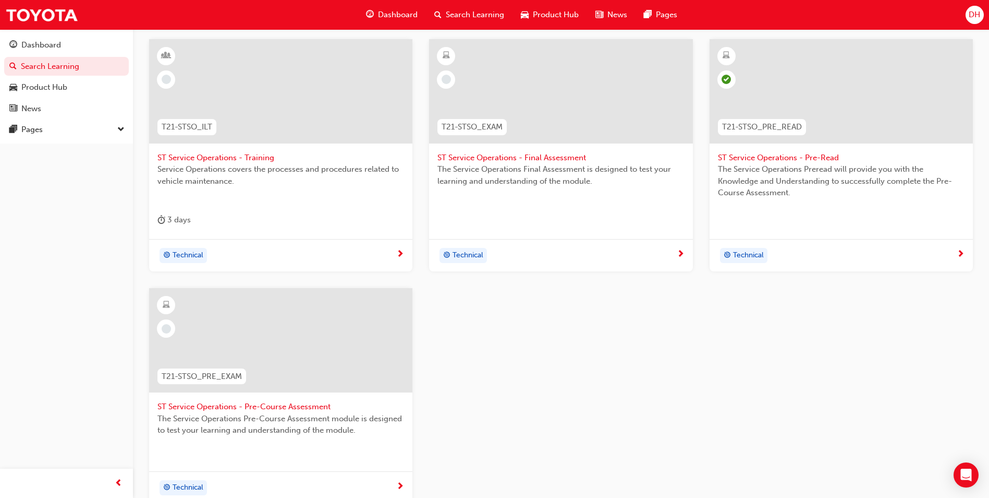
scroll to position [261, 0]
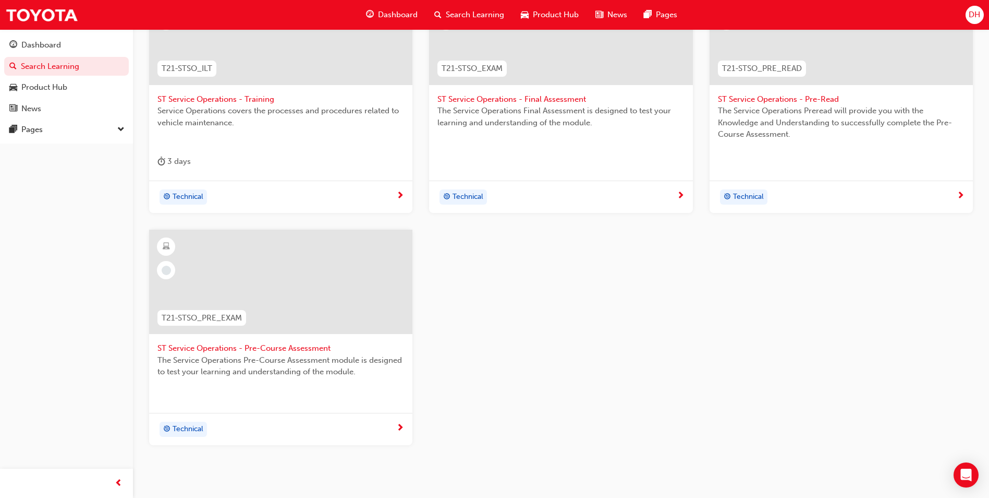
click at [270, 350] on span "ST Service Operations - Pre-Course Assessment" at bounding box center [281, 348] width 247 height 12
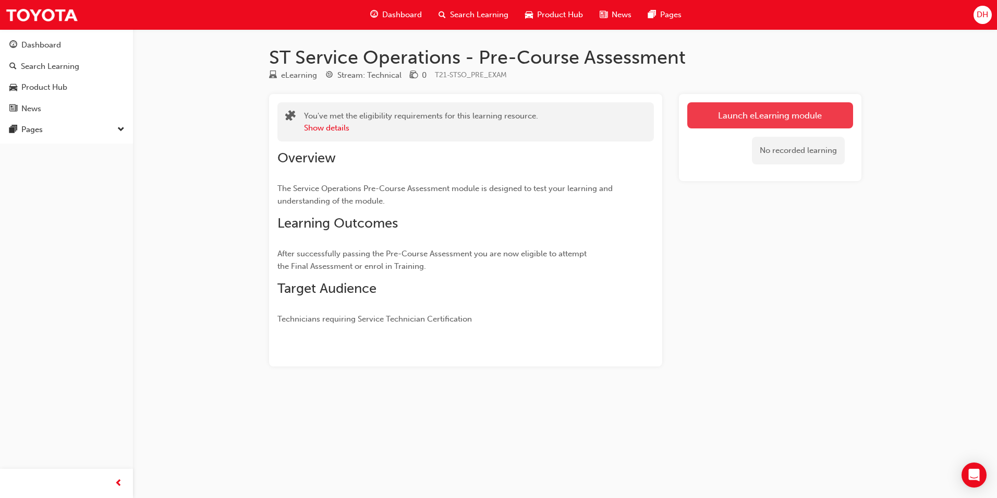
click at [727, 111] on link "Launch eLearning module" at bounding box center [770, 115] width 166 height 26
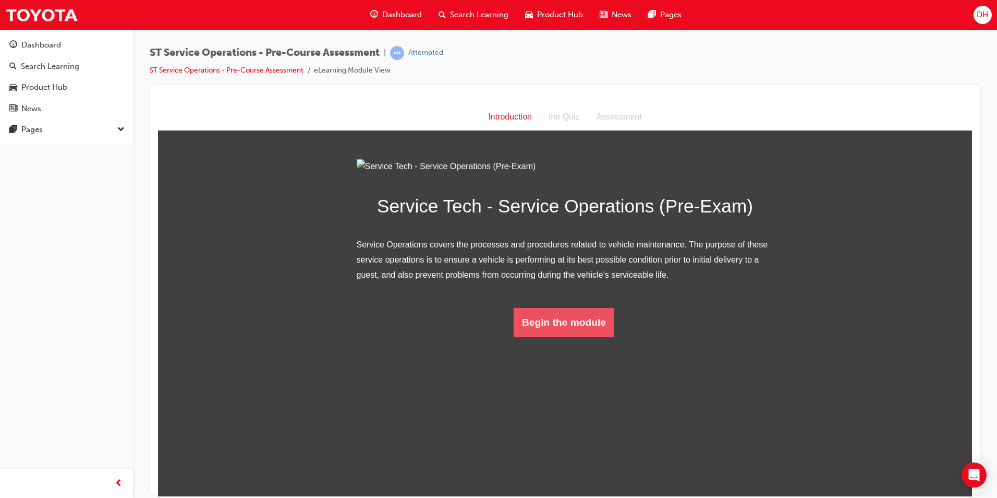
click at [560, 336] on button "Begin the module" at bounding box center [564, 321] width 101 height 29
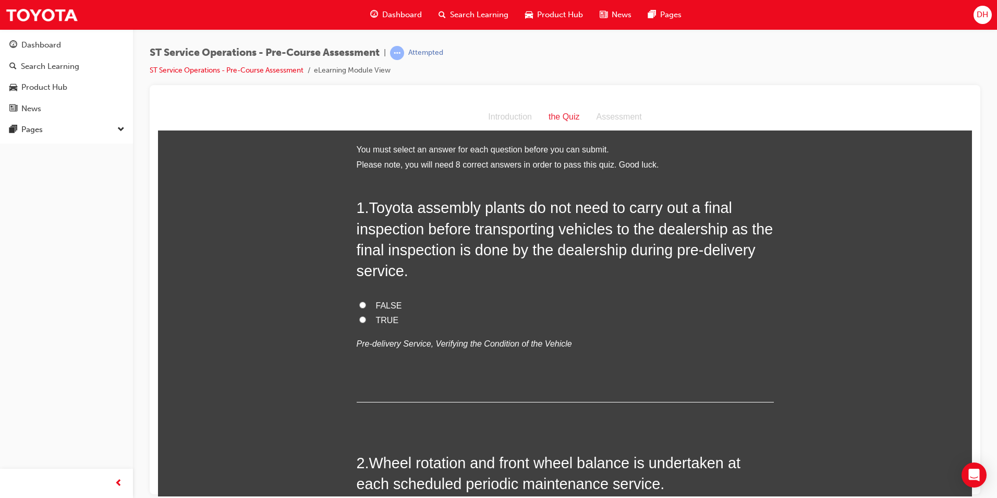
click at [359, 320] on input "TRUE" at bounding box center [362, 319] width 7 height 7
radio input "true"
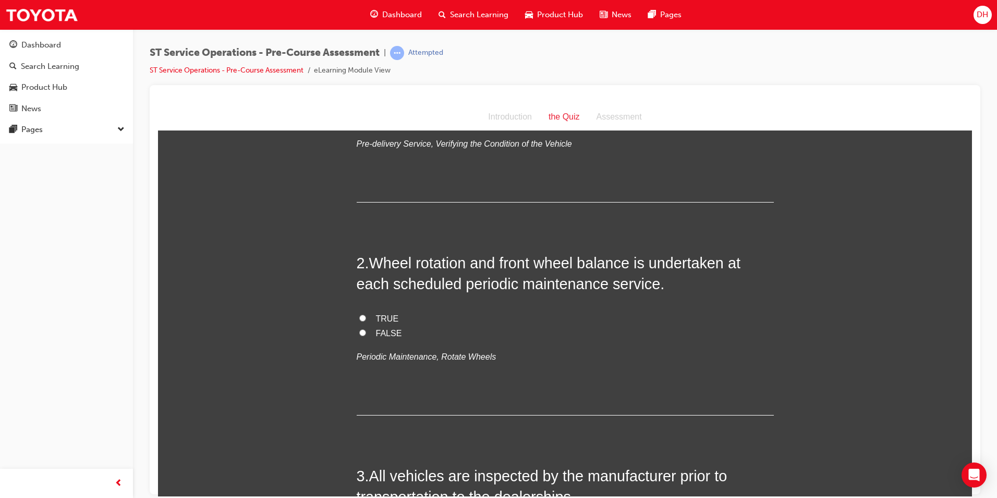
scroll to position [209, 0]
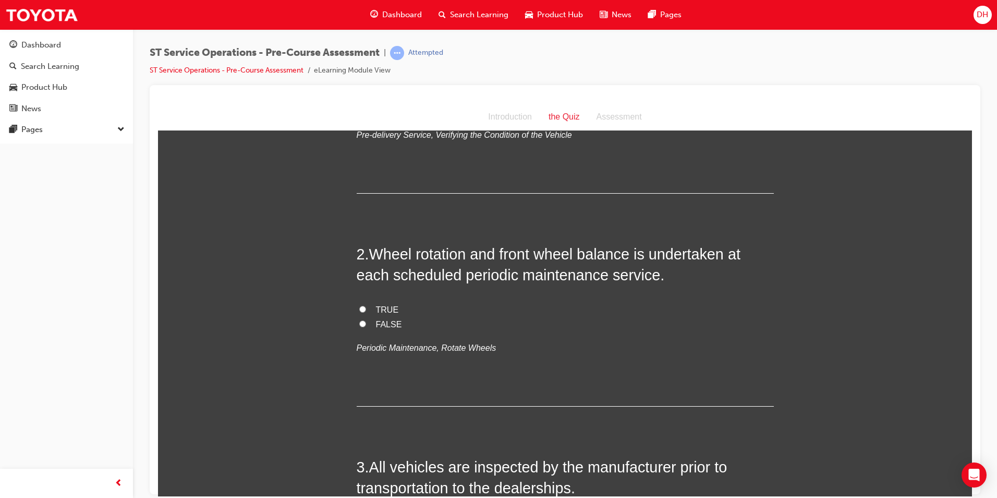
click at [359, 322] on input "FALSE" at bounding box center [362, 323] width 7 height 7
radio input "true"
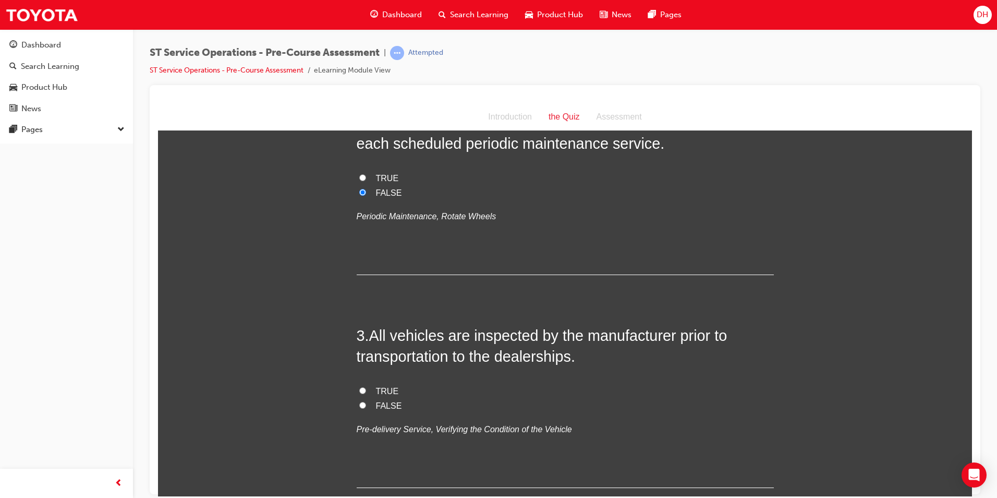
scroll to position [417, 0]
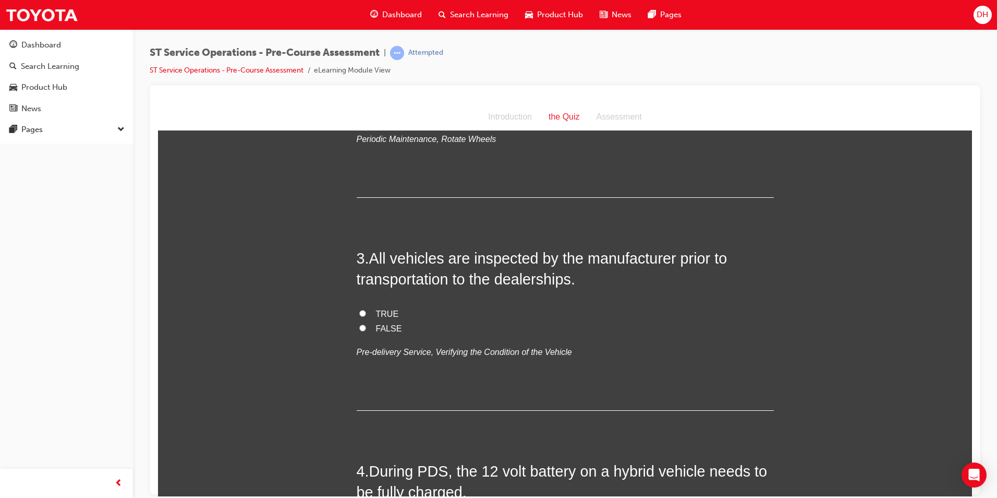
click at [359, 310] on input "TRUE" at bounding box center [362, 312] width 7 height 7
radio input "true"
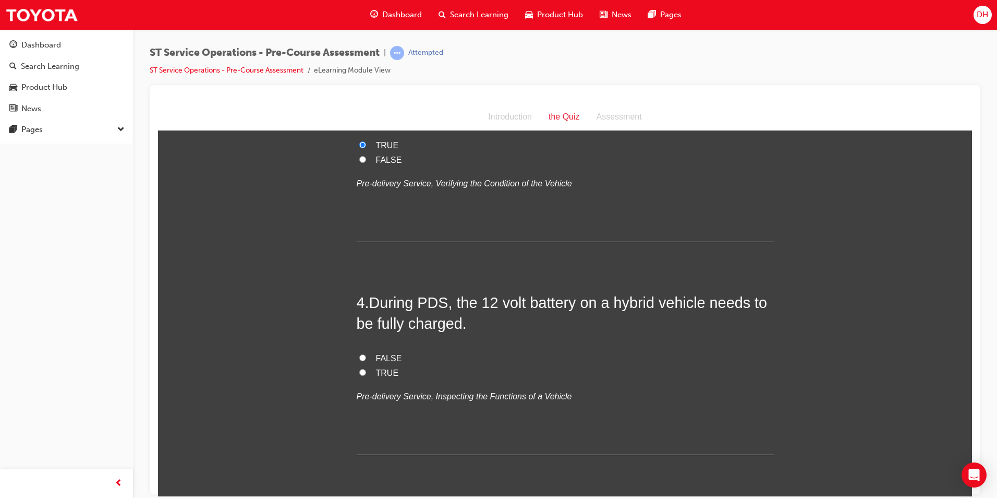
scroll to position [626, 0]
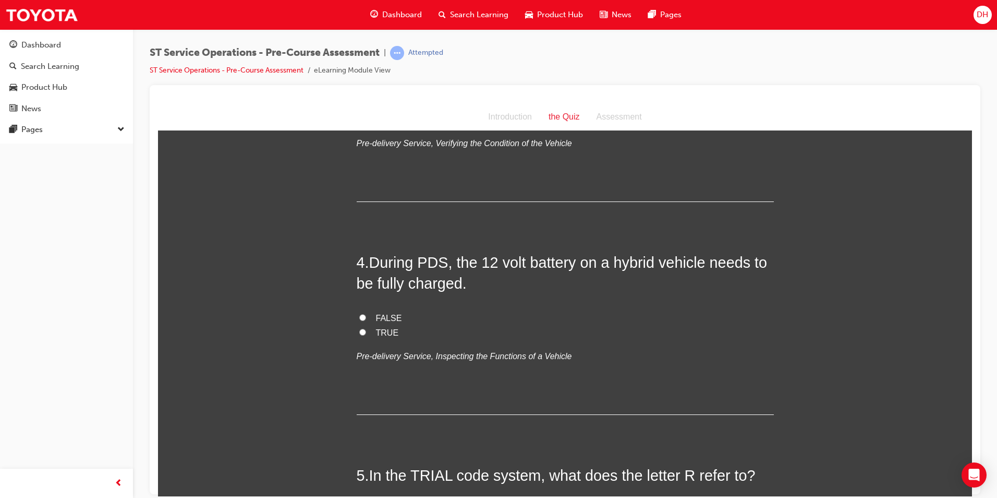
click at [360, 330] on input "TRUE" at bounding box center [362, 331] width 7 height 7
radio input "true"
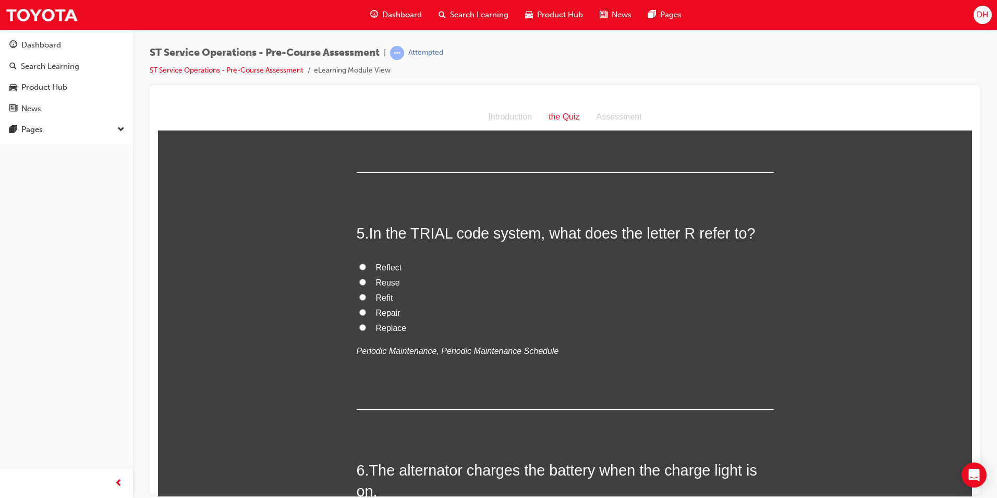
scroll to position [887, 0]
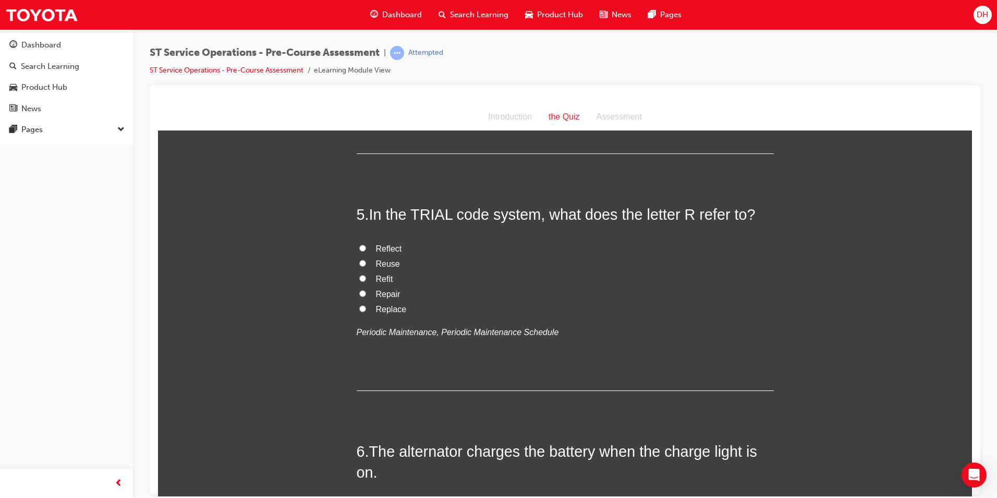
click at [359, 249] on input "Reflect" at bounding box center [362, 247] width 7 height 7
radio input "true"
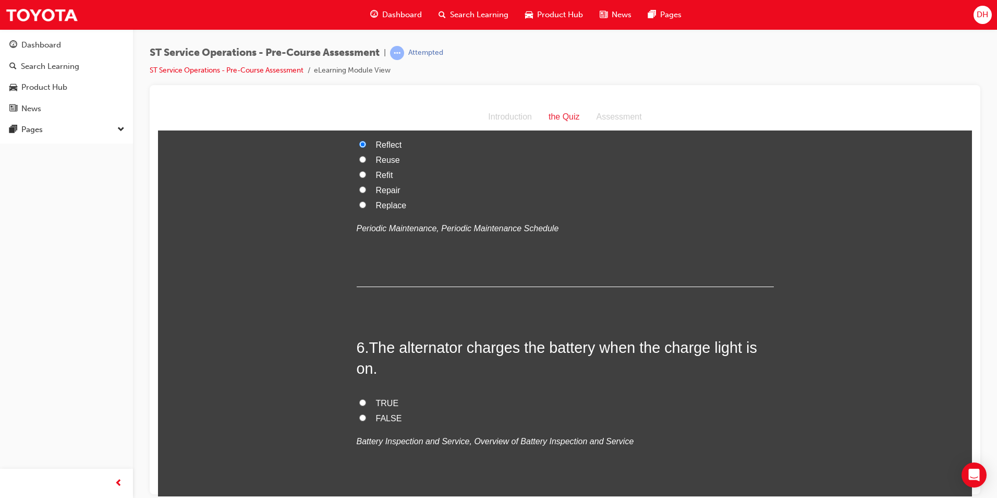
scroll to position [991, 0]
click at [359, 414] on input "FALSE" at bounding box center [362, 416] width 7 height 7
radio input "true"
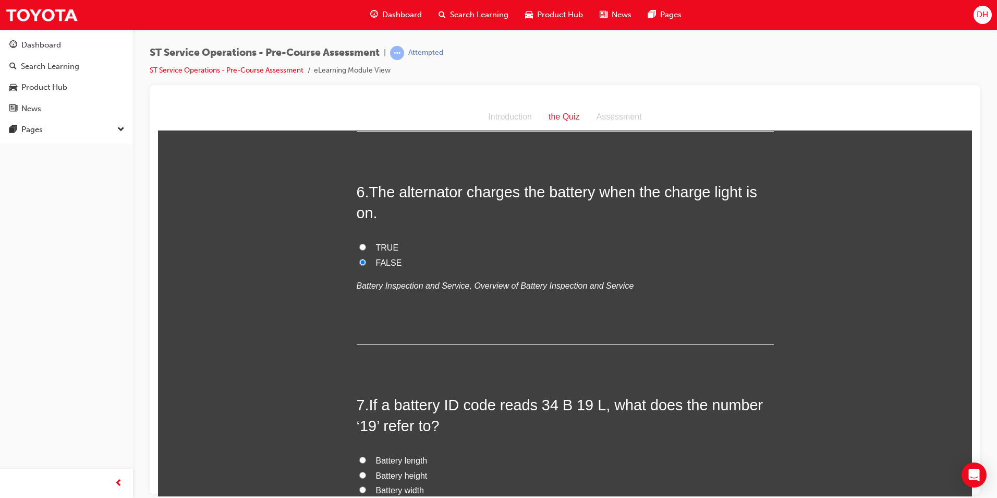
scroll to position [1200, 0]
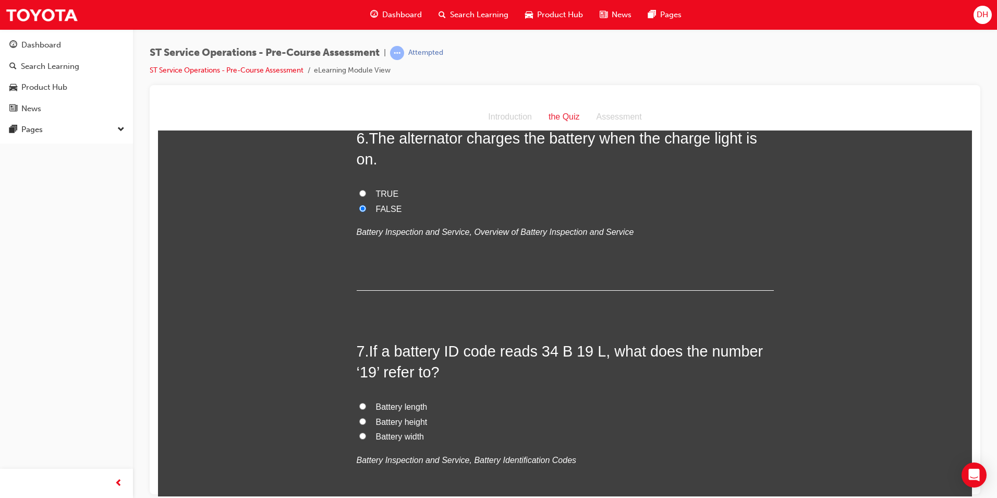
click at [360, 410] on label "Battery length" at bounding box center [565, 406] width 417 height 15
click at [360, 409] on input "Battery length" at bounding box center [362, 405] width 7 height 7
radio input "true"
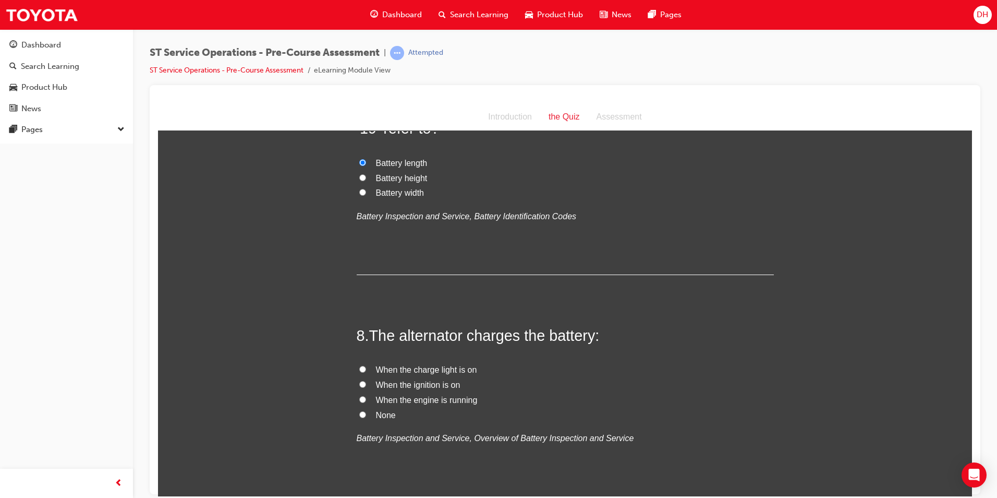
scroll to position [1460, 0]
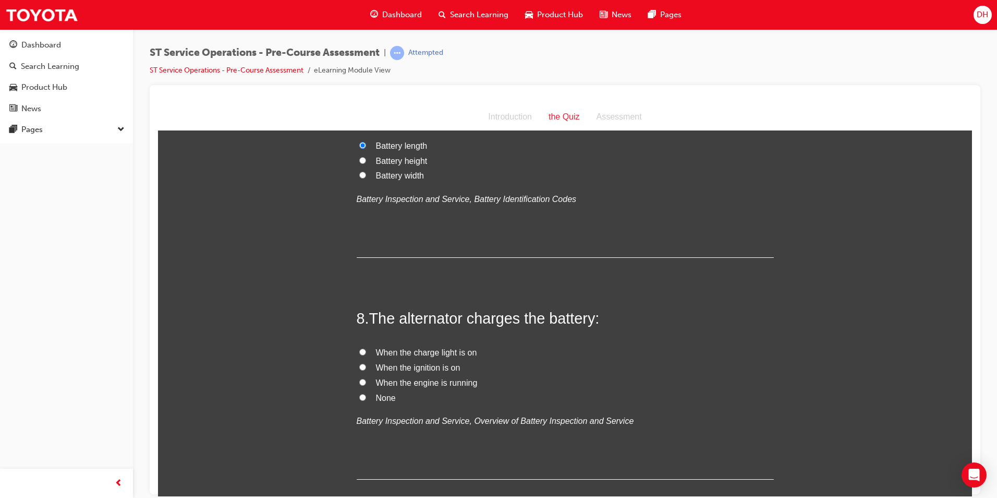
click at [359, 381] on input "When the engine is running" at bounding box center [362, 381] width 7 height 7
radio input "true"
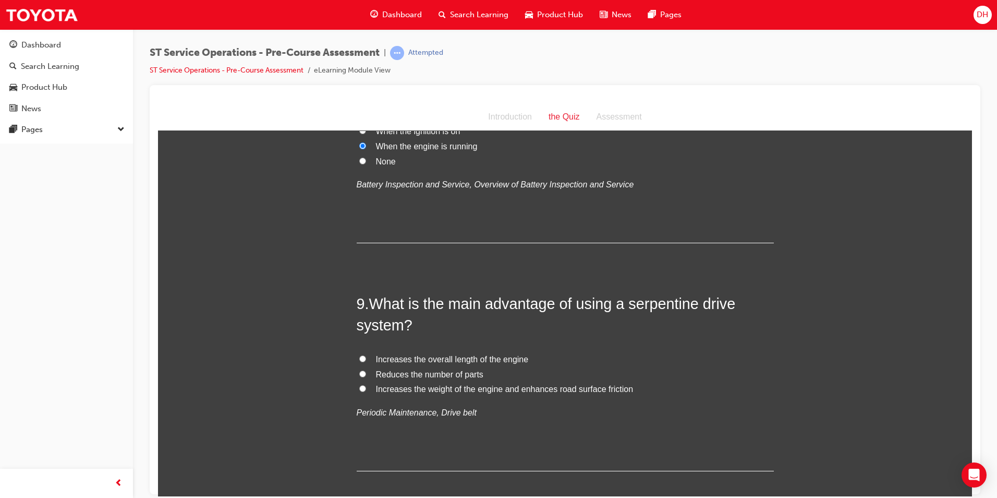
scroll to position [1721, 0]
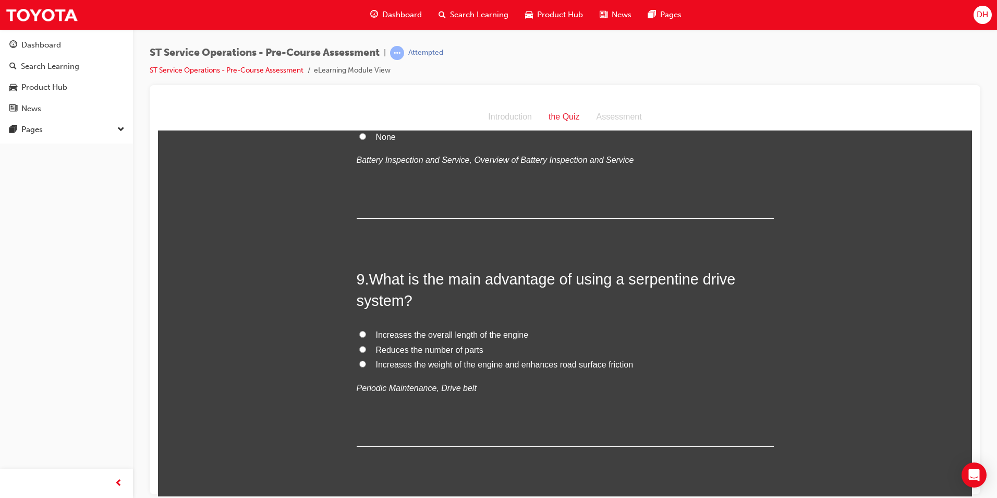
click at [357, 348] on label "Reduces the number of parts" at bounding box center [565, 349] width 417 height 15
click at [359, 348] on input "Reduces the number of parts" at bounding box center [362, 348] width 7 height 7
radio input "true"
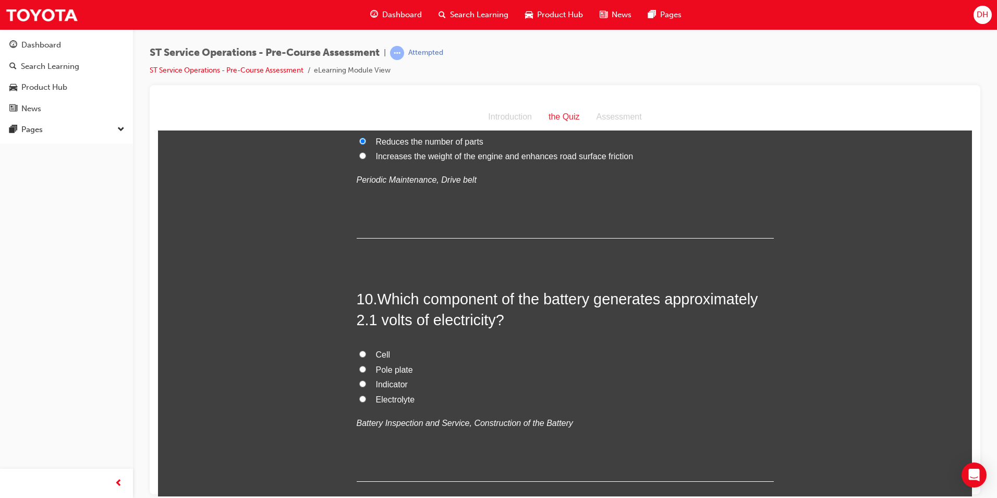
scroll to position [1930, 0]
click at [357, 353] on label "Cell" at bounding box center [565, 353] width 417 height 15
click at [359, 353] on input "Cell" at bounding box center [362, 352] width 7 height 7
radio input "true"
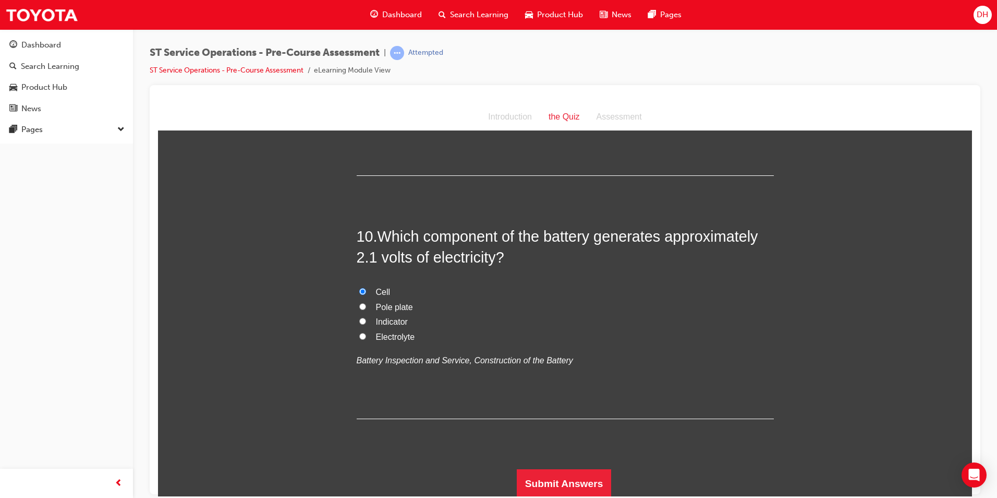
scroll to position [1993, 0]
click at [557, 482] on button "Submit Answers" at bounding box center [564, 481] width 95 height 29
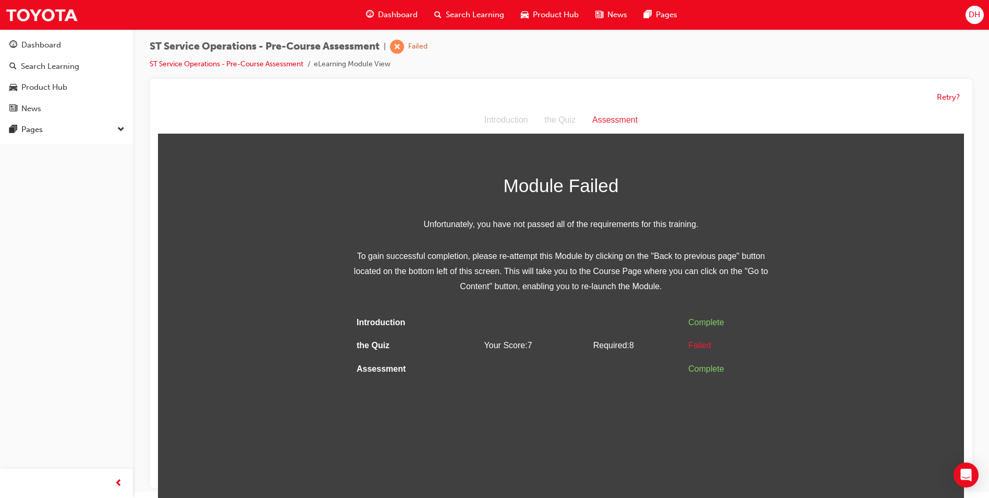
scroll to position [8, 0]
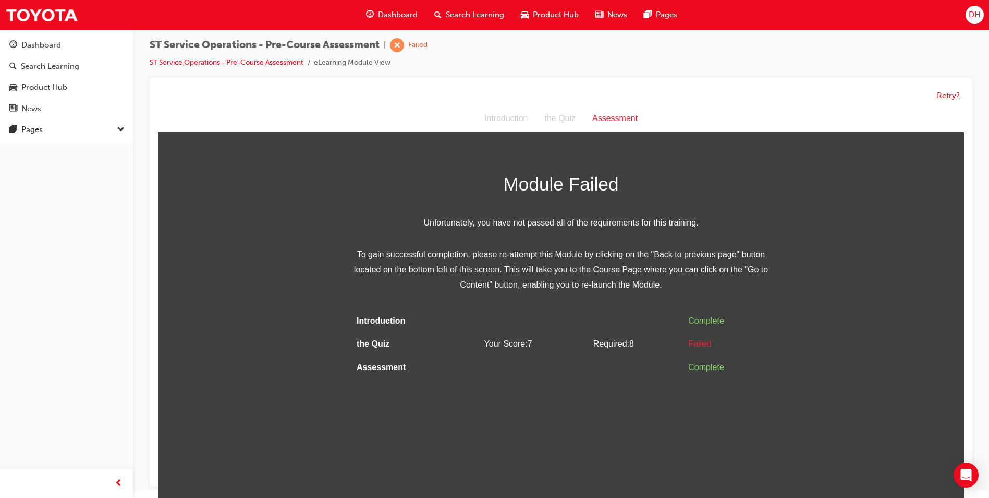
click at [946, 96] on button "Retry?" at bounding box center [948, 96] width 23 height 12
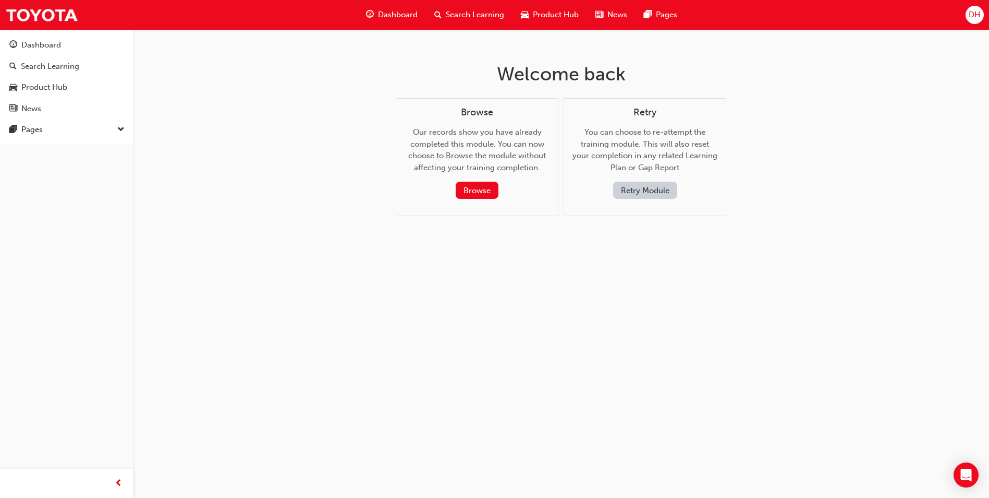
scroll to position [0, 0]
click at [644, 182] on button "Retry Module" at bounding box center [649, 190] width 64 height 17
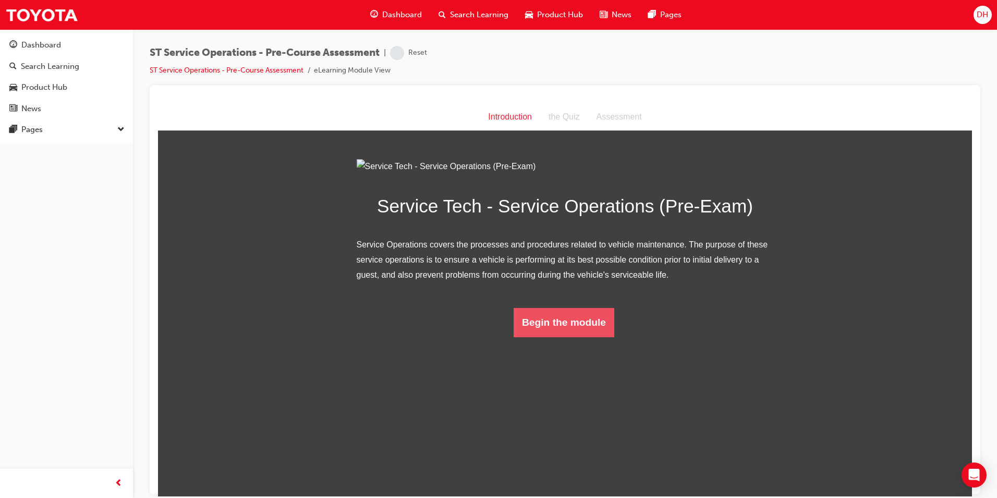
click at [545, 336] on button "Begin the module" at bounding box center [564, 321] width 101 height 29
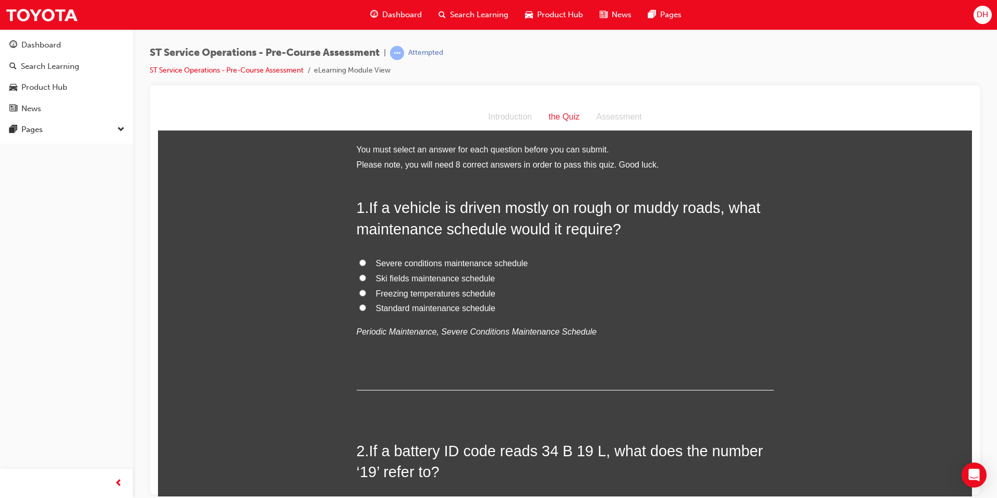
click at [359, 260] on input "Severe conditions maintenance schedule" at bounding box center [362, 262] width 7 height 7
radio input "true"
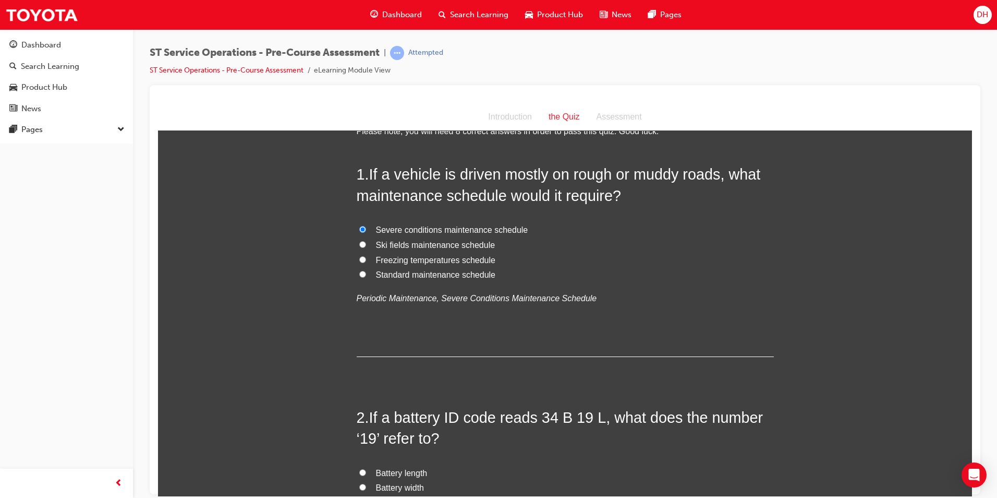
scroll to position [156, 0]
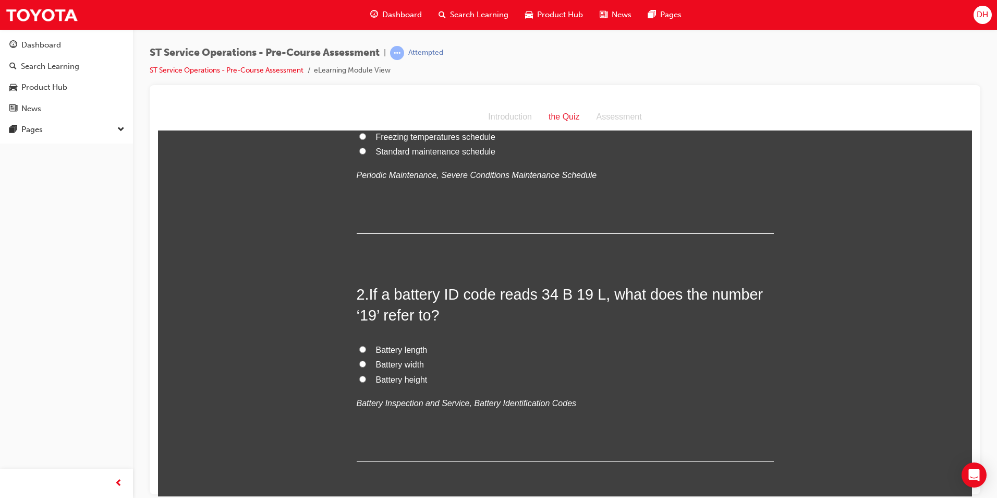
click at [359, 347] on input "Battery length" at bounding box center [362, 348] width 7 height 7
radio input "true"
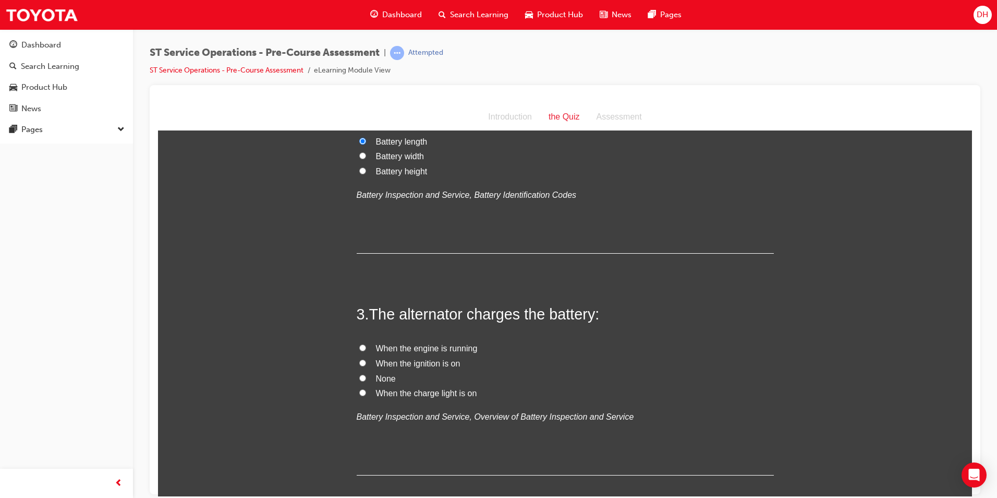
scroll to position [365, 0]
click at [359, 346] on input "When the engine is running" at bounding box center [362, 346] width 7 height 7
radio input "true"
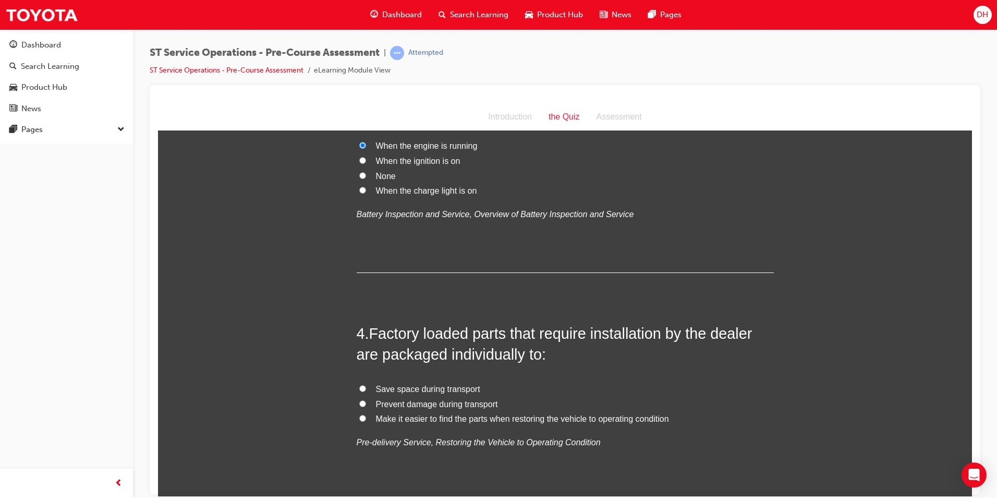
scroll to position [574, 0]
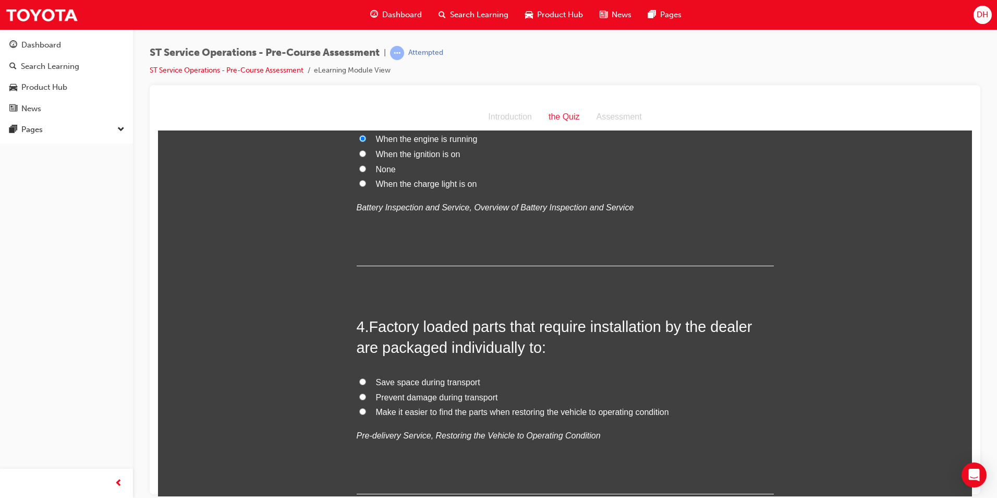
click at [359, 395] on input "Prevent damage during transport" at bounding box center [362, 396] width 7 height 7
radio input "true"
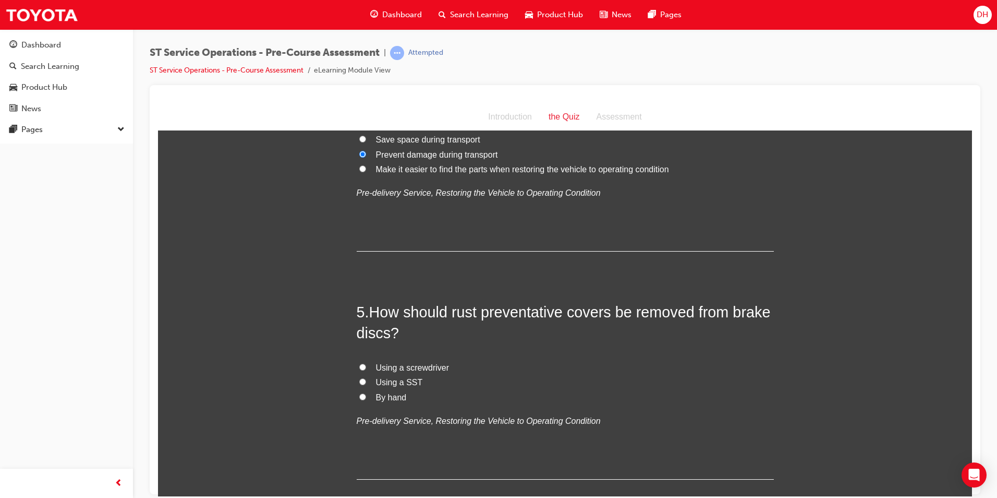
scroll to position [834, 0]
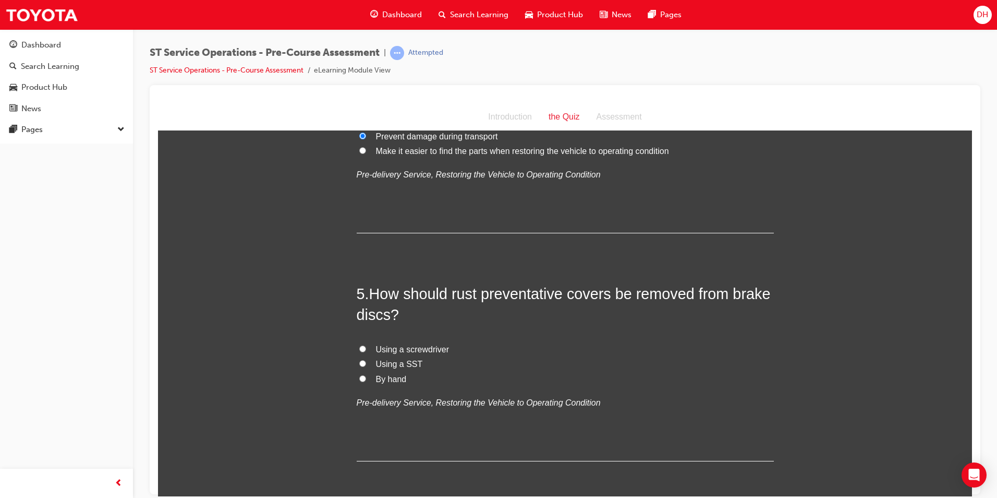
click at [359, 378] on input "By hand" at bounding box center [362, 377] width 7 height 7
radio input "true"
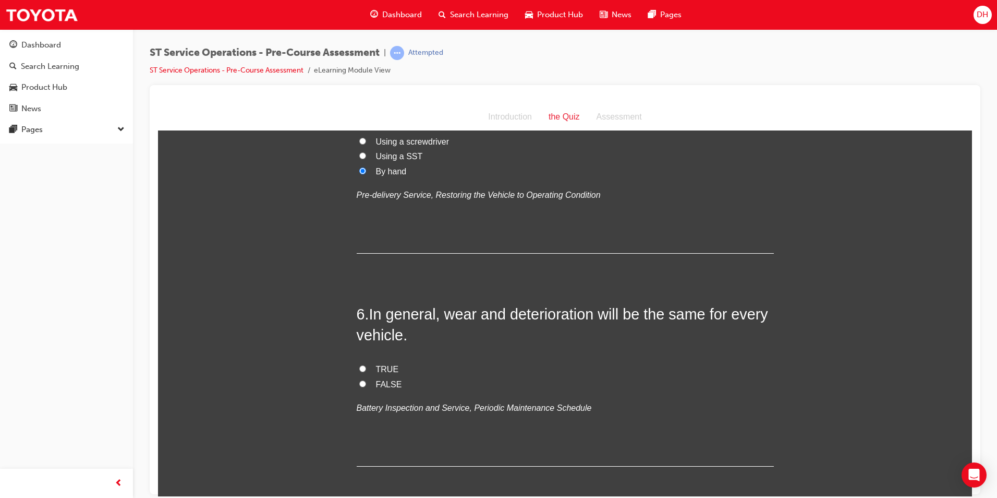
scroll to position [1043, 0]
click at [359, 381] on input "FALSE" at bounding box center [362, 382] width 7 height 7
radio input "true"
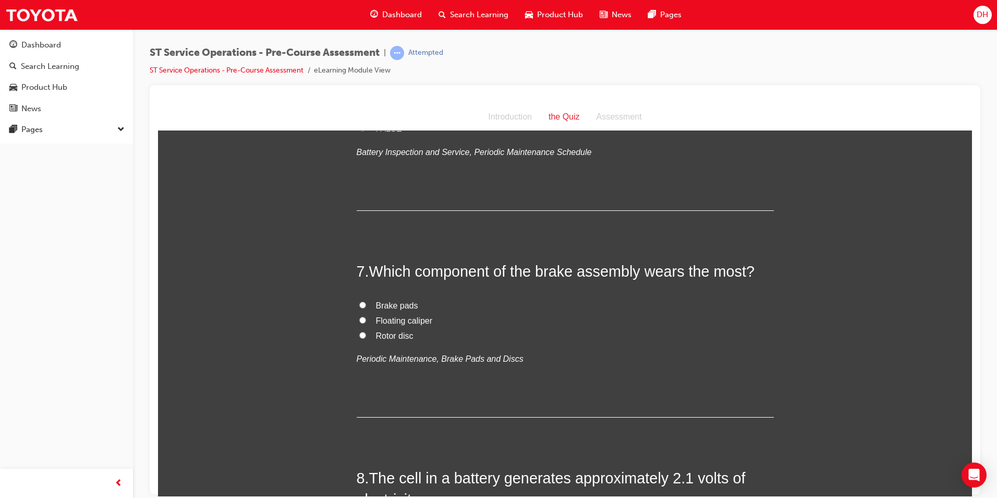
scroll to position [1304, 0]
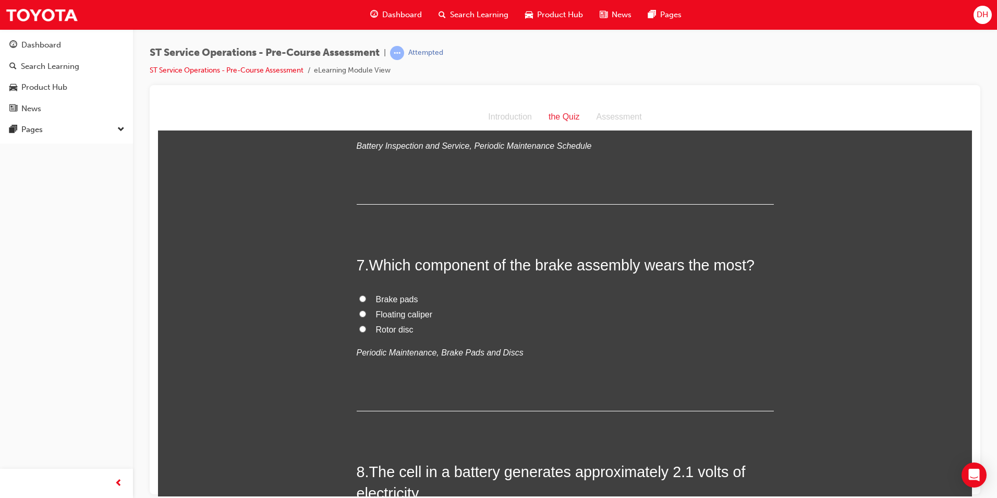
click at [361, 301] on input "Brake pads" at bounding box center [362, 298] width 7 height 7
radio input "true"
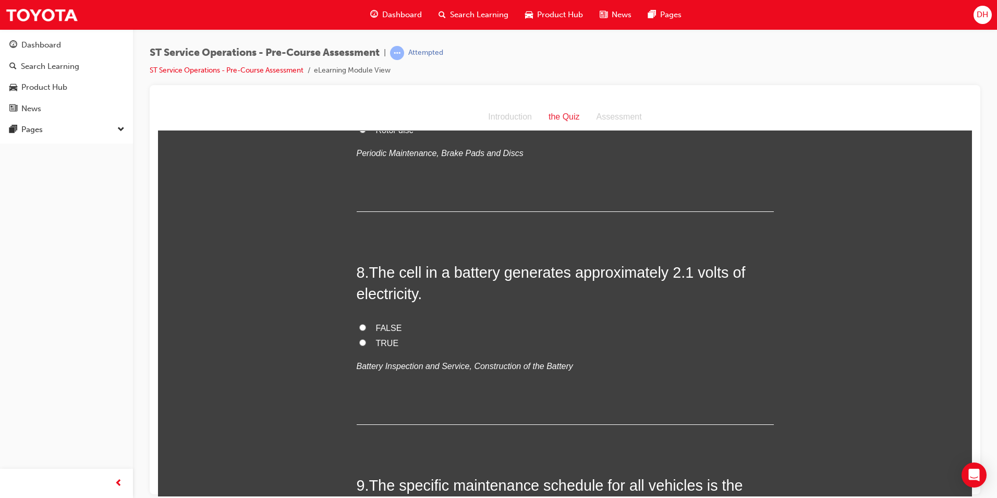
scroll to position [1513, 0]
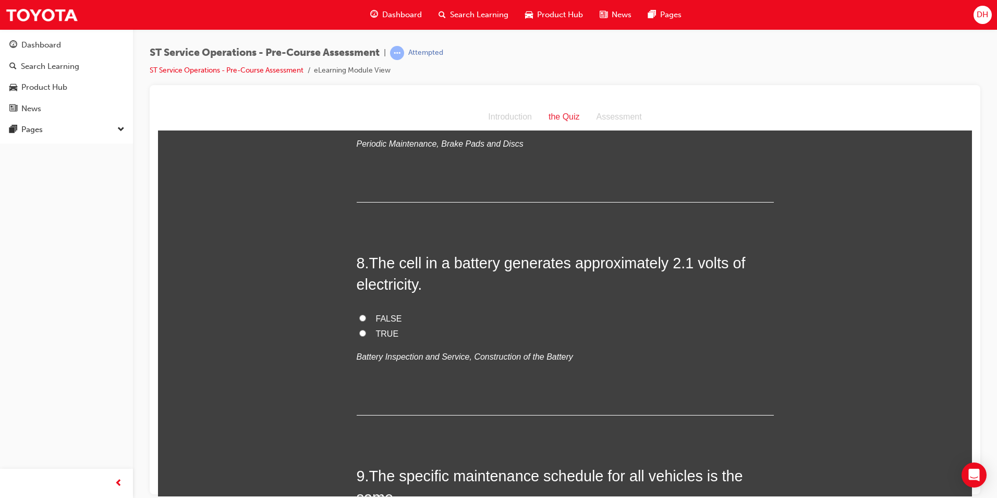
click at [359, 331] on input "TRUE" at bounding box center [362, 332] width 7 height 7
radio input "true"
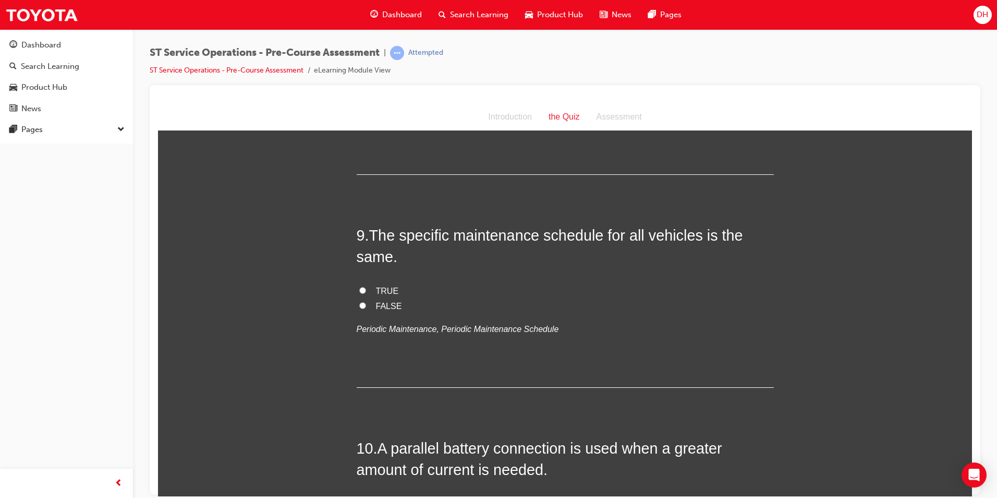
scroll to position [1773, 0]
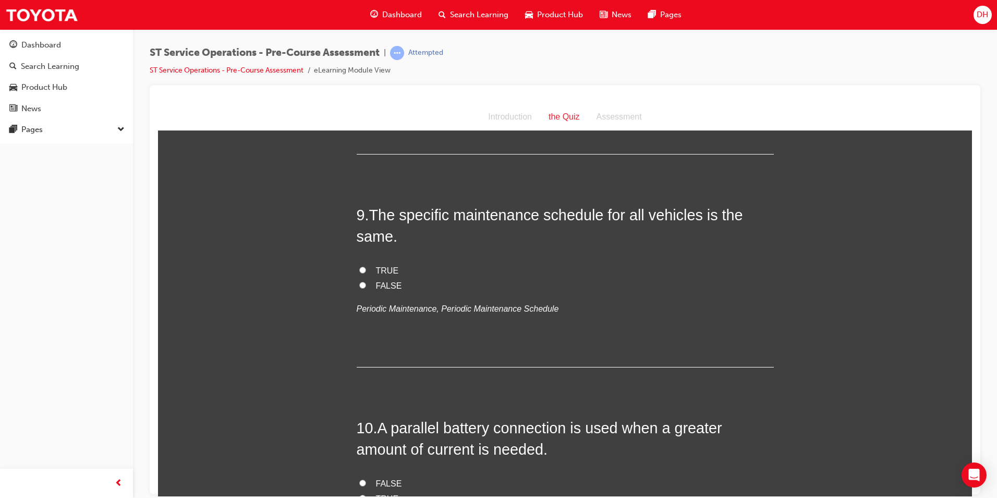
click at [359, 287] on input "FALSE" at bounding box center [362, 284] width 7 height 7
radio input "true"
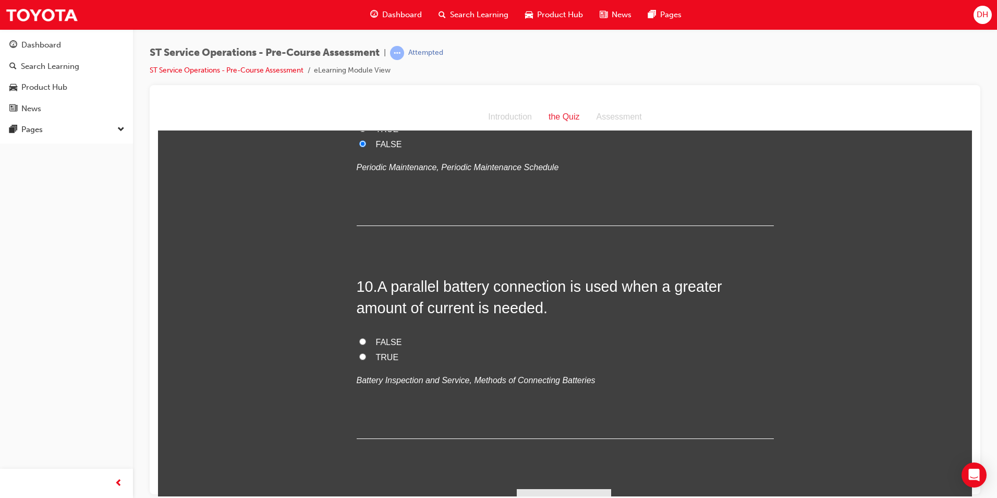
scroll to position [1936, 0]
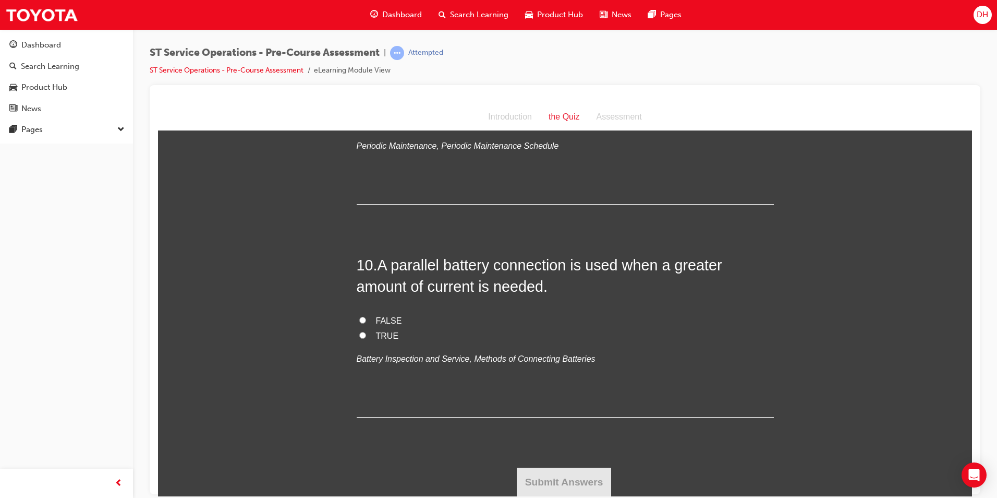
click at [362, 335] on label "TRUE" at bounding box center [565, 335] width 417 height 15
click at [362, 335] on input "TRUE" at bounding box center [362, 334] width 7 height 7
radio input "true"
click at [563, 479] on button "Submit Answers" at bounding box center [564, 481] width 95 height 29
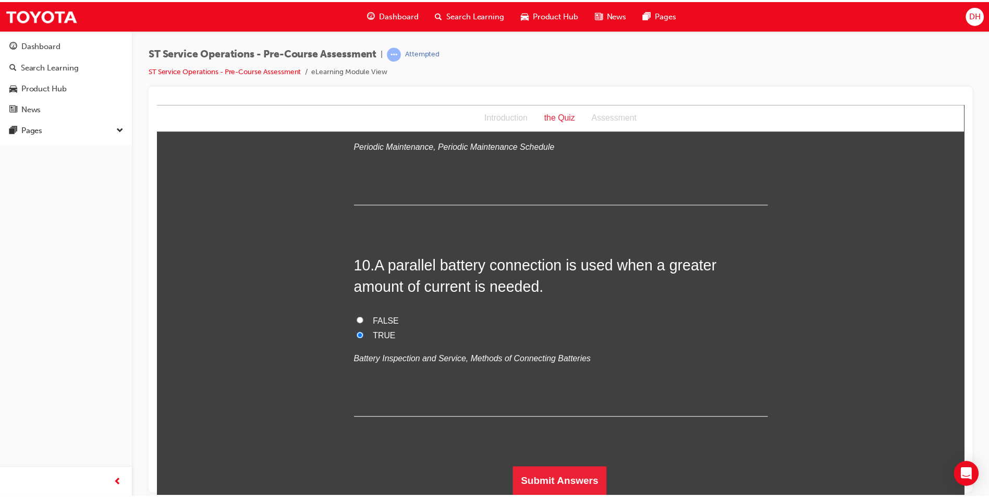
scroll to position [0, 0]
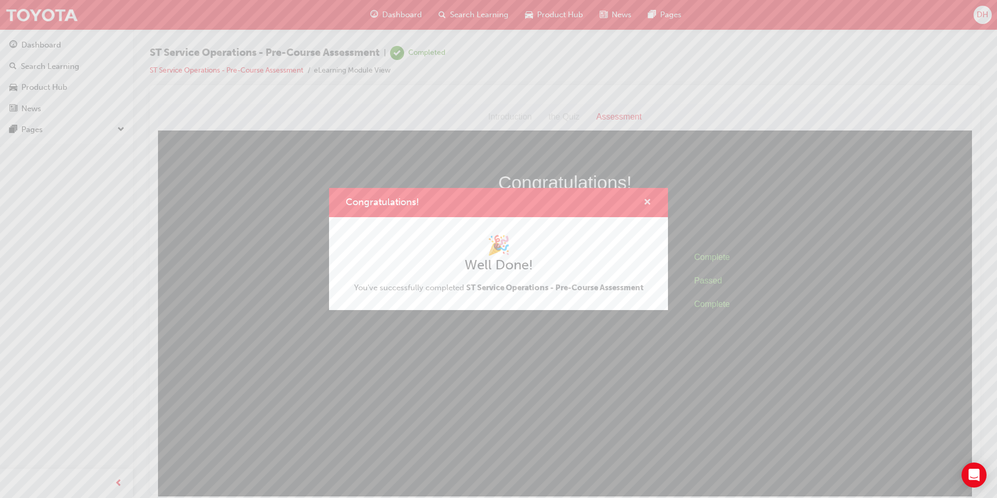
click at [648, 198] on span "cross-icon" at bounding box center [648, 202] width 8 height 9
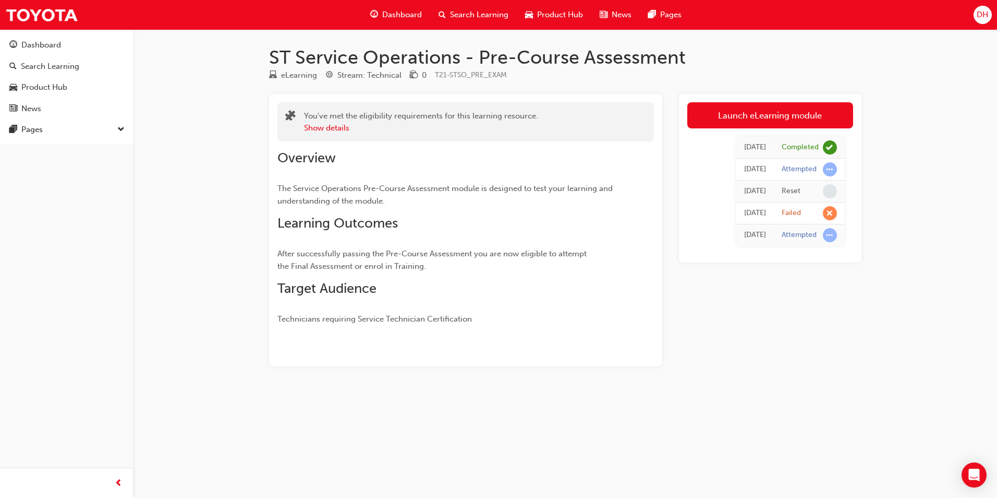
click at [493, 9] on span "Search Learning" at bounding box center [479, 15] width 58 height 12
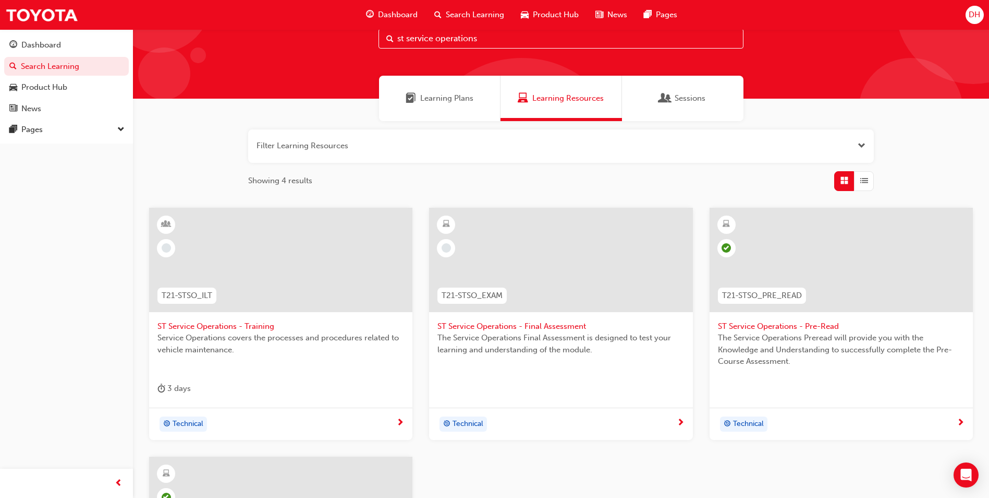
scroll to position [52, 0]
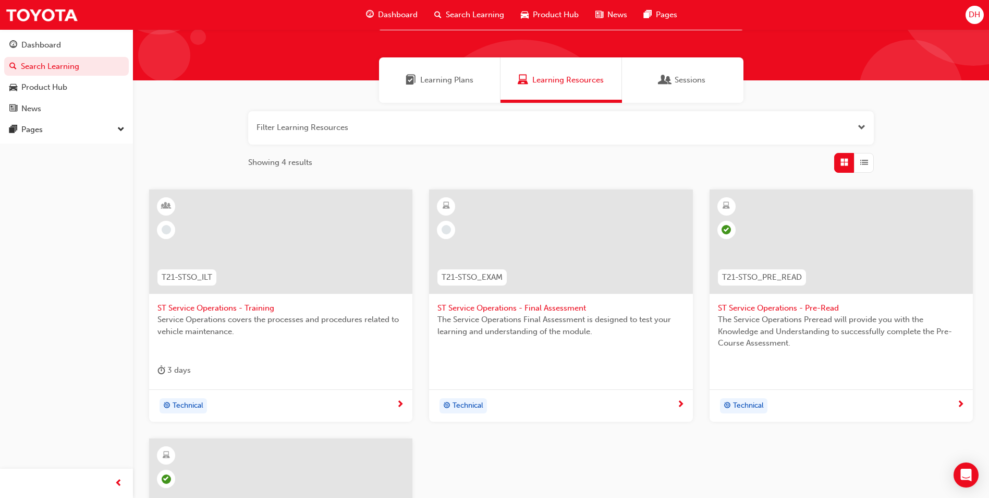
click at [465, 307] on span "ST Service Operations - Final Assessment" at bounding box center [561, 308] width 247 height 12
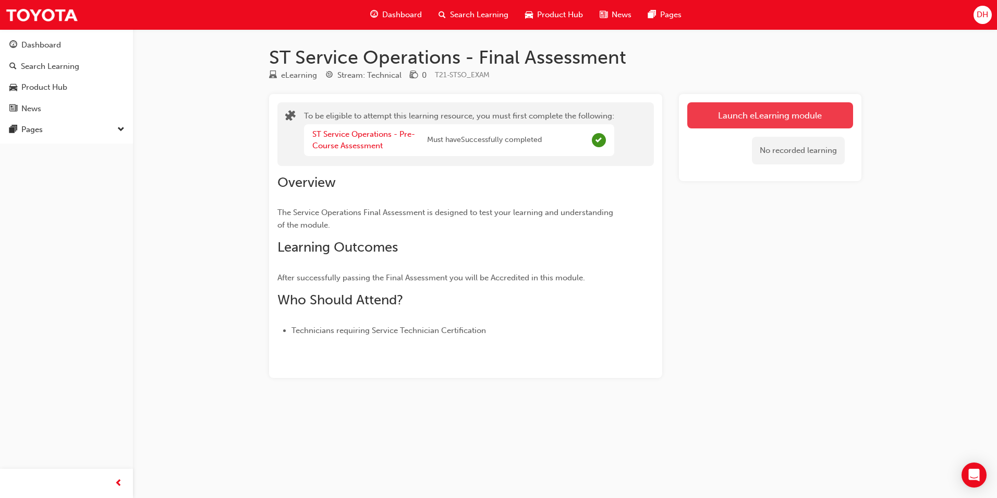
click at [750, 118] on button "Launch eLearning module" at bounding box center [770, 115] width 166 height 26
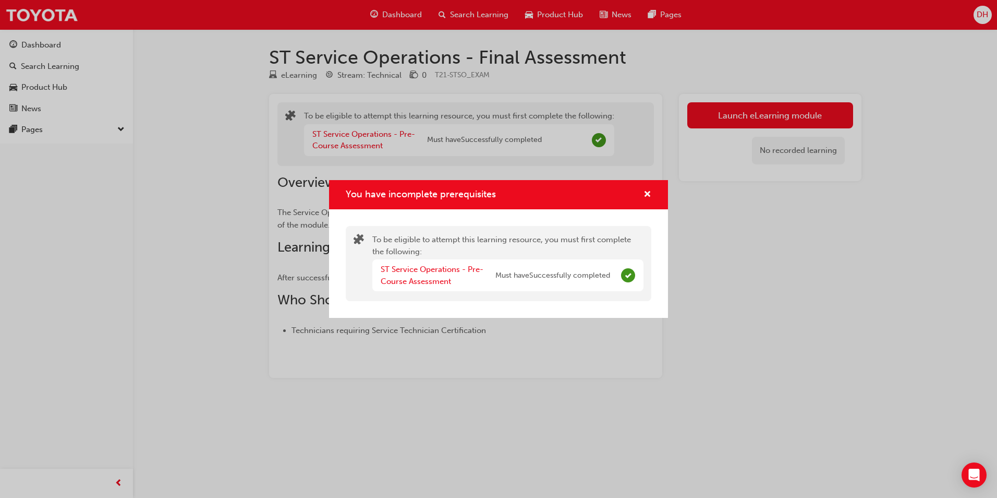
click at [520, 275] on span "Must have Successfully completed" at bounding box center [552, 276] width 115 height 12
click at [410, 279] on link "ST Service Operations - Pre-Course Assessment" at bounding box center [432, 274] width 103 height 21
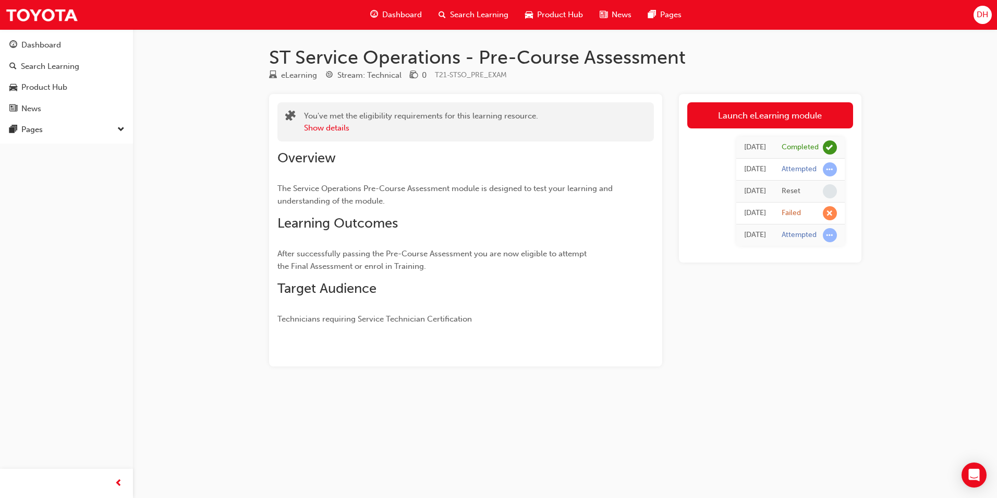
click at [462, 15] on span "Search Learning" at bounding box center [479, 15] width 58 height 12
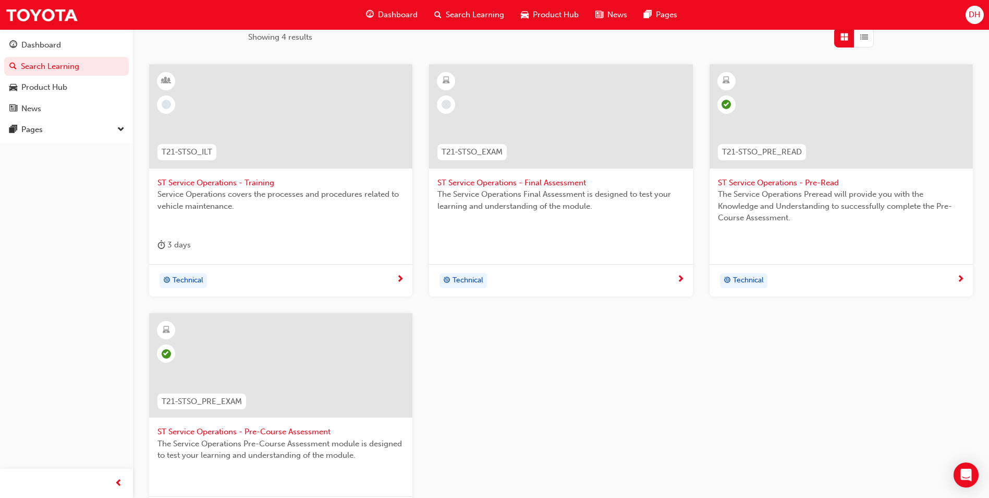
scroll to position [209, 0]
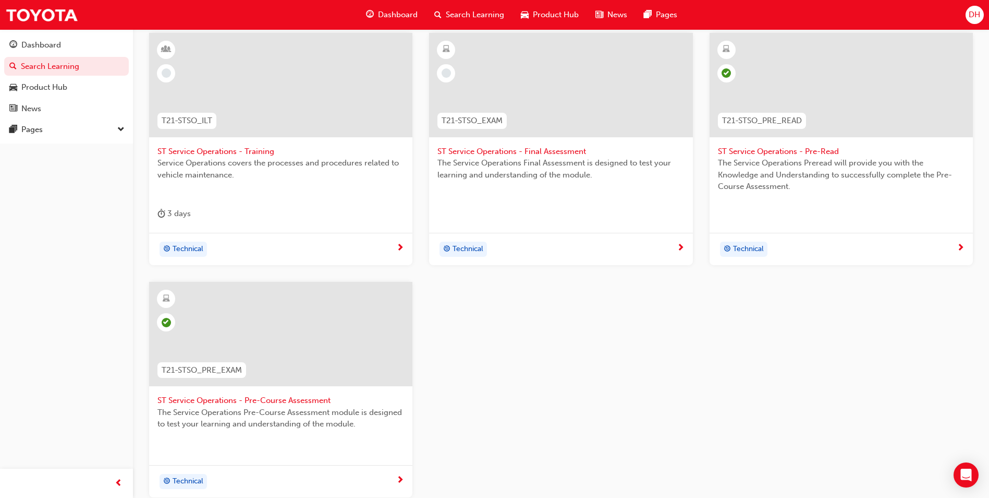
click at [498, 149] on span "ST Service Operations - Final Assessment" at bounding box center [561, 152] width 247 height 12
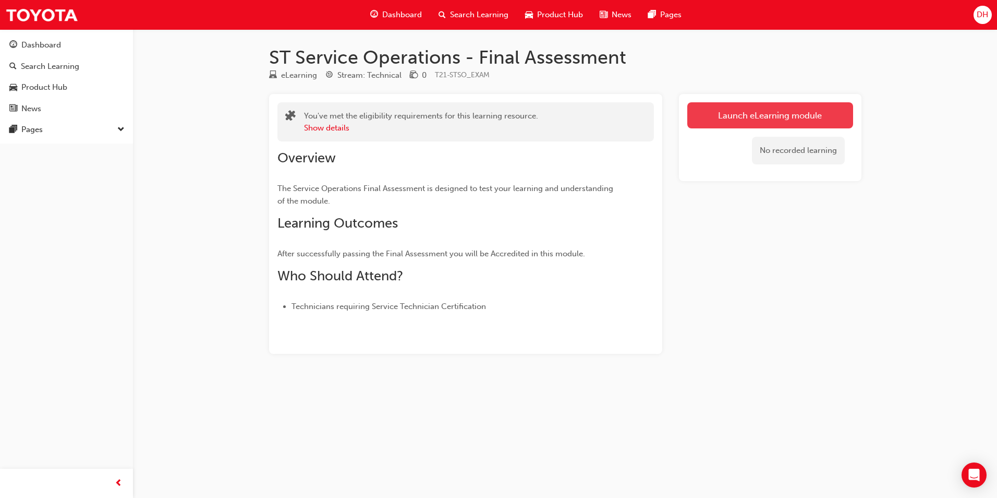
click at [732, 119] on link "Launch eLearning module" at bounding box center [770, 115] width 166 height 26
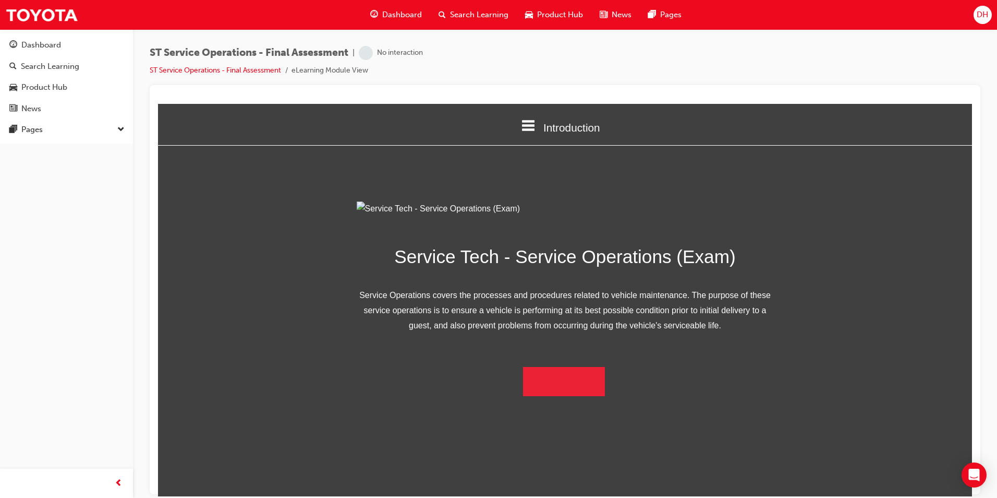
scroll to position [15, 0]
click at [581, 395] on button "Begin Module" at bounding box center [564, 380] width 82 height 29
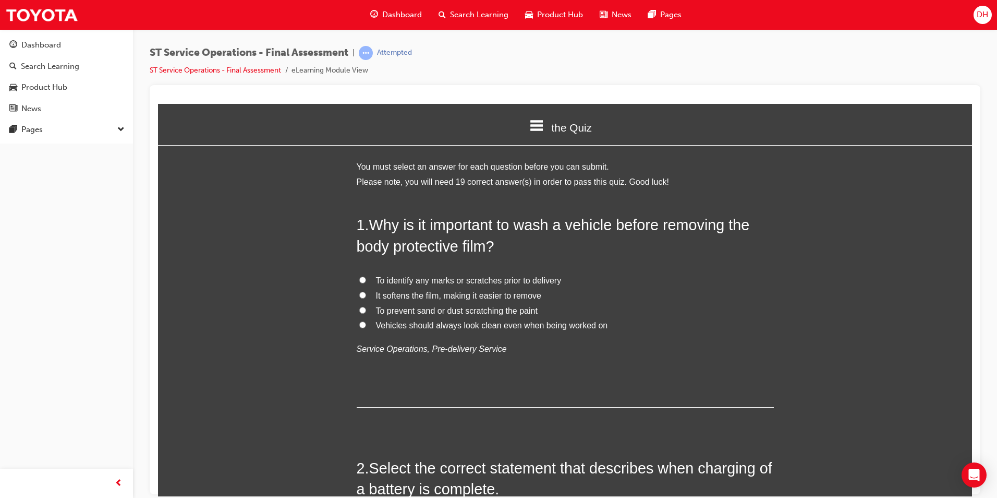
click at [359, 277] on input "To identify any marks or scratches prior to delivery" at bounding box center [362, 279] width 7 height 7
radio input "true"
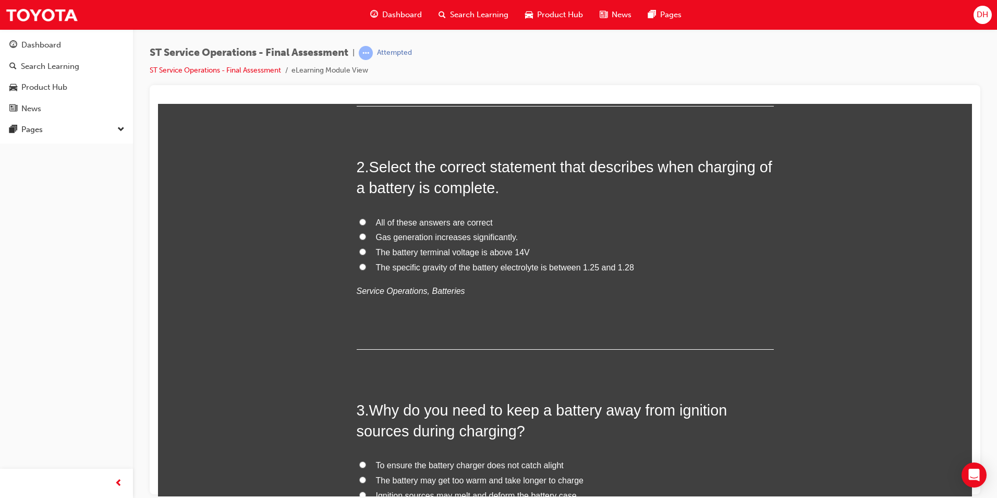
scroll to position [313, 0]
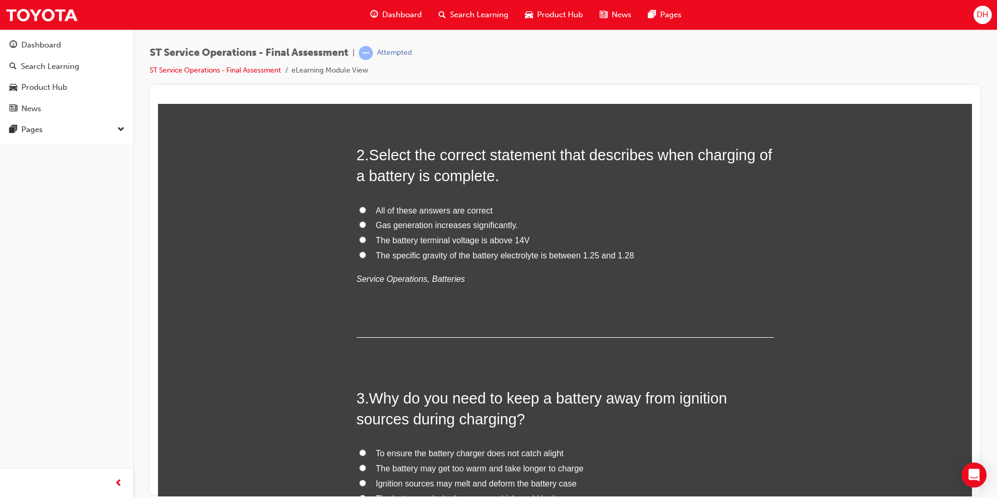
click at [359, 210] on input "All of these answers are correct" at bounding box center [362, 209] width 7 height 7
radio input "true"
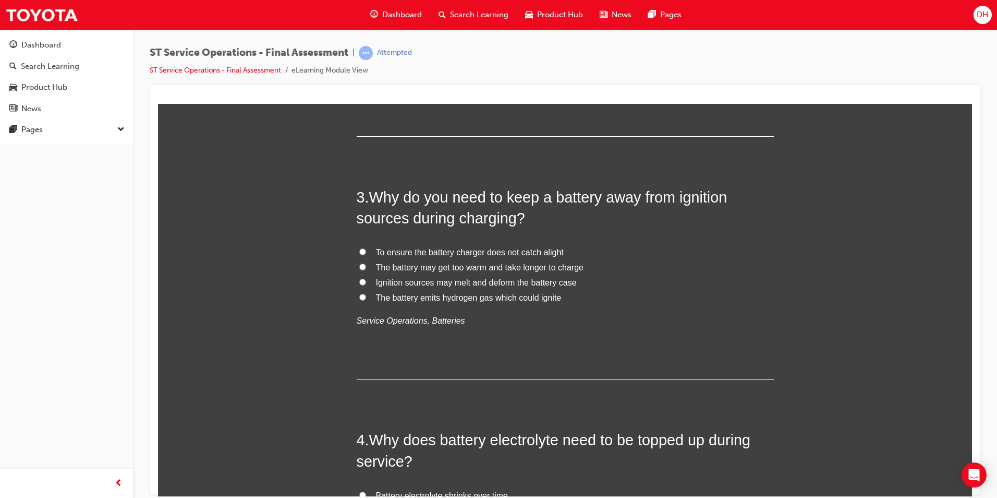
scroll to position [522, 0]
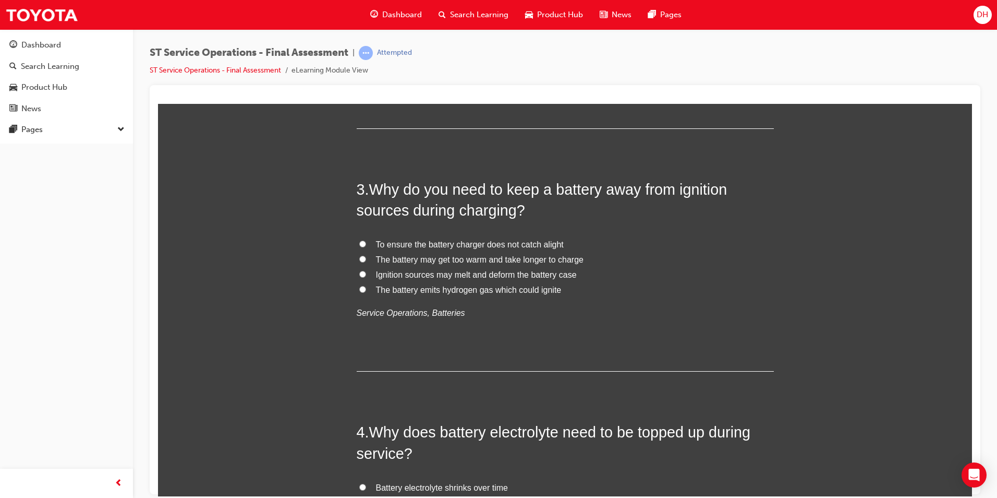
click at [357, 290] on label "The battery emits hydrogen gas which could ignite" at bounding box center [565, 289] width 417 height 15
click at [359, 290] on input "The battery emits hydrogen gas which could ignite" at bounding box center [362, 288] width 7 height 7
radio input "true"
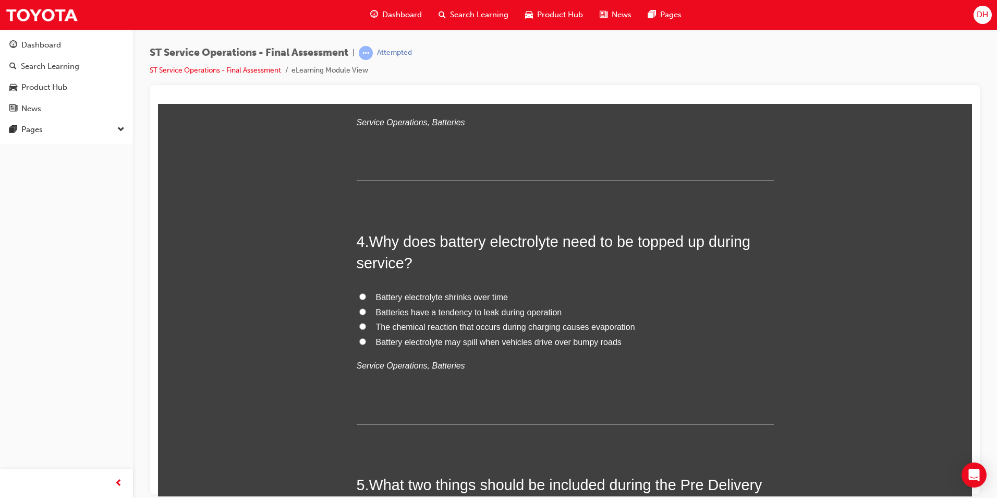
scroll to position [730, 0]
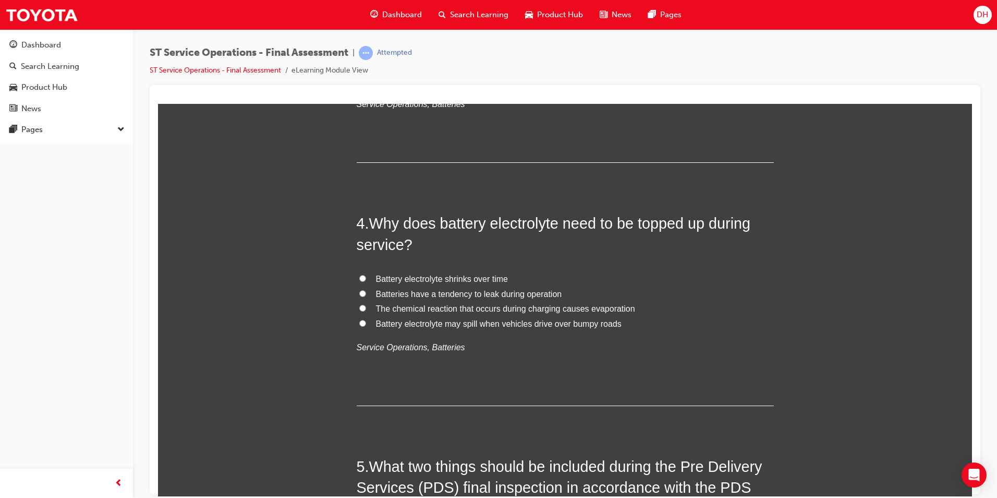
click at [360, 281] on input "Battery electrolyte shrinks over time" at bounding box center [362, 277] width 7 height 7
radio input "true"
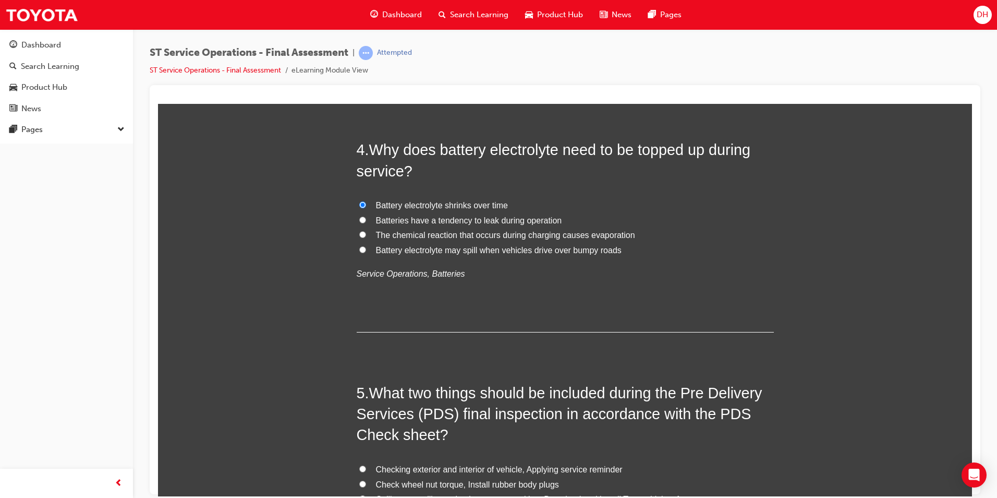
scroll to position [782, 0]
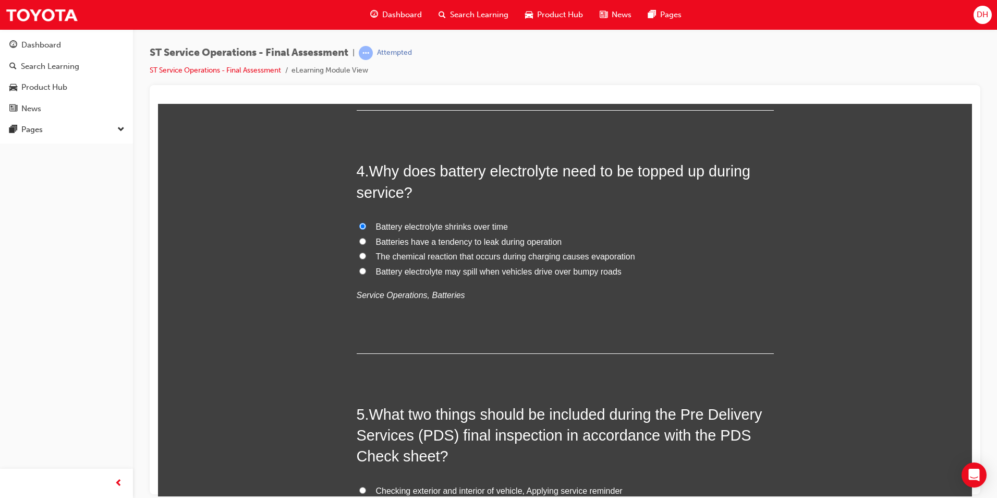
click at [359, 257] on input "The chemical reaction that occurs during charging causes evaporation" at bounding box center [362, 255] width 7 height 7
radio input "true"
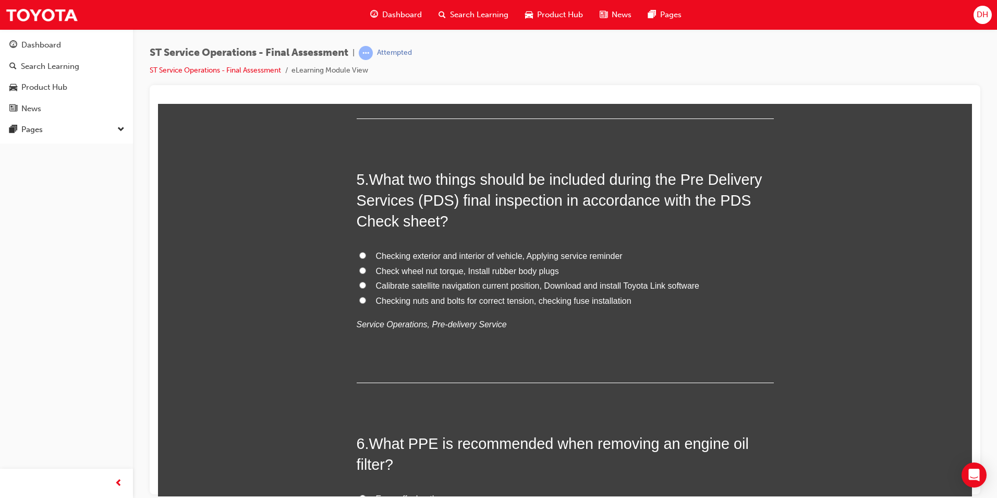
scroll to position [1043, 0]
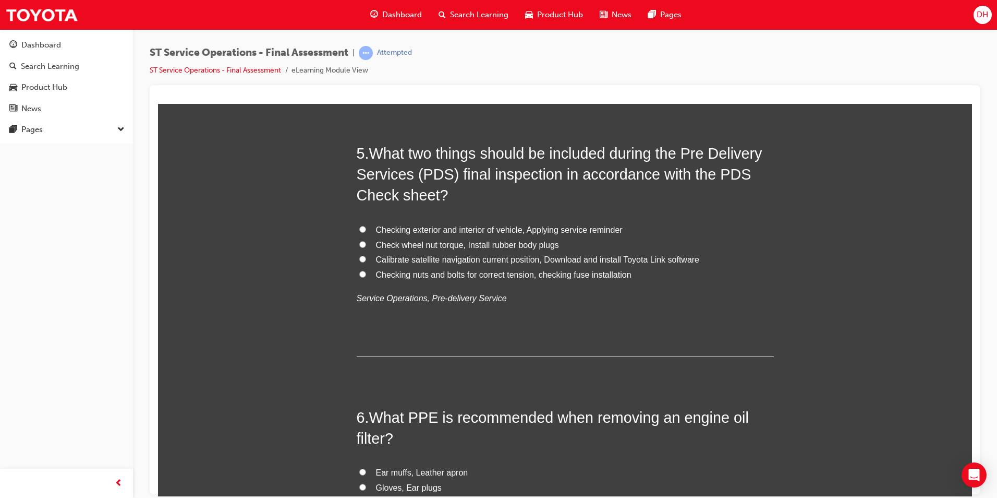
click at [359, 272] on input "Checking nuts and bolts for correct tension, checking fuse installation" at bounding box center [362, 273] width 7 height 7
radio input "true"
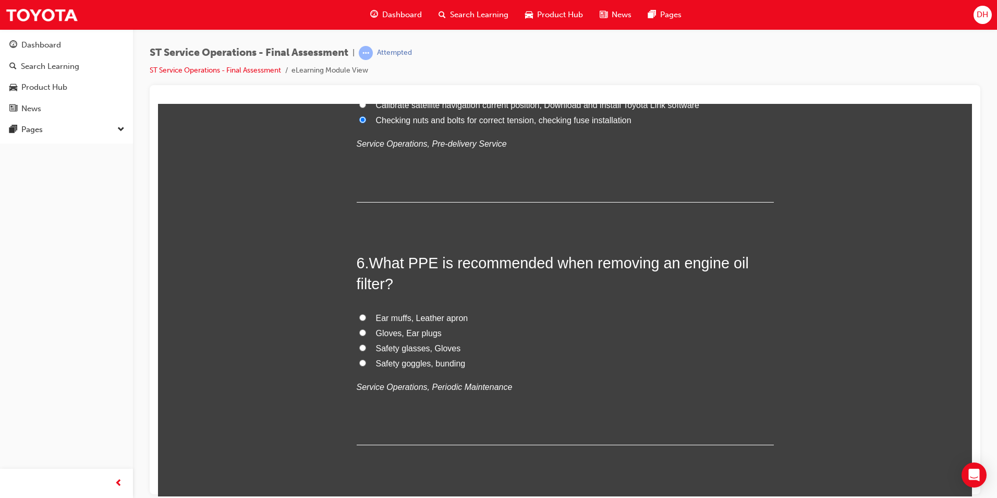
scroll to position [1200, 0]
click at [359, 346] on input "Safety glasses, Gloves" at bounding box center [362, 345] width 7 height 7
radio input "true"
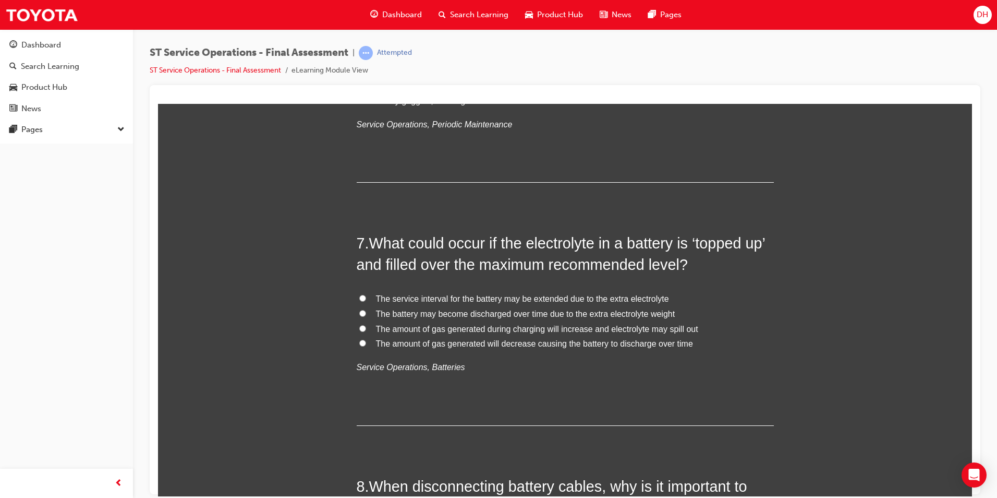
scroll to position [1460, 0]
click at [360, 327] on input "The amount of gas generated during charging will increase and electrolyte may s…" at bounding box center [362, 327] width 7 height 7
radio input "true"
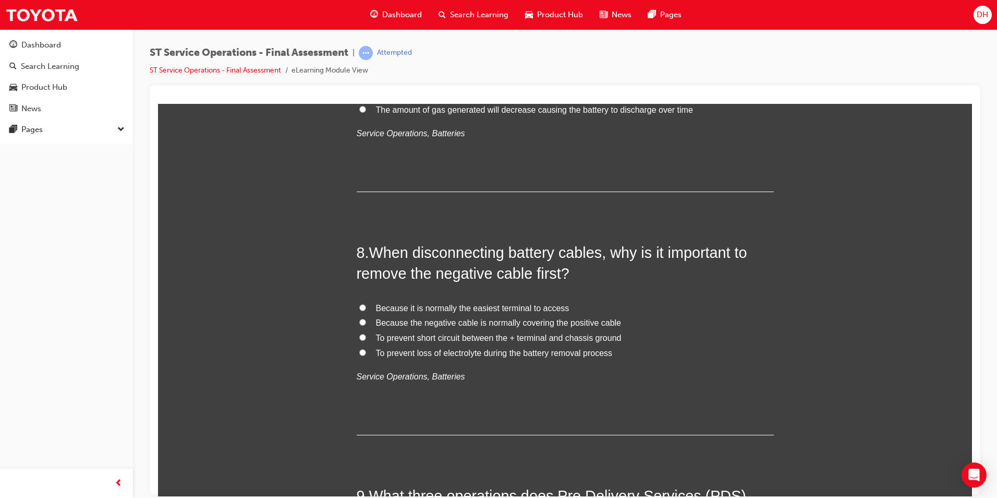
scroll to position [1721, 0]
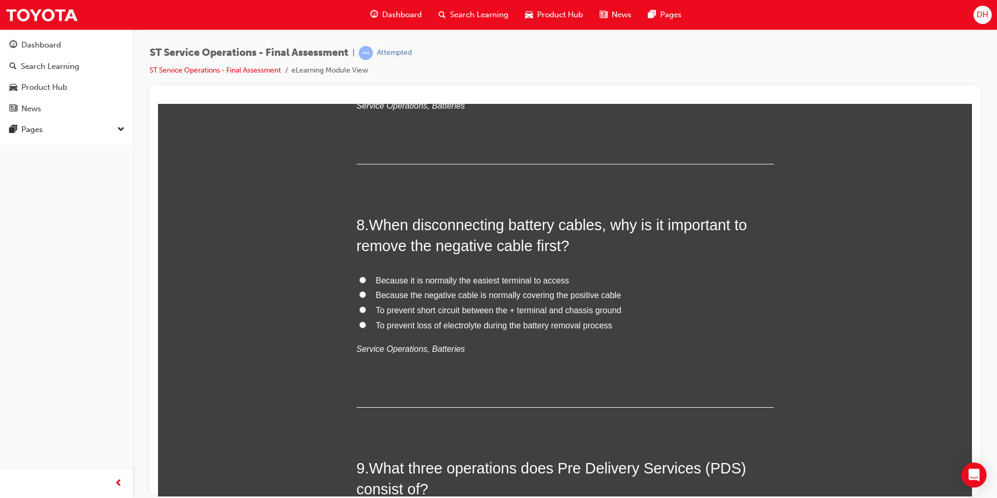
click at [359, 310] on input "To prevent short circuit between the + terminal and chassis ground" at bounding box center [362, 309] width 7 height 7
radio input "true"
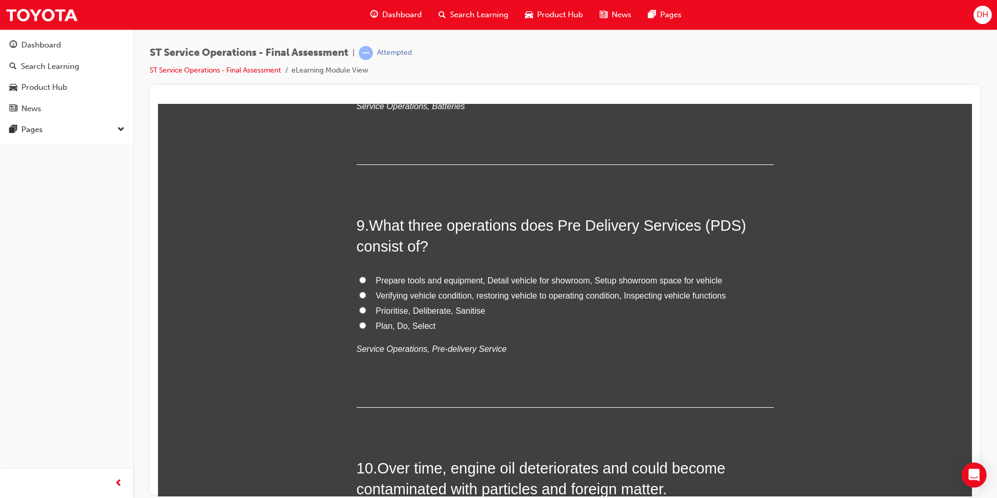
scroll to position [2034, 0]
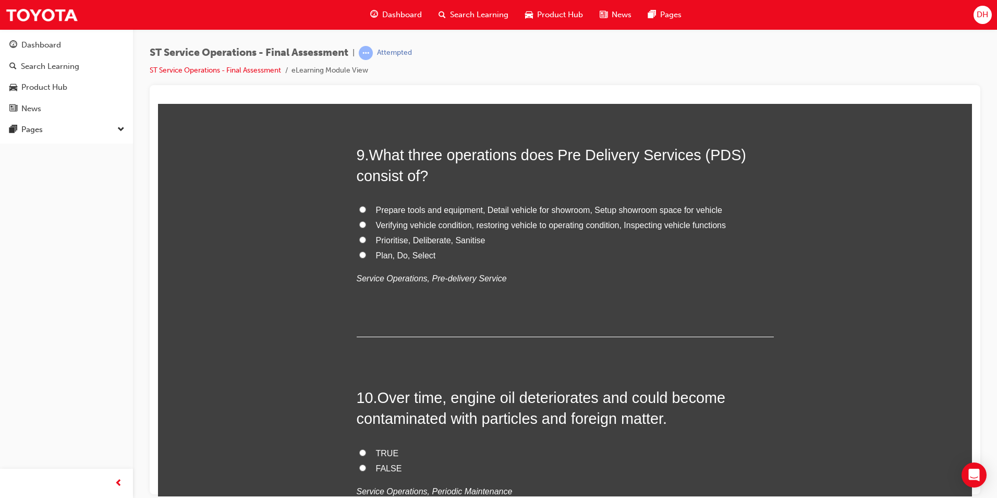
click at [359, 225] on input "Verifying vehicle condition, restoring vehicle to operating condition, Inspecti…" at bounding box center [362, 224] width 7 height 7
radio input "true"
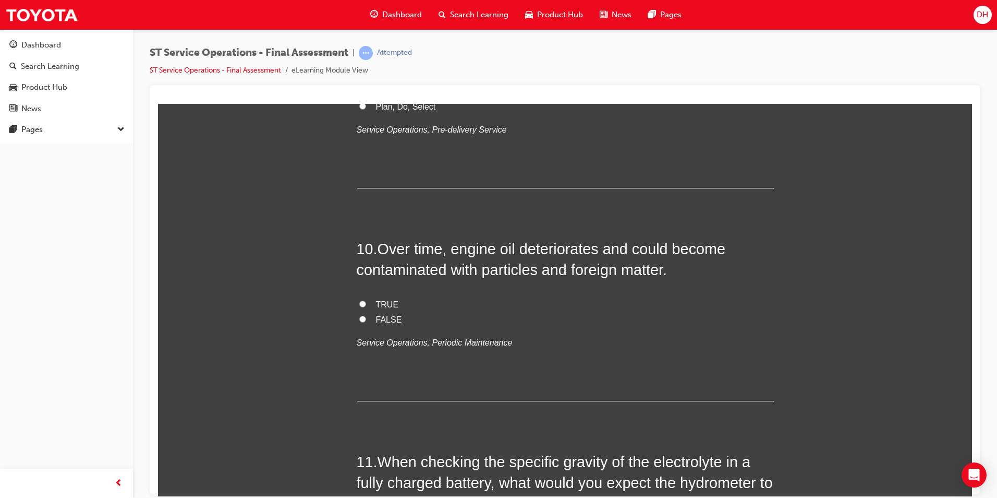
scroll to position [2191, 0]
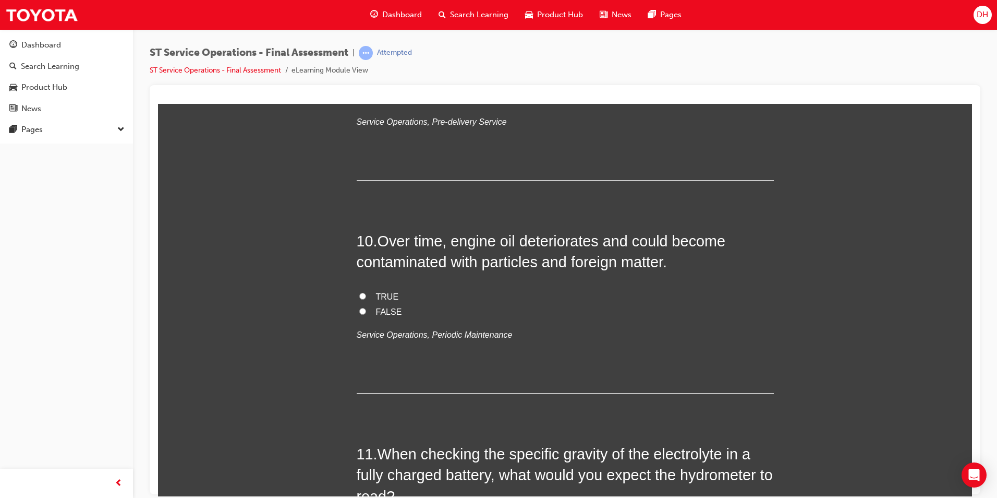
click at [359, 295] on input "TRUE" at bounding box center [362, 295] width 7 height 7
radio input "true"
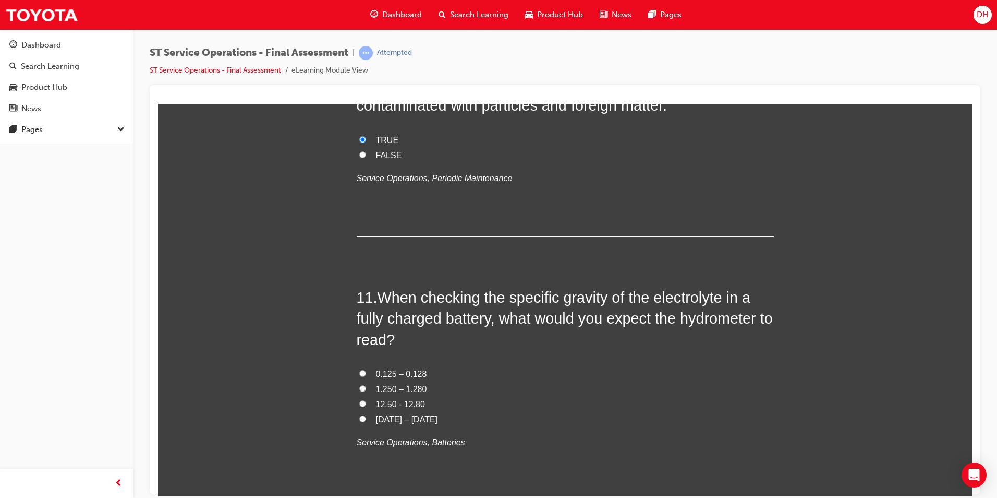
scroll to position [2399, 0]
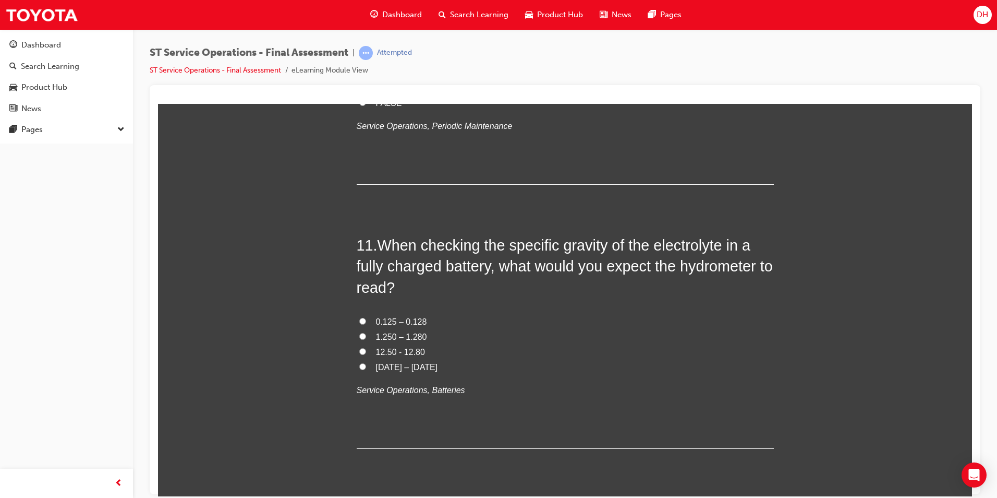
click at [359, 336] on input "1.250 – 1.280" at bounding box center [362, 335] width 7 height 7
radio input "true"
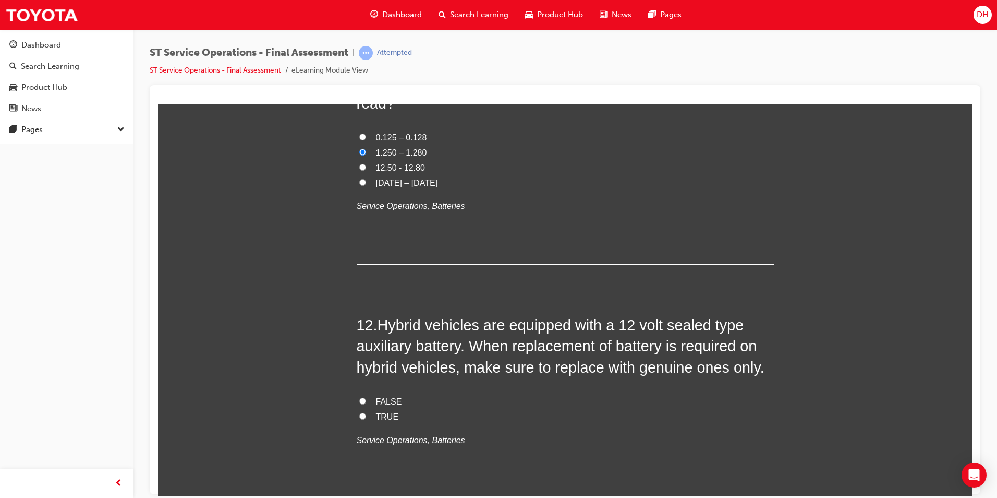
scroll to position [2608, 0]
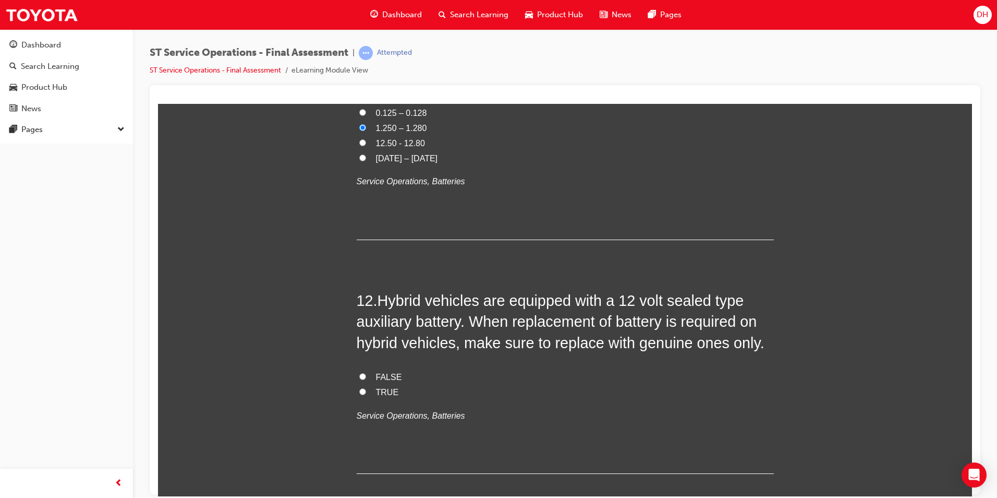
click at [359, 391] on input "TRUE" at bounding box center [362, 391] width 7 height 7
radio input "true"
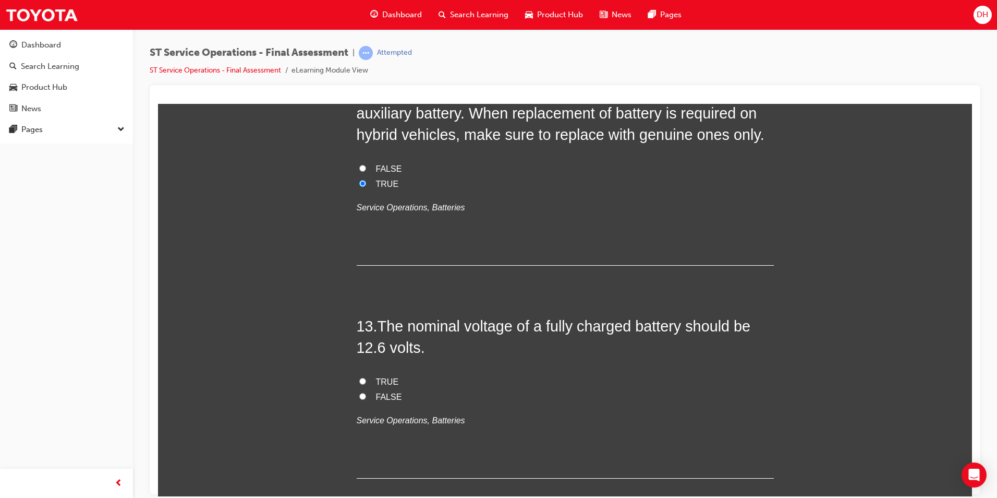
scroll to position [2816, 0]
click at [359, 386] on label "TRUE" at bounding box center [565, 380] width 417 height 15
click at [359, 383] on input "TRUE" at bounding box center [362, 380] width 7 height 7
radio input "true"
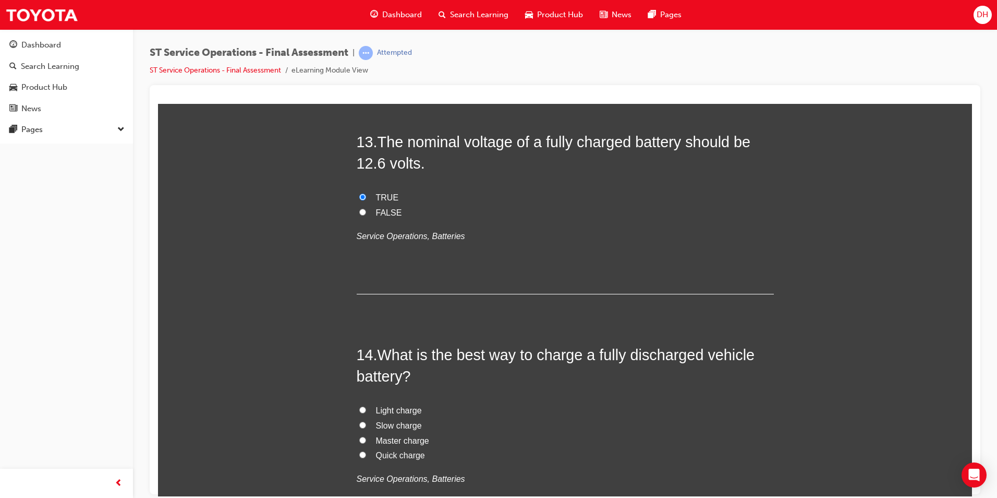
scroll to position [3025, 0]
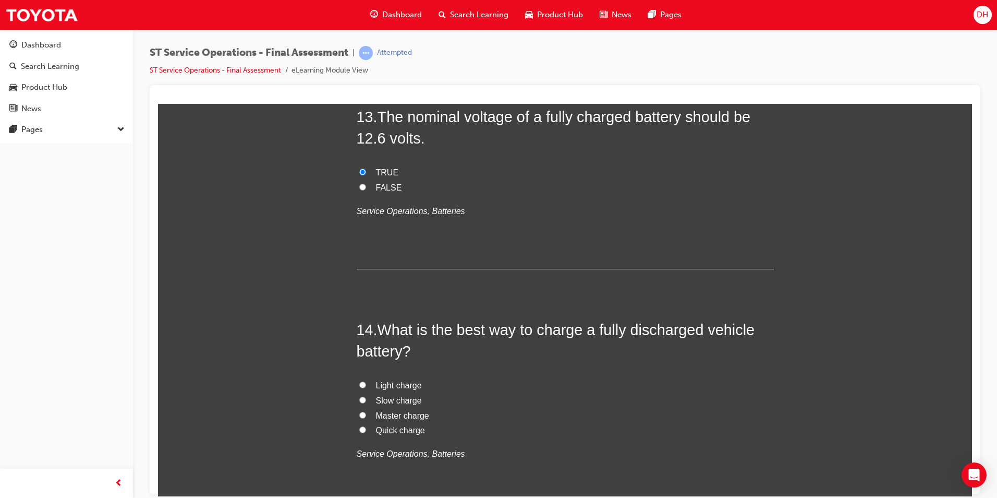
click at [359, 400] on input "Slow charge" at bounding box center [362, 399] width 7 height 7
radio input "true"
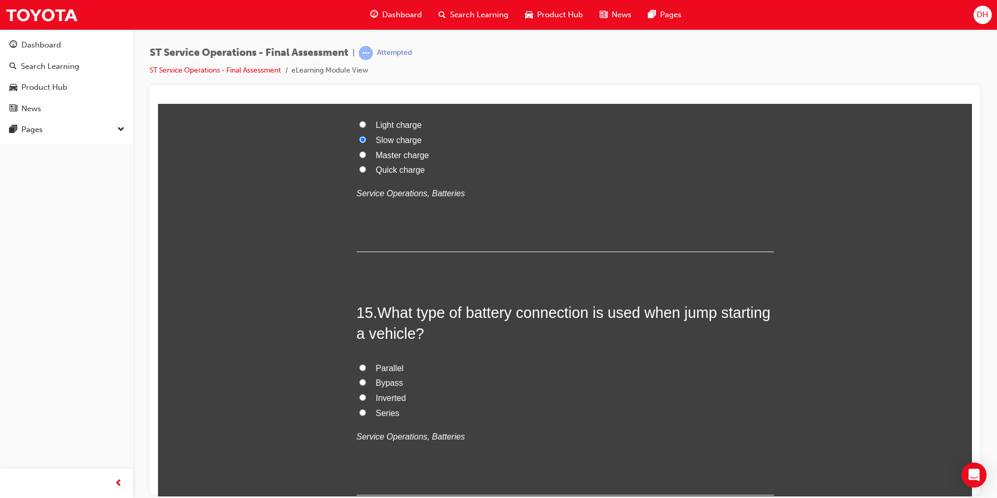
scroll to position [3286, 0]
click at [359, 366] on input "Parallel" at bounding box center [362, 366] width 7 height 7
radio input "true"
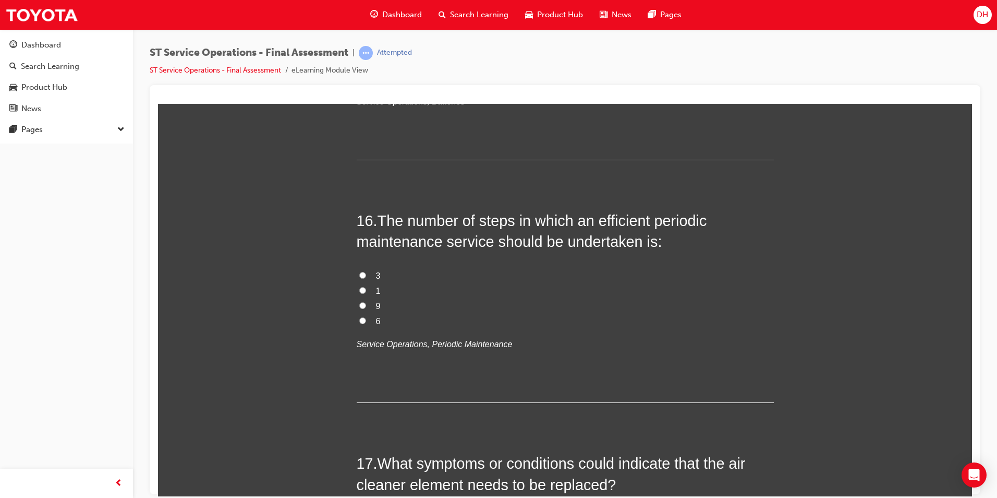
scroll to position [3651, 0]
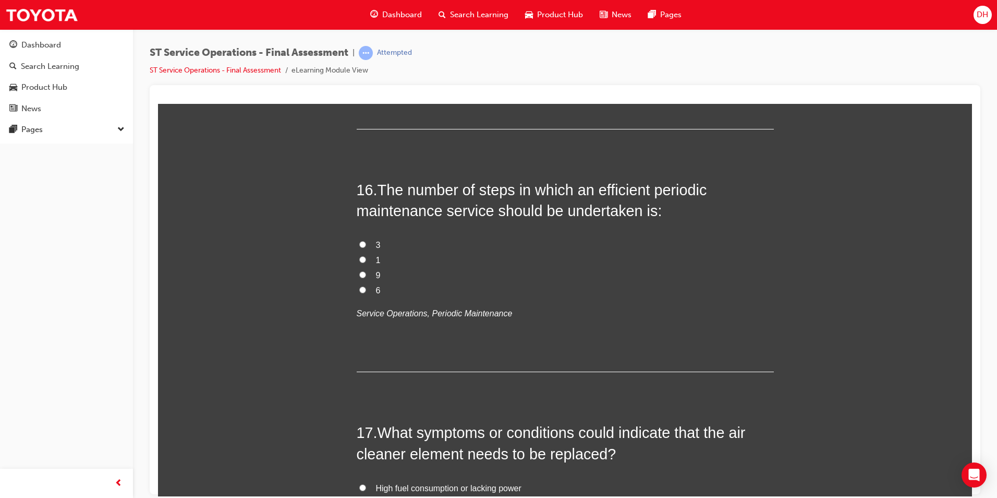
drag, startPoint x: 360, startPoint y: 289, endPoint x: 354, endPoint y: 285, distance: 7.2
click at [359, 287] on input "6" at bounding box center [362, 289] width 7 height 7
radio input "true"
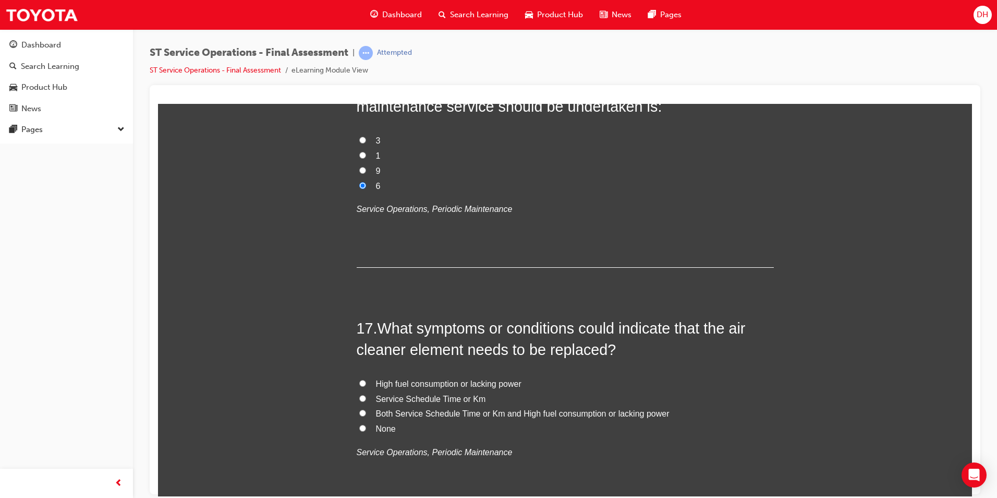
scroll to position [3807, 0]
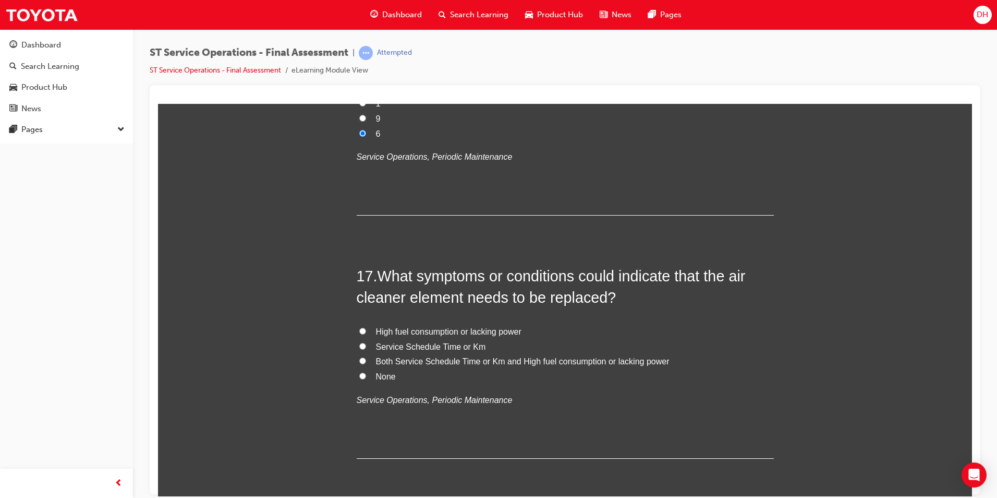
click at [359, 329] on input "High fuel consumption or lacking power" at bounding box center [362, 330] width 7 height 7
radio input "true"
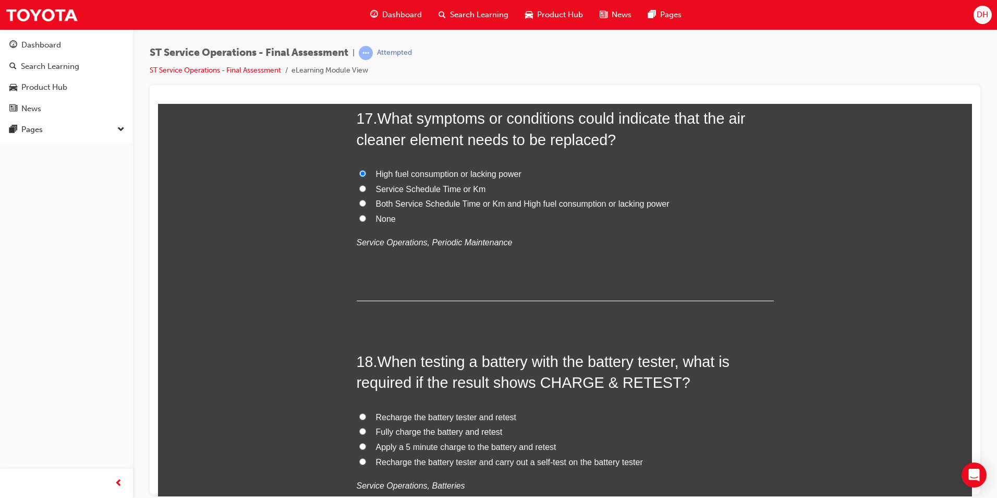
scroll to position [4016, 0]
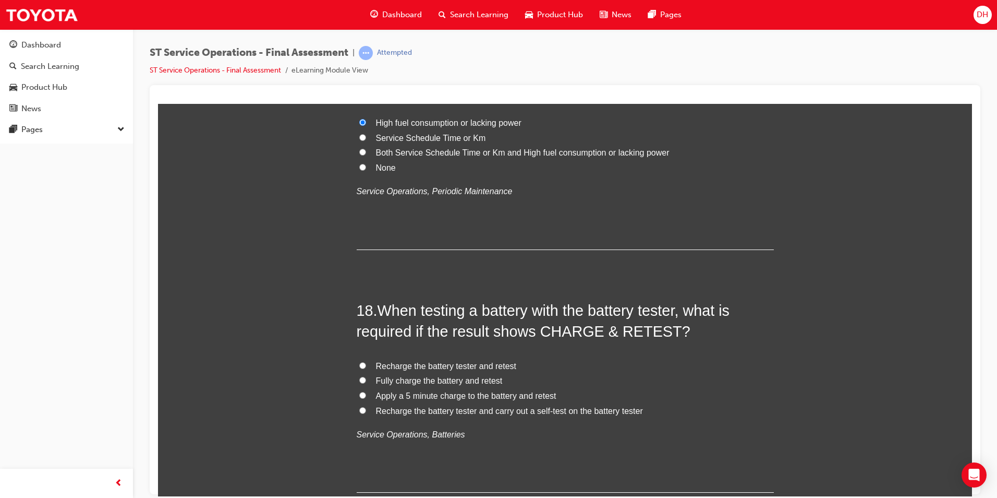
click at [360, 378] on input "Fully charge the battery and retest" at bounding box center [362, 379] width 7 height 7
radio input "true"
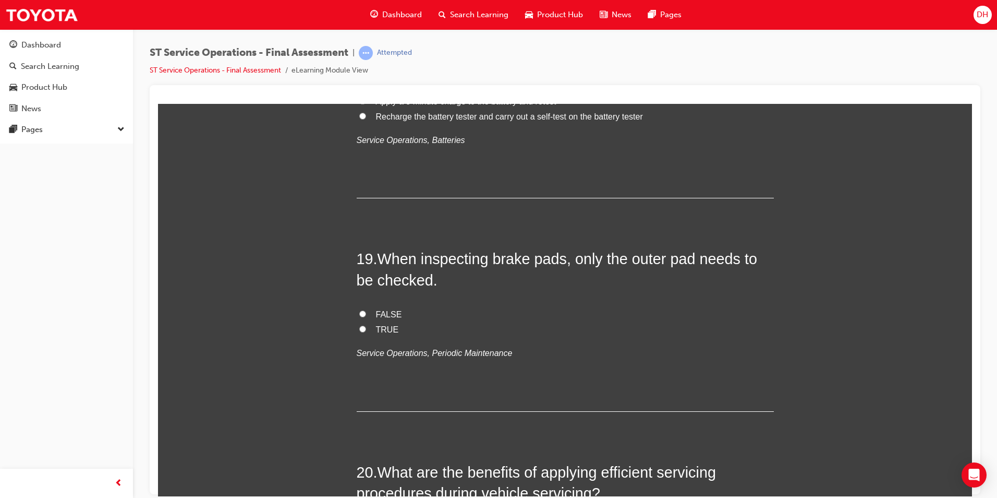
scroll to position [4329, 0]
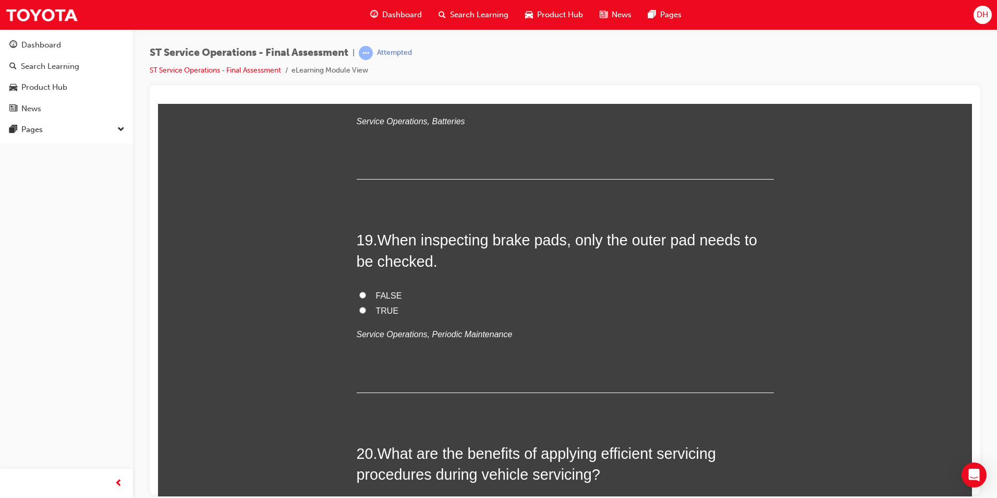
click at [359, 292] on input "FALSE" at bounding box center [362, 294] width 7 height 7
radio input "true"
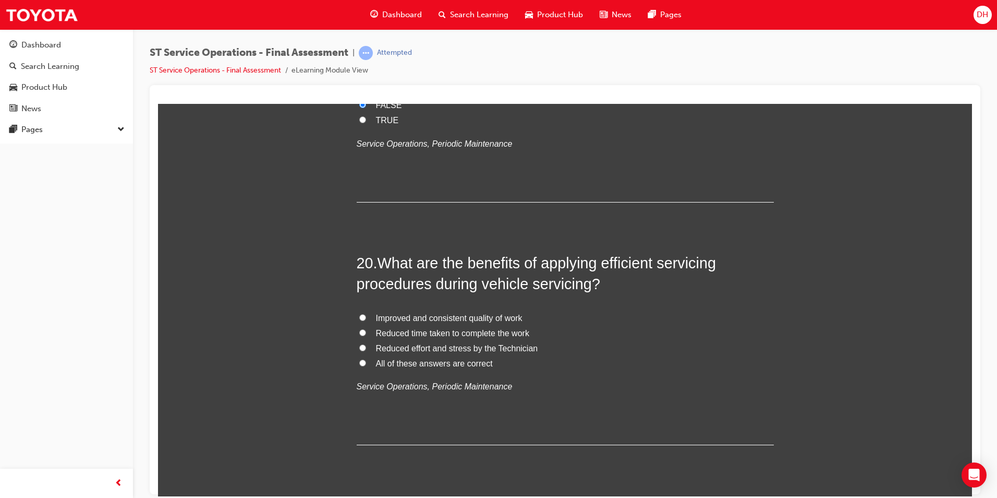
scroll to position [4538, 0]
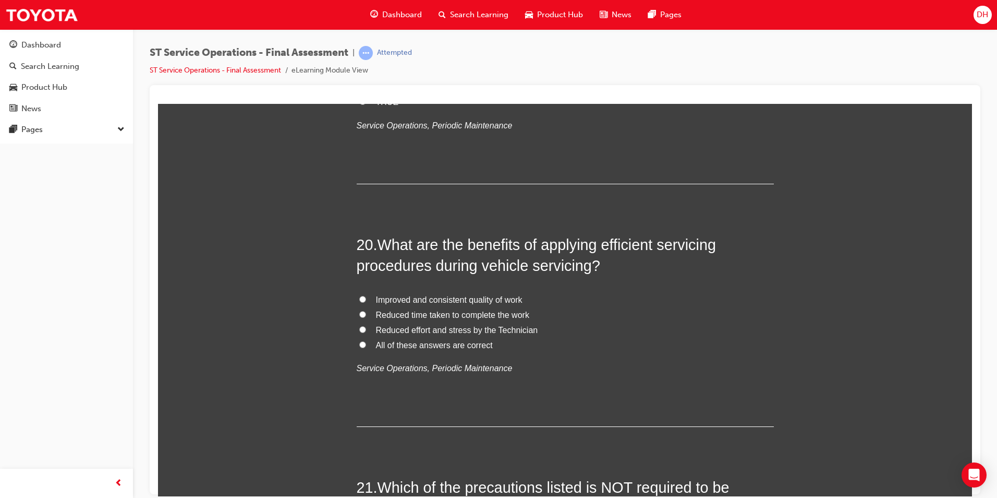
click at [359, 346] on input "All of these answers are correct" at bounding box center [362, 344] width 7 height 7
radio input "true"
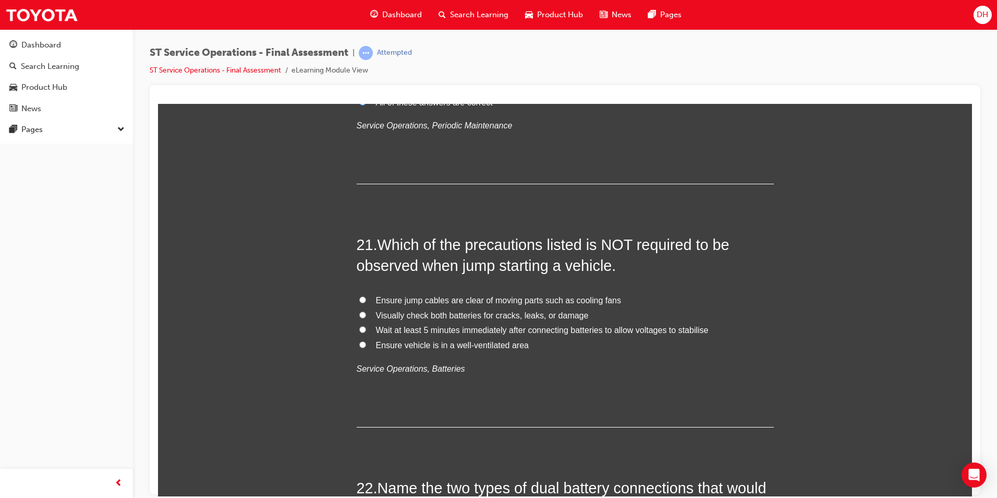
scroll to position [4798, 0]
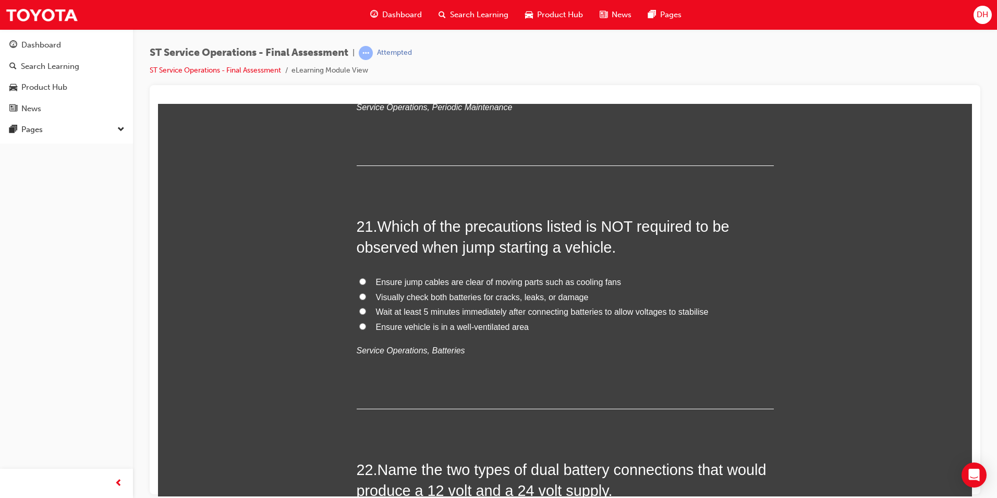
click at [359, 307] on input "Wait at least 5 minutes immediately after connecting batteries to allow voltage…" at bounding box center [362, 310] width 7 height 7
radio input "true"
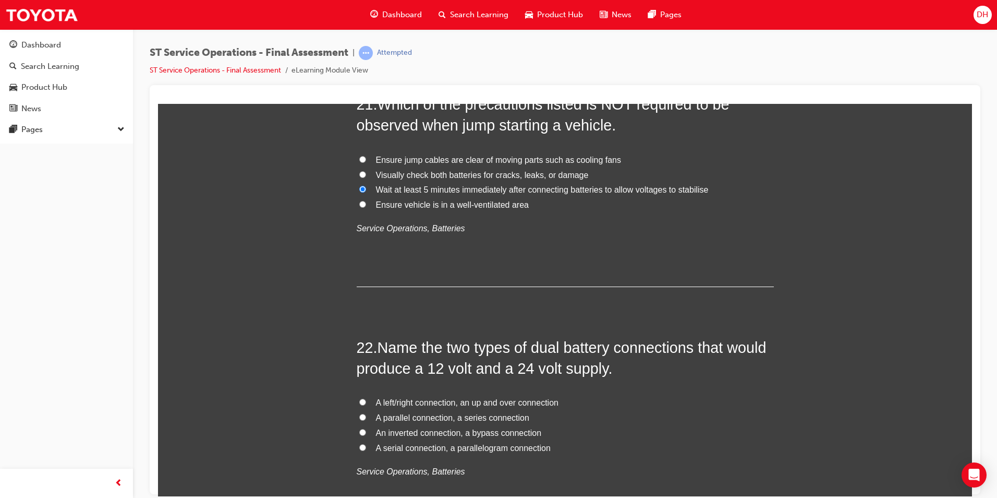
scroll to position [4955, 0]
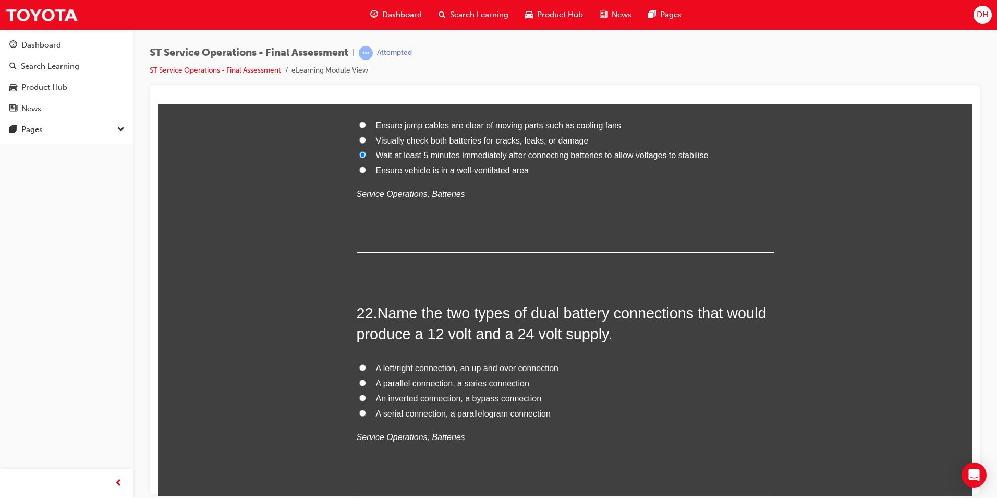
click at [359, 381] on input "A parallel connection, a series connection" at bounding box center [362, 382] width 7 height 7
radio input "true"
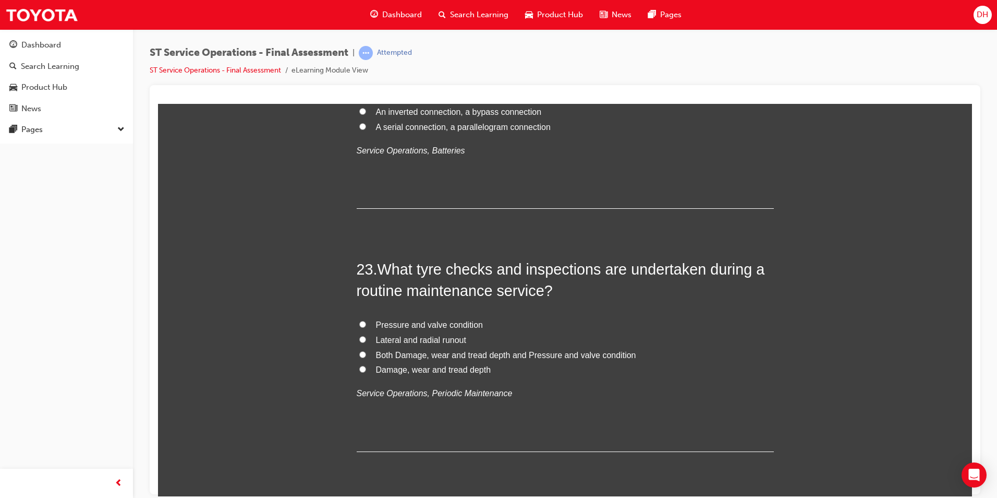
scroll to position [5268, 0]
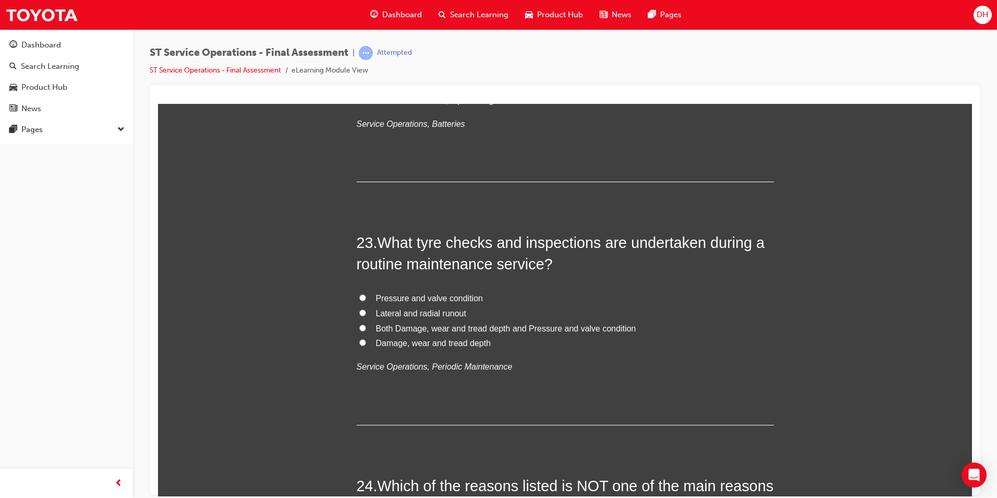
click at [359, 325] on input "Both Damage, wear and tread depth and Pressure and valve condition" at bounding box center [362, 327] width 7 height 7
radio input "true"
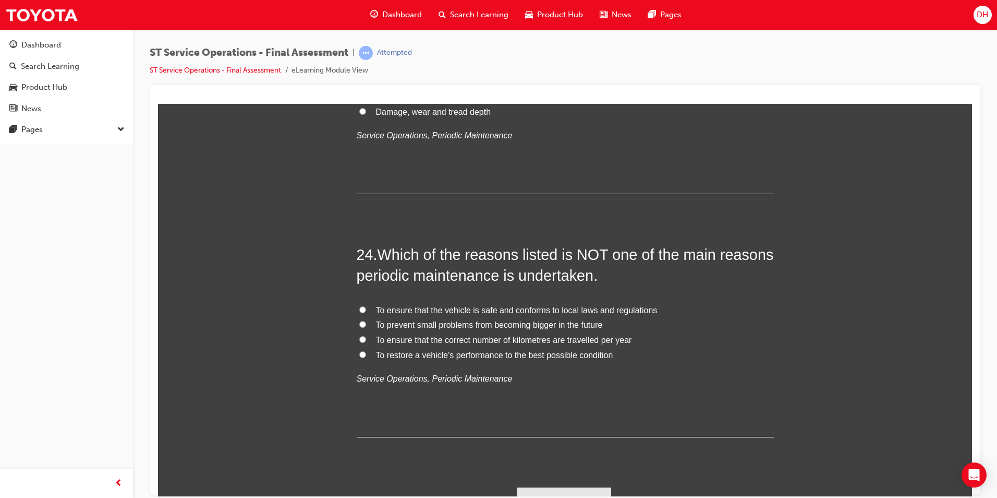
scroll to position [5519, 0]
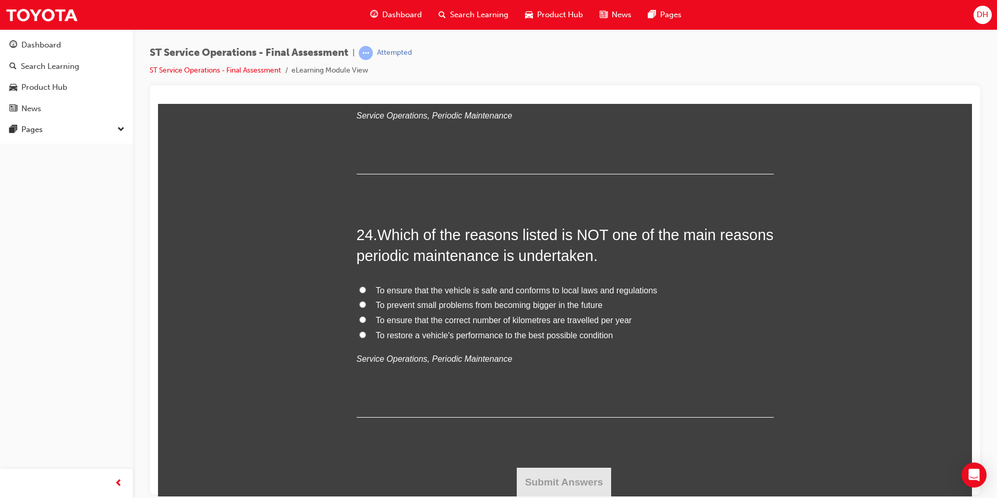
click at [359, 319] on input "To ensure that the correct number of kilometres are travelled per year" at bounding box center [362, 319] width 7 height 7
radio input "true"
click at [561, 479] on button "Submit Answers" at bounding box center [564, 481] width 95 height 29
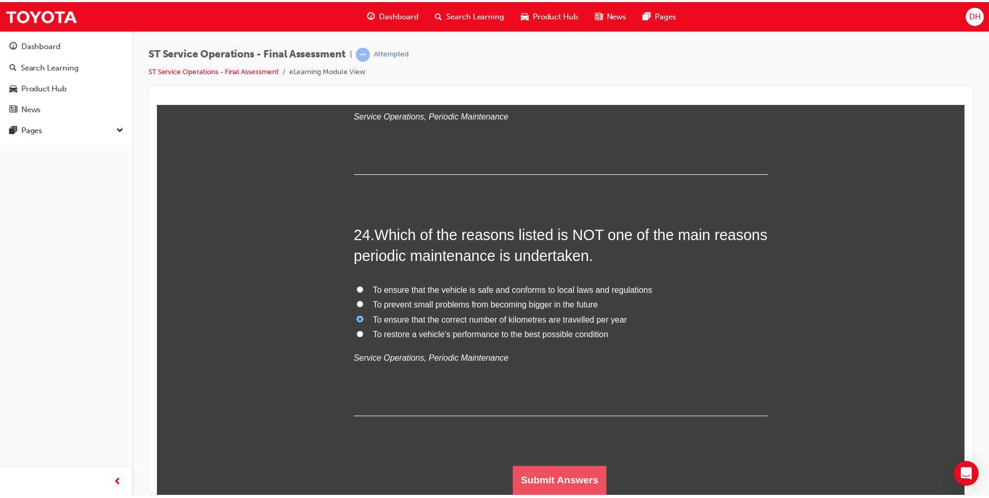
scroll to position [0, 0]
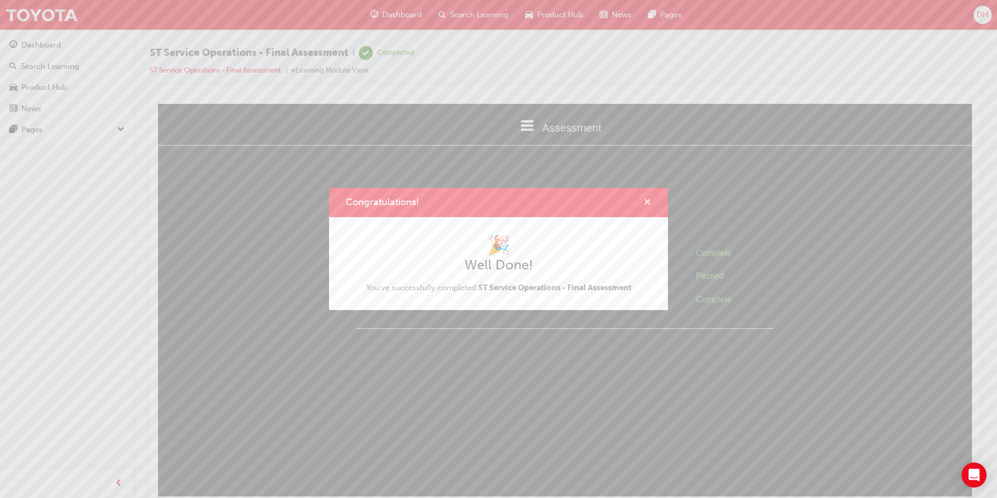
click at [646, 200] on span "cross-icon" at bounding box center [648, 202] width 8 height 9
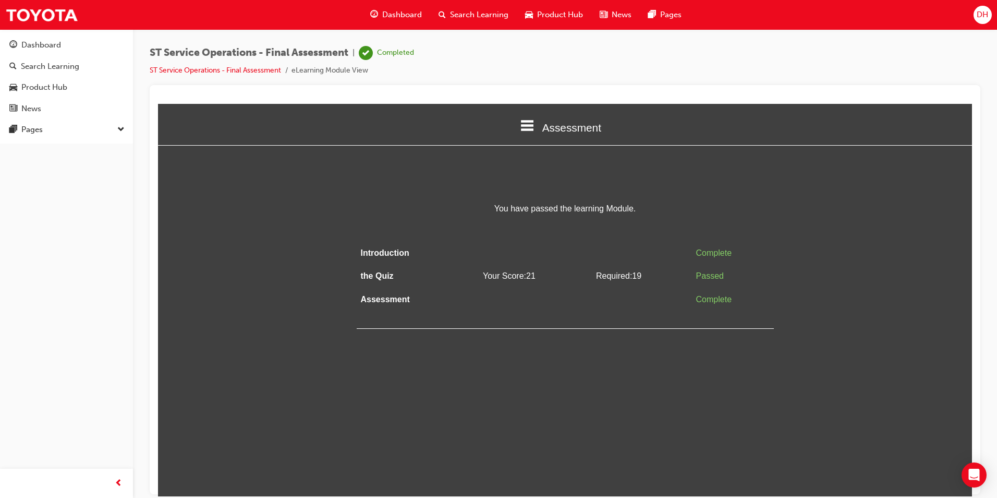
click at [451, 15] on span "Search Learning" at bounding box center [479, 15] width 58 height 12
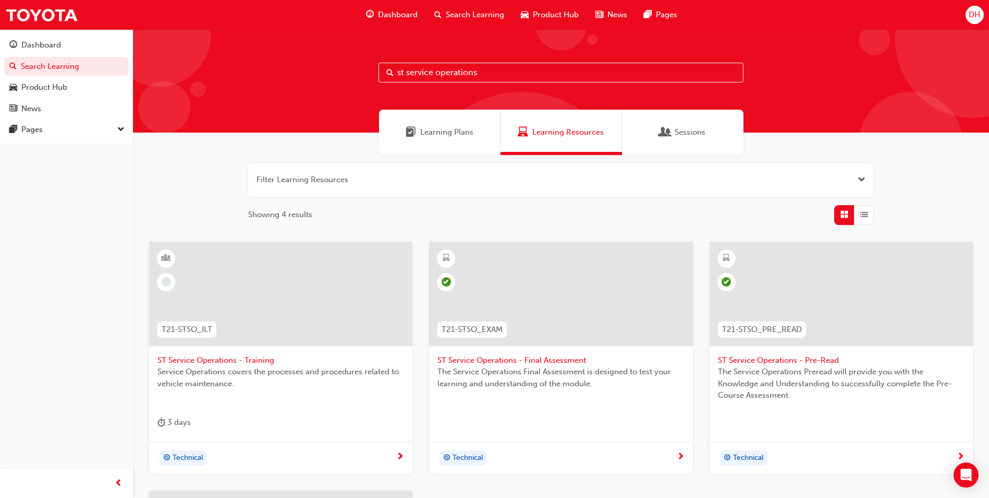
click at [973, 15] on span "DH" at bounding box center [974, 15] width 11 height 12
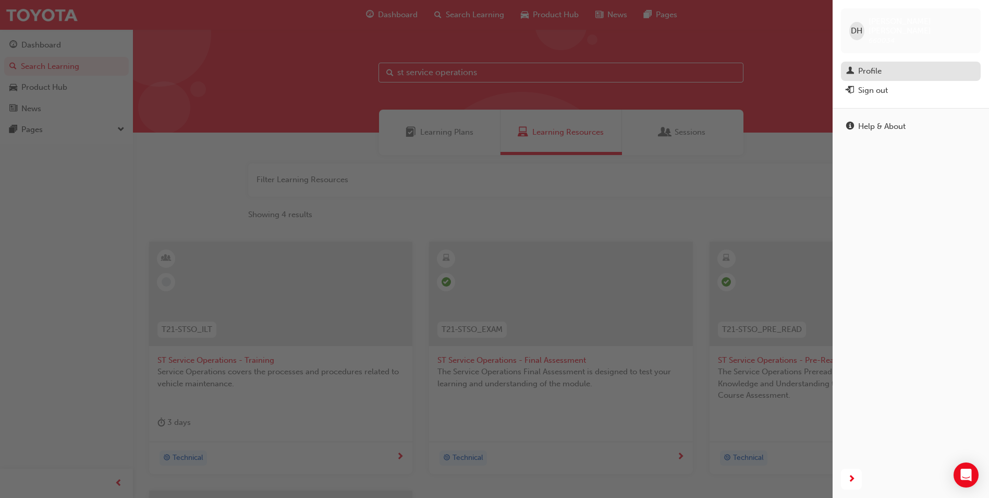
click at [872, 65] on div "Profile" at bounding box center [869, 71] width 23 height 12
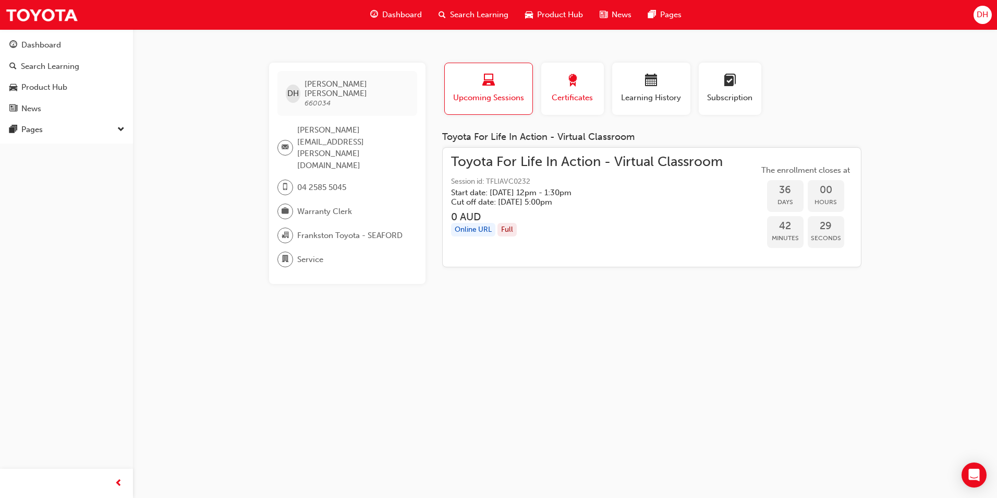
click at [572, 98] on span "Certificates" at bounding box center [572, 98] width 47 height 12
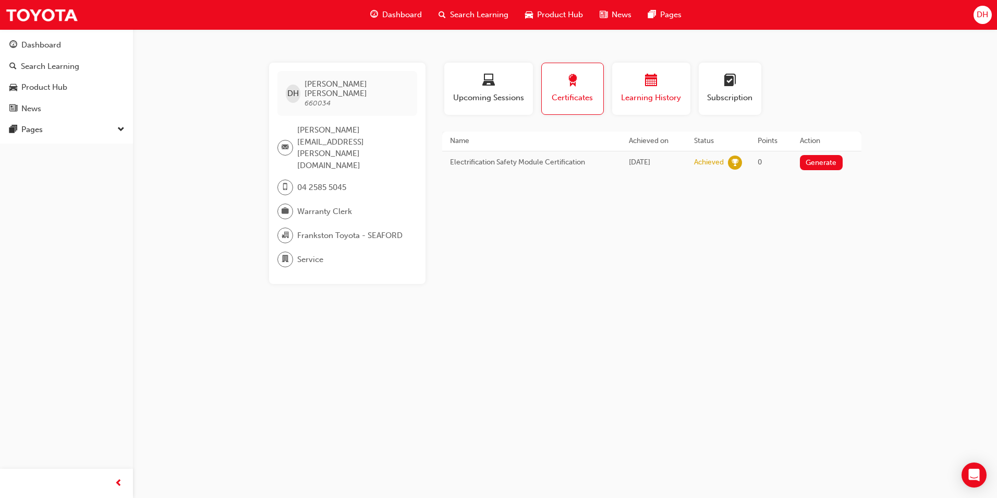
click at [638, 90] on div "Learning History" at bounding box center [651, 89] width 63 height 30
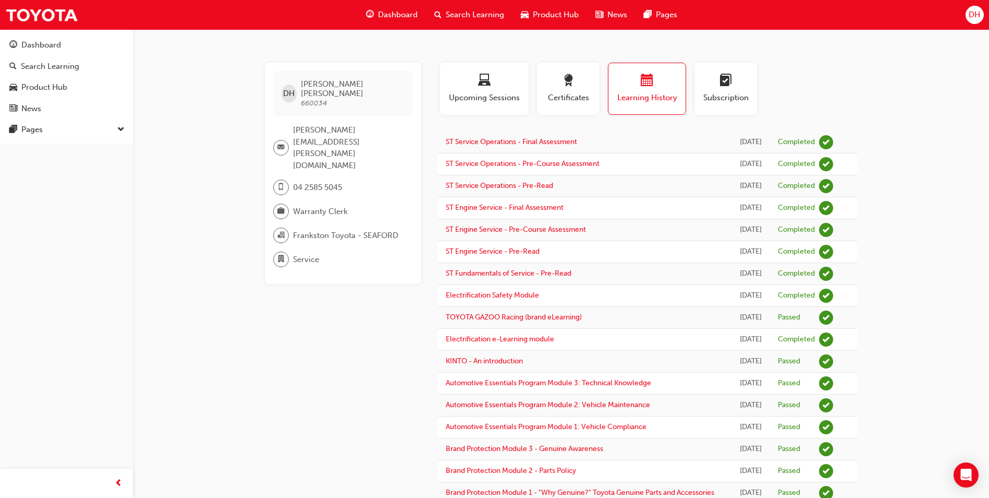
click at [458, 14] on span "Search Learning" at bounding box center [475, 15] width 58 height 12
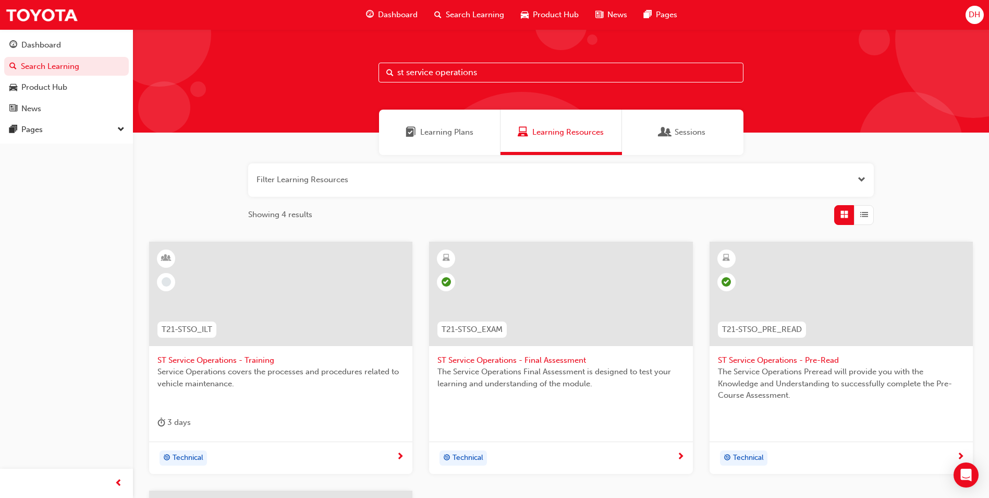
drag, startPoint x: 490, startPoint y: 77, endPoint x: 245, endPoint y: 2, distance: 256.2
click at [278, 66] on div "st service operations" at bounding box center [561, 80] width 856 height 103
click at [489, 74] on input "st service operations" at bounding box center [561, 73] width 365 height 20
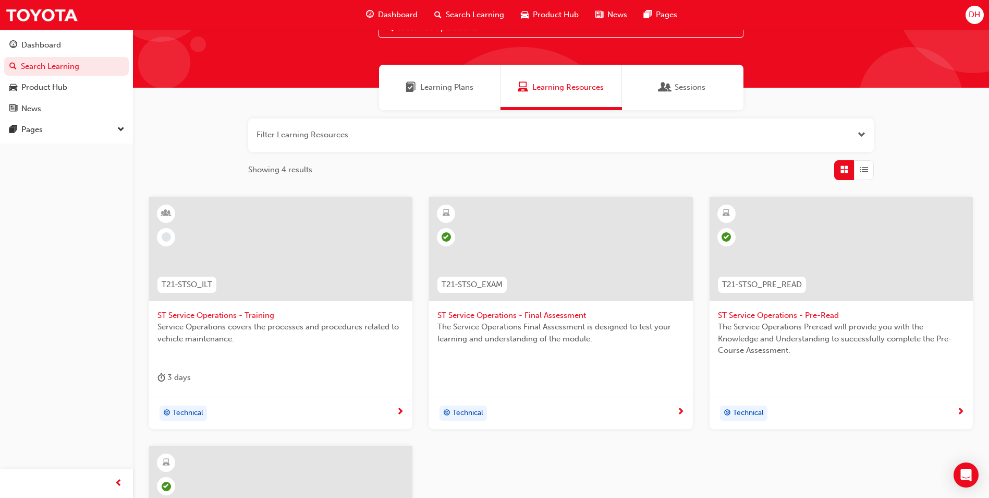
scroll to position [104, 0]
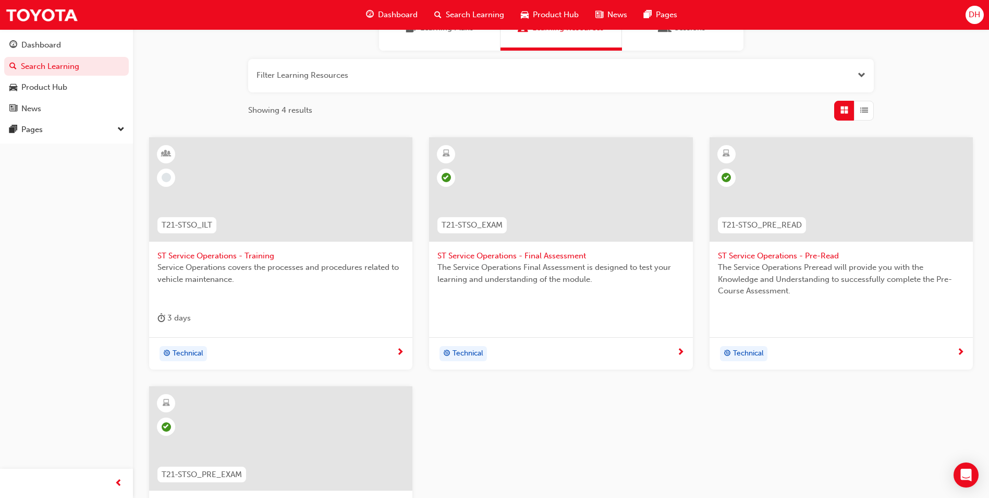
click at [205, 259] on span "ST Service Operations - Training" at bounding box center [281, 256] width 247 height 12
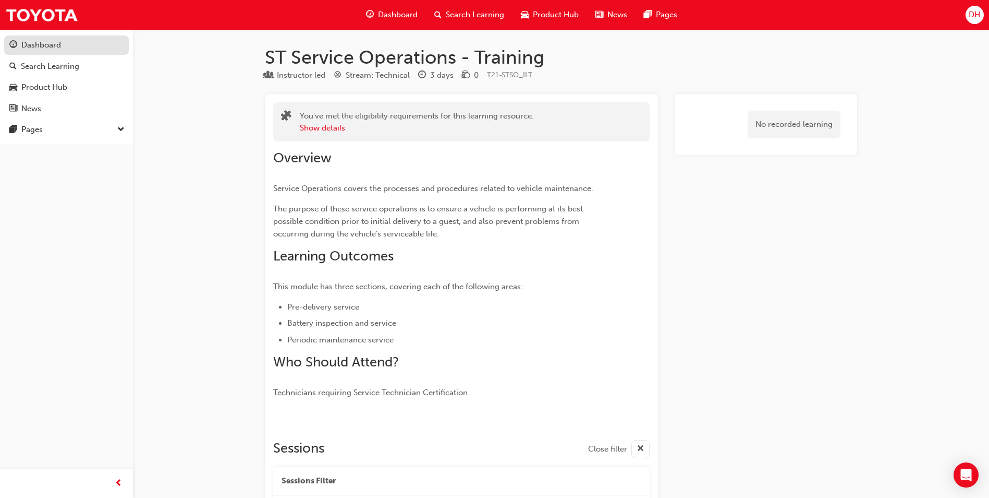
click at [36, 48] on div "Dashboard" at bounding box center [41, 45] width 40 height 12
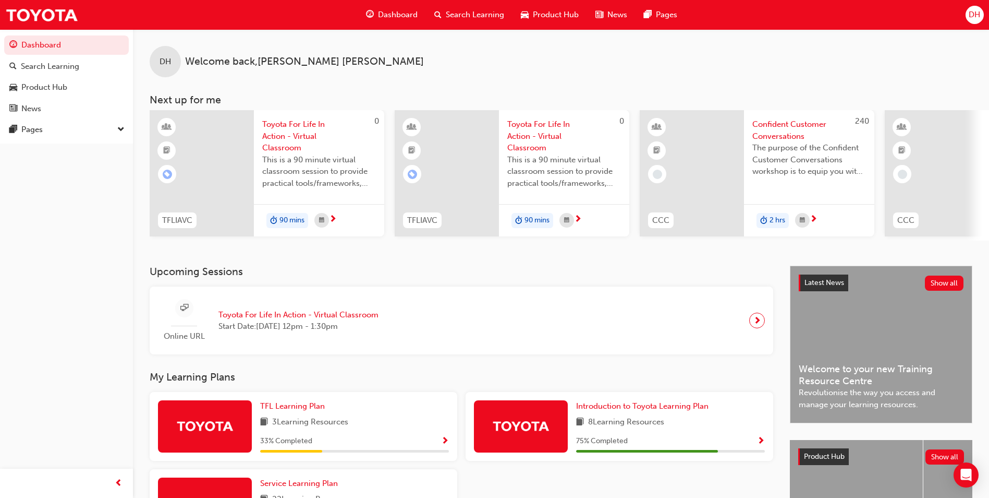
click at [479, 15] on span "Search Learning" at bounding box center [475, 15] width 58 height 12
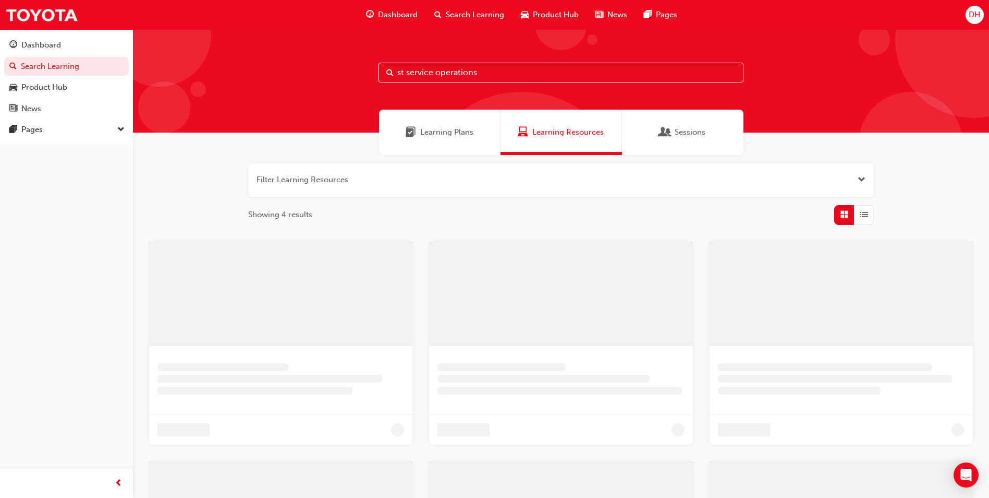
click at [499, 77] on input "st service operations" at bounding box center [561, 73] width 365 height 20
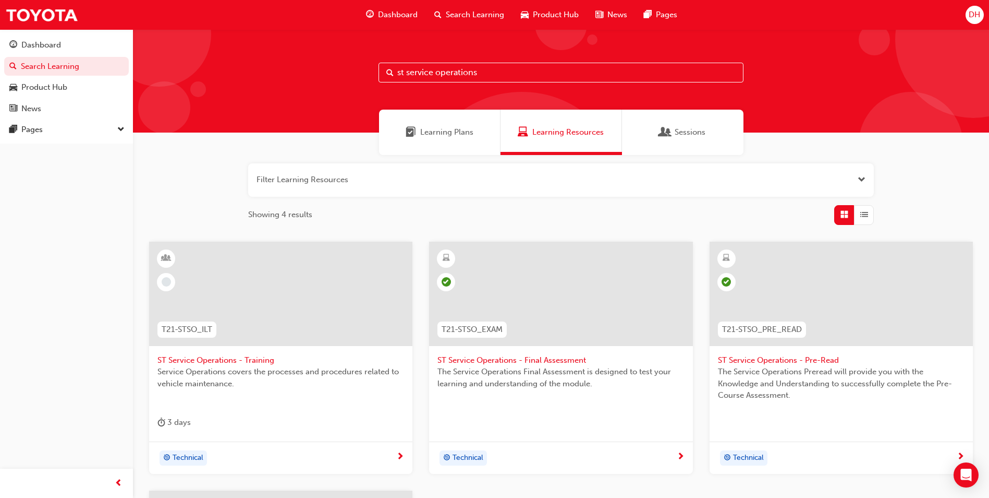
click at [513, 67] on input "st service operations" at bounding box center [561, 73] width 365 height 20
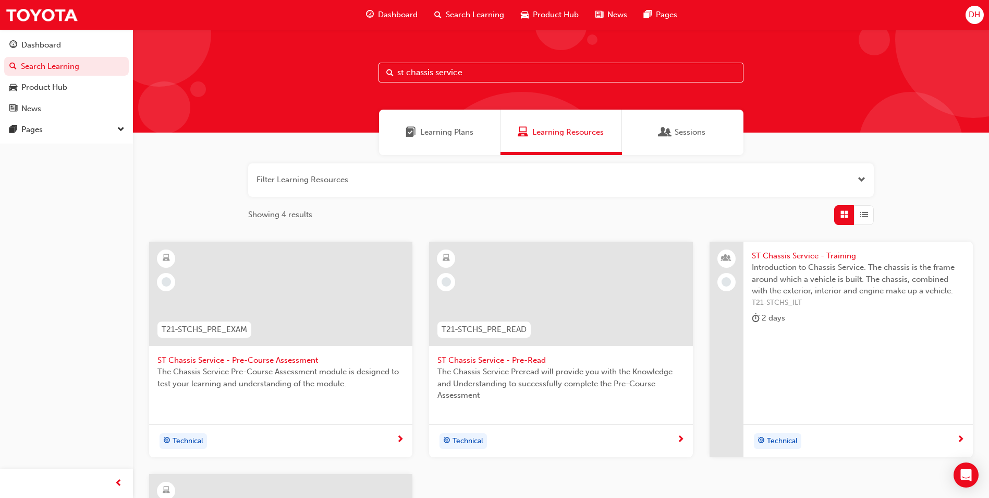
type input "st chassis service"
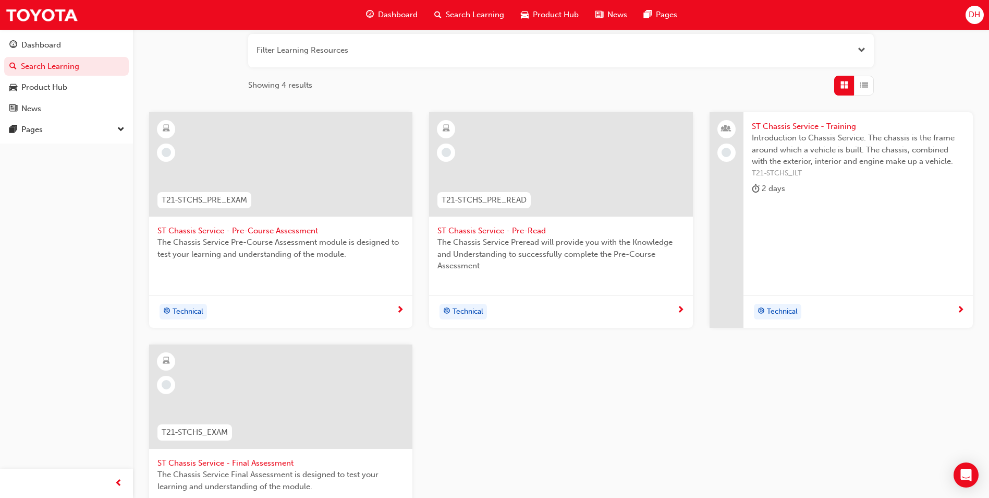
scroll to position [104, 0]
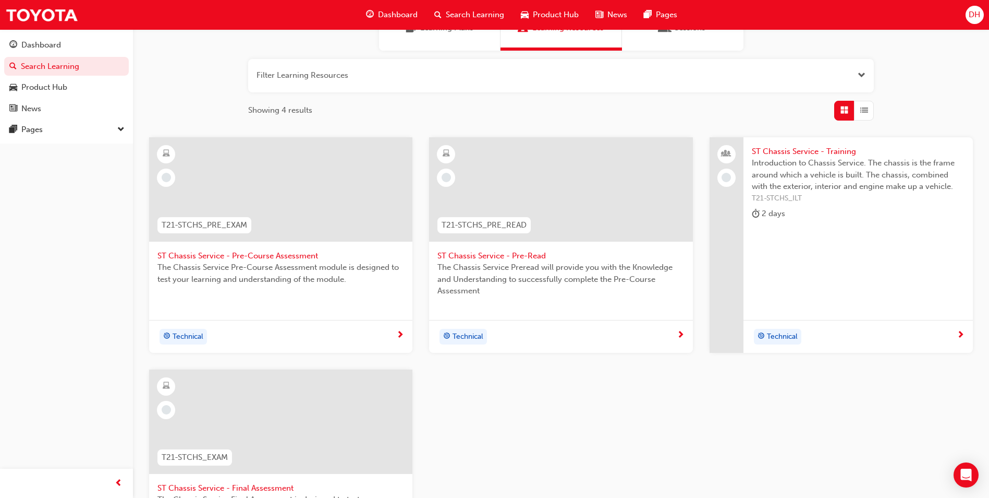
click at [506, 252] on span "ST Chassis Service - Pre-Read" at bounding box center [561, 256] width 247 height 12
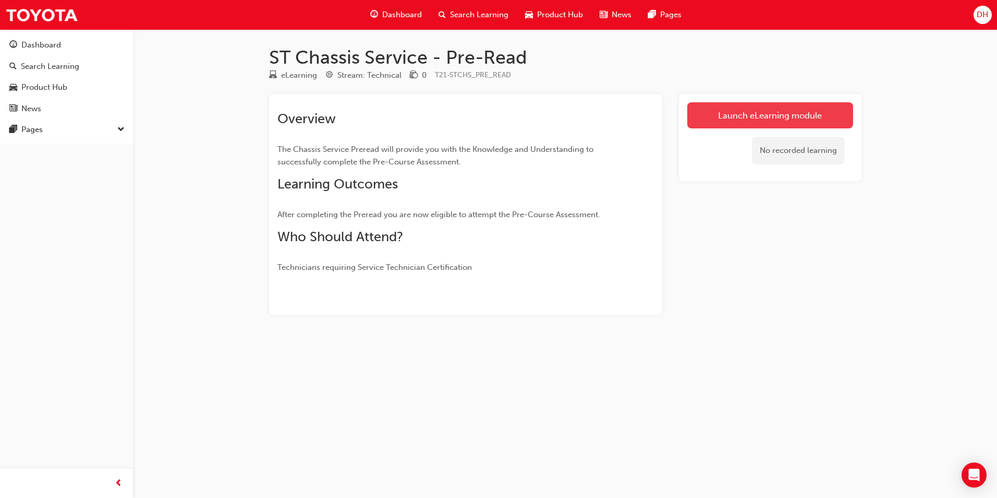
click at [721, 104] on link "Launch eLearning module" at bounding box center [770, 115] width 166 height 26
